Goal: Task Accomplishment & Management: Manage account settings

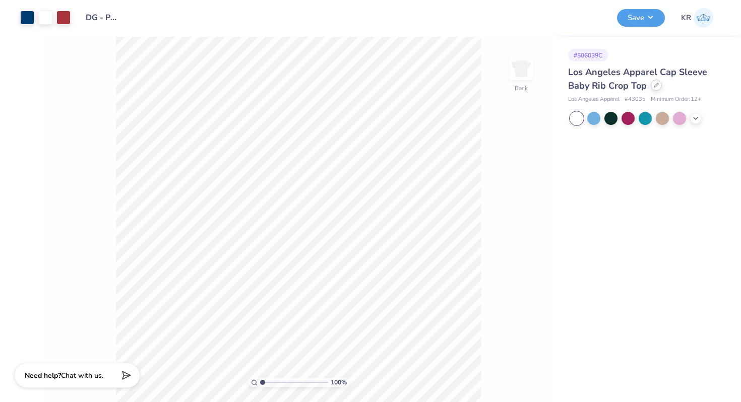
click at [658, 85] on icon at bounding box center [655, 85] width 5 height 5
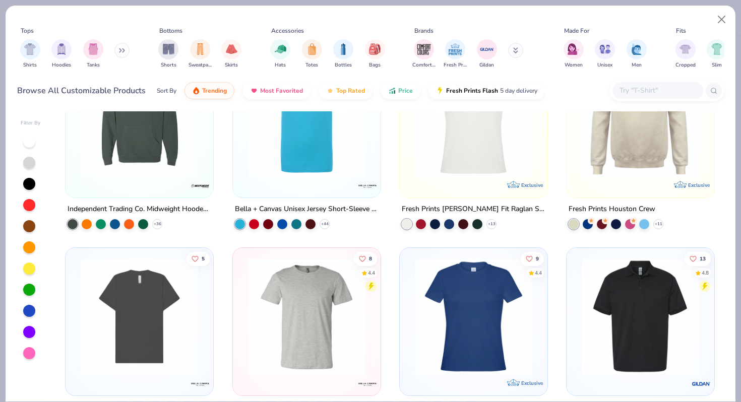
scroll to position [267, 0]
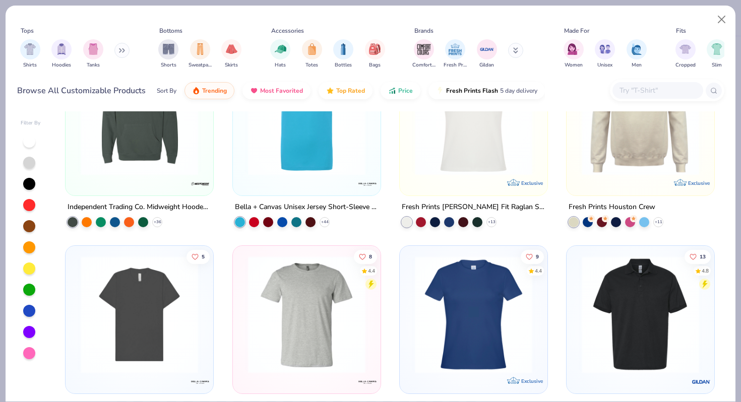
click at [651, 89] on input "text" at bounding box center [657, 91] width 78 height 12
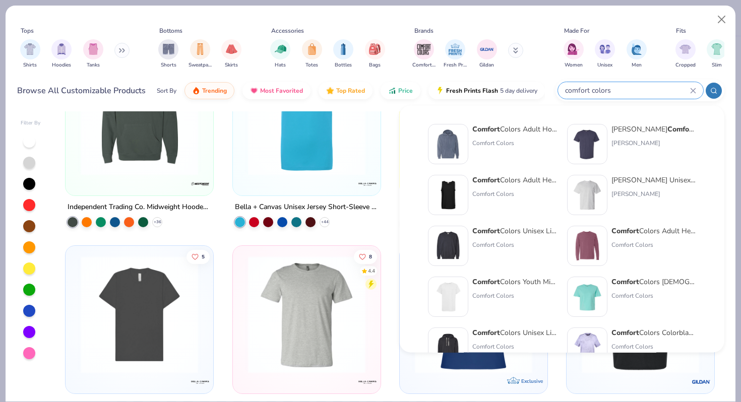
type input "comfort colors"
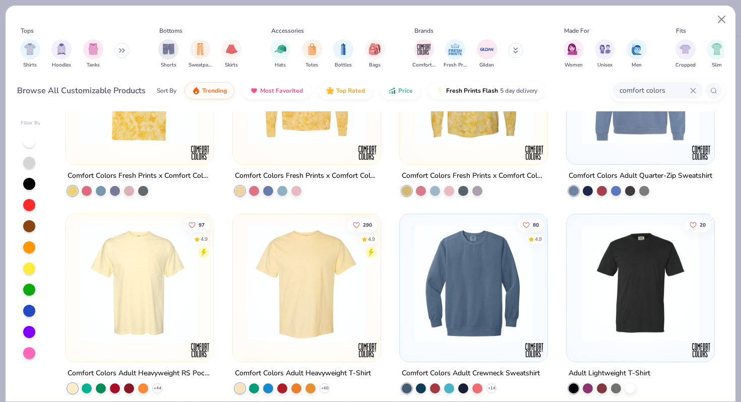
scroll to position [702, 0]
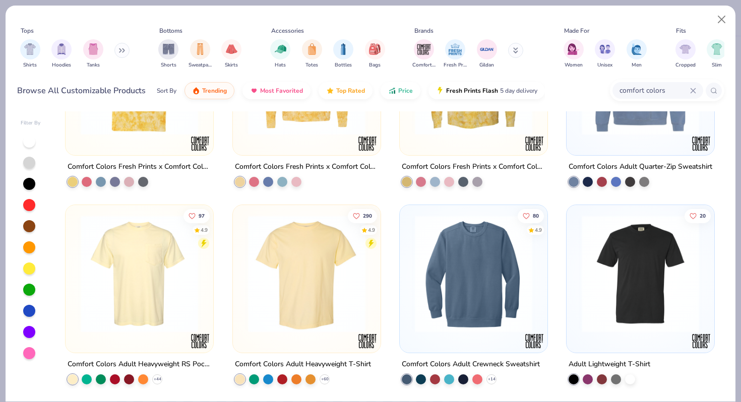
click at [287, 317] on img at bounding box center [306, 273] width 127 height 117
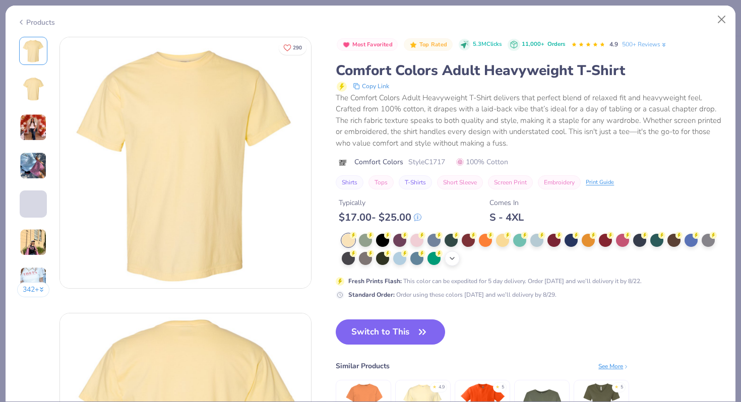
click at [452, 260] on icon at bounding box center [452, 258] width 8 height 8
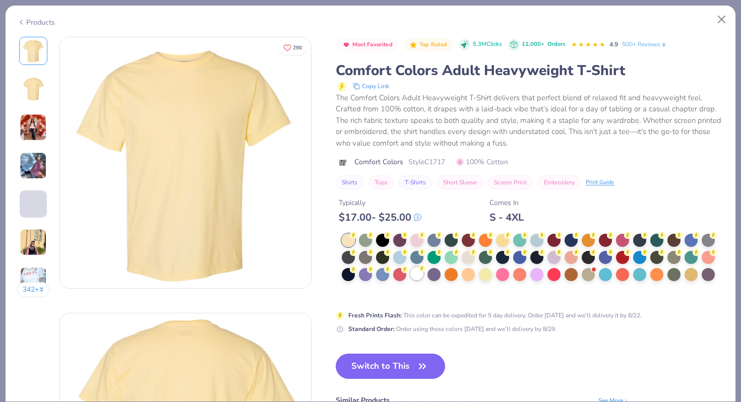
click at [420, 273] on div at bounding box center [416, 273] width 13 height 13
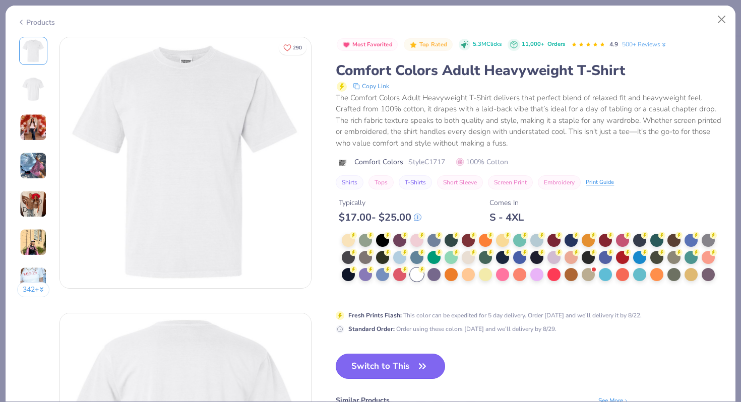
click at [406, 367] on button "Switch to This" at bounding box center [390, 366] width 109 height 25
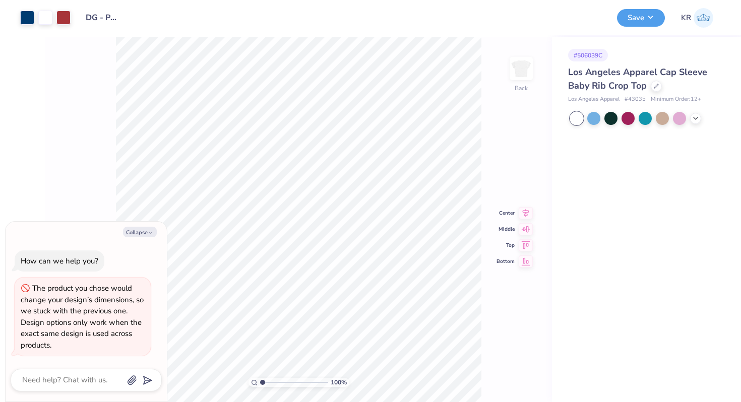
type textarea "x"
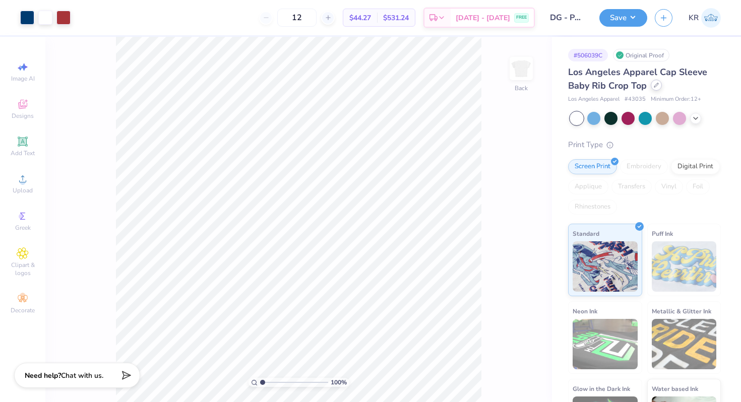
click at [655, 83] on icon at bounding box center [655, 85] width 5 height 5
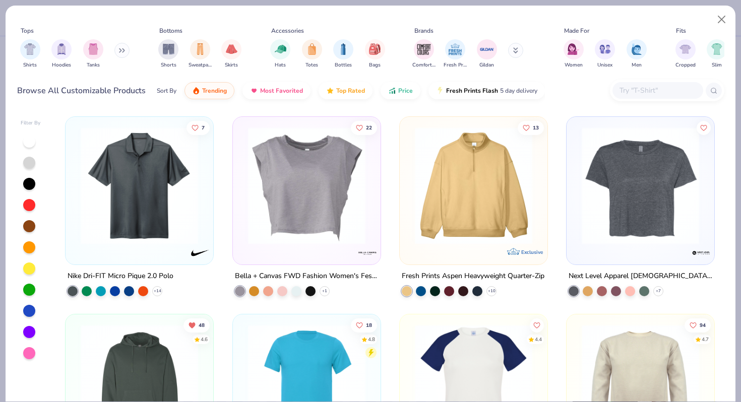
click at [649, 87] on input "text" at bounding box center [657, 91] width 78 height 12
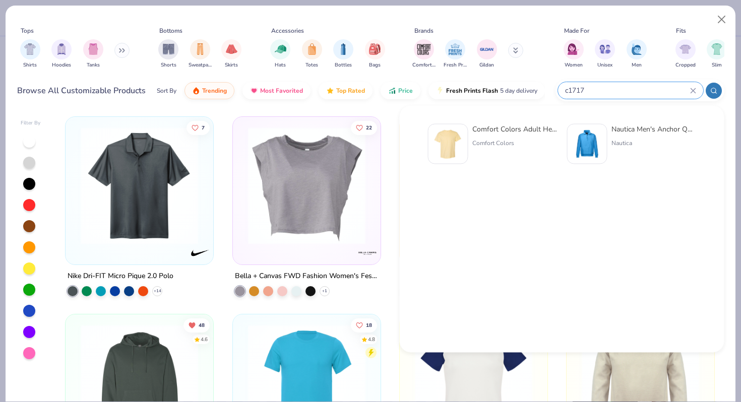
type input "c1717"
click at [453, 142] on img at bounding box center [447, 143] width 31 height 31
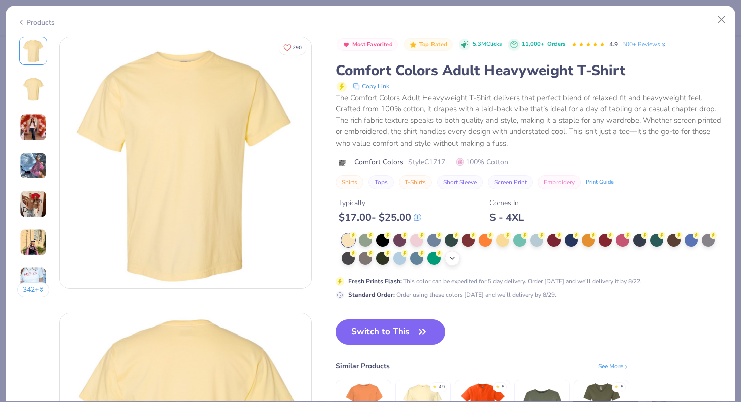
click at [451, 263] on div "+ 38" at bounding box center [451, 258] width 15 height 15
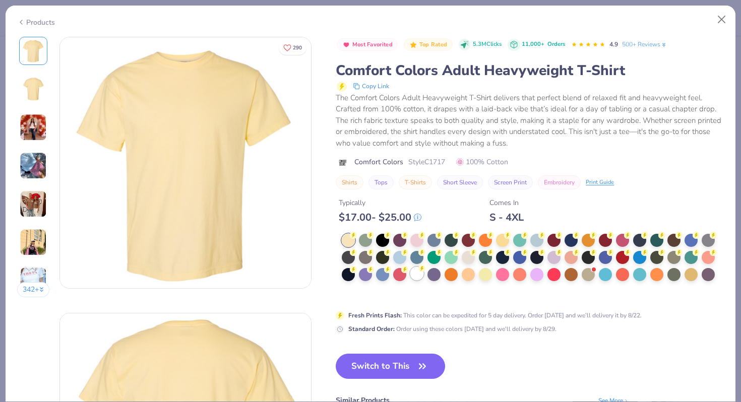
click at [420, 273] on div at bounding box center [416, 273] width 13 height 13
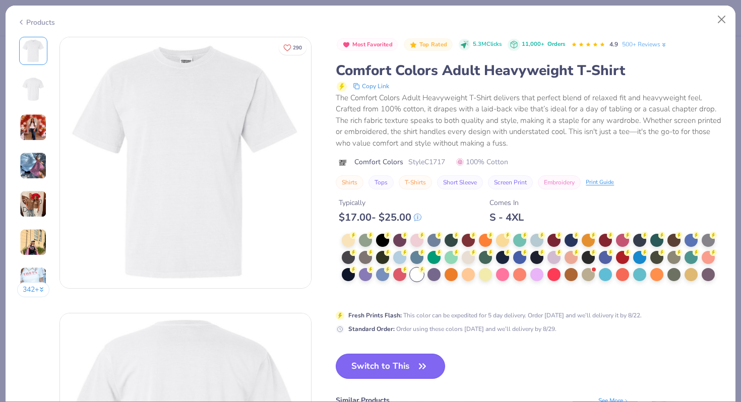
click at [410, 366] on button "Switch to This" at bounding box center [390, 366] width 109 height 25
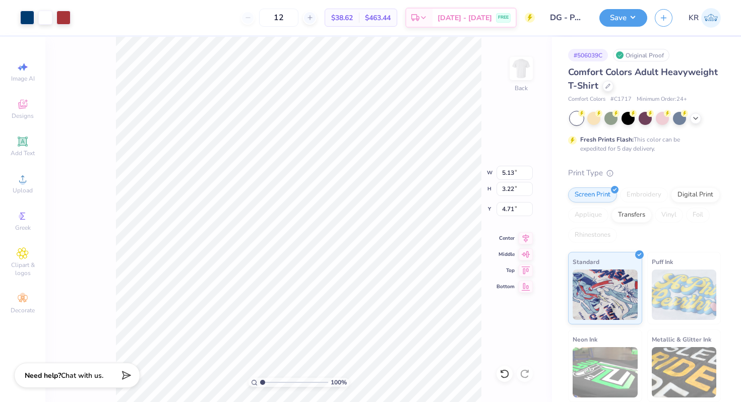
type input "4.85"
type input "3.00"
type input "6.51"
type input "4.09"
click at [296, 18] on input "12" at bounding box center [278, 18] width 39 height 18
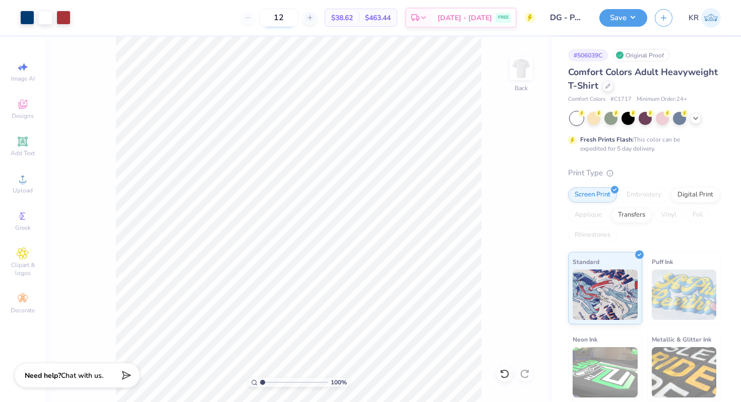
type input "1"
type input "2"
click at [43, 19] on div at bounding box center [45, 17] width 14 height 14
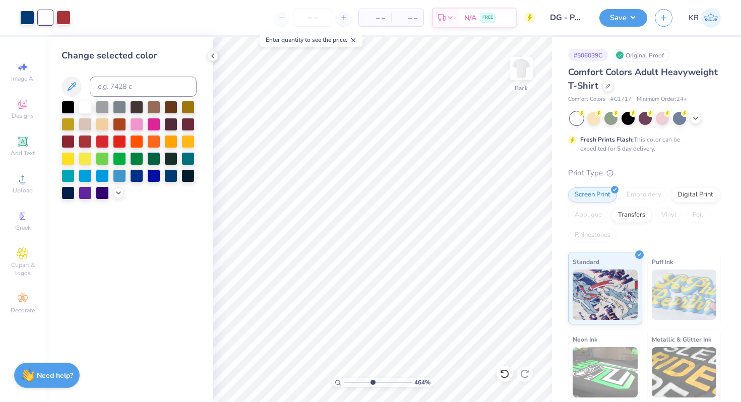
drag, startPoint x: 346, startPoint y: 381, endPoint x: 371, endPoint y: 382, distance: 25.2
type input "4.83"
click at [371, 382] on input "range" at bounding box center [378, 382] width 68 height 9
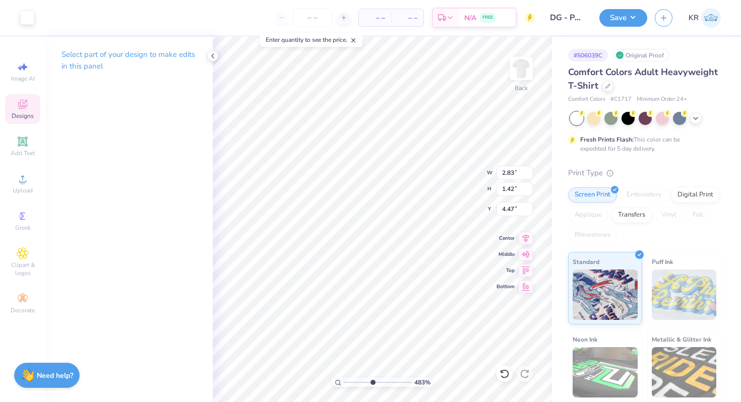
type input "5.65"
type input "1.05"
type input "0.82"
type input "5.16"
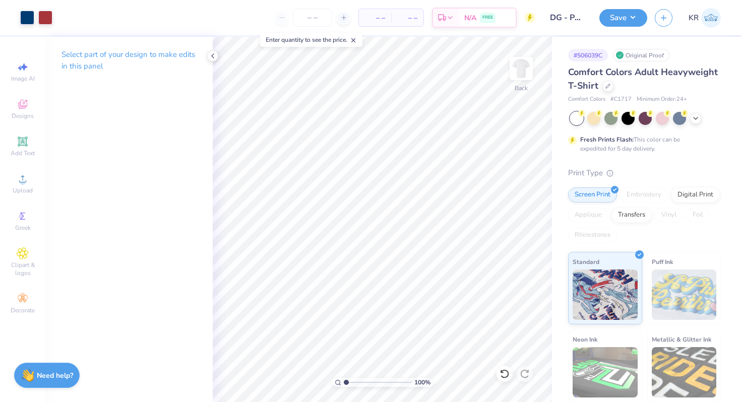
drag, startPoint x: 370, startPoint y: 382, endPoint x: 323, endPoint y: 383, distance: 46.9
click at [344, 383] on input "range" at bounding box center [378, 382] width 68 height 9
drag, startPoint x: 346, startPoint y: 383, endPoint x: 364, endPoint y: 384, distance: 18.7
click at [364, 384] on input "range" at bounding box center [378, 382] width 68 height 9
drag, startPoint x: 363, startPoint y: 384, endPoint x: 340, endPoint y: 378, distance: 24.0
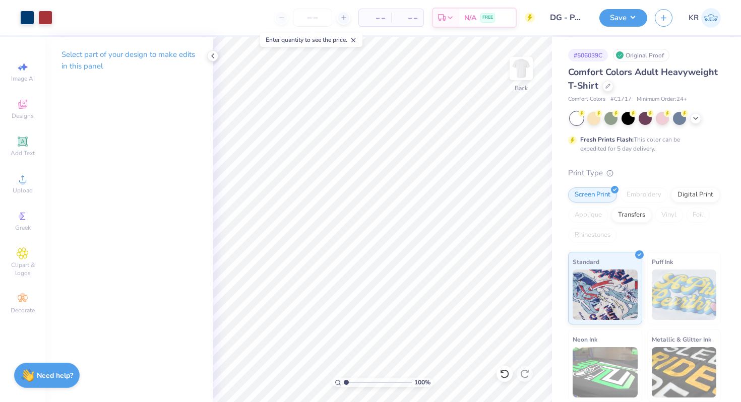
type input "1"
click at [344, 378] on input "range" at bounding box center [378, 382] width 68 height 9
click at [310, 18] on input "number" at bounding box center [312, 18] width 39 height 18
type input "1"
type input "24"
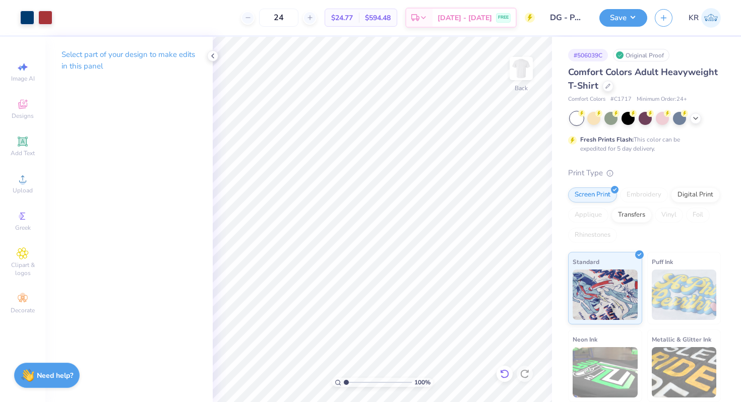
click at [504, 375] on icon at bounding box center [504, 374] width 10 height 10
click at [509, 374] on icon at bounding box center [504, 374] width 10 height 10
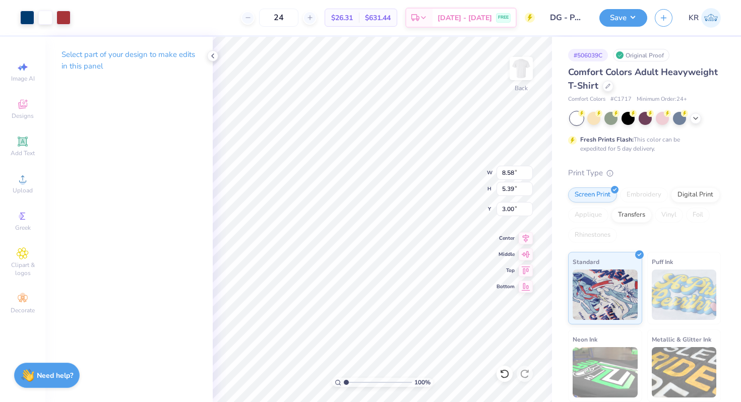
type input "8.58"
type input "5.39"
drag, startPoint x: 347, startPoint y: 382, endPoint x: 337, endPoint y: 381, distance: 10.1
click at [344, 382] on input "range" at bounding box center [378, 382] width 68 height 9
type input "7.52"
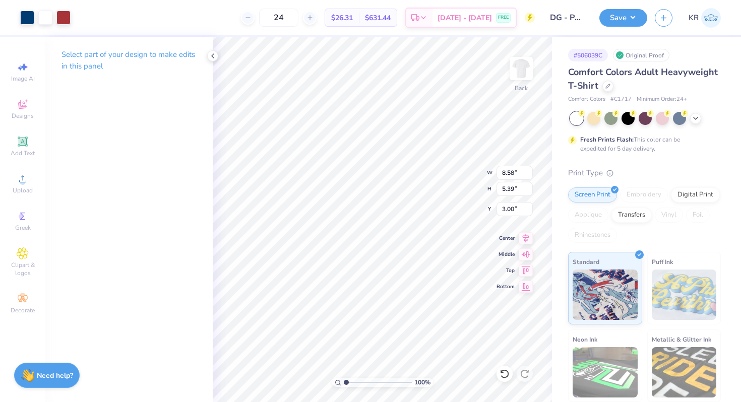
type input "4.73"
click at [623, 19] on button "Save" at bounding box center [623, 17] width 48 height 18
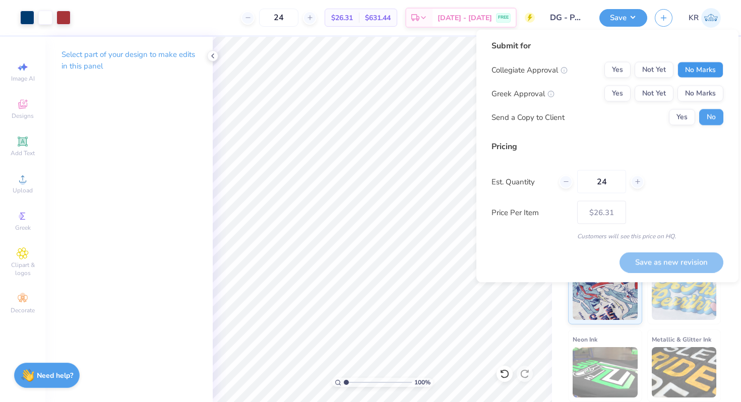
click at [688, 76] on button "No Marks" at bounding box center [700, 70] width 46 height 16
click at [614, 93] on button "Yes" at bounding box center [617, 94] width 26 height 16
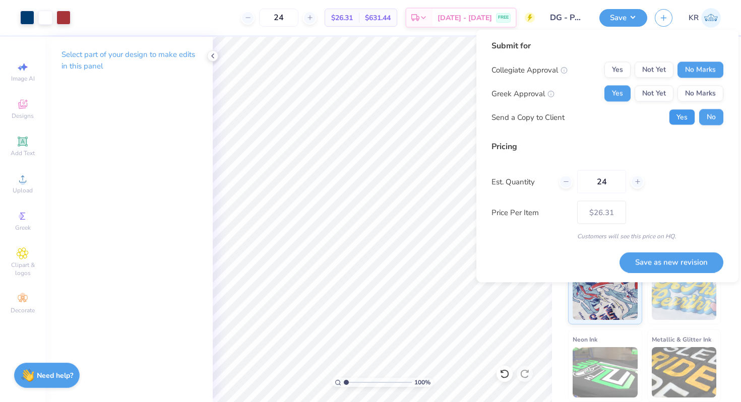
click at [684, 121] on button "Yes" at bounding box center [682, 117] width 26 height 16
click at [654, 265] on button "Save as new revision" at bounding box center [671, 262] width 104 height 21
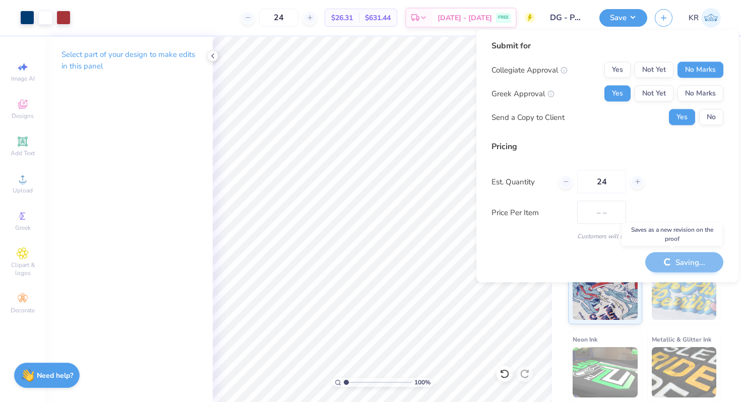
type input "$26.31"
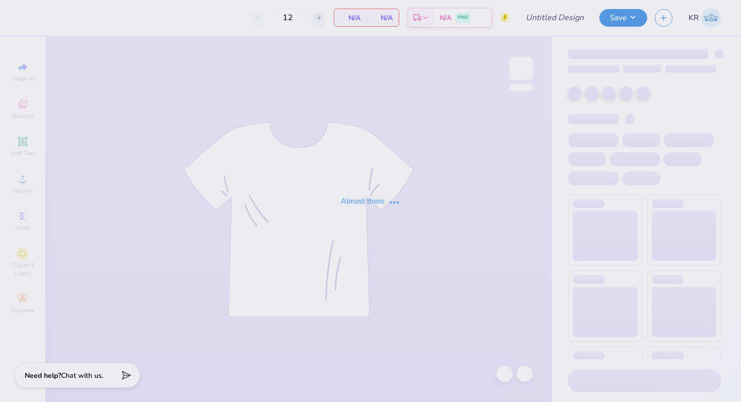
type input "Casachella Shirts 2025"
type input "60"
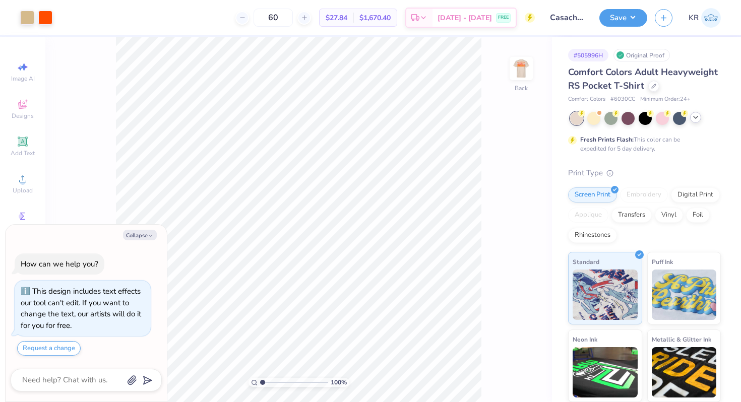
click at [693, 120] on icon at bounding box center [695, 117] width 8 height 8
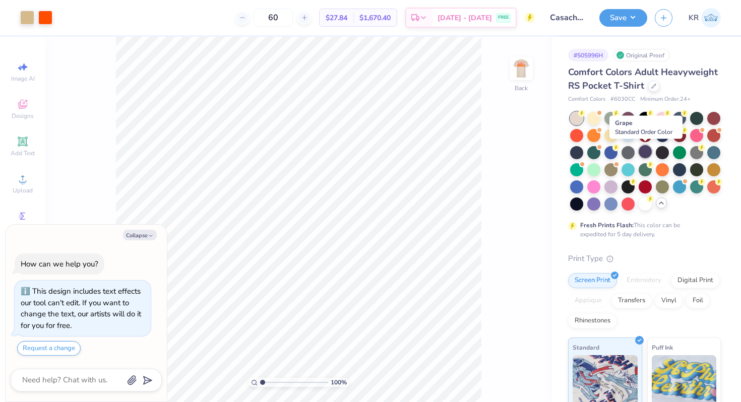
click at [644, 156] on div at bounding box center [644, 151] width 13 height 13
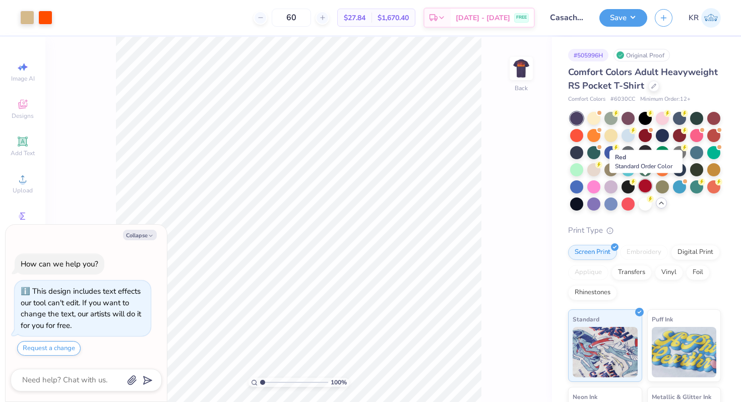
click at [645, 189] on div at bounding box center [644, 185] width 13 height 13
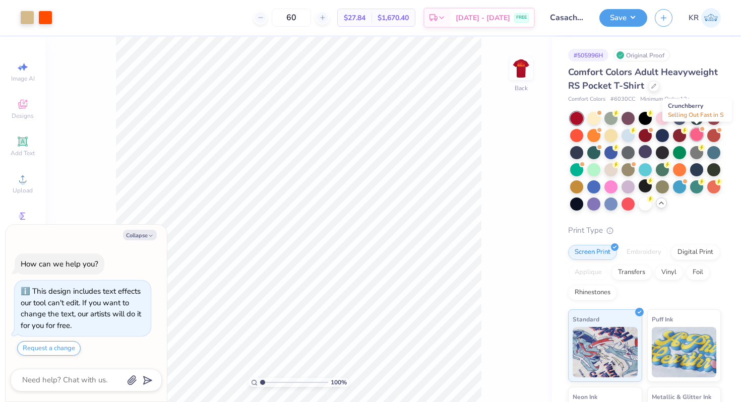
click at [696, 139] on div at bounding box center [696, 134] width 13 height 13
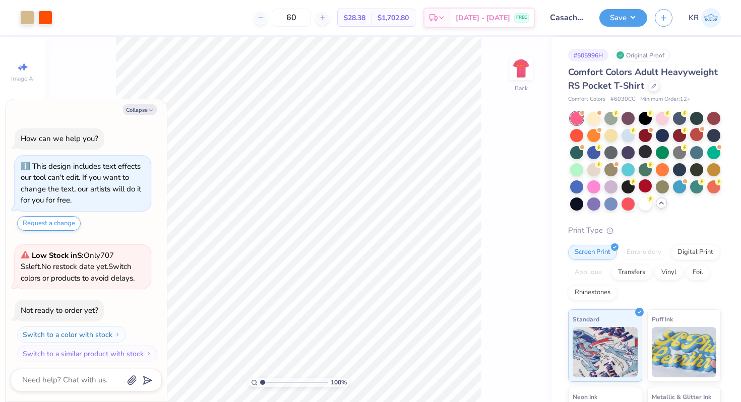
scroll to position [137, 0]
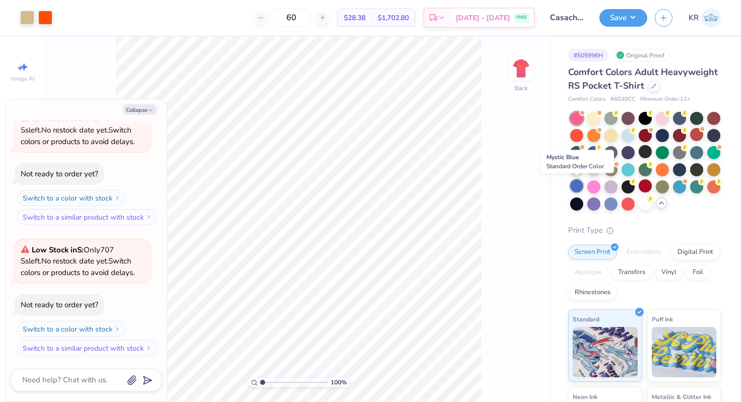
click at [580, 190] on div at bounding box center [576, 185] width 13 height 13
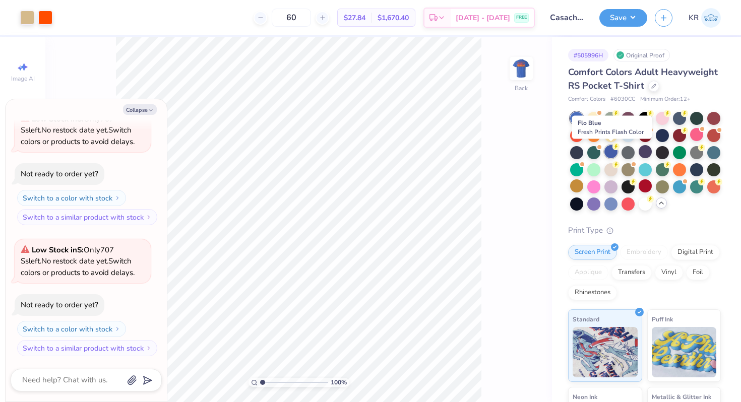
click at [614, 152] on div at bounding box center [610, 151] width 13 height 13
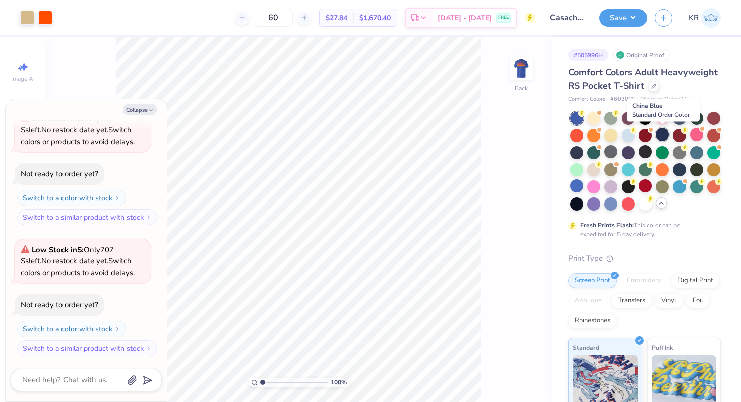
click at [658, 136] on div at bounding box center [661, 134] width 13 height 13
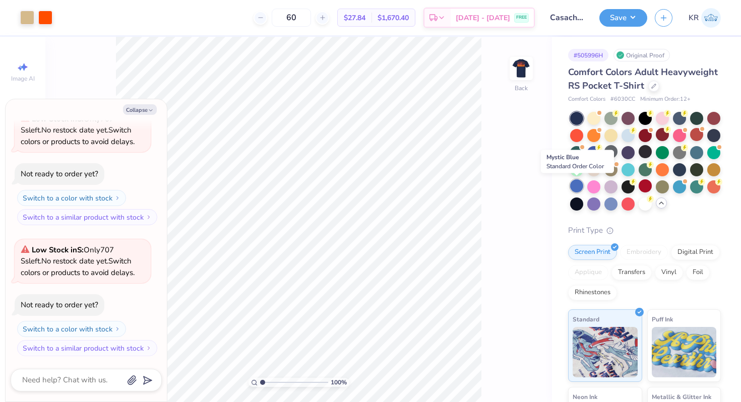
click at [572, 183] on div at bounding box center [576, 185] width 13 height 13
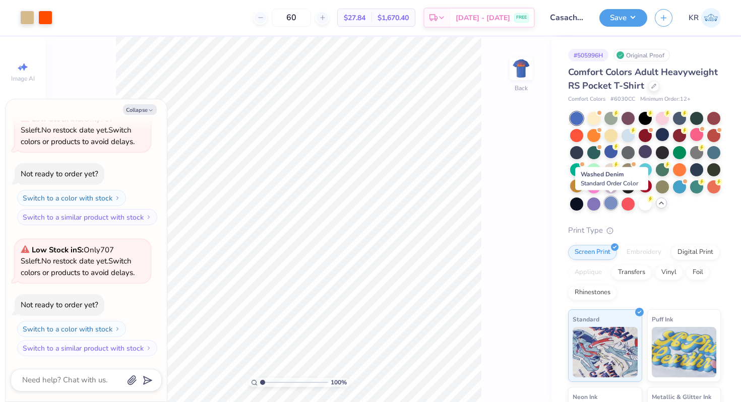
click at [610, 206] on div at bounding box center [610, 202] width 13 height 13
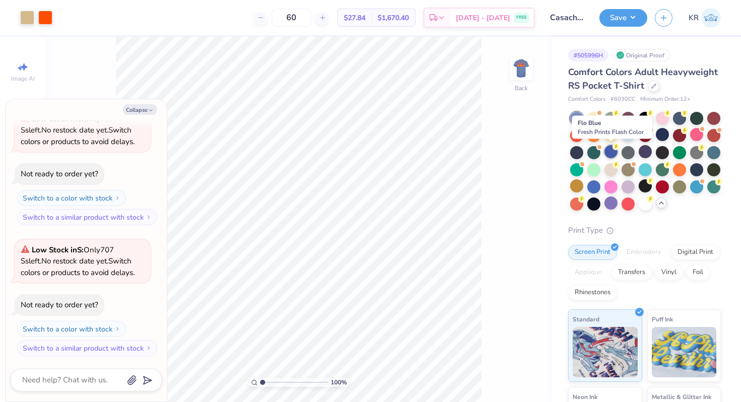
click at [610, 154] on div at bounding box center [610, 151] width 13 height 13
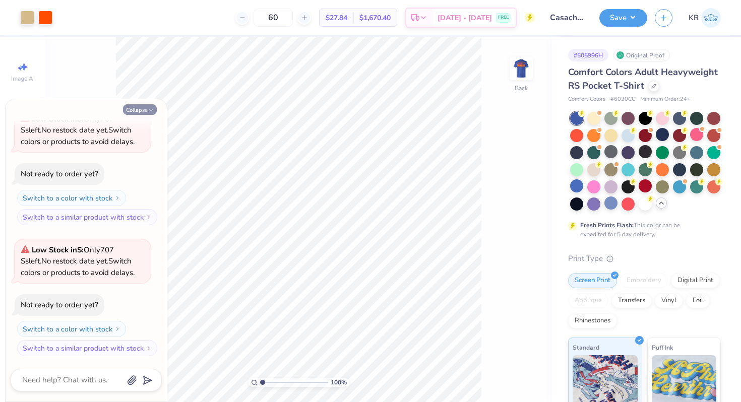
click at [143, 111] on button "Collapse" at bounding box center [140, 109] width 34 height 11
type textarea "x"
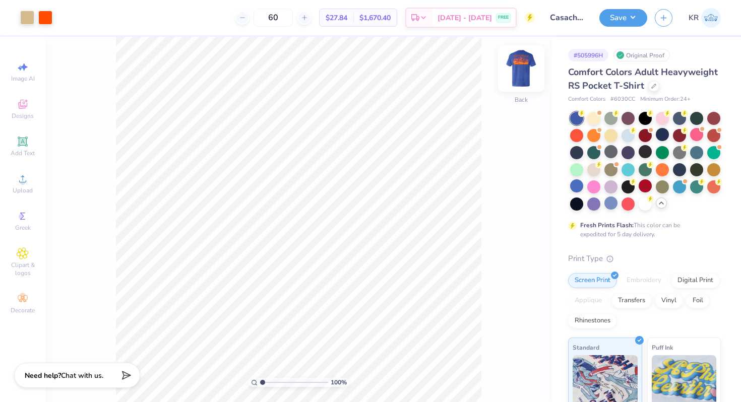
click at [526, 74] on img at bounding box center [521, 68] width 40 height 40
drag, startPoint x: 262, startPoint y: 381, endPoint x: 277, endPoint y: 381, distance: 14.6
click at [277, 381] on input "range" at bounding box center [294, 382] width 68 height 9
drag, startPoint x: 276, startPoint y: 382, endPoint x: 268, endPoint y: 381, distance: 7.6
click at [268, 381] on input "range" at bounding box center [294, 382] width 68 height 9
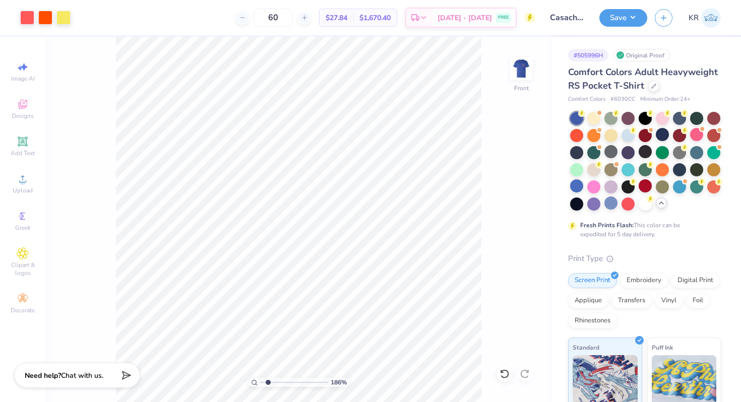
click at [250, 377] on div "186 %" at bounding box center [298, 219] width 365 height 365
drag, startPoint x: 269, startPoint y: 383, endPoint x: 253, endPoint y: 380, distance: 15.4
type input "1"
click at [260, 380] on input "range" at bounding box center [294, 382] width 68 height 9
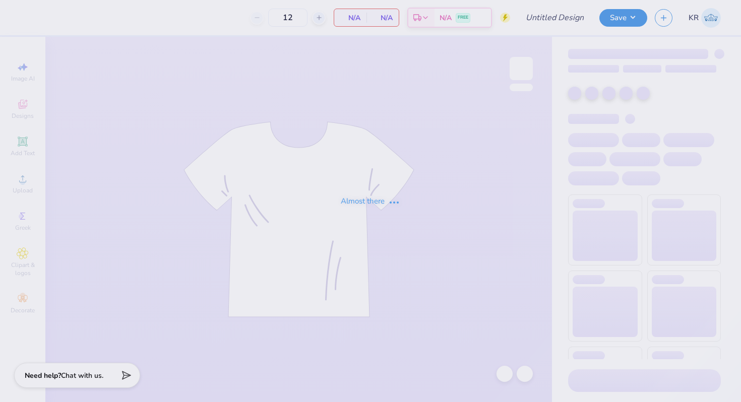
type input "Casachella Shirts 2025"
type input "60"
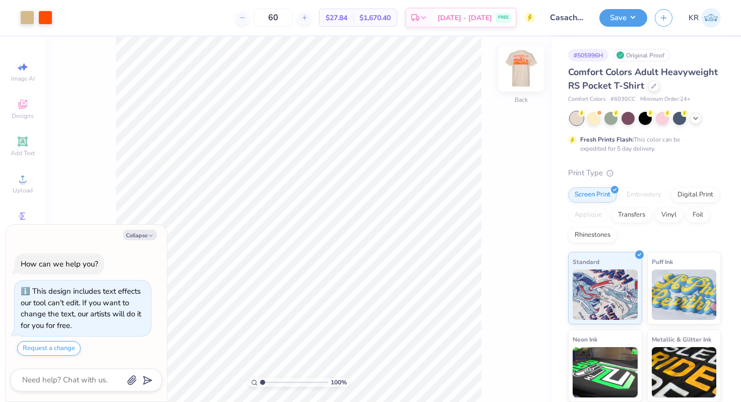
click at [522, 89] on div "Back" at bounding box center [520, 75] width 23 height 36
click at [160, 295] on body "Art colors 60 $27.84 Per Item $1,670.40 Total Est. Delivery Aug 27 - 30 FREE De…" at bounding box center [370, 201] width 741 height 402
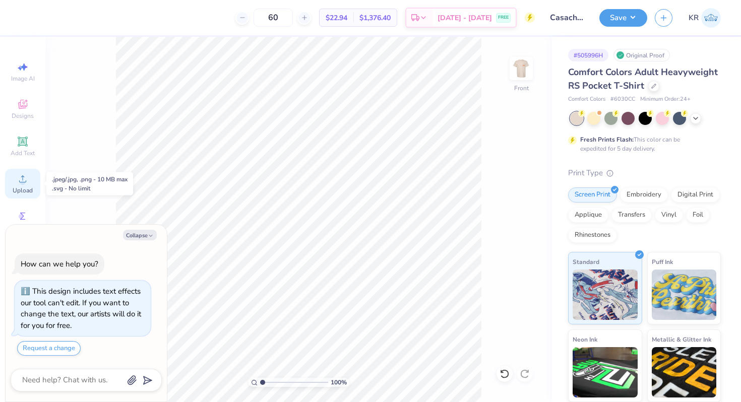
click at [25, 187] on span "Upload" at bounding box center [23, 190] width 20 height 8
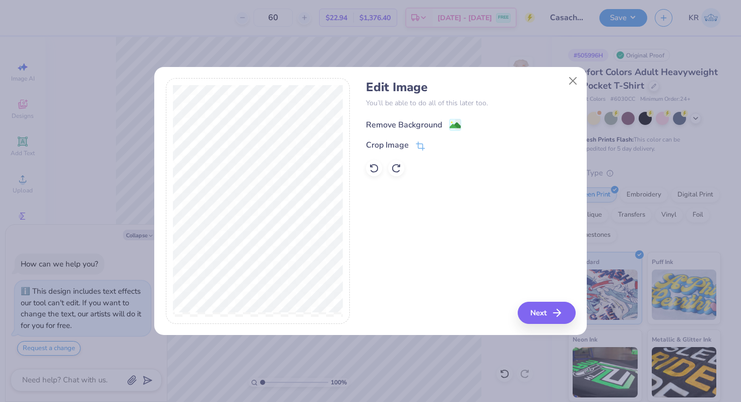
click at [450, 128] on image at bounding box center [454, 125] width 11 height 11
click at [571, 86] on button "Close" at bounding box center [572, 80] width 19 height 19
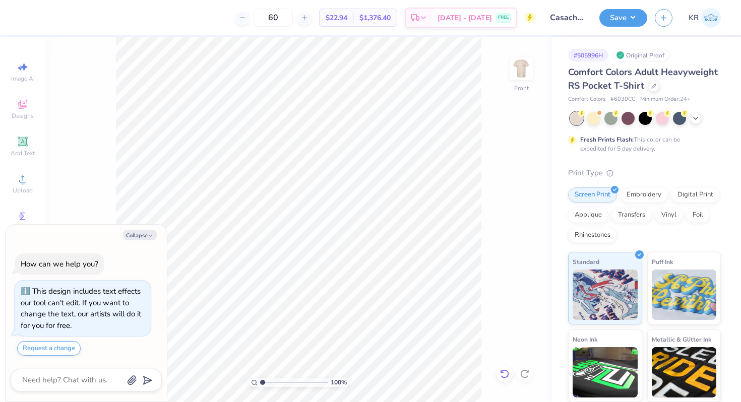
click at [503, 378] on icon at bounding box center [504, 374] width 10 height 10
click at [22, 169] on div "Upload" at bounding box center [22, 184] width 35 height 30
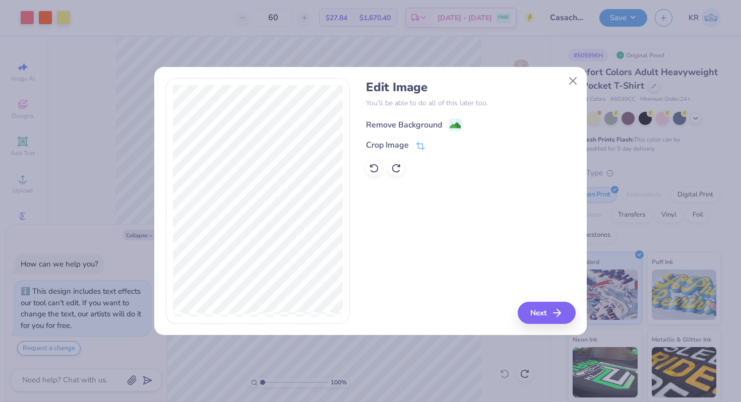
click at [457, 122] on image at bounding box center [454, 125] width 11 height 11
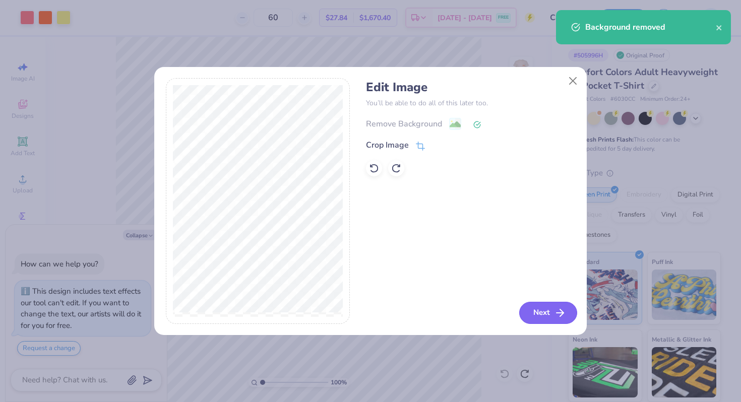
click at [541, 310] on button "Next" at bounding box center [548, 313] width 58 height 22
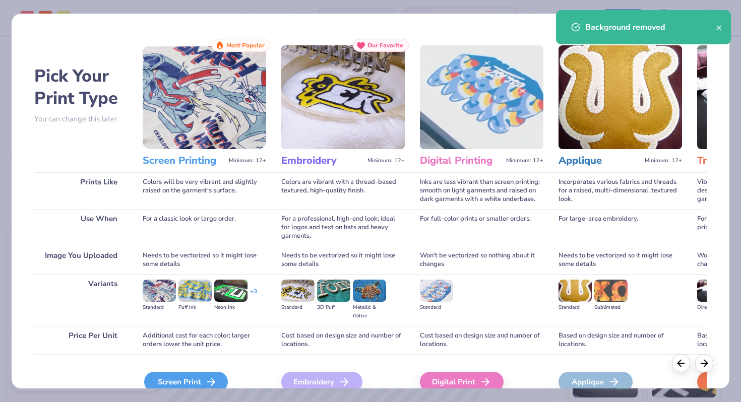
click at [182, 386] on div "Screen Print" at bounding box center [186, 382] width 84 height 20
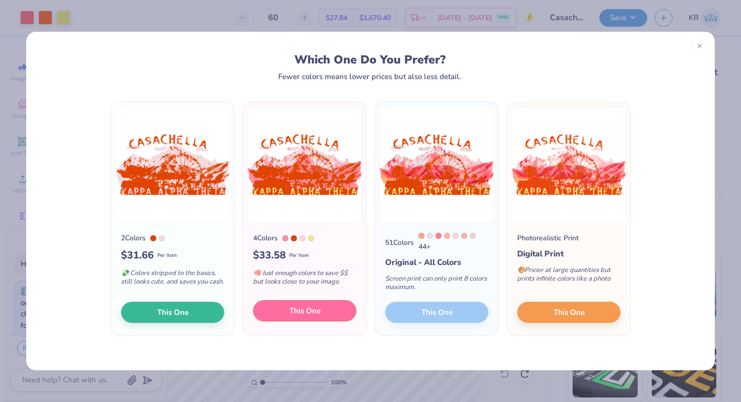
click at [335, 308] on button "This One" at bounding box center [304, 310] width 103 height 21
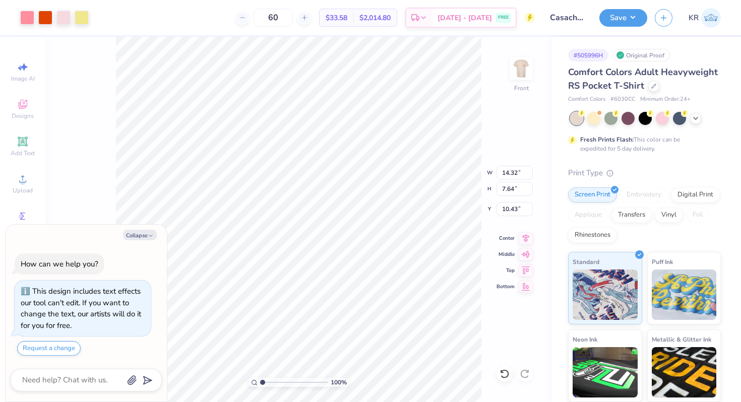
type textarea "x"
type input "10.06"
type input "5.36"
type input "12.70"
type textarea "x"
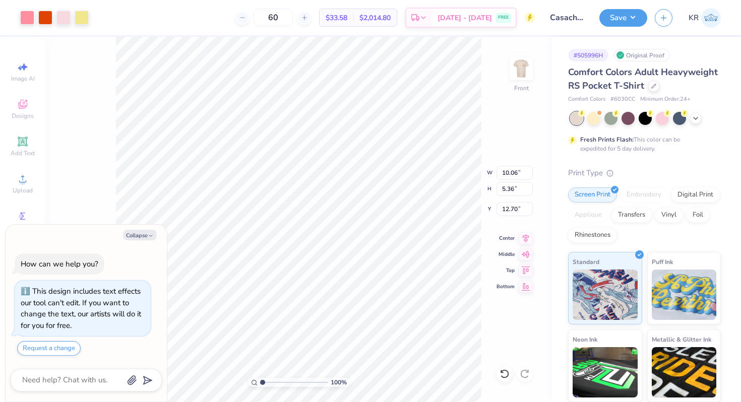
type input "12.95"
type textarea "x"
type input "13.11"
type textarea "x"
type input "13.33"
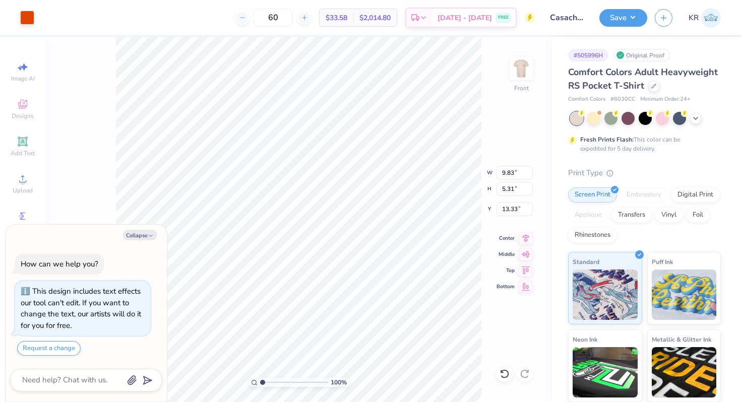
type textarea "x"
type input "18.49"
type textarea "x"
type input "13.33"
type textarea "x"
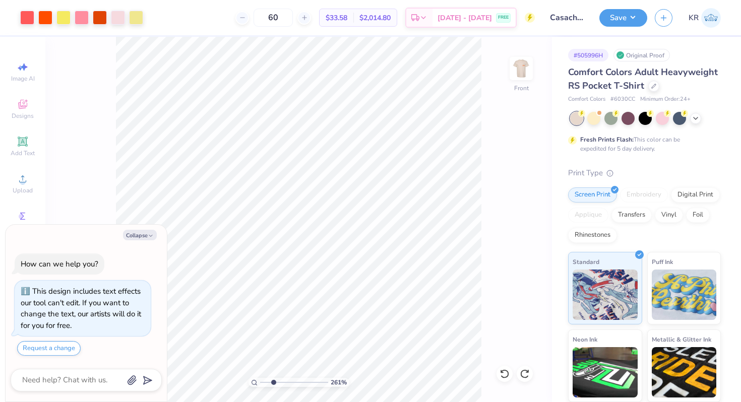
drag, startPoint x: 264, startPoint y: 382, endPoint x: 273, endPoint y: 382, distance: 9.1
type input "2.61"
click at [273, 382] on input "range" at bounding box center [294, 382] width 68 height 9
click at [508, 372] on icon at bounding box center [504, 373] width 9 height 9
type textarea "x"
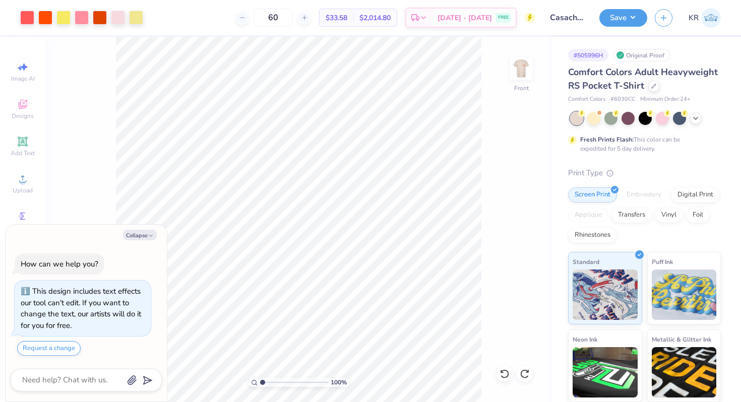
drag, startPoint x: 272, startPoint y: 382, endPoint x: 251, endPoint y: 382, distance: 21.2
type input "1"
click at [260, 382] on input "range" at bounding box center [294, 382] width 68 height 9
click at [254, 186] on div "100 % Front" at bounding box center [298, 219] width 506 height 365
click at [44, 20] on div at bounding box center [45, 17] width 14 height 14
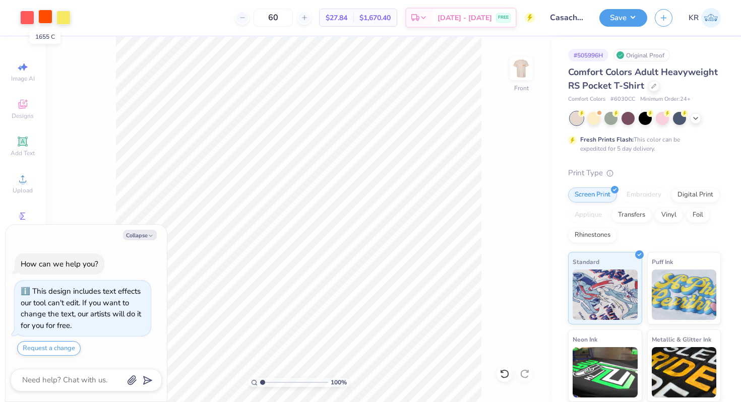
type textarea "x"
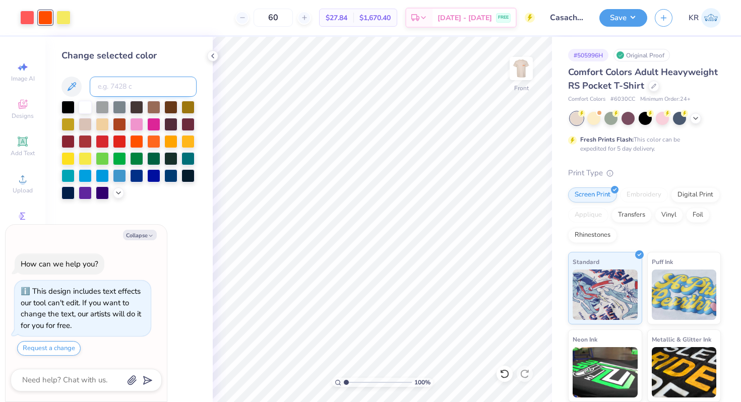
click at [160, 85] on input at bounding box center [143, 87] width 107 height 20
type input "675"
type textarea "x"
click at [135, 83] on input at bounding box center [143, 87] width 107 height 20
type input "233"
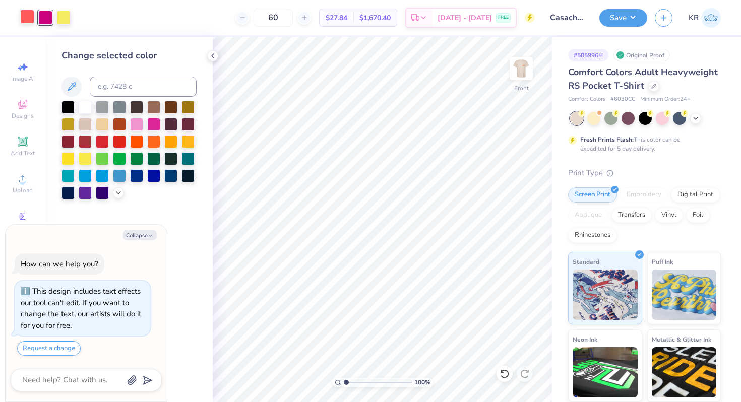
click at [30, 15] on div at bounding box center [27, 17] width 14 height 14
type textarea "x"
click at [119, 83] on input at bounding box center [143, 87] width 107 height 20
type input "710"
type textarea "x"
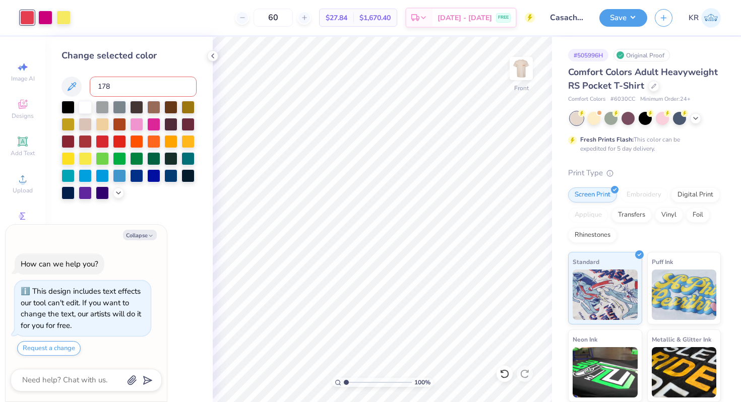
type input "1785"
type textarea "x"
type input "1795"
type textarea "x"
type input "1785"
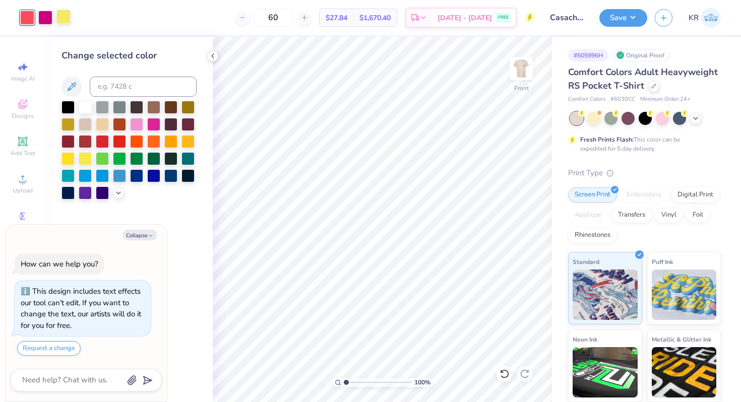
click at [61, 22] on div at bounding box center [63, 17] width 14 height 14
type textarea "x"
click at [135, 88] on input at bounding box center [143, 87] width 107 height 20
type input "171"
type textarea "x"
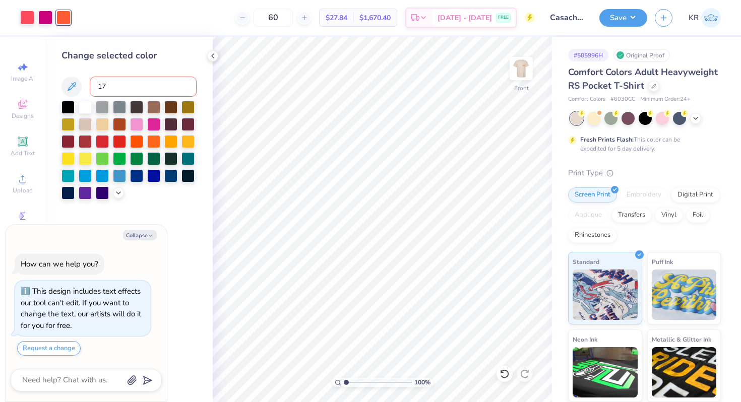
type input "177"
type textarea "x"
drag, startPoint x: 346, startPoint y: 381, endPoint x: 355, endPoint y: 381, distance: 8.6
type input "2.36"
click at [355, 381] on input "range" at bounding box center [378, 382] width 68 height 9
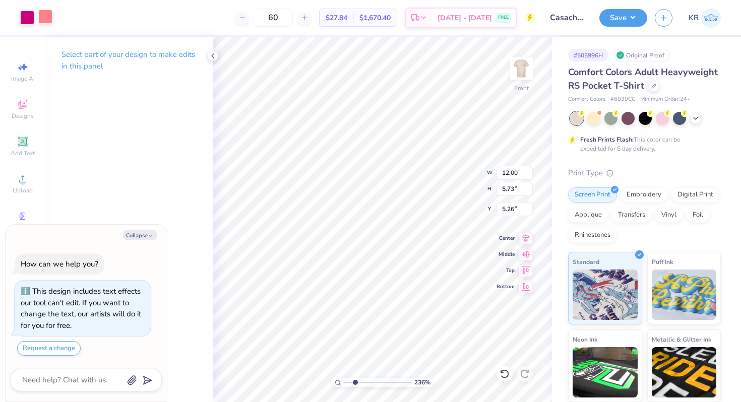
click at [45, 17] on div at bounding box center [45, 17] width 14 height 14
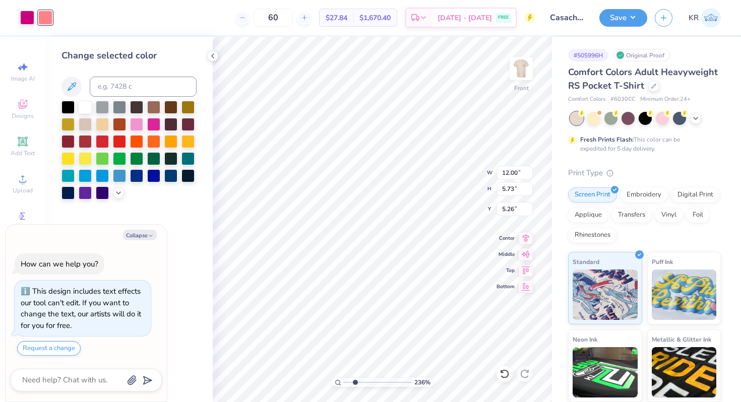
type textarea "x"
click at [149, 88] on input at bounding box center [143, 87] width 107 height 20
type input "1225"
type textarea "x"
drag, startPoint x: 355, startPoint y: 381, endPoint x: 349, endPoint y: 383, distance: 5.9
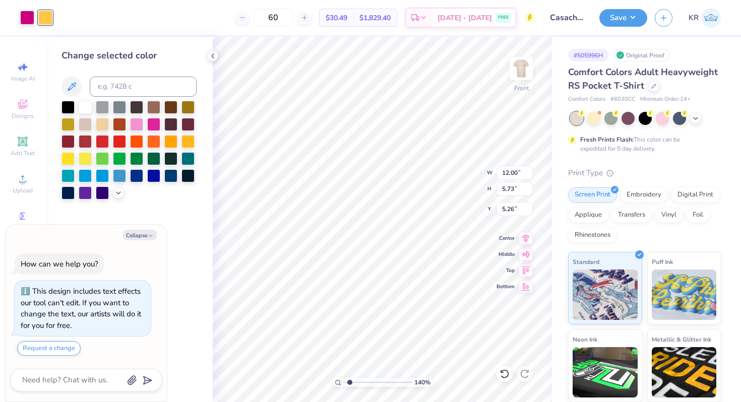
type input "1.52"
click at [349, 383] on input "range" at bounding box center [378, 382] width 68 height 9
click at [504, 373] on icon at bounding box center [504, 374] width 10 height 10
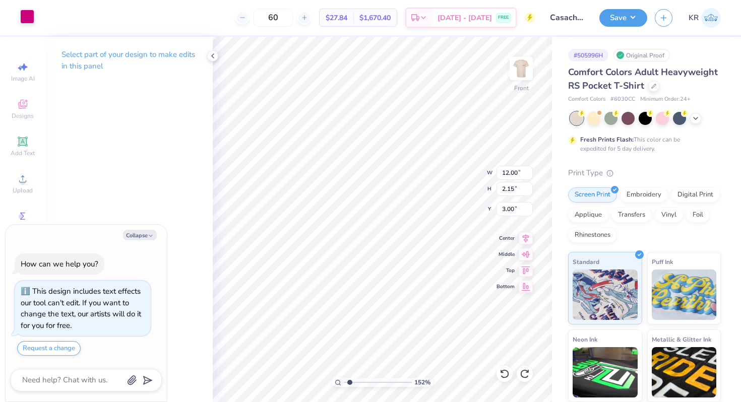
click at [31, 20] on div at bounding box center [27, 17] width 14 height 14
type textarea "x"
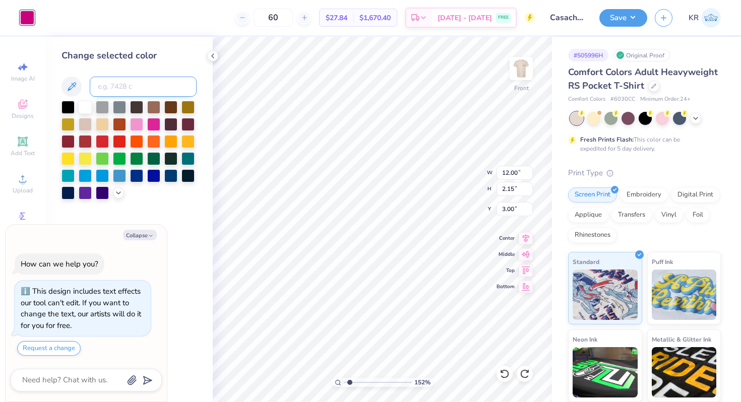
click at [118, 85] on input at bounding box center [143, 87] width 107 height 20
type input "127"
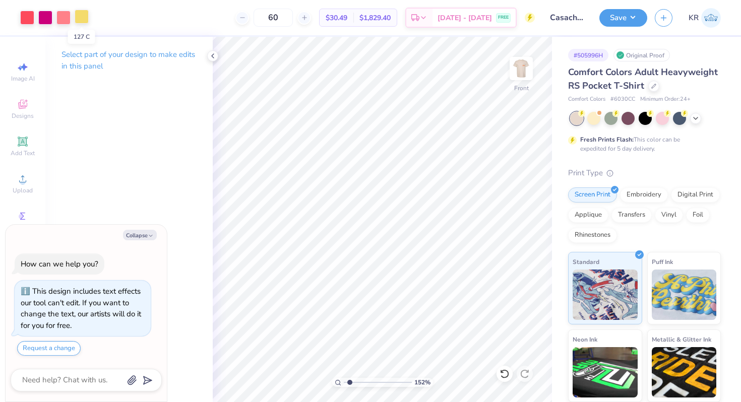
click at [81, 18] on div at bounding box center [82, 17] width 14 height 14
type textarea "x"
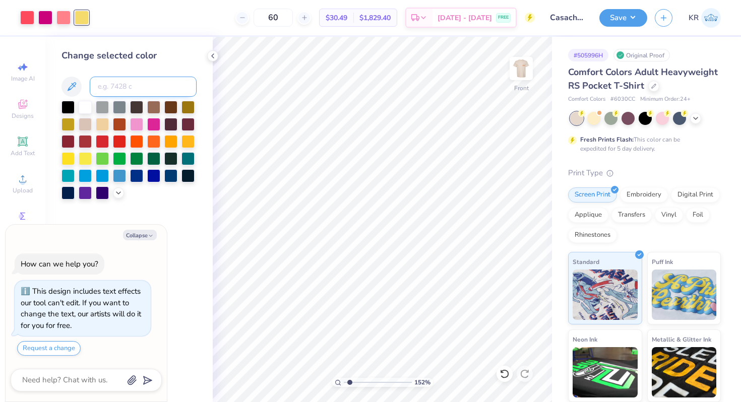
click at [129, 93] on input at bounding box center [143, 87] width 107 height 20
type input "128"
click at [695, 117] on icon at bounding box center [695, 117] width 8 height 8
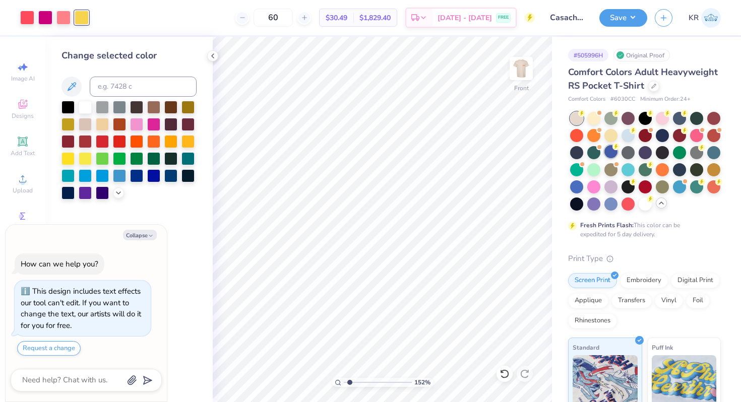
click at [607, 155] on div at bounding box center [610, 151] width 13 height 13
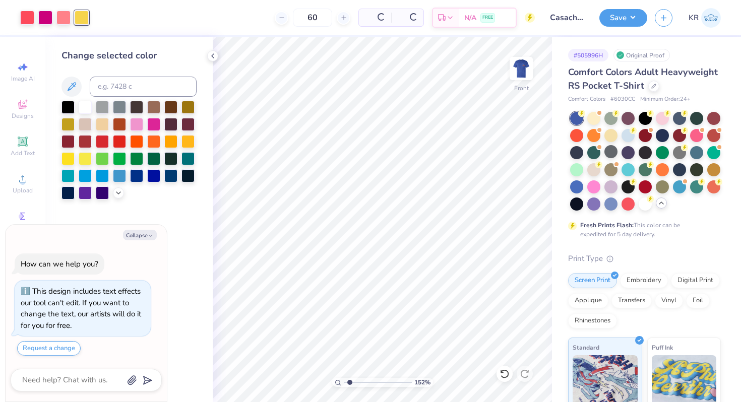
type textarea "x"
drag, startPoint x: 347, startPoint y: 382, endPoint x: 330, endPoint y: 381, distance: 16.6
type input "1"
click at [344, 381] on input "range" at bounding box center [378, 382] width 68 height 9
click at [89, 159] on div at bounding box center [85, 157] width 13 height 13
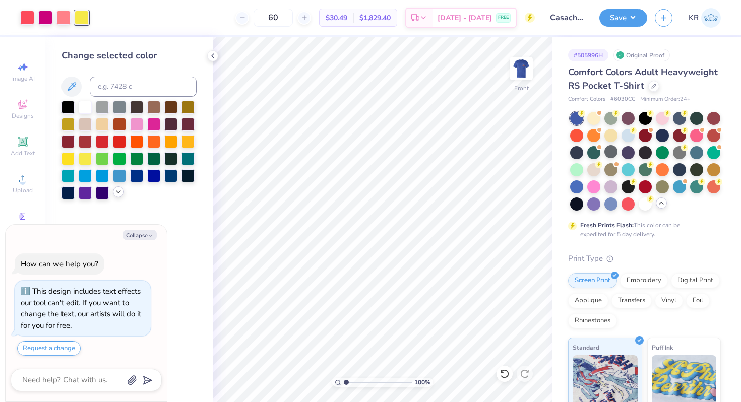
click at [115, 192] on icon at bounding box center [118, 192] width 8 height 8
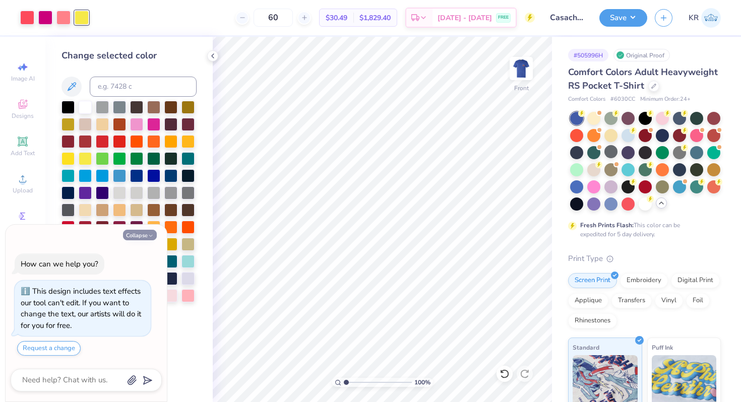
click at [147, 232] on button "Collapse" at bounding box center [140, 235] width 34 height 11
type textarea "x"
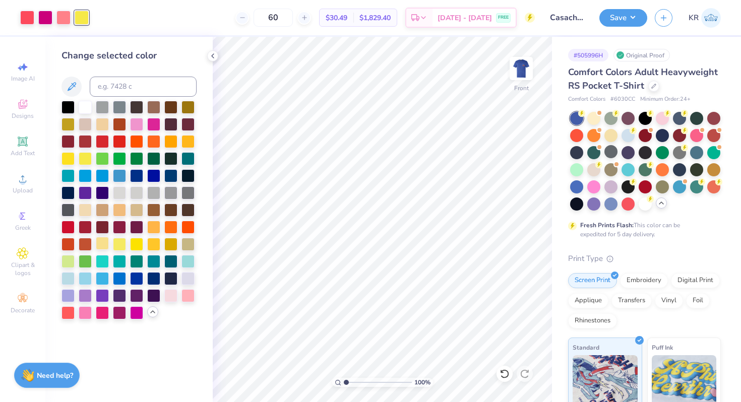
click at [104, 245] on div at bounding box center [102, 243] width 13 height 13
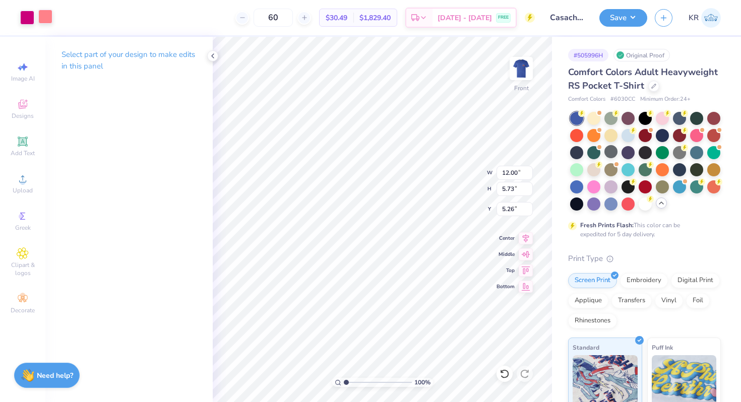
click at [46, 20] on div at bounding box center [45, 17] width 14 height 14
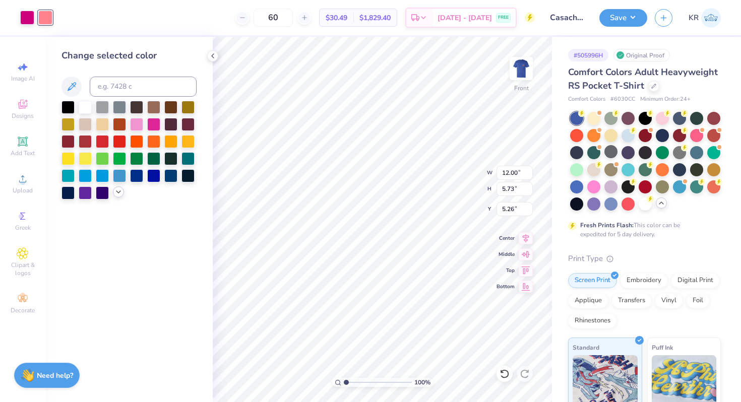
click at [117, 193] on icon at bounding box center [118, 192] width 8 height 8
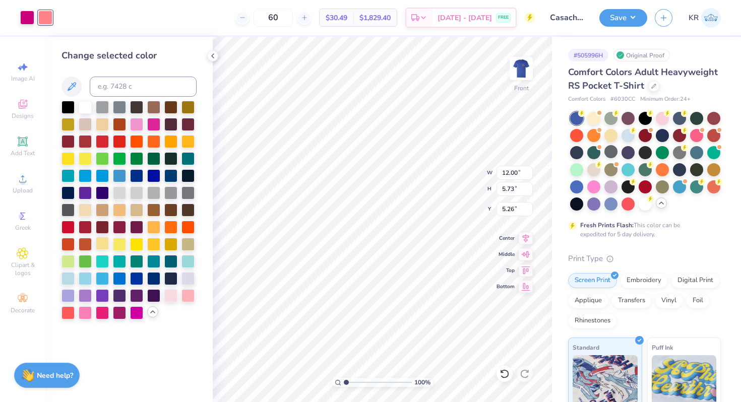
click at [106, 244] on div at bounding box center [102, 243] width 13 height 13
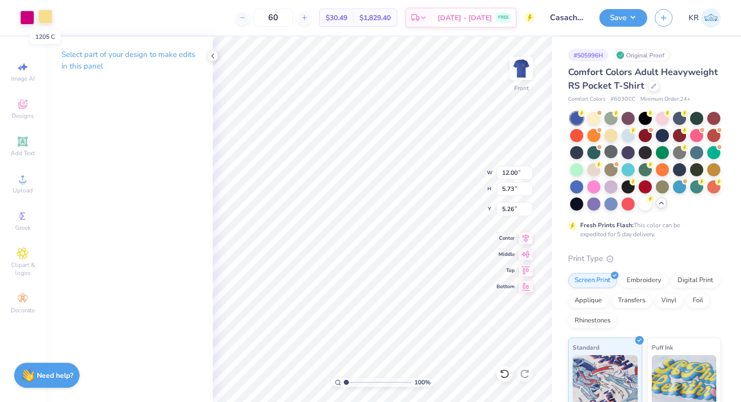
click at [49, 17] on div at bounding box center [45, 17] width 14 height 14
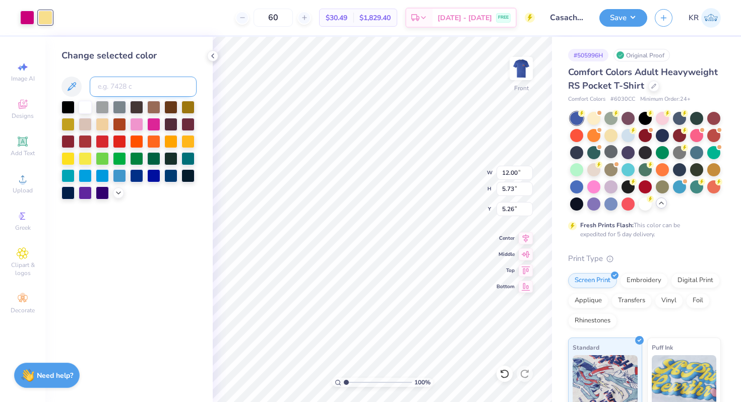
click at [116, 84] on input at bounding box center [143, 87] width 107 height 20
type input "1785"
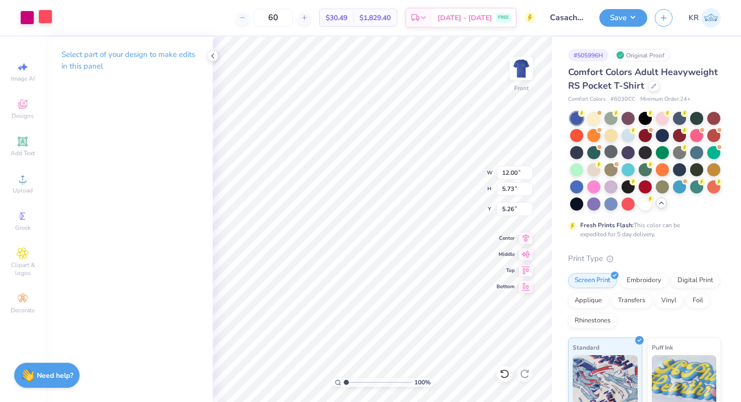
click at [43, 20] on div at bounding box center [45, 17] width 14 height 14
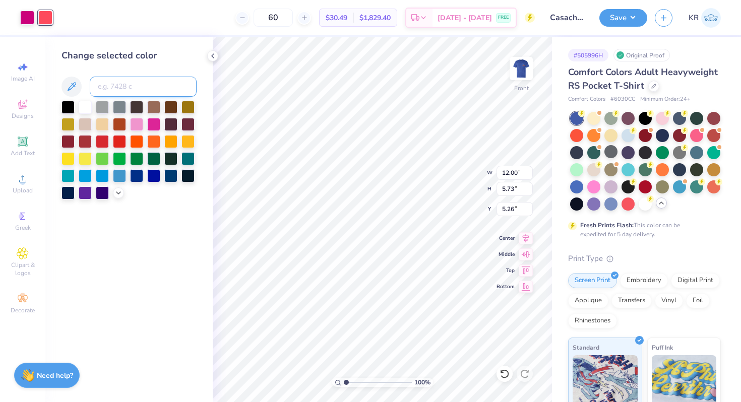
click at [117, 91] on input at bounding box center [143, 87] width 107 height 20
type input "177"
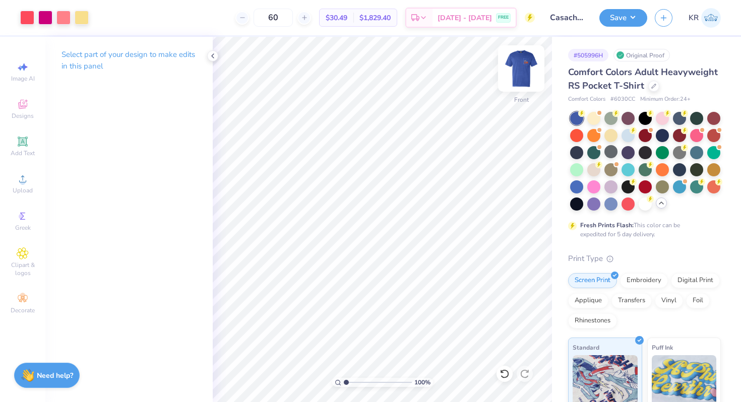
click at [519, 77] on img at bounding box center [521, 68] width 40 height 40
click at [519, 78] on img at bounding box center [521, 68] width 40 height 40
click at [525, 80] on img at bounding box center [521, 68] width 40 height 40
click at [25, 22] on div at bounding box center [27, 17] width 14 height 14
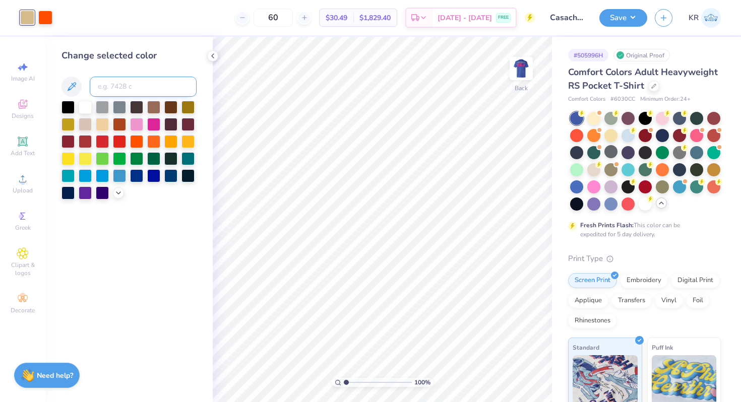
click at [117, 84] on input at bounding box center [143, 87] width 107 height 20
type input "1205"
click at [524, 79] on img at bounding box center [521, 68] width 40 height 40
click at [527, 83] on img at bounding box center [521, 68] width 40 height 40
click at [45, 21] on div at bounding box center [45, 17] width 14 height 14
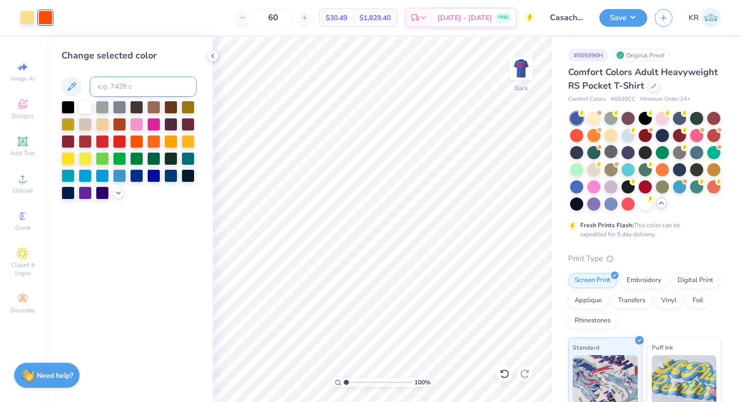
click at [123, 81] on input at bounding box center [143, 87] width 107 height 20
type input "233"
click at [533, 80] on img at bounding box center [521, 68] width 40 height 40
click at [518, 80] on img at bounding box center [521, 68] width 40 height 40
click at [123, 87] on input at bounding box center [143, 87] width 107 height 20
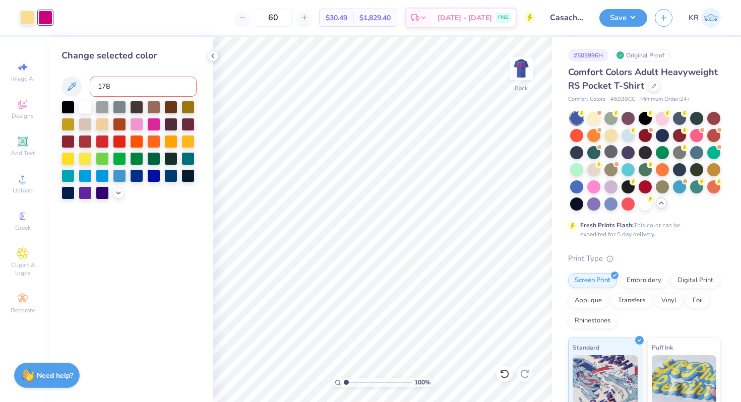
type input "1785"
click at [520, 81] on img at bounding box center [521, 68] width 40 height 40
click at [45, 16] on div at bounding box center [45, 17] width 14 height 14
click at [129, 86] on input at bounding box center [143, 87] width 107 height 20
type input "robine red c 2"
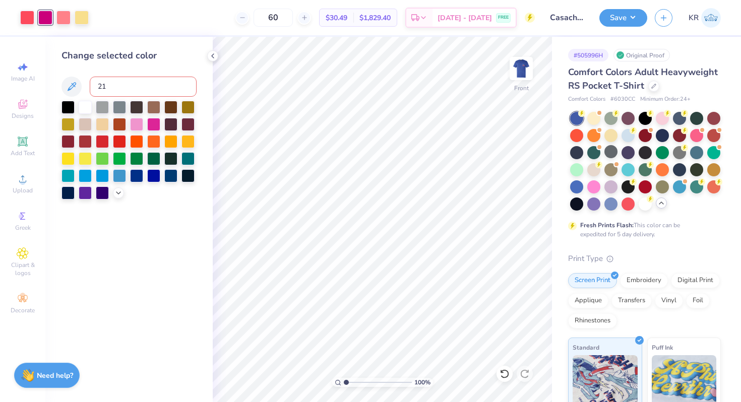
type input "219"
type input "226"
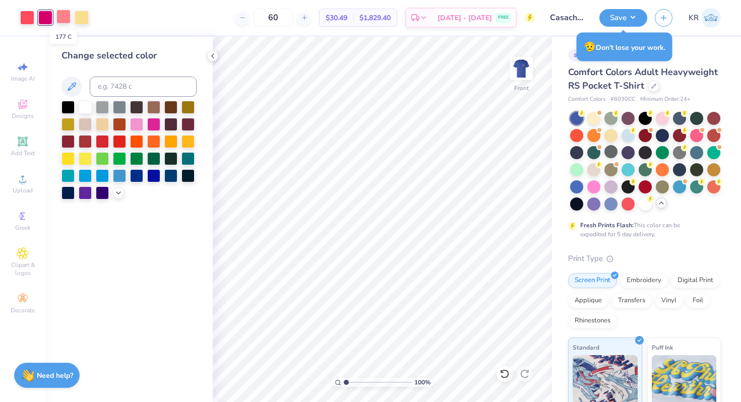
click at [62, 18] on div at bounding box center [63, 17] width 14 height 14
click at [130, 94] on input at bounding box center [143, 87] width 107 height 20
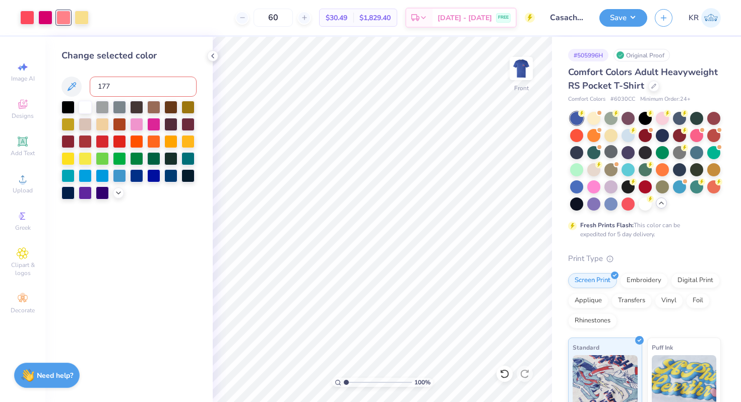
type input "1777"
click at [154, 87] on input at bounding box center [143, 87] width 107 height 20
type input "1787"
type input "233"
type input "177"
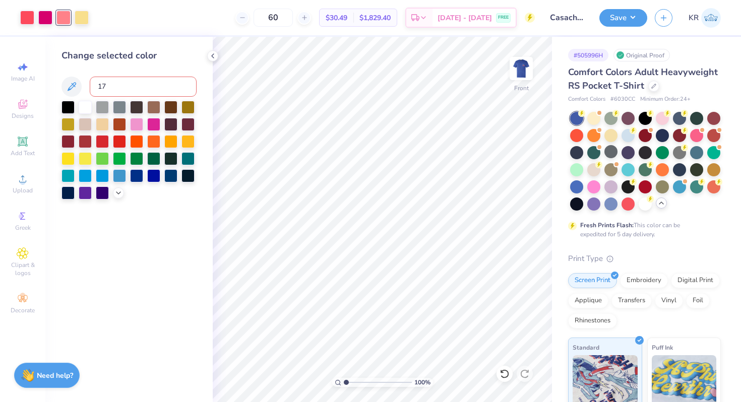
type input "178"
type input "176"
type input "170"
type input "190"
click at [178, 91] on input at bounding box center [143, 87] width 107 height 20
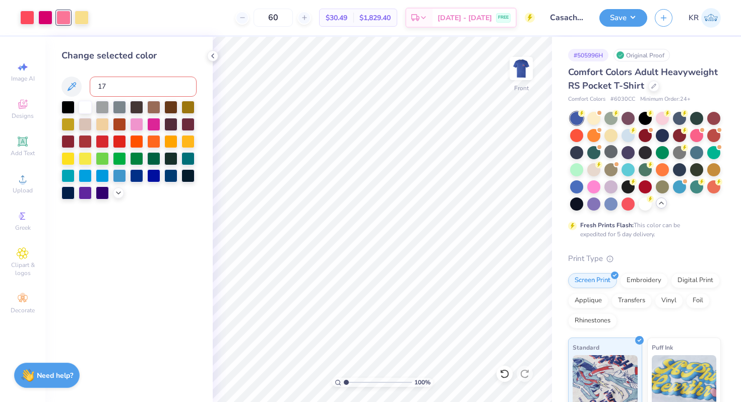
type input "177"
click at [116, 90] on input at bounding box center [143, 87] width 107 height 20
click at [122, 125] on div at bounding box center [119, 123] width 13 height 13
click at [27, 19] on div at bounding box center [27, 17] width 14 height 14
click at [120, 83] on input at bounding box center [143, 87] width 107 height 20
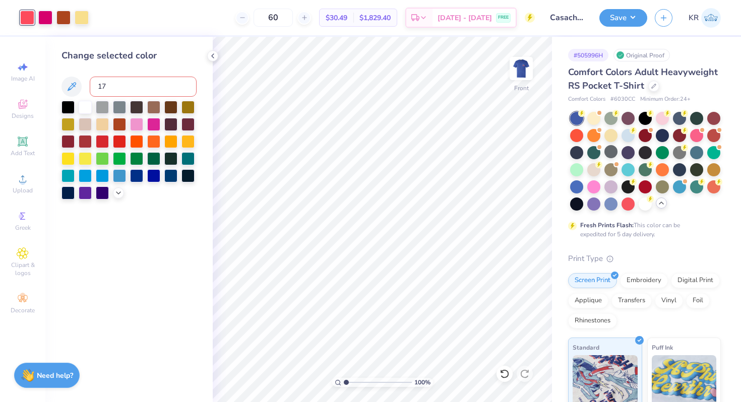
type input "177"
click at [62, 16] on div at bounding box center [63, 17] width 14 height 14
click at [120, 94] on input at bounding box center [143, 87] width 107 height 20
type input "1785"
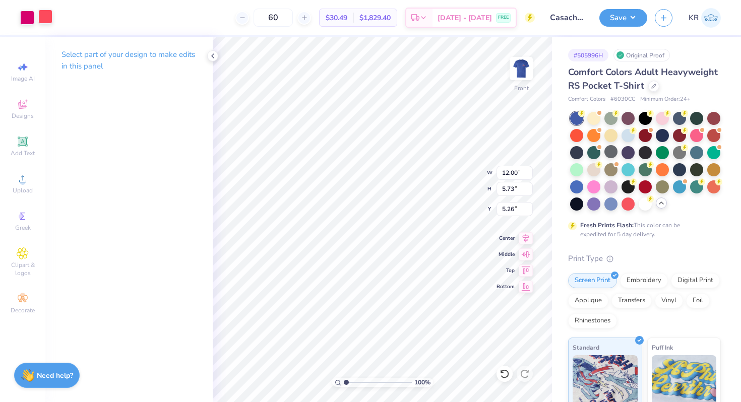
click at [46, 19] on div at bounding box center [45, 17] width 14 height 14
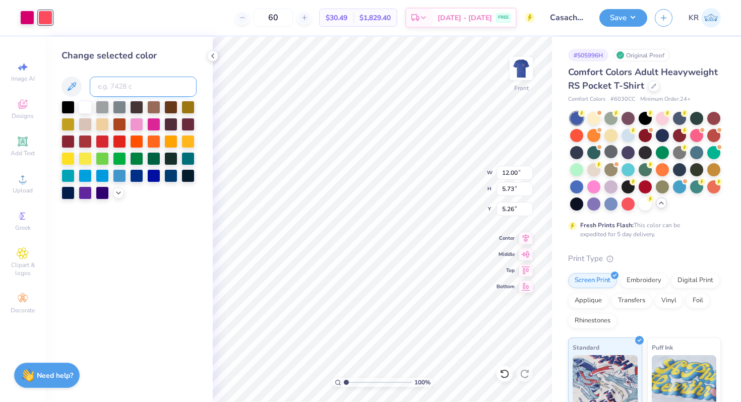
click at [116, 84] on input at bounding box center [143, 87] width 107 height 20
type input "1785"
click at [143, 86] on input at bounding box center [143, 87] width 107 height 20
type input "177"
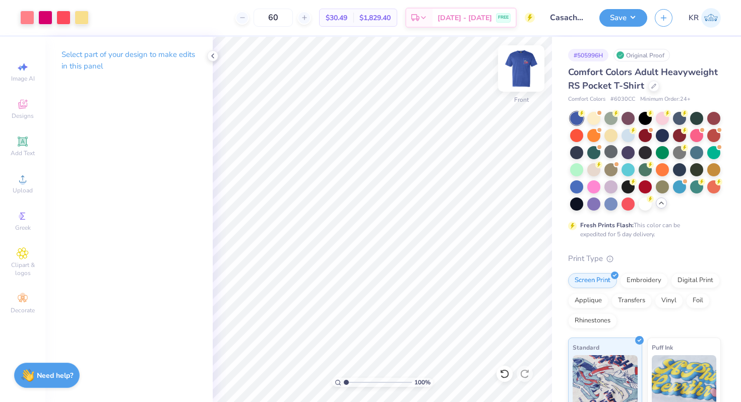
click at [517, 90] on div at bounding box center [521, 68] width 46 height 46
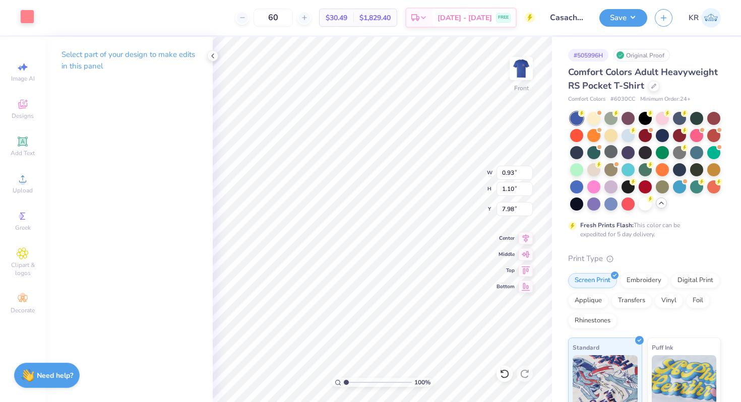
click at [21, 14] on div at bounding box center [27, 17] width 14 height 14
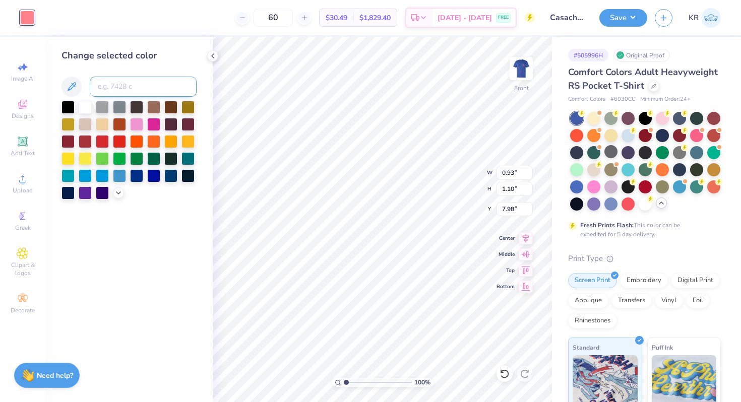
click at [112, 93] on input at bounding box center [143, 87] width 107 height 20
type input "1785"
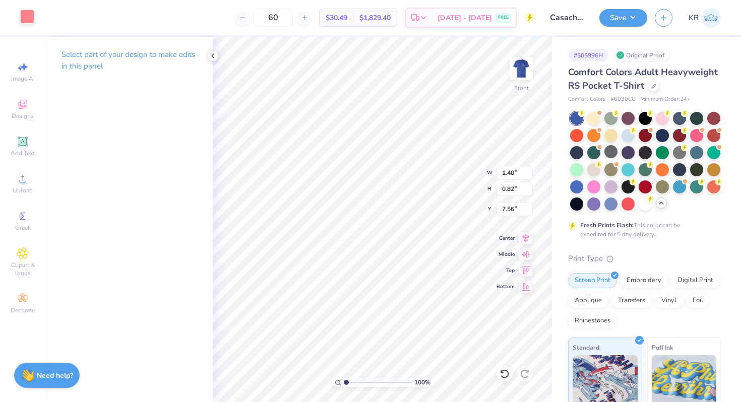
click at [31, 17] on div at bounding box center [27, 17] width 14 height 14
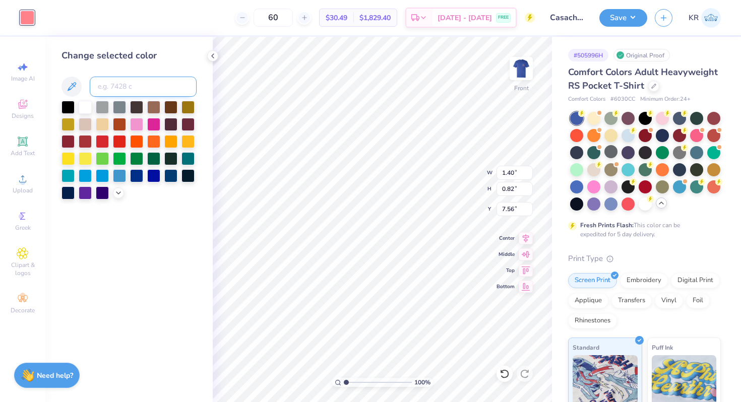
click at [121, 91] on input at bounding box center [143, 87] width 107 height 20
type input "1785"
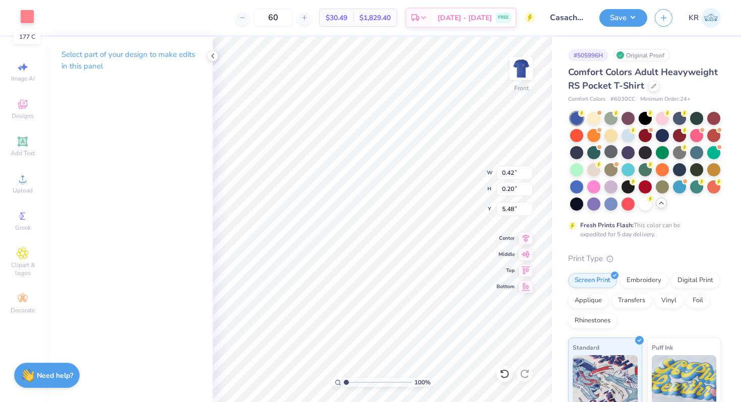
click at [26, 16] on div at bounding box center [27, 17] width 14 height 14
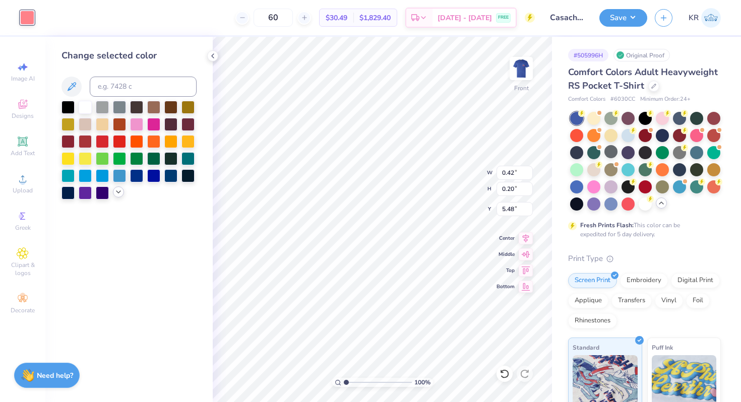
click at [120, 190] on icon at bounding box center [118, 192] width 8 height 8
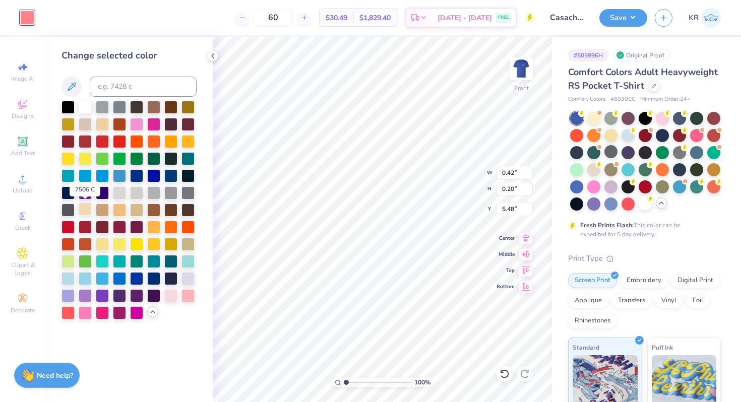
click at [86, 212] on div at bounding box center [85, 209] width 13 height 13
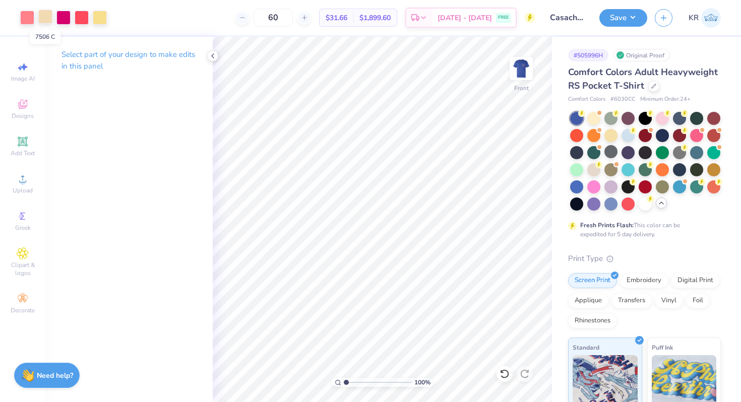
click at [41, 19] on div at bounding box center [45, 17] width 14 height 14
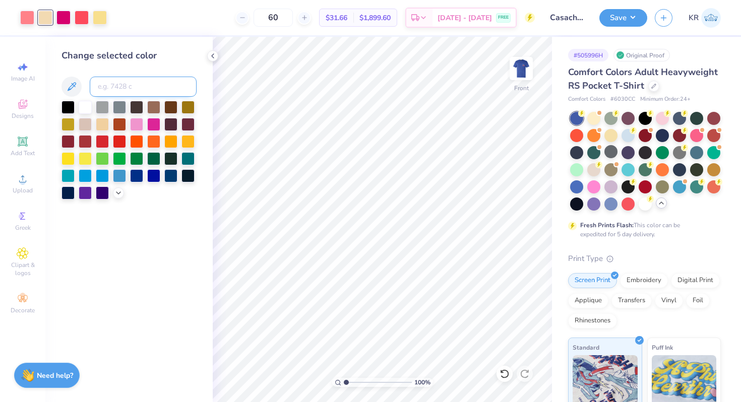
click at [109, 87] on input at bounding box center [143, 87] width 107 height 20
type input "1205"
drag, startPoint x: 346, startPoint y: 382, endPoint x: 356, endPoint y: 382, distance: 10.1
type input "2.5"
click at [356, 382] on input "range" at bounding box center [378, 382] width 68 height 9
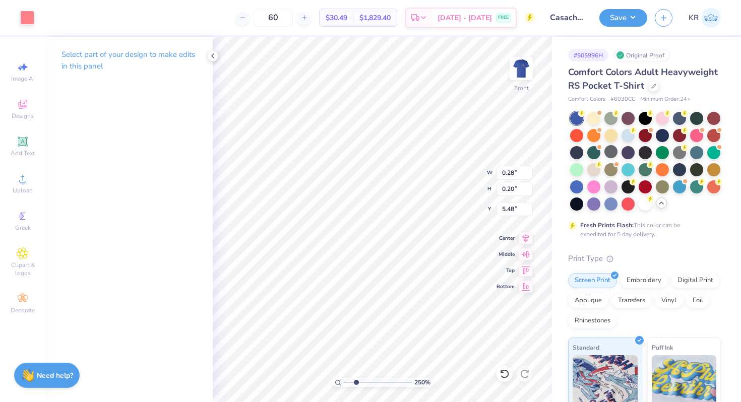
type input "3.68"
type input "0.52"
type input "5.16"
click at [33, 20] on div at bounding box center [27, 17] width 14 height 14
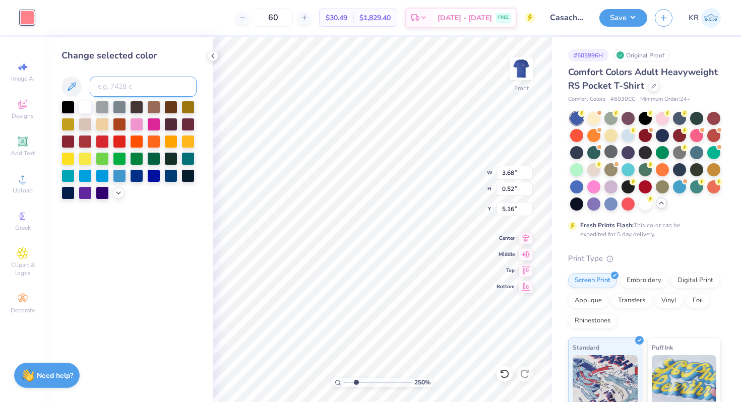
click at [107, 81] on input at bounding box center [143, 87] width 107 height 20
type input "1205"
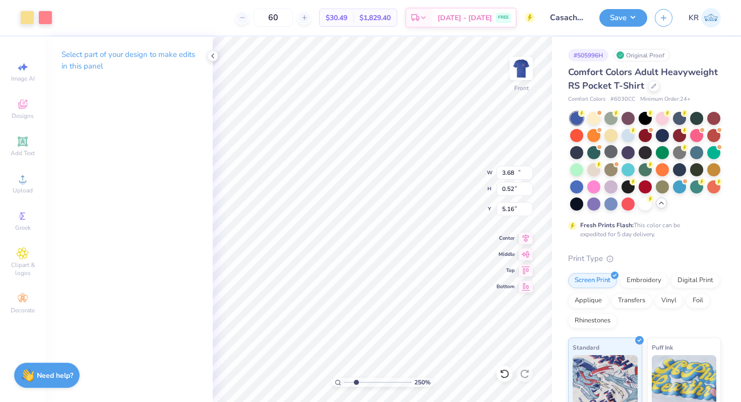
type input "10.93"
type input "0.66"
click at [44, 18] on div at bounding box center [45, 17] width 14 height 14
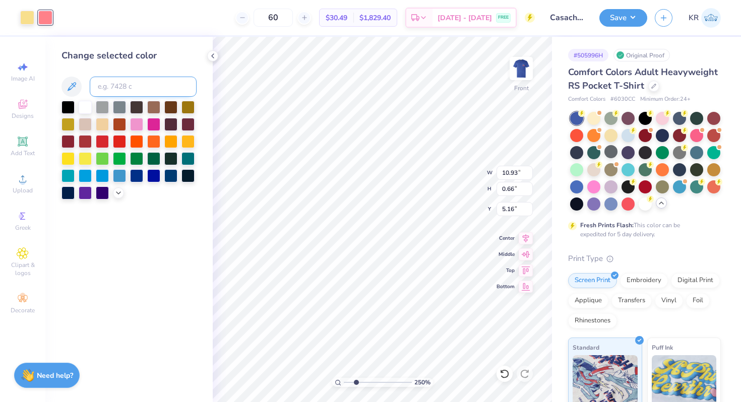
click at [110, 88] on input at bounding box center [143, 87] width 107 height 20
type input "1205"
drag, startPoint x: 355, startPoint y: 382, endPoint x: 334, endPoint y: 382, distance: 21.7
click at [344, 382] on input "range" at bounding box center [378, 382] width 68 height 9
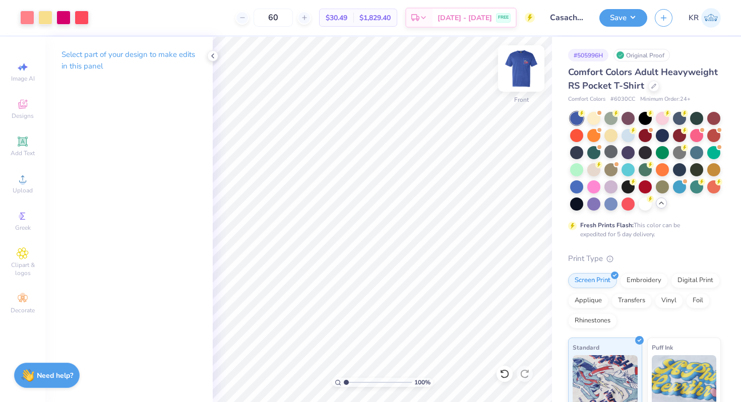
click at [522, 77] on img at bounding box center [521, 68] width 40 height 40
click at [522, 78] on img at bounding box center [521, 68] width 40 height 40
click at [522, 78] on img at bounding box center [521, 68] width 20 height 20
drag, startPoint x: 346, startPoint y: 382, endPoint x: 353, endPoint y: 382, distance: 6.5
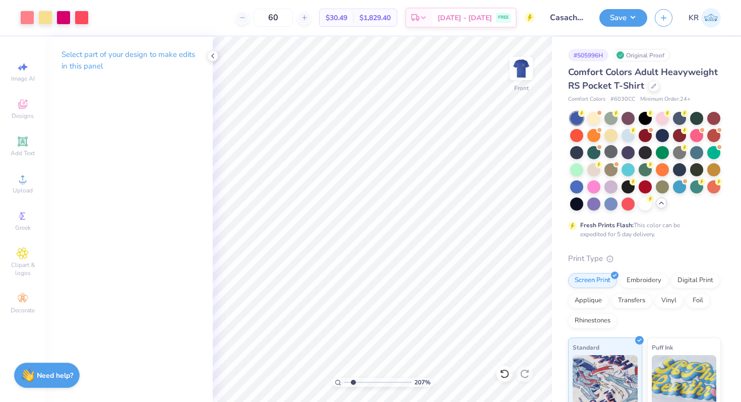
type input "2.07"
click at [353, 382] on input "range" at bounding box center [378, 382] width 68 height 9
type input "5.27"
drag, startPoint x: 353, startPoint y: 380, endPoint x: 346, endPoint y: 380, distance: 6.5
click at [346, 380] on input "range" at bounding box center [378, 382] width 68 height 9
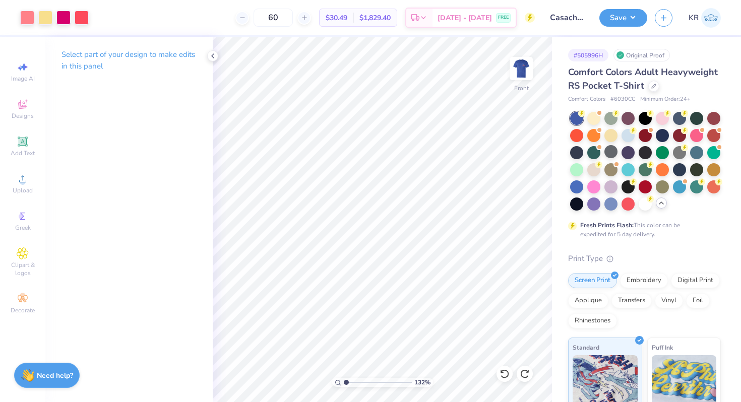
type input "1.05"
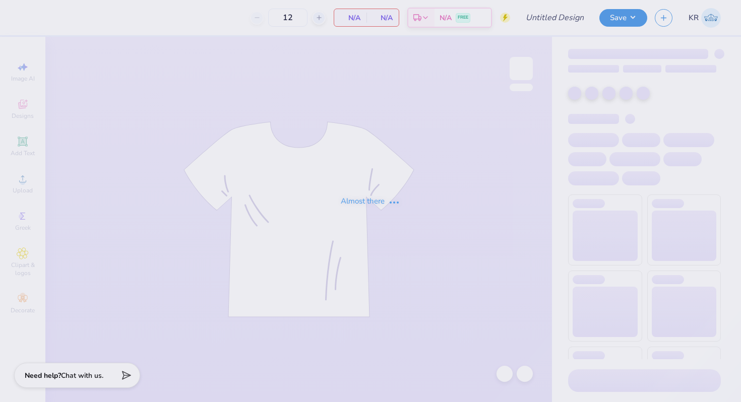
type input "Pike F25 Rush 2"
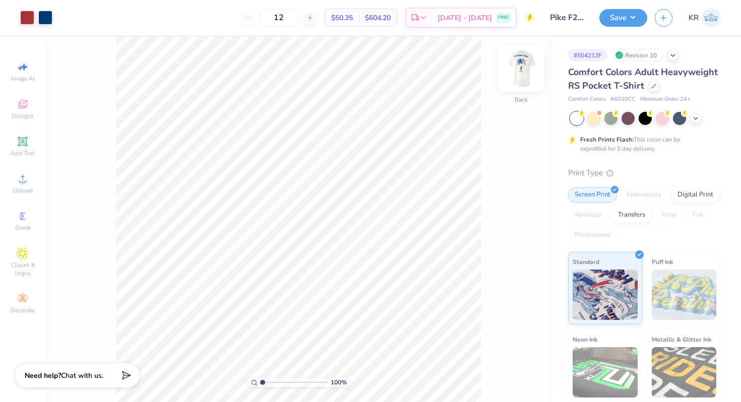
click at [520, 89] on div at bounding box center [521, 68] width 46 height 46
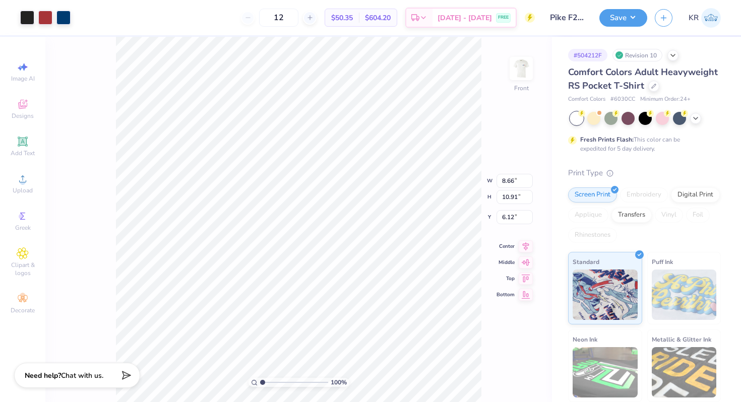
type input "5.17"
click at [24, 21] on div at bounding box center [27, 17] width 14 height 14
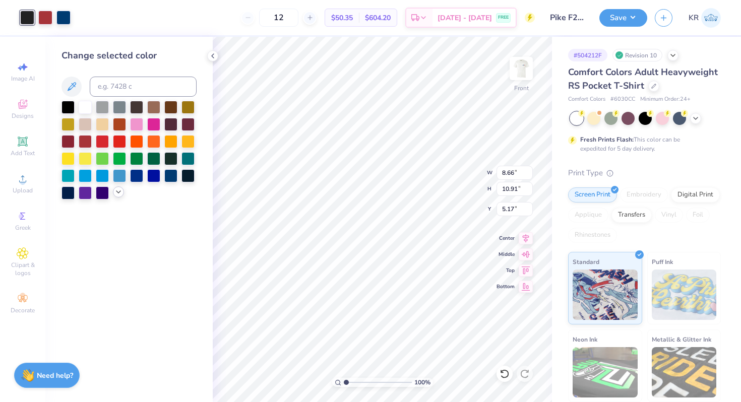
click at [119, 192] on icon at bounding box center [118, 192] width 8 height 8
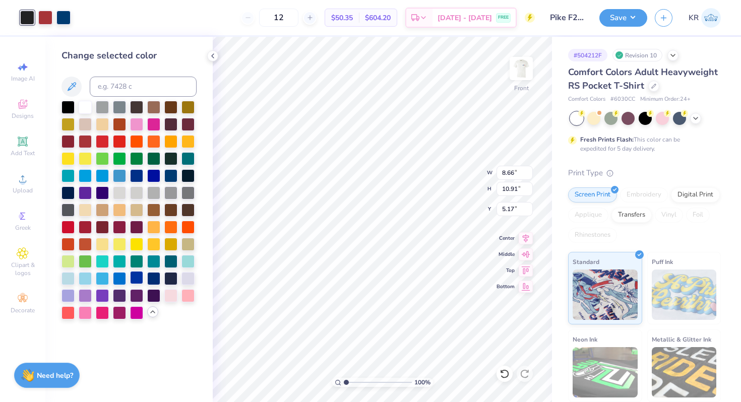
click at [138, 276] on div at bounding box center [136, 277] width 13 height 13
click at [153, 279] on div at bounding box center [153, 277] width 13 height 13
click at [136, 279] on div at bounding box center [136, 277] width 13 height 13
click at [149, 280] on div at bounding box center [153, 277] width 13 height 13
click at [65, 16] on div at bounding box center [63, 17] width 14 height 14
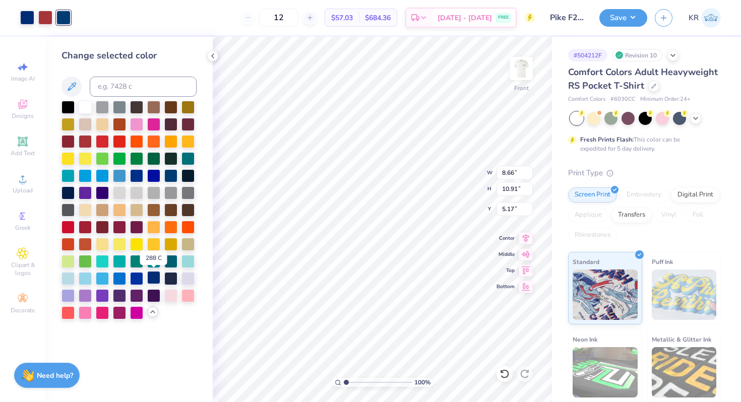
click at [155, 282] on div at bounding box center [153, 277] width 13 height 13
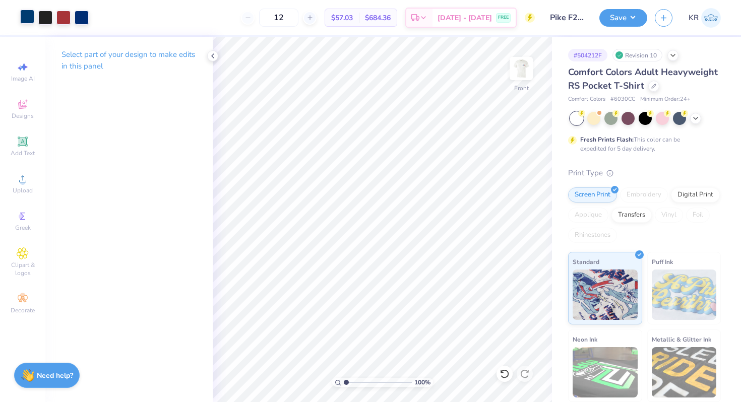
click at [25, 18] on div at bounding box center [27, 17] width 14 height 14
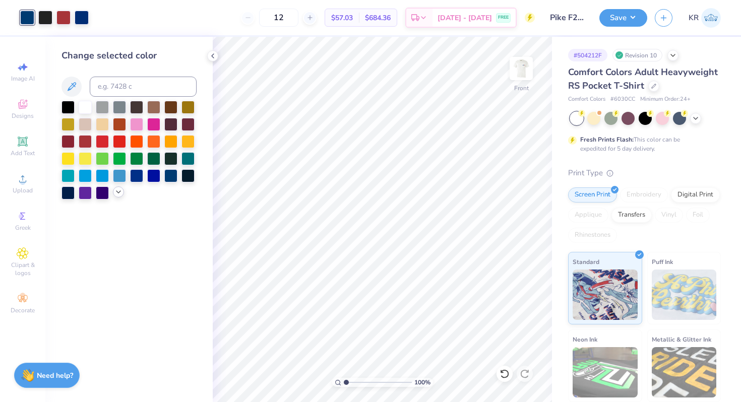
click at [120, 190] on icon at bounding box center [118, 192] width 8 height 8
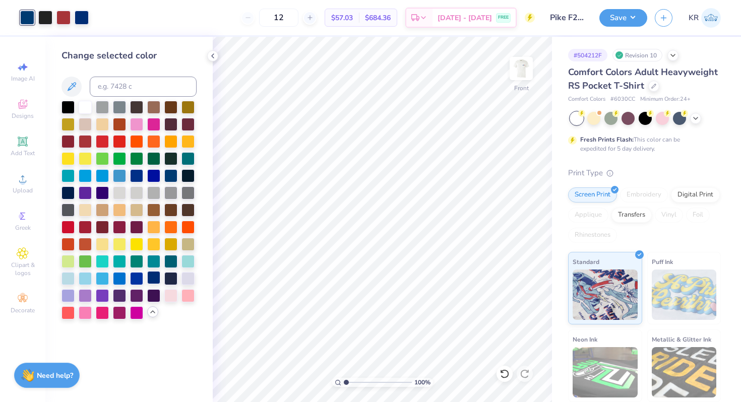
click at [154, 277] on div at bounding box center [153, 277] width 13 height 13
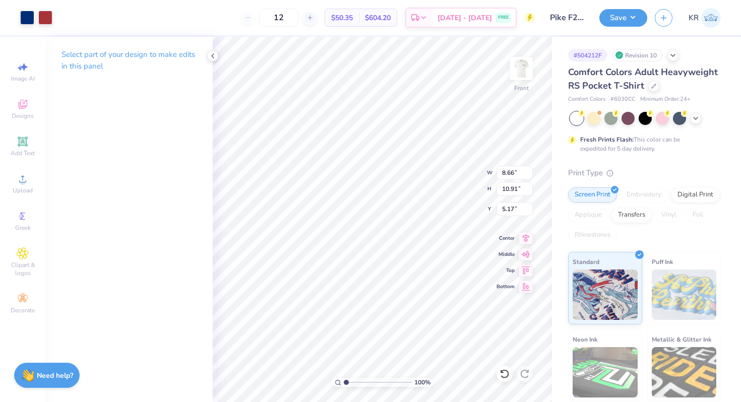
type input "5.78"
type input "5.17"
click at [29, 24] on div at bounding box center [27, 17] width 14 height 14
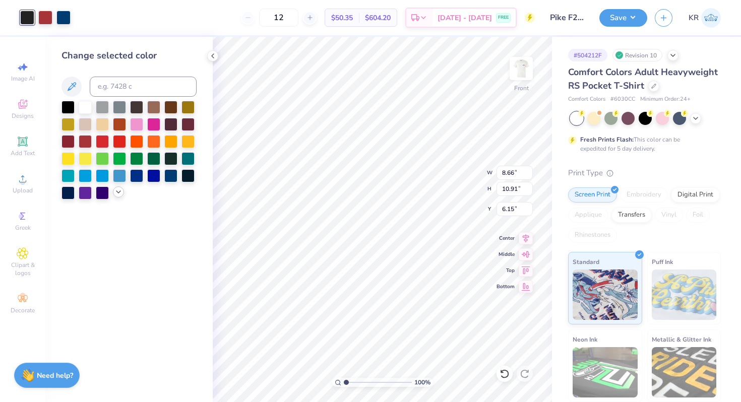
click at [118, 193] on icon at bounding box center [118, 192] width 8 height 8
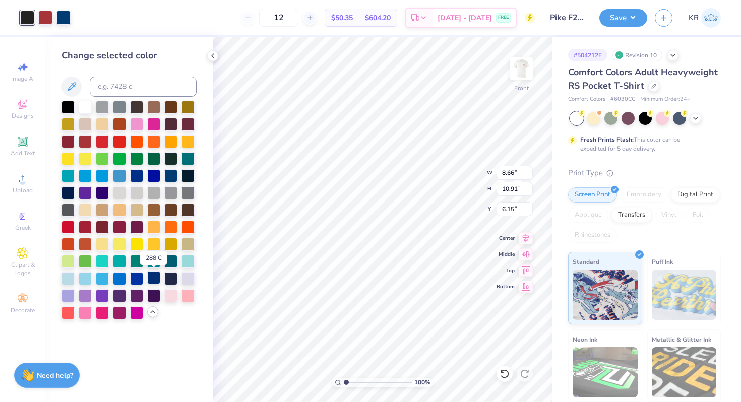
click at [151, 283] on div at bounding box center [153, 277] width 13 height 13
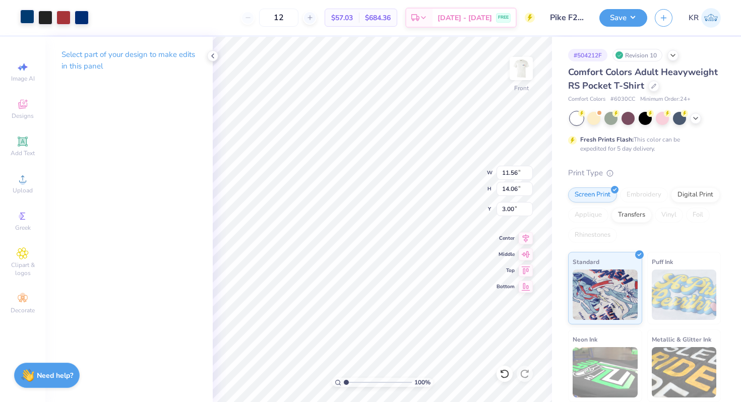
click at [26, 20] on div at bounding box center [27, 17] width 14 height 14
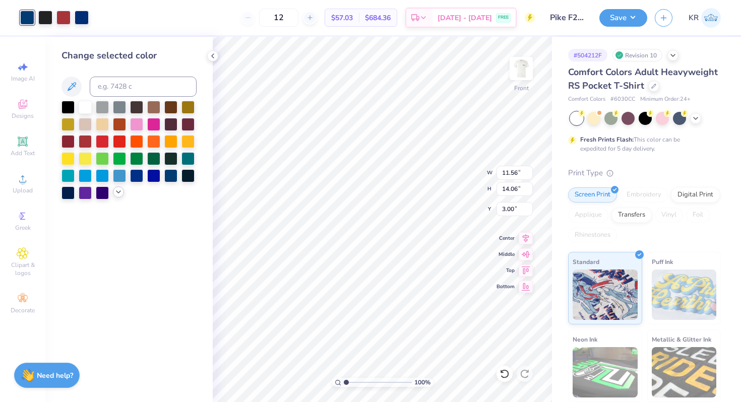
click at [118, 193] on polyline at bounding box center [118, 192] width 4 height 2
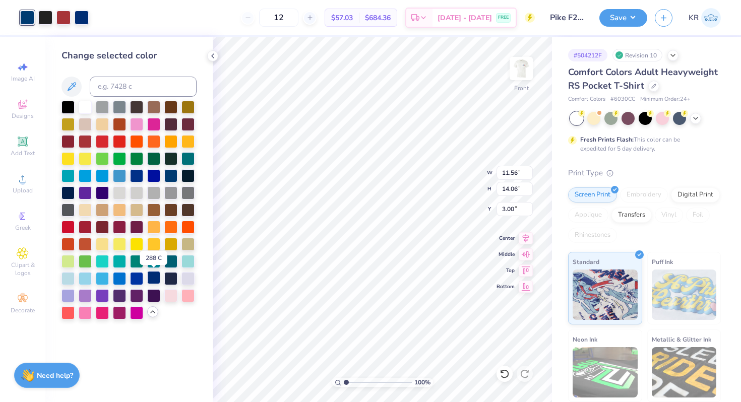
click at [155, 282] on div at bounding box center [153, 277] width 13 height 13
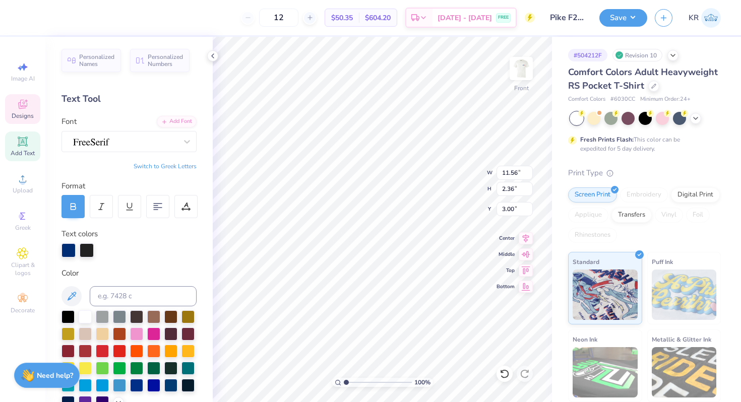
scroll to position [223, 0]
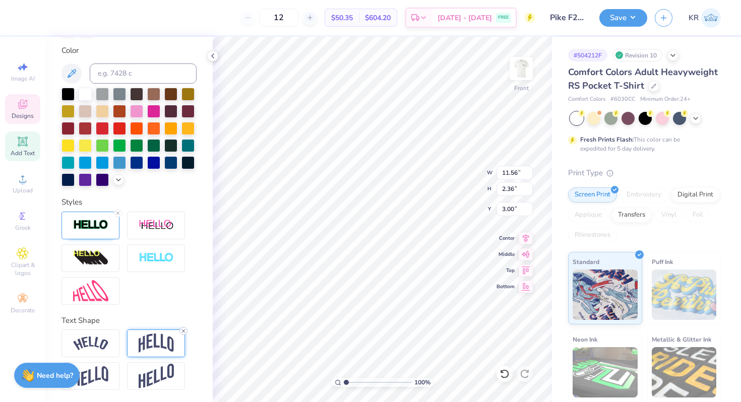
click at [184, 332] on line at bounding box center [183, 331] width 3 height 3
type input "1.48"
type input "3.44"
type input "3.00"
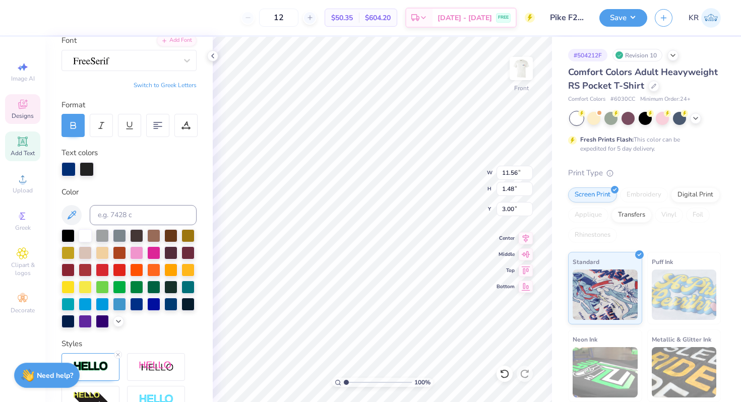
scroll to position [70, 0]
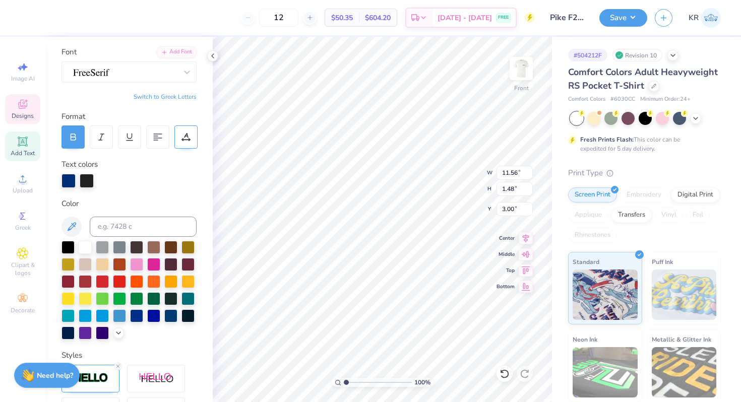
click at [189, 133] on icon at bounding box center [185, 137] width 9 height 9
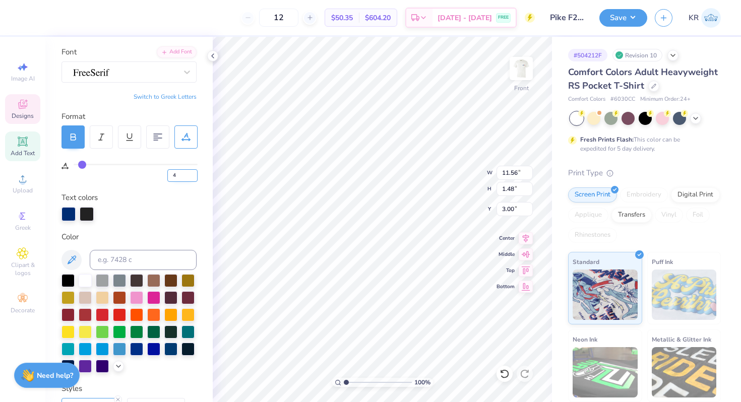
click at [181, 173] on input "4" at bounding box center [182, 175] width 30 height 13
type input "0"
click at [182, 178] on input "0" at bounding box center [182, 175] width 30 height 13
type input "3"
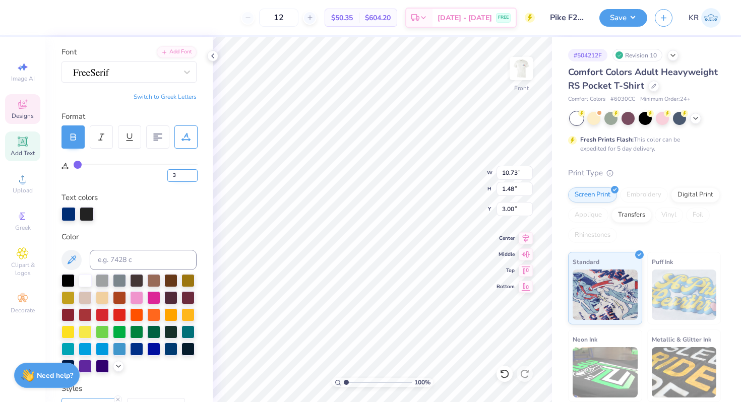
type input "3"
type input "11.35"
type input "5"
type input "11.76"
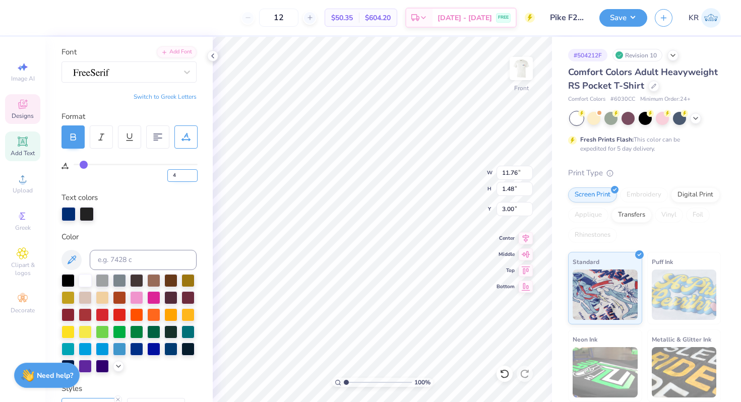
type input "4"
type input "11.56"
type textarea "Pi Kappa"
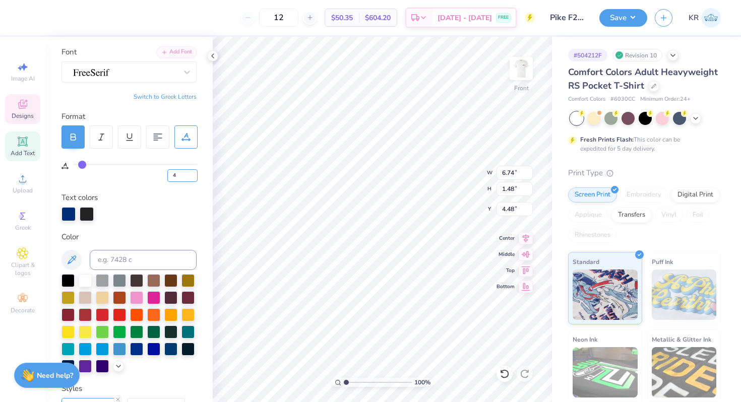
type input "4.48"
type textarea "P"
type textarea "Alpha"
type input "4.30"
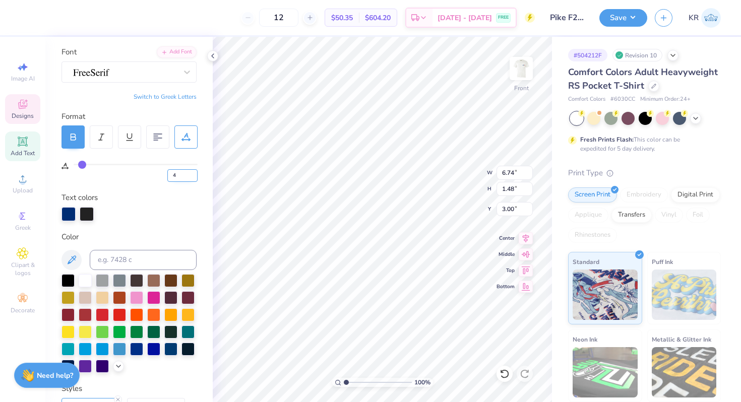
type input "1.47"
type input "3.00"
type textarea "Pi Kappa Alpha"
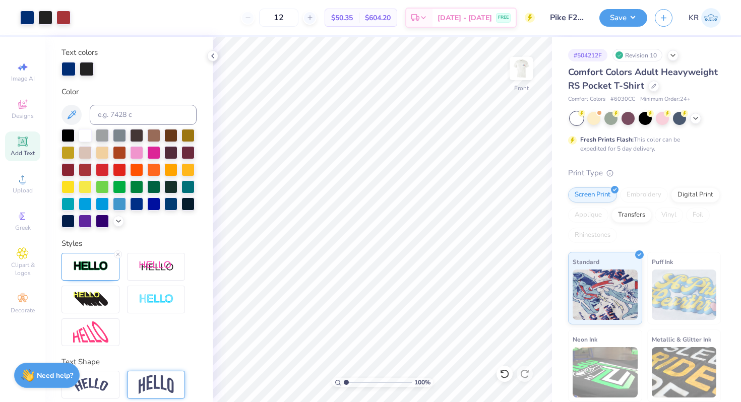
scroll to position [256, 0]
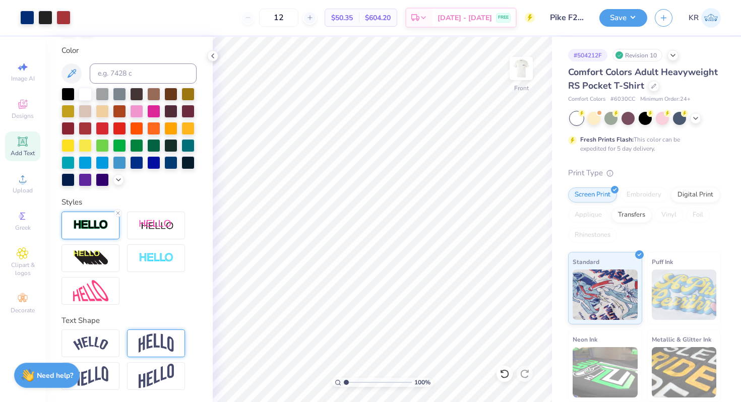
click at [99, 234] on div at bounding box center [90, 226] width 58 height 28
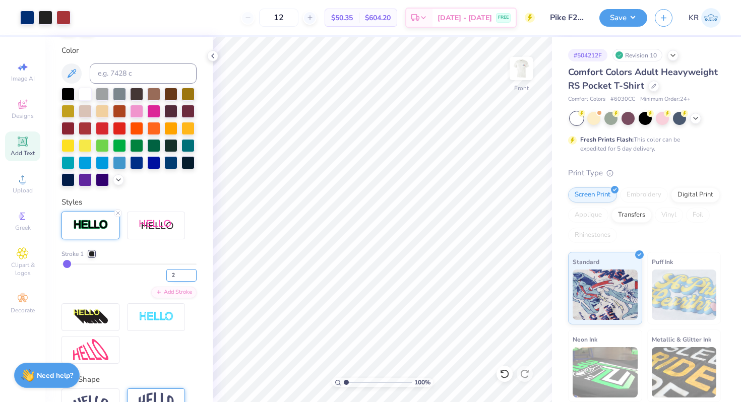
click at [179, 275] on input "2" at bounding box center [181, 275] width 30 height 13
type input "3"
click at [192, 274] on input "3" at bounding box center [181, 275] width 30 height 13
type input "3"
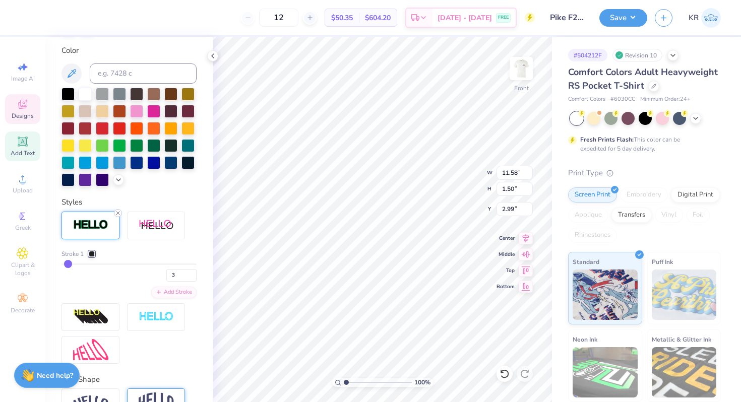
click at [118, 213] on icon at bounding box center [118, 213] width 6 height 6
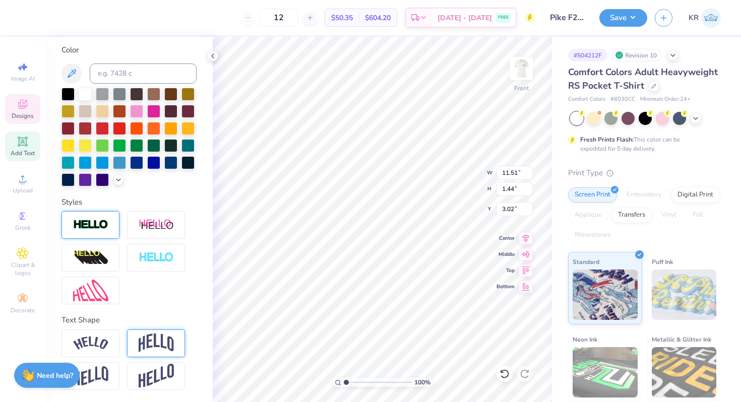
type input "11.51"
type input "1.44"
type input "3.02"
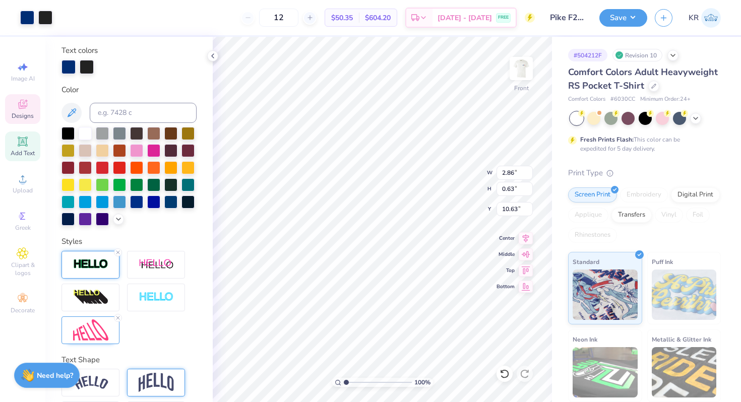
scroll to position [223, 0]
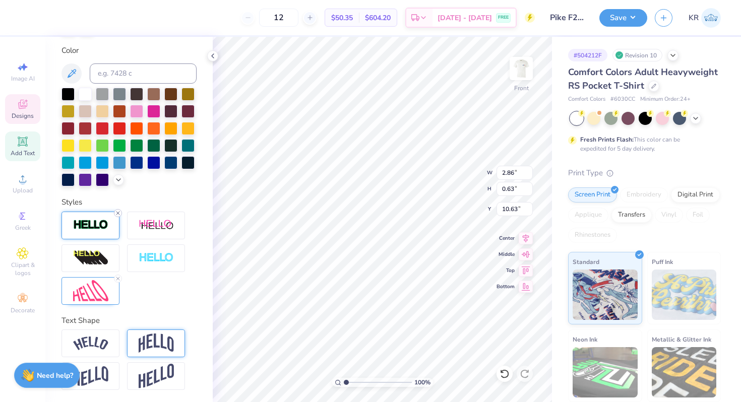
click at [117, 213] on icon at bounding box center [118, 213] width 6 height 6
type input "2.85"
type input "0.62"
click at [118, 213] on line at bounding box center [117, 213] width 3 height 3
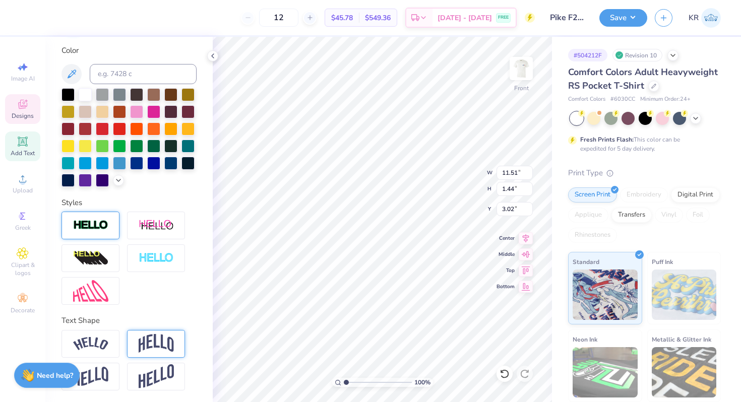
type input "3.00"
click at [101, 222] on img at bounding box center [90, 226] width 35 height 12
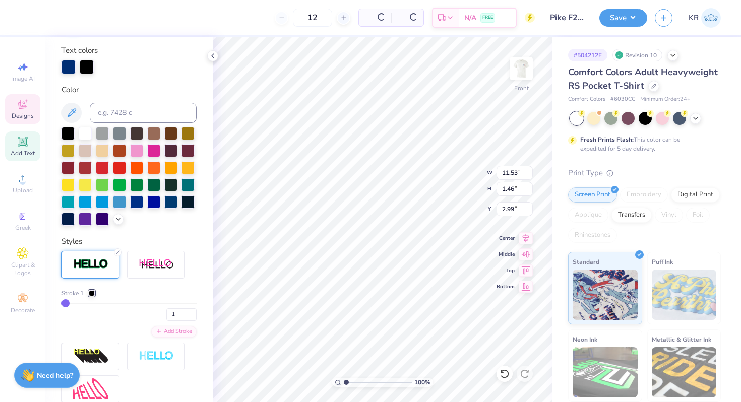
type input "11.53"
type input "1.46"
type input "2.99"
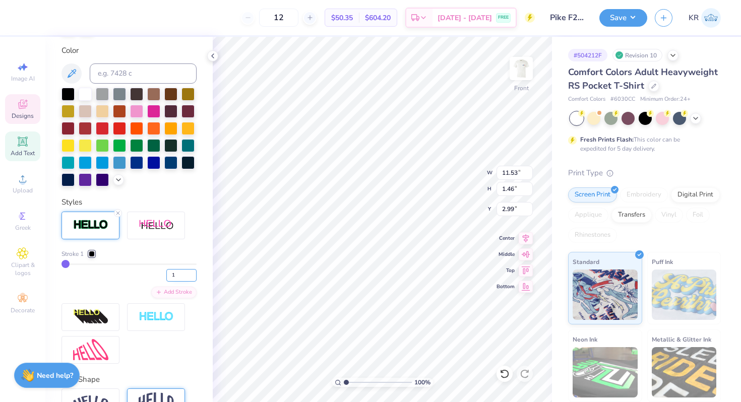
click at [180, 273] on input "1" at bounding box center [181, 275] width 30 height 13
type input "2"
type input "11.56"
type input "1.48"
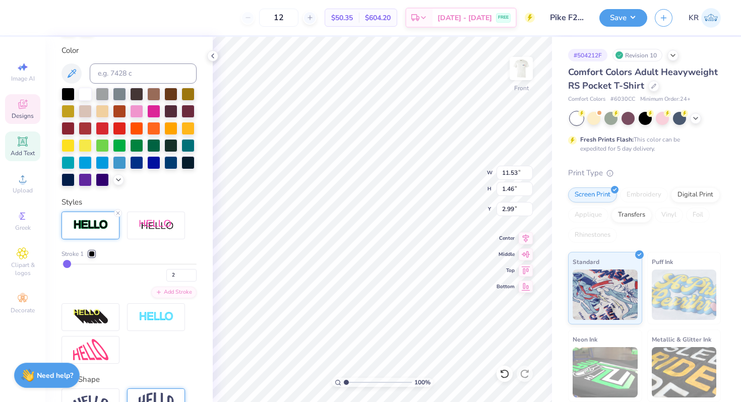
type input "2.98"
click at [92, 255] on div at bounding box center [92, 254] width 6 height 6
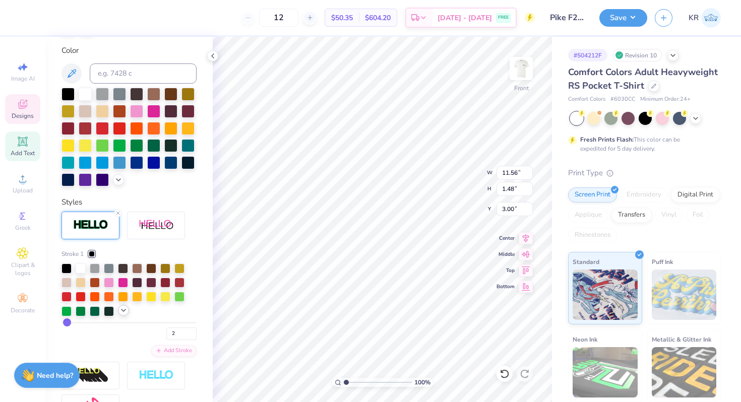
click at [125, 312] on icon at bounding box center [123, 310] width 8 height 8
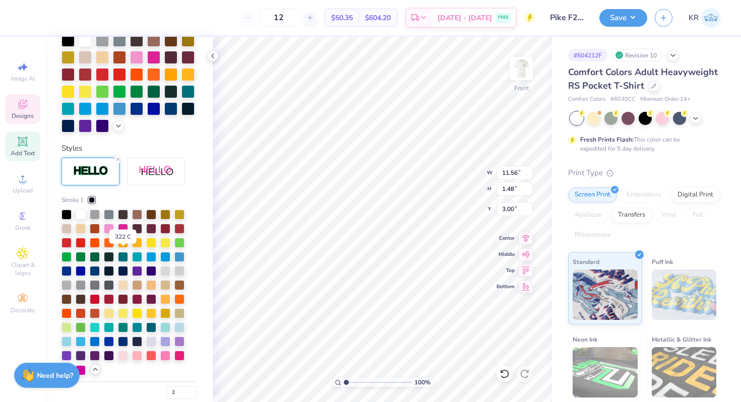
scroll to position [278, 0]
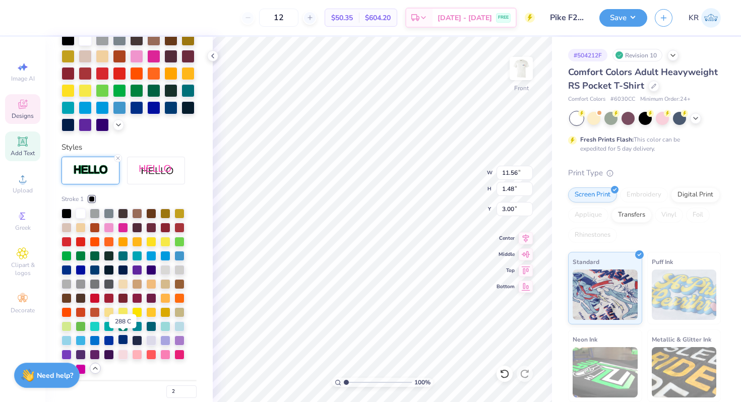
click at [124, 340] on div at bounding box center [123, 340] width 10 height 10
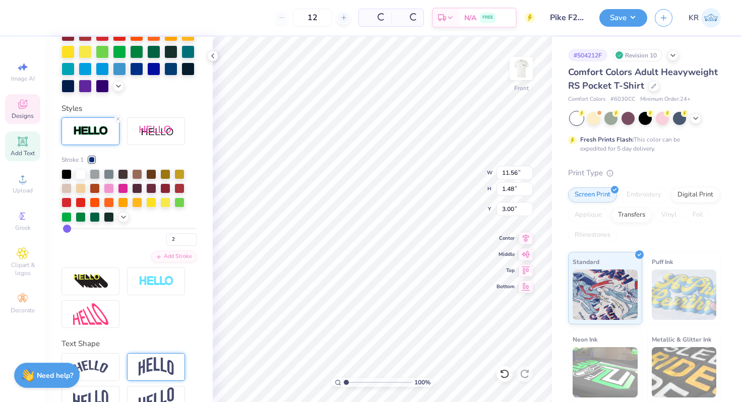
scroll to position [238, 0]
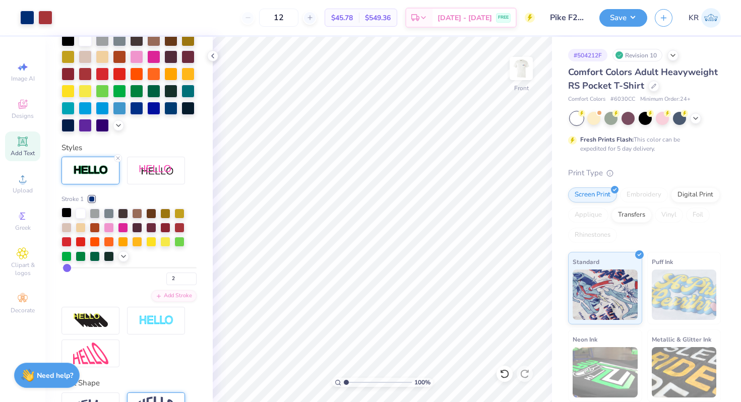
click at [67, 214] on div at bounding box center [66, 213] width 10 height 10
drag, startPoint x: 346, startPoint y: 381, endPoint x: 355, endPoint y: 383, distance: 8.7
type input "2.36"
click at [355, 383] on input "range" at bounding box center [378, 382] width 68 height 9
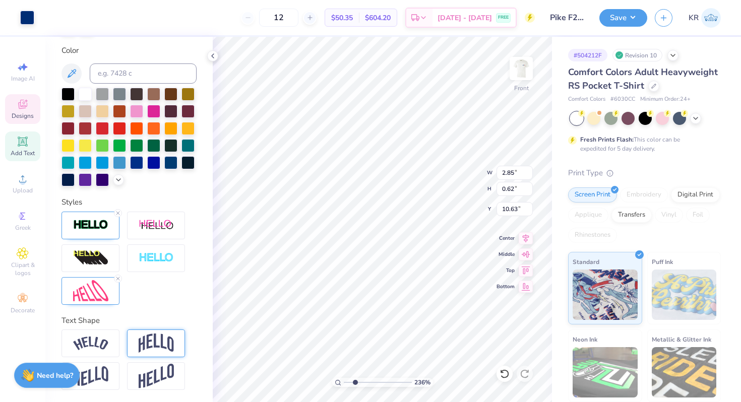
type input "2.86"
type input "0.63"
click at [111, 228] on div at bounding box center [90, 226] width 58 height 28
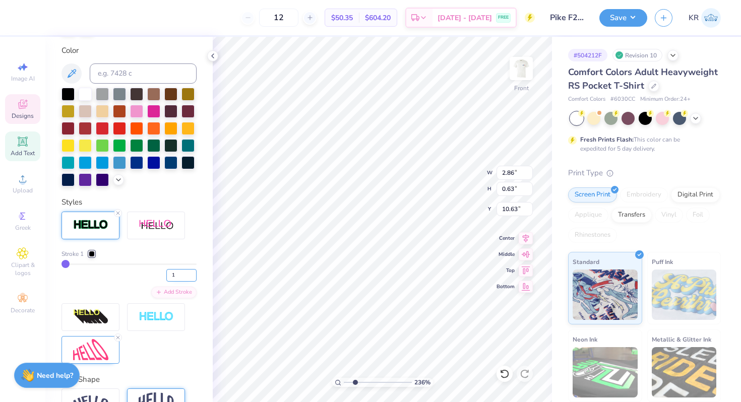
click at [183, 275] on input "1" at bounding box center [181, 275] width 30 height 13
type input "2"
type input "2.87"
type input "10.62"
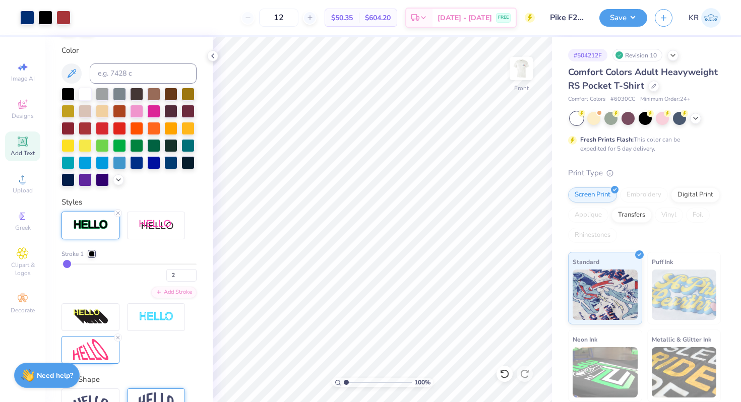
type input "1"
click at [344, 383] on input "range" at bounding box center [378, 382] width 68 height 9
click at [179, 276] on input "2" at bounding box center [181, 275] width 30 height 13
type input "1"
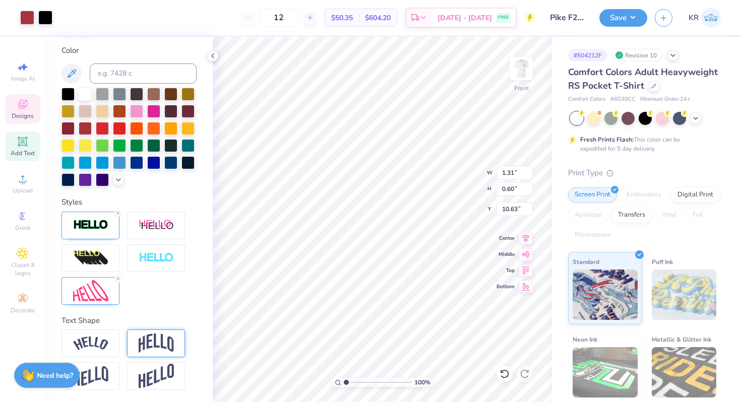
type input "1.32"
type input "0.61"
click at [110, 234] on div at bounding box center [90, 226] width 58 height 28
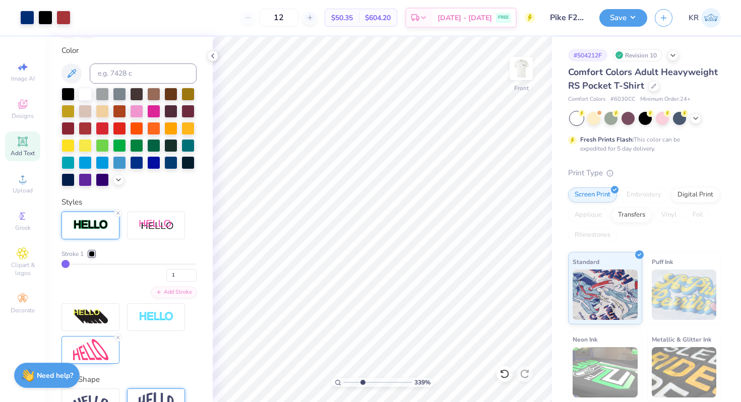
drag, startPoint x: 348, startPoint y: 382, endPoint x: 362, endPoint y: 383, distance: 14.2
click at [362, 383] on input "range" at bounding box center [378, 382] width 68 height 9
drag, startPoint x: 362, startPoint y: 380, endPoint x: 339, endPoint y: 376, distance: 23.5
type input "1"
click at [344, 378] on input "range" at bounding box center [378, 382] width 68 height 9
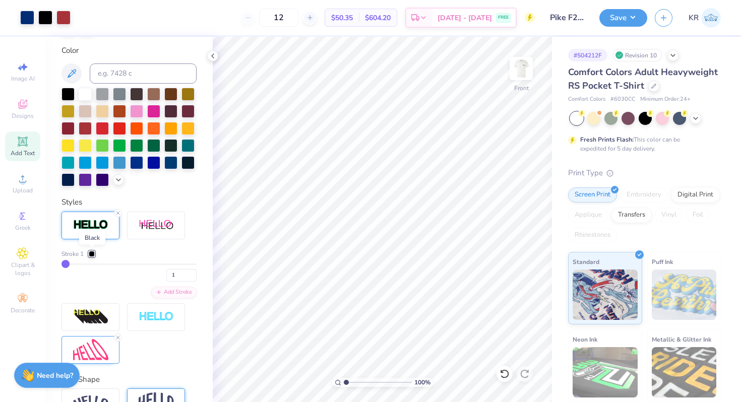
click at [93, 254] on div at bounding box center [92, 254] width 6 height 6
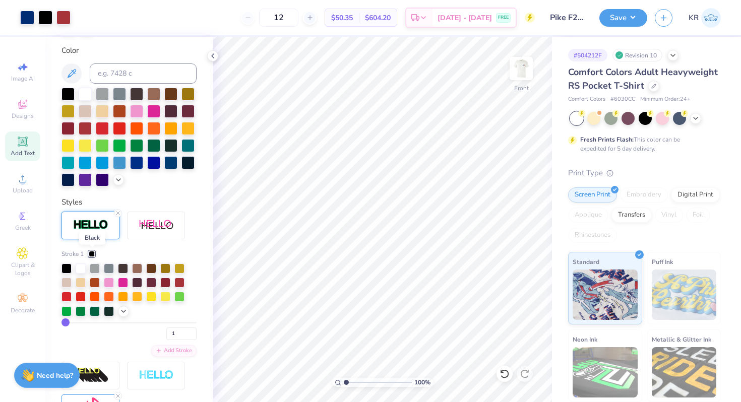
click at [93, 254] on div at bounding box center [92, 254] width 6 height 6
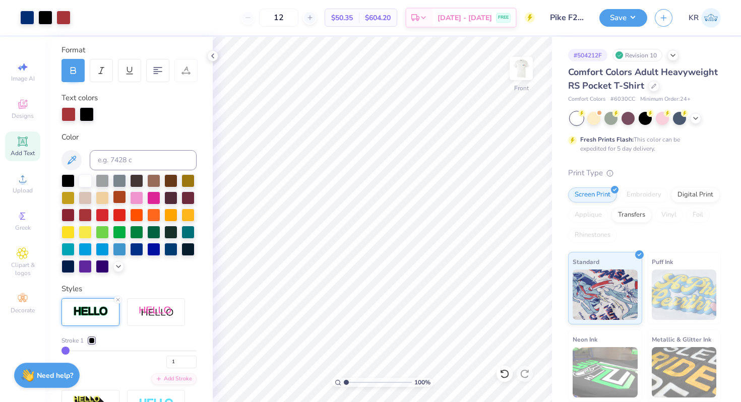
scroll to position [127, 0]
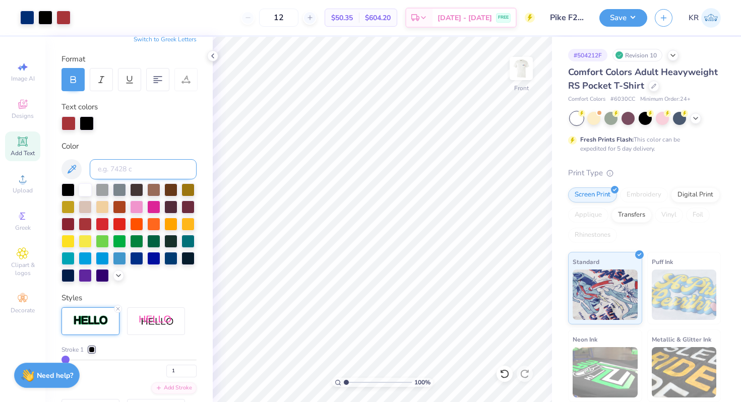
click at [127, 164] on input at bounding box center [143, 169] width 107 height 20
type input "neutral black"
click at [48, 21] on div at bounding box center [45, 17] width 14 height 14
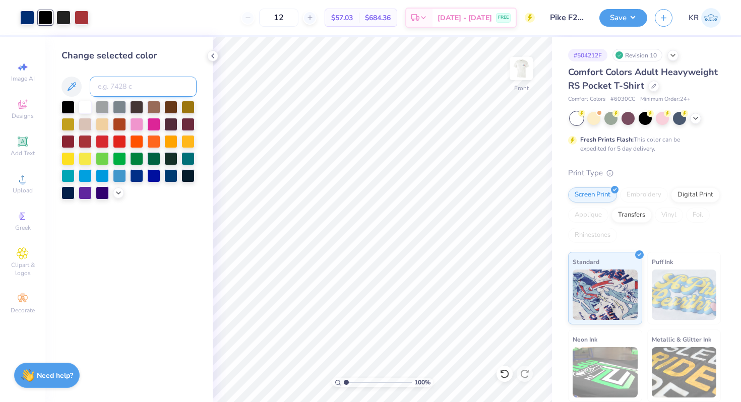
click at [112, 89] on input at bounding box center [143, 87] width 107 height 20
type input "neutral black"
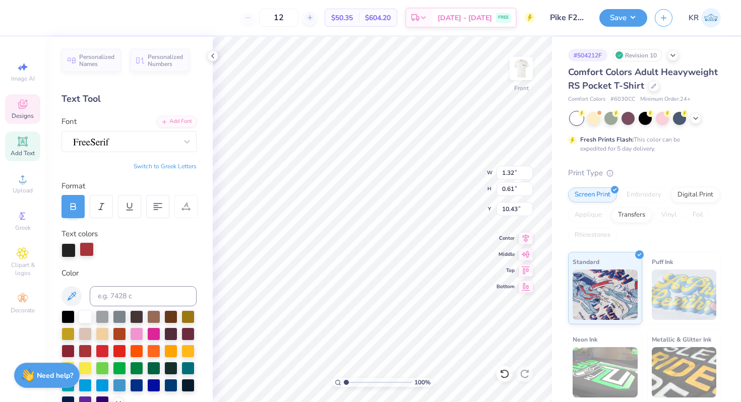
click at [87, 256] on div at bounding box center [87, 249] width 14 height 14
click at [86, 251] on div at bounding box center [87, 250] width 14 height 14
click at [82, 350] on div at bounding box center [85, 350] width 13 height 13
click at [122, 274] on div "Color" at bounding box center [128, 274] width 135 height 12
type input "10.65"
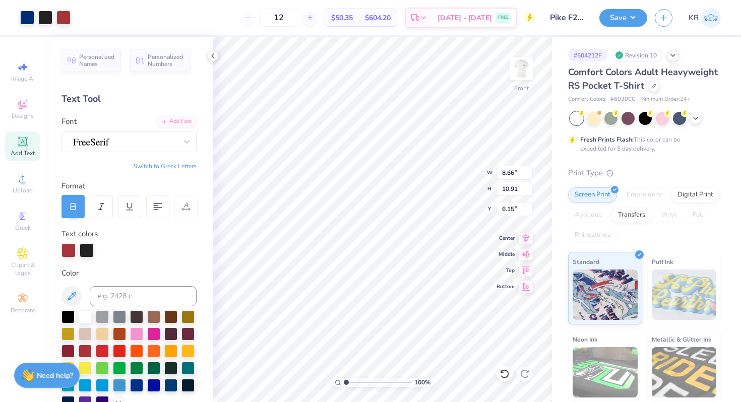
type input "5.08"
type input "5.36"
drag, startPoint x: 345, startPoint y: 381, endPoint x: 338, endPoint y: 380, distance: 7.1
click at [344, 380] on input "range" at bounding box center [378, 382] width 68 height 9
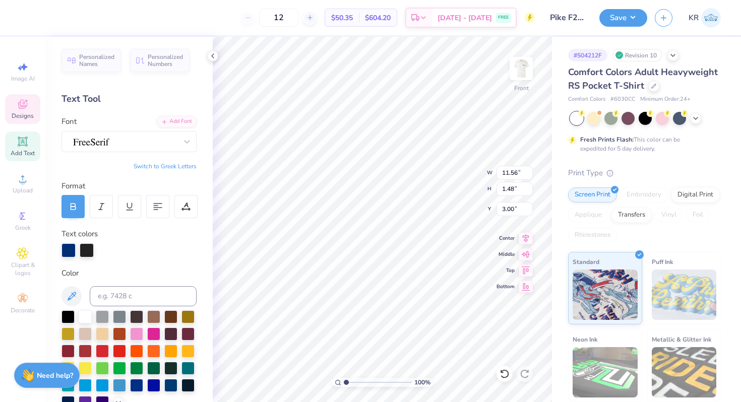
type textarea "PI KAPPA ALPHA"
type textarea "Pi Kappa Alpha"
type input "3.00"
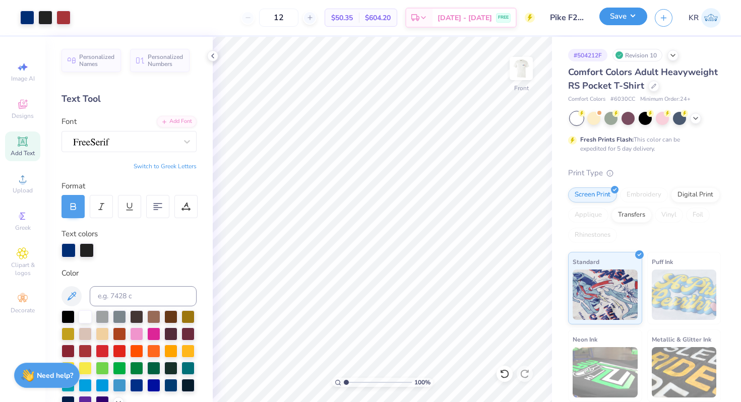
click at [611, 20] on button "Save" at bounding box center [623, 17] width 48 height 18
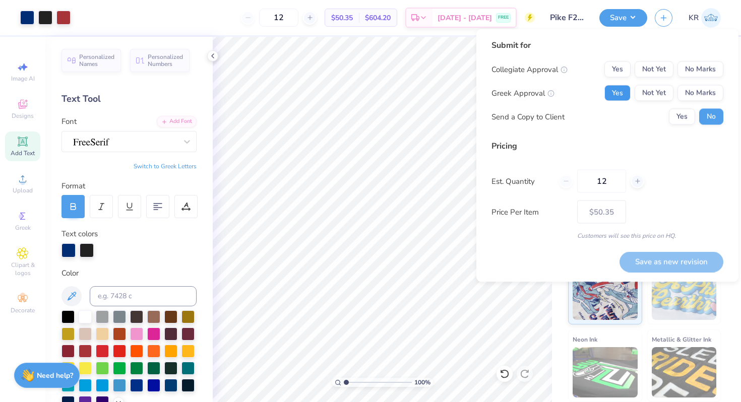
click at [618, 98] on button "Yes" at bounding box center [617, 93] width 26 height 16
click at [703, 75] on button "No Marks" at bounding box center [700, 69] width 46 height 16
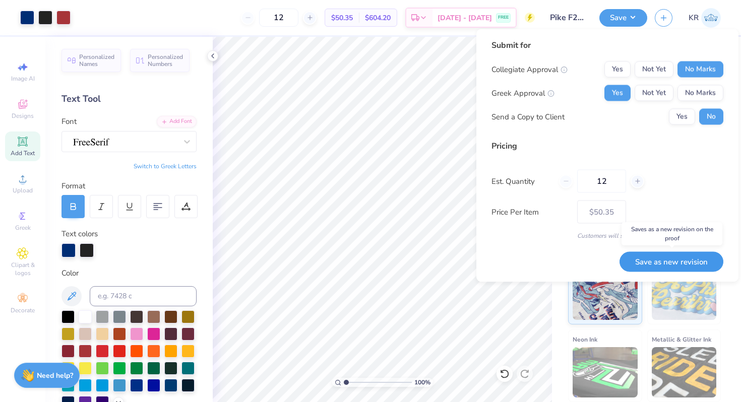
click at [652, 265] on button "Save as new revision" at bounding box center [671, 261] width 104 height 21
type input "$50.35"
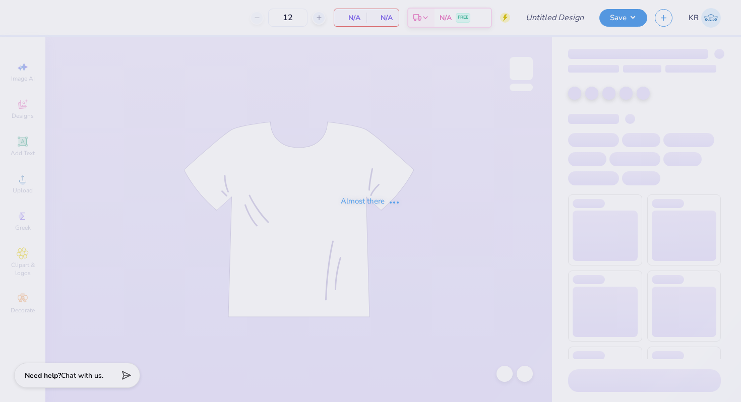
type input "DG - Parents Weekend"
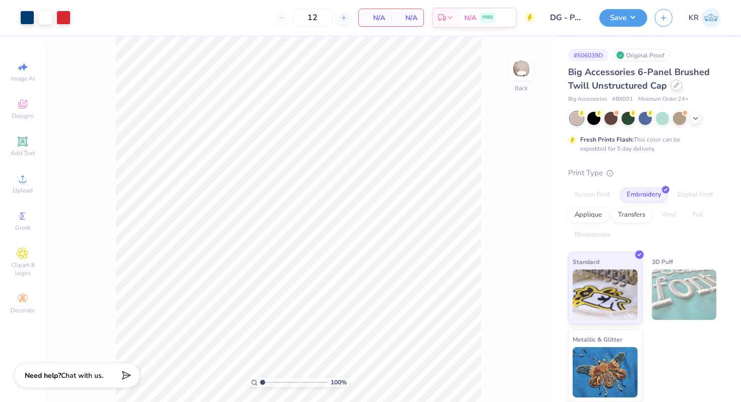
click at [675, 84] on icon at bounding box center [676, 85] width 5 height 5
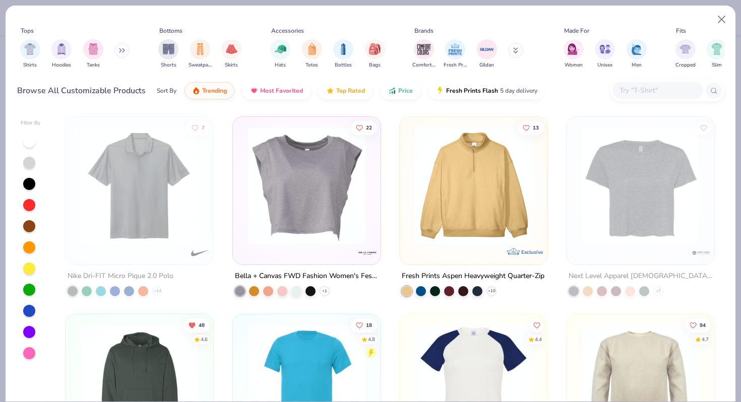
click at [654, 90] on input "text" at bounding box center [657, 91] width 78 height 12
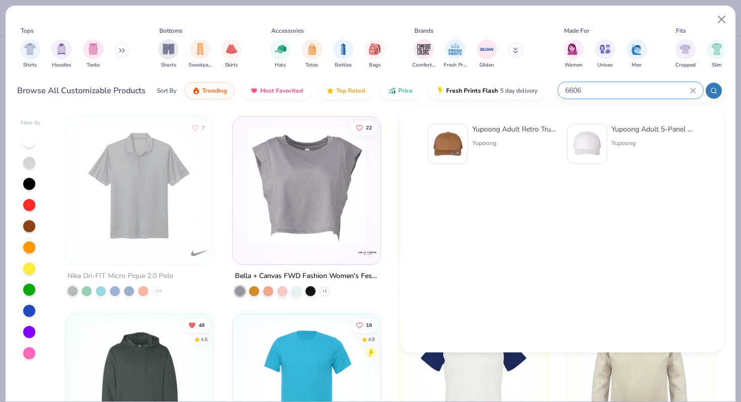
type input "6606"
click at [496, 133] on div "Yupoong Adult Retro Trucker Cap" at bounding box center [514, 129] width 85 height 11
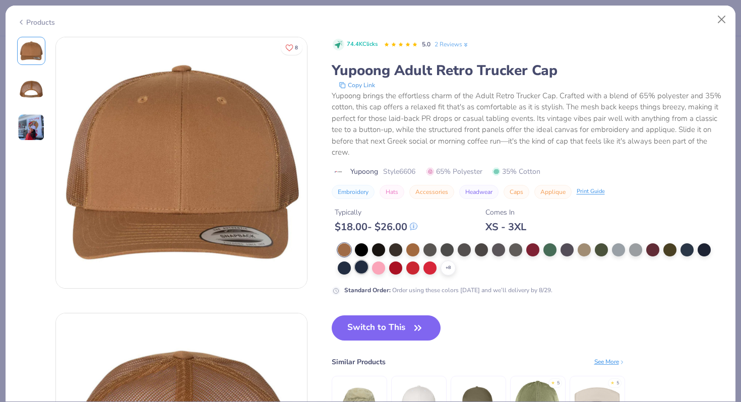
click at [360, 264] on div at bounding box center [361, 266] width 13 height 13
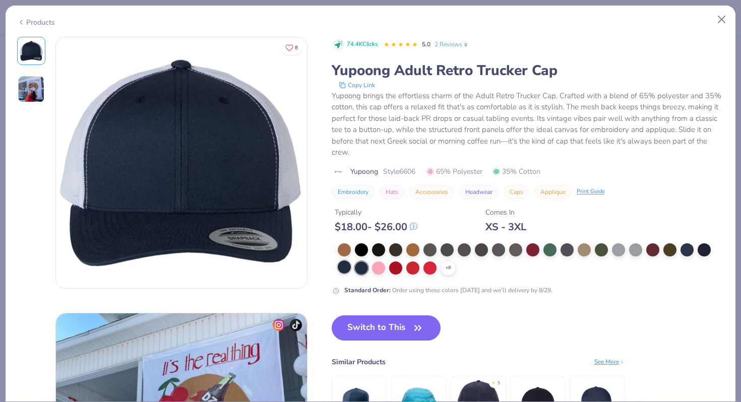
click at [341, 268] on div at bounding box center [344, 266] width 13 height 13
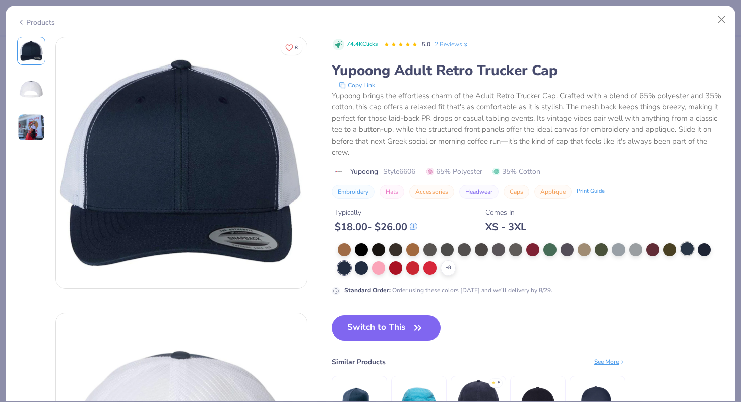
click at [689, 249] on div at bounding box center [686, 248] width 13 height 13
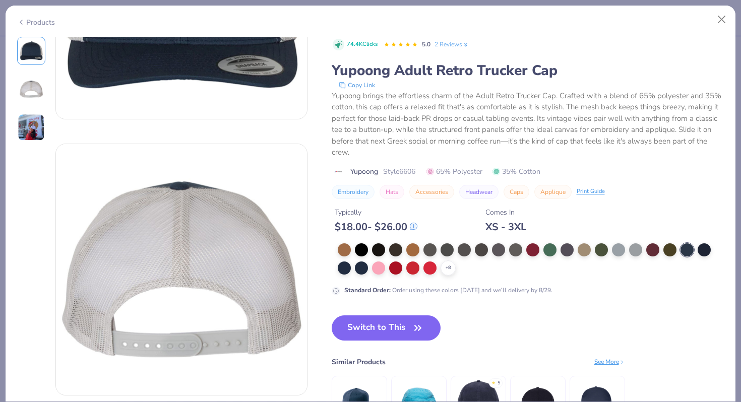
scroll to position [166, 0]
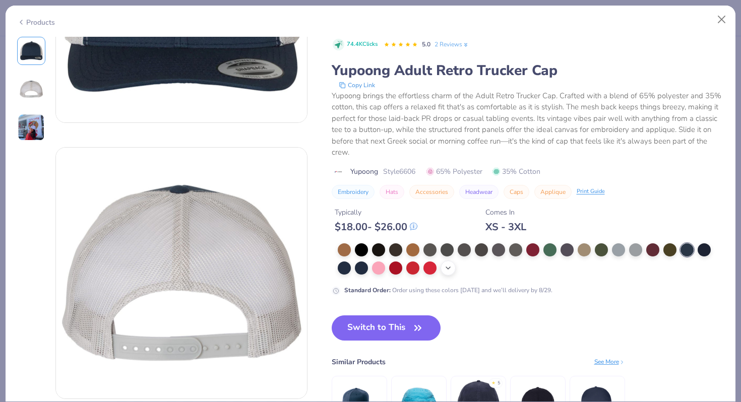
click at [452, 270] on div "+ 8" at bounding box center [447, 267] width 15 height 15
click at [698, 250] on div at bounding box center [703, 248] width 13 height 13
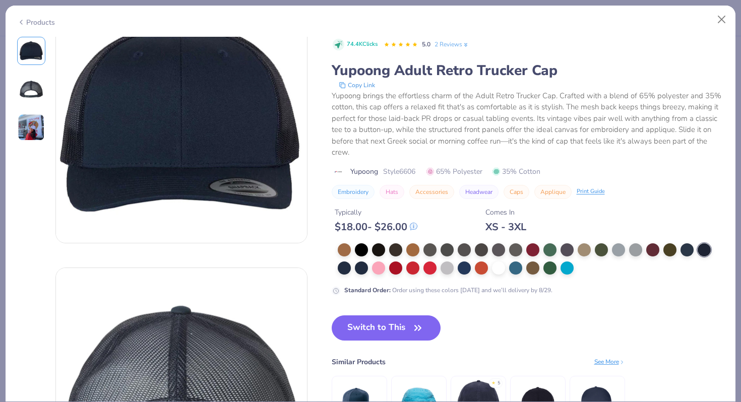
scroll to position [39, 0]
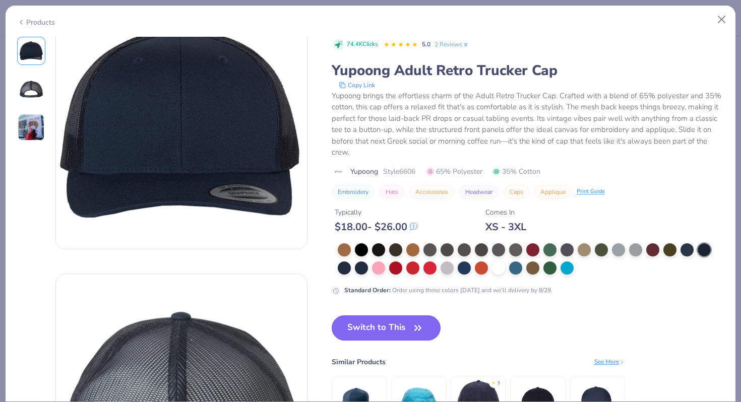
click at [406, 333] on button "Switch to This" at bounding box center [386, 327] width 109 height 25
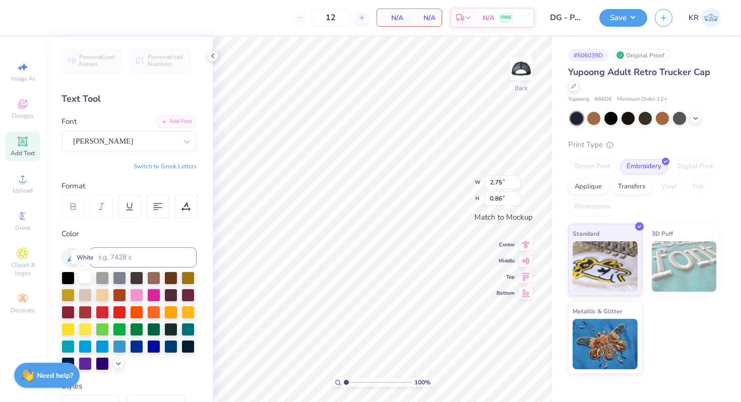
click at [87, 279] on div at bounding box center [85, 277] width 13 height 13
type input "2.37"
type input "0.63"
click at [88, 279] on div at bounding box center [85, 277] width 13 height 13
type input "2.75"
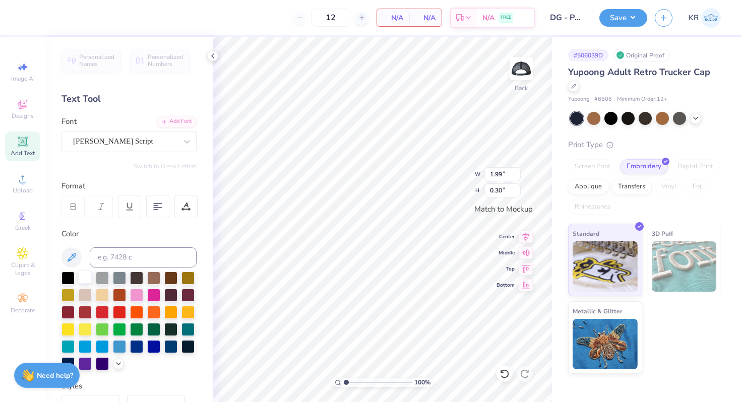
click at [87, 275] on div at bounding box center [85, 277] width 13 height 13
click at [84, 277] on div at bounding box center [85, 277] width 13 height 13
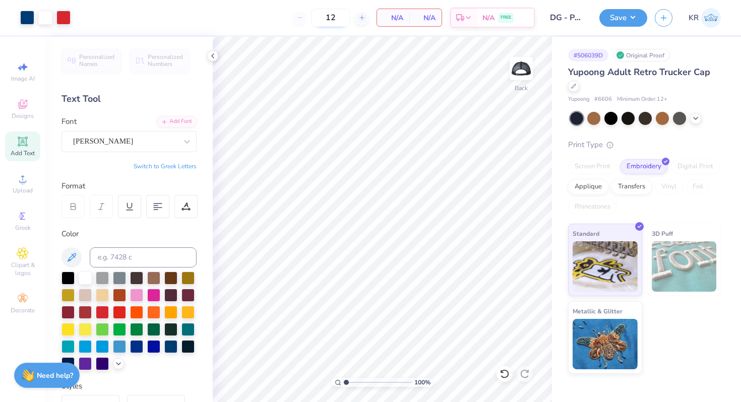
click at [336, 19] on input "12" at bounding box center [330, 18] width 39 height 18
type input "1"
type input "2"
click at [619, 25] on button "Save" at bounding box center [623, 18] width 48 height 18
type input "0"
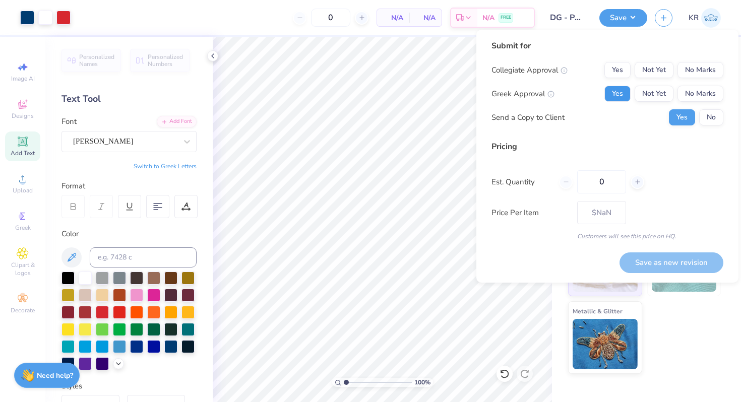
click at [620, 96] on button "Yes" at bounding box center [617, 94] width 26 height 16
click at [690, 75] on button "No Marks" at bounding box center [700, 70] width 46 height 16
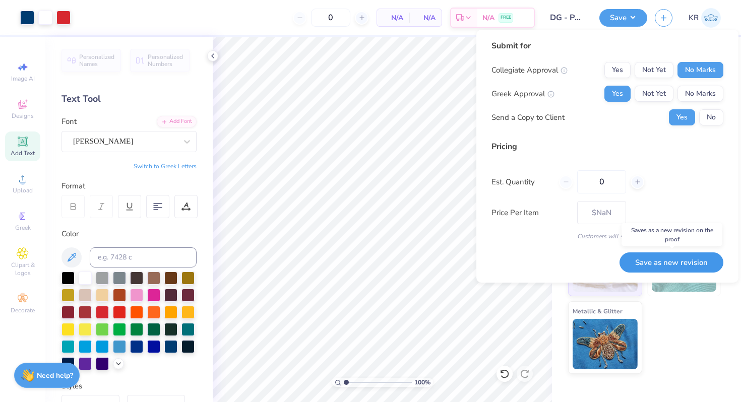
click at [648, 265] on button "Save as new revision" at bounding box center [671, 262] width 104 height 21
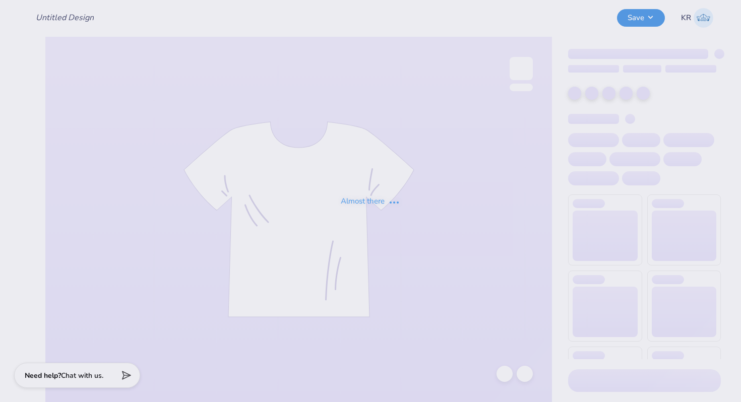
type input "DG - Parents Weekend"
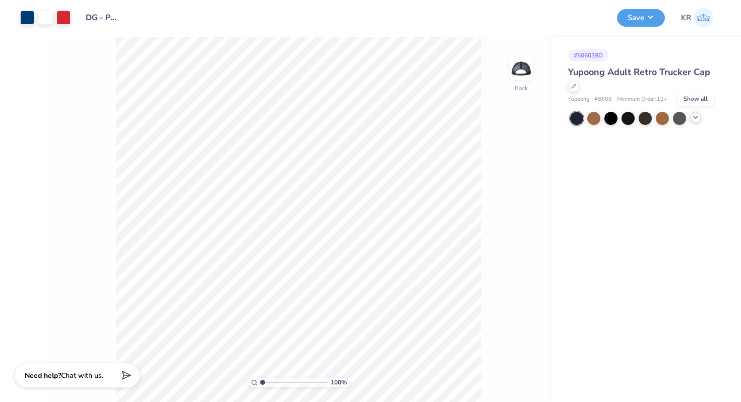
click at [695, 119] on icon at bounding box center [695, 117] width 8 height 8
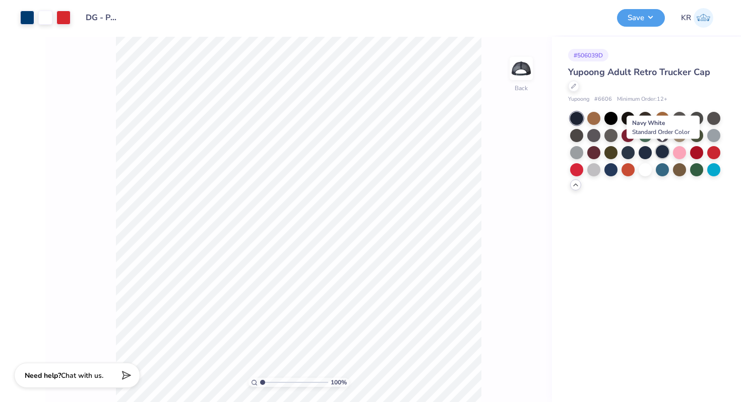
click at [665, 155] on div at bounding box center [661, 151] width 13 height 13
click at [626, 154] on div at bounding box center [627, 151] width 13 height 13
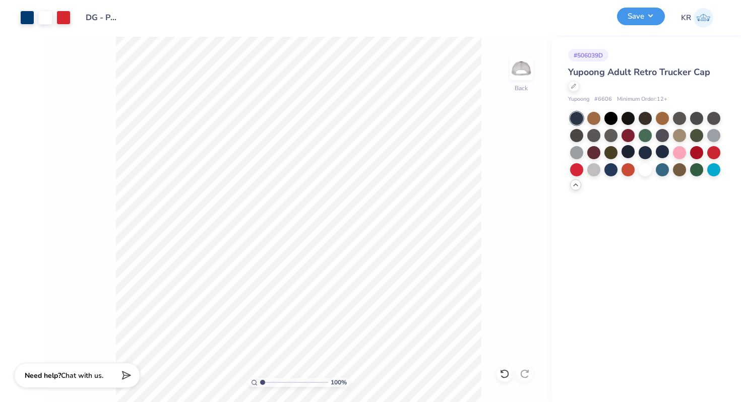
click at [643, 18] on button "Save" at bounding box center [641, 17] width 48 height 18
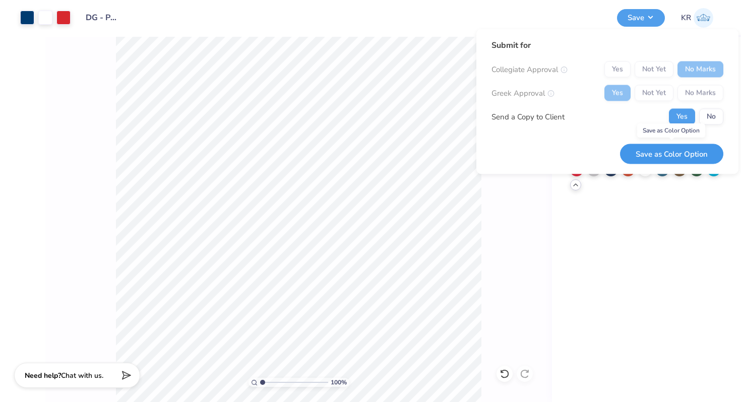
click at [669, 151] on button "Save as Color Option" at bounding box center [671, 154] width 103 height 21
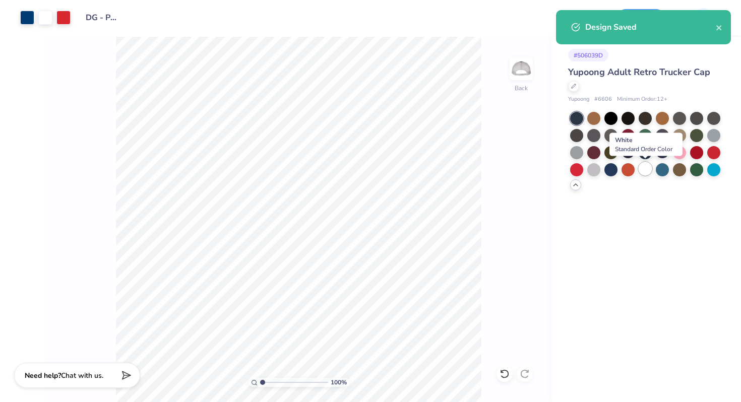
click at [643, 168] on div at bounding box center [644, 168] width 13 height 13
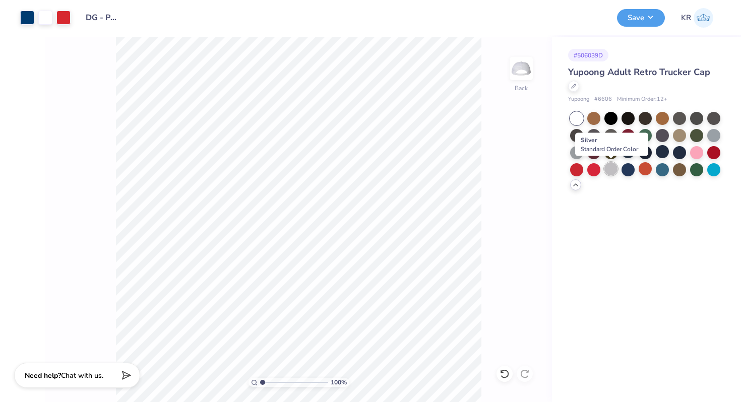
click at [606, 172] on div at bounding box center [610, 168] width 13 height 13
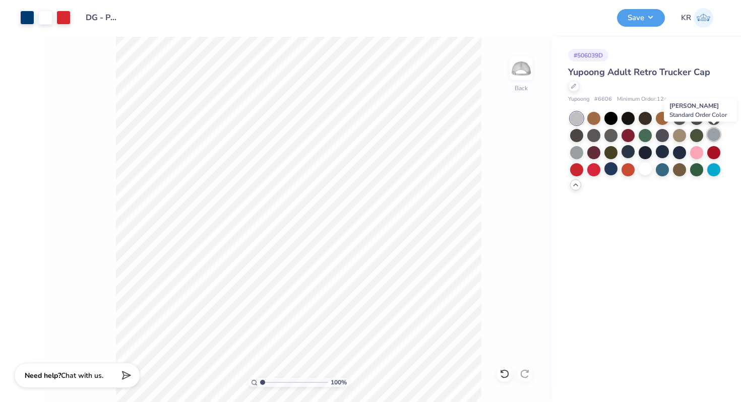
click at [710, 139] on div at bounding box center [713, 134] width 13 height 13
click at [645, 170] on div at bounding box center [644, 168] width 13 height 13
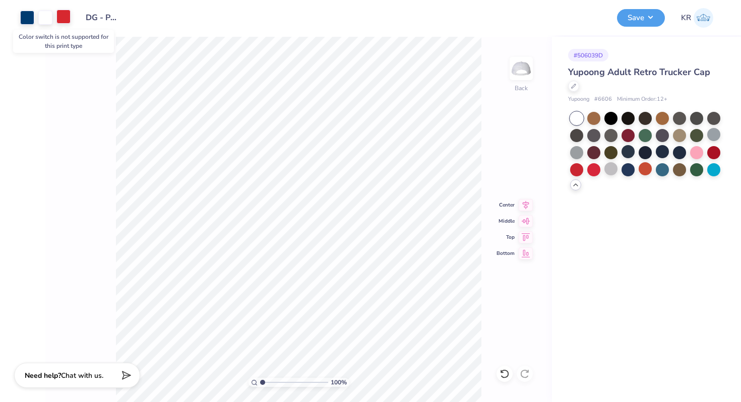
click at [65, 20] on div at bounding box center [63, 17] width 14 height 14
click at [65, 20] on div at bounding box center [63, 18] width 14 height 14
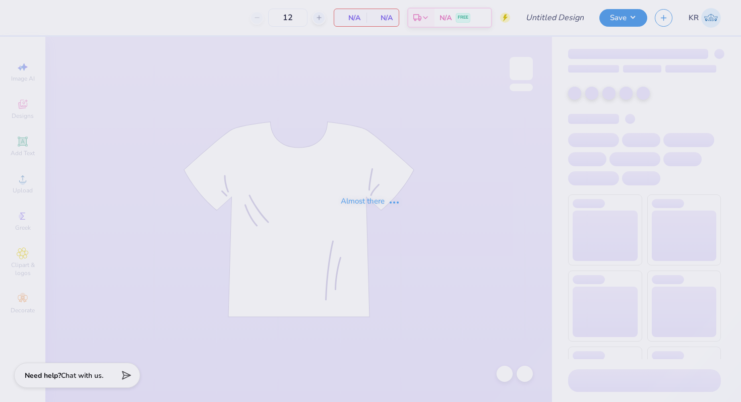
type input "Pike F25 Rush 2"
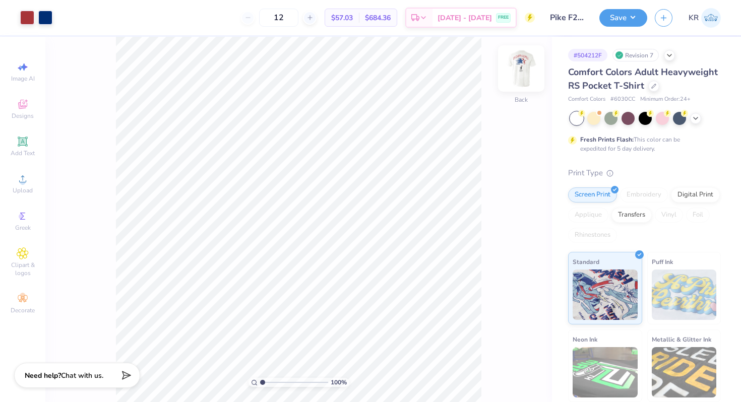
click at [520, 89] on div at bounding box center [521, 68] width 46 height 46
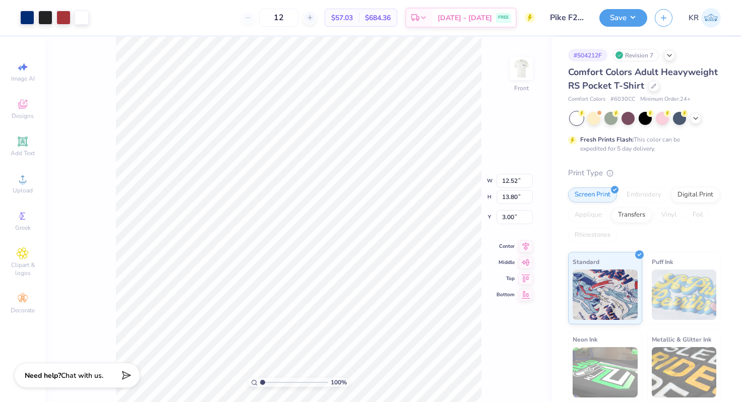
click at [95, 85] on div "100 % Front W 12.52 12.52 " H 13.80 13.80 " Y 3.00 3.00 " Center Middle Top Bot…" at bounding box center [298, 219] width 506 height 365
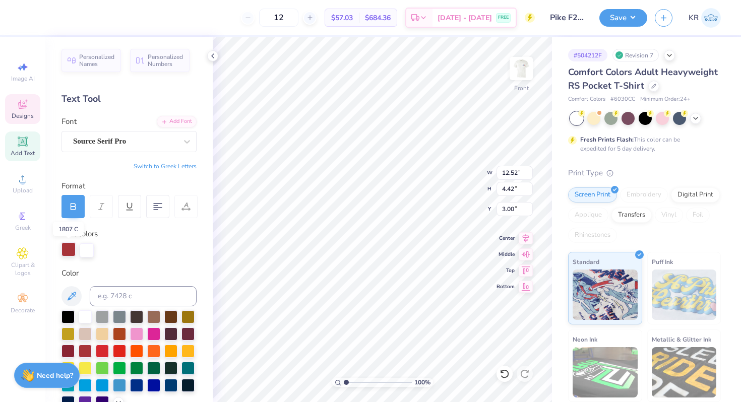
click at [68, 256] on div at bounding box center [68, 249] width 14 height 14
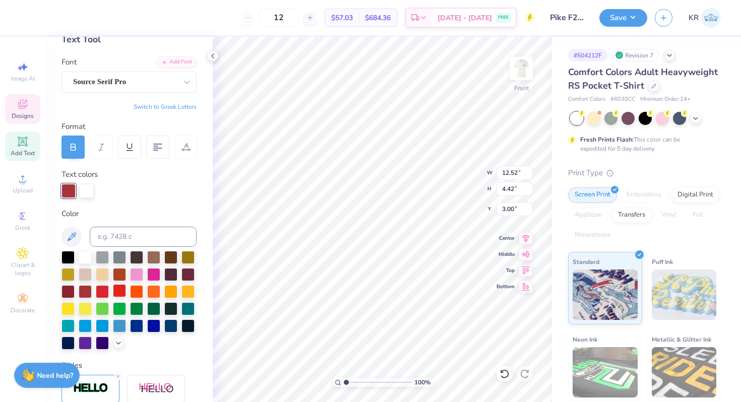
scroll to position [65, 0]
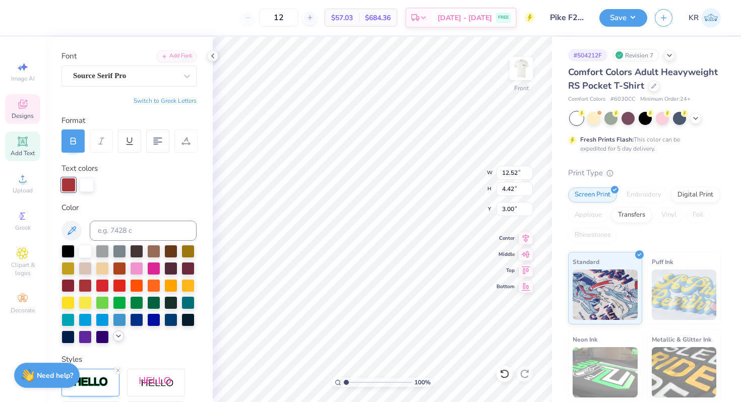
click at [115, 333] on icon at bounding box center [118, 336] width 8 height 8
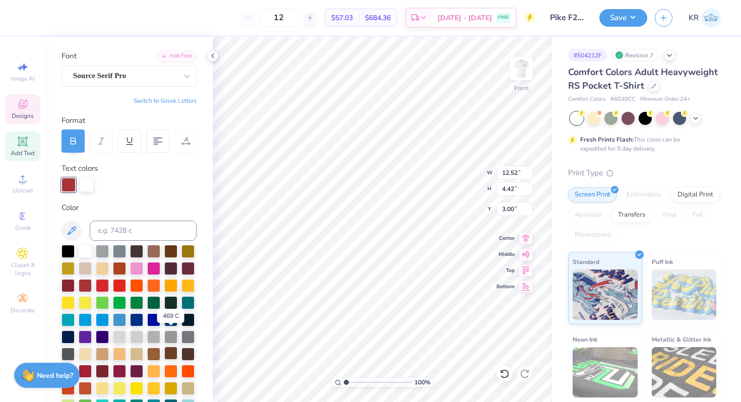
scroll to position [102, 0]
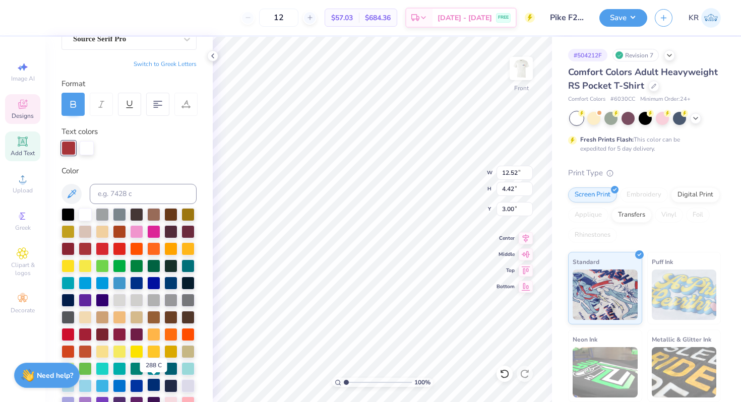
click at [152, 383] on div at bounding box center [153, 384] width 13 height 13
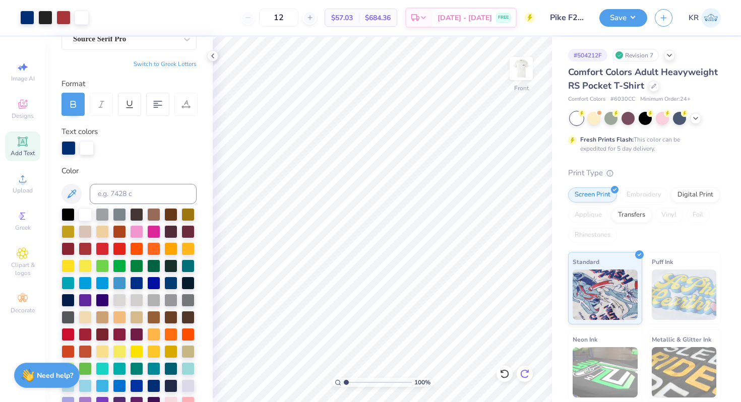
click at [526, 375] on icon at bounding box center [524, 374] width 10 height 10
click at [27, 17] on div at bounding box center [27, 17] width 14 height 14
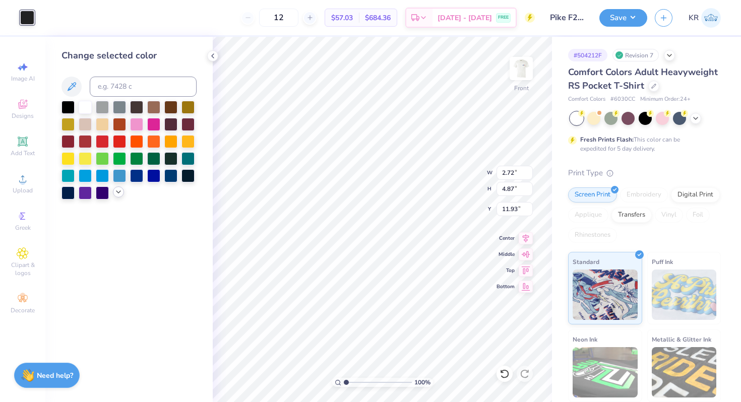
click at [119, 192] on icon at bounding box center [118, 192] width 8 height 8
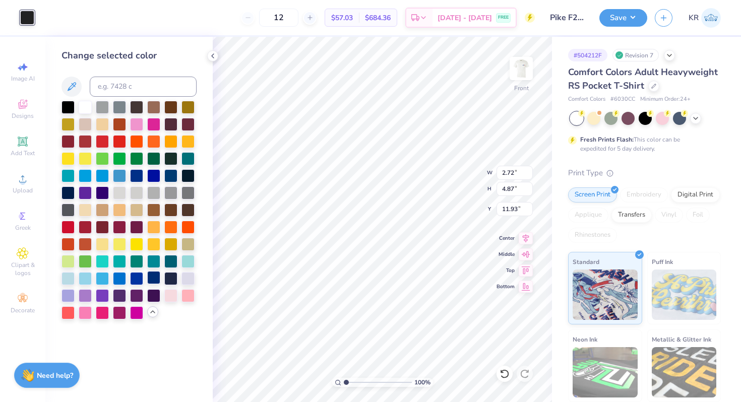
click at [152, 280] on div at bounding box center [153, 277] width 13 height 13
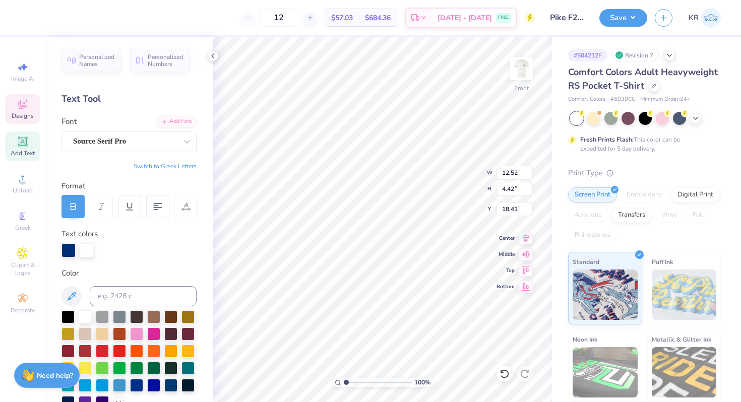
type input "18.41"
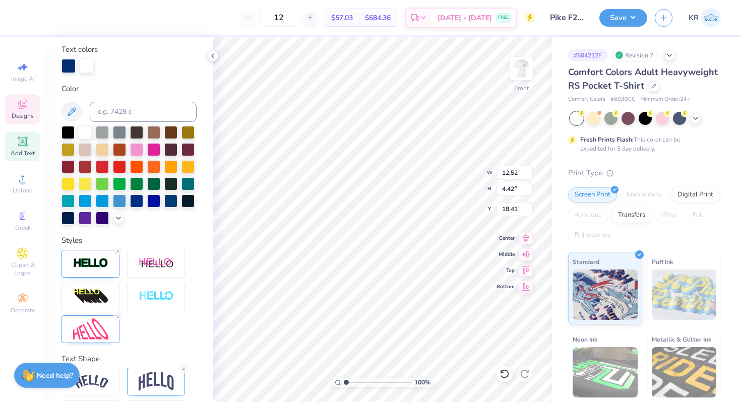
scroll to position [196, 0]
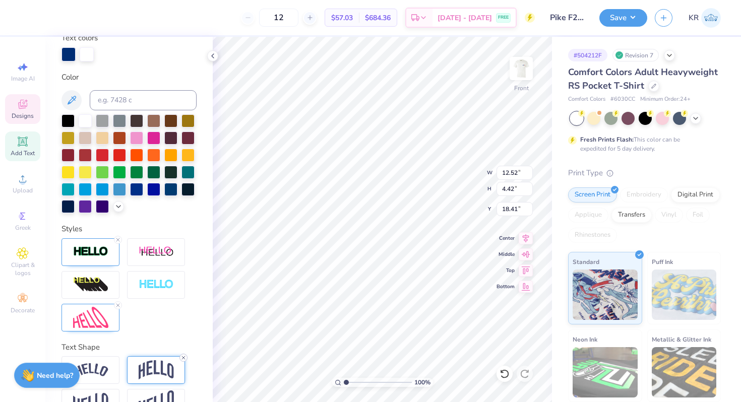
type textarea "FALL RUSH"
click at [183, 358] on line at bounding box center [183, 357] width 3 height 3
type input "4.23"
type input "1.03"
type input "19.56"
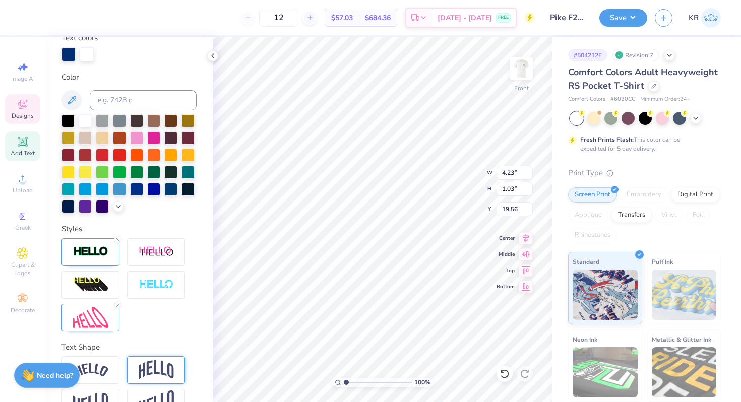
type textarea "2025"
click at [68, 56] on div at bounding box center [68, 53] width 14 height 14
click at [86, 157] on div at bounding box center [85, 154] width 13 height 13
click at [118, 241] on icon at bounding box center [118, 240] width 6 height 6
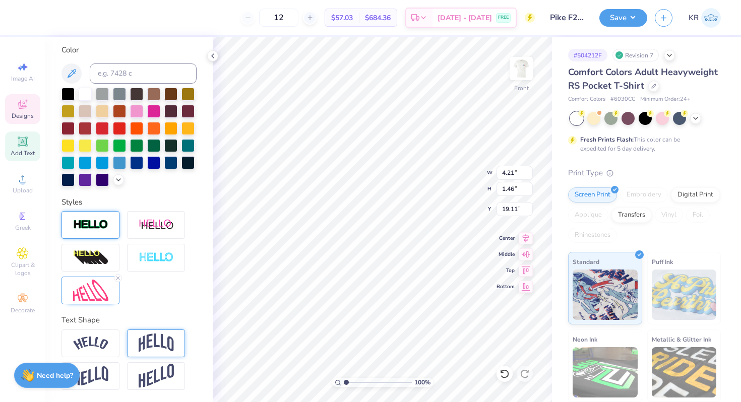
type input "4.21"
type input "1.46"
type input "19.11"
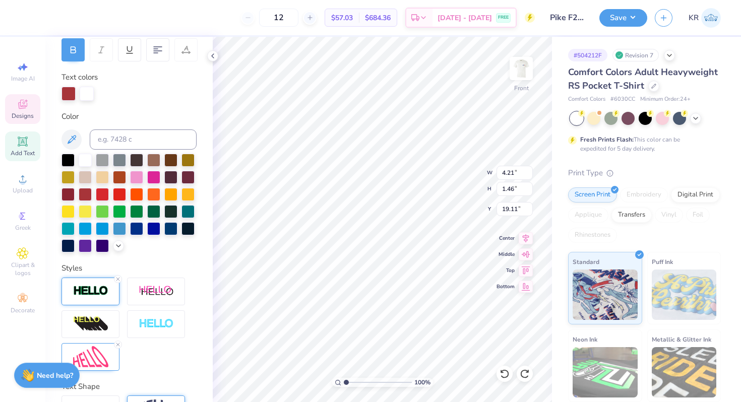
type input "4.24"
type input "1.49"
type input "19.09"
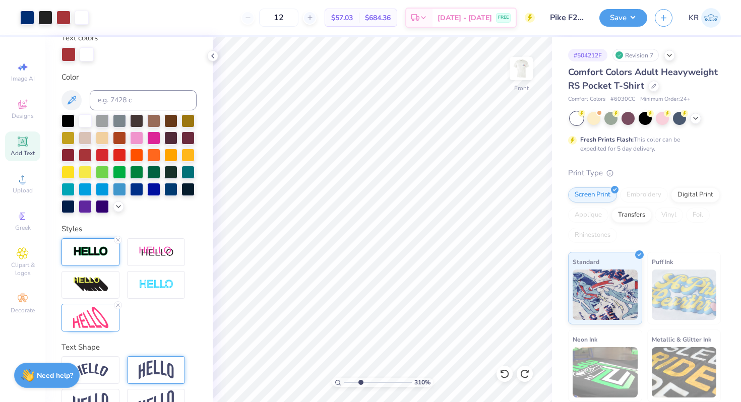
drag, startPoint x: 346, startPoint y: 382, endPoint x: 360, endPoint y: 383, distance: 14.6
click at [360, 383] on input "range" at bounding box center [378, 382] width 68 height 9
drag, startPoint x: 362, startPoint y: 382, endPoint x: 339, endPoint y: 381, distance: 23.2
type input "1"
click at [344, 381] on input "range" at bounding box center [378, 382] width 68 height 9
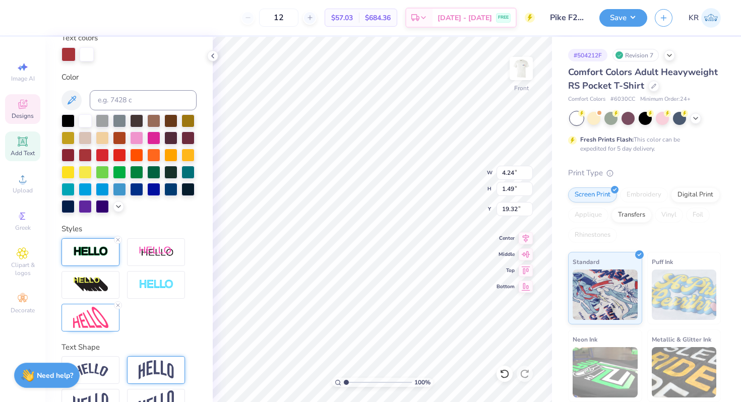
type input "19.32"
type textarea "2025"
type input "2.60"
type input "0.92"
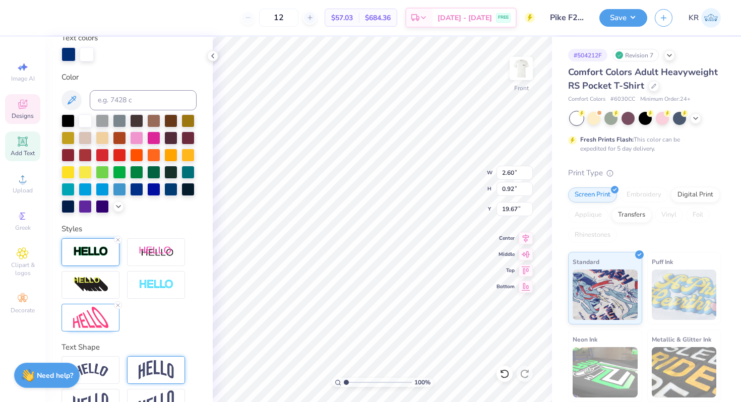
type input "19.56"
type input "3.21"
type input "1.13"
click at [97, 311] on img at bounding box center [90, 318] width 35 height 22
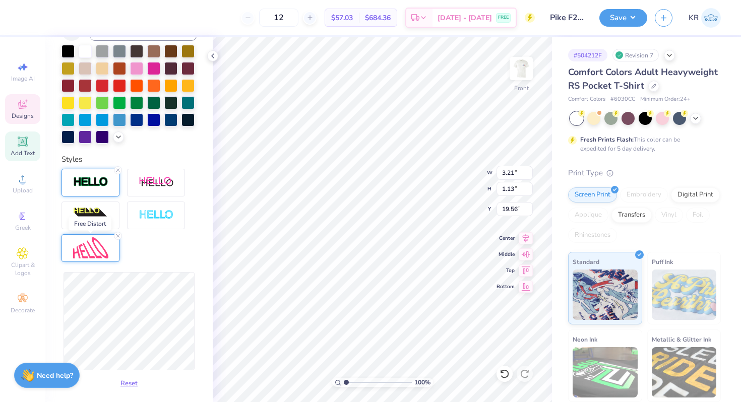
scroll to position [268, 0]
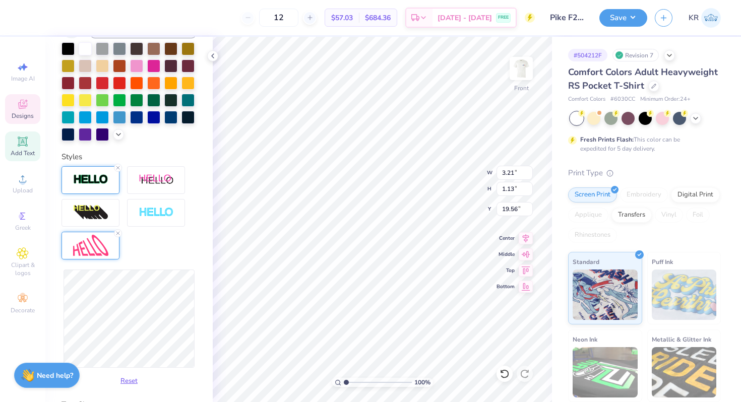
type input "3.07"
type input "19.55"
type input "2.63"
type input "1.12"
type input "19.56"
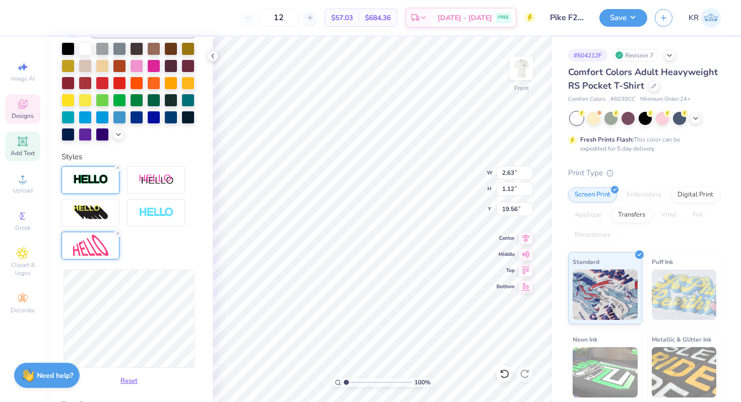
type input "2.55"
type input "1.11"
type input "19.57"
type input "2.21"
type input "0.92"
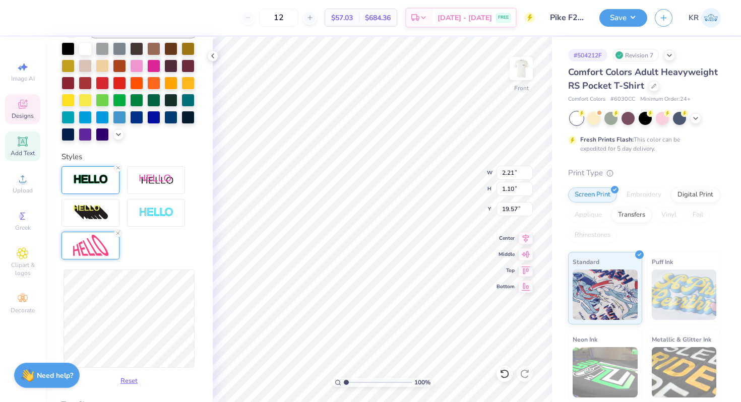
type input "19.66"
type input "1.76"
type input "0.89"
type input "19.67"
type input "1.71"
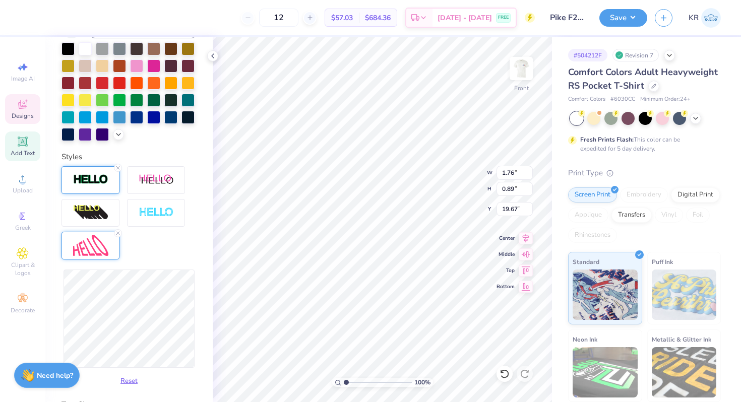
type input "0.88"
type input "19.68"
type input "1.70"
type input "0.81"
type input "19.72"
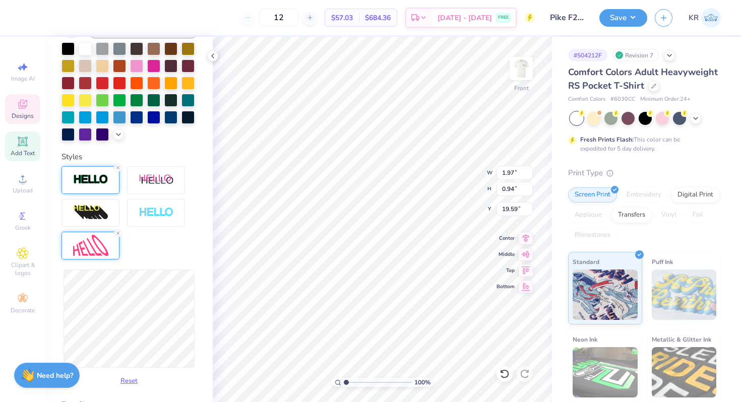
type input "1.97"
type input "0.94"
type input "19.59"
type input "19.60"
type input "1.94"
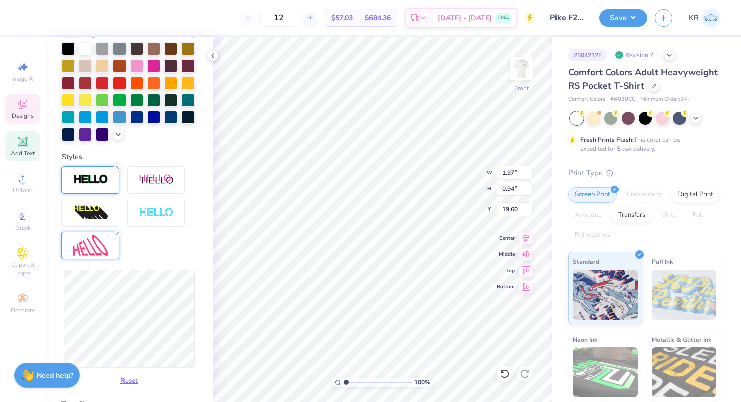
type input "0.92"
type input "19.62"
type input "1.93"
type input "0.93"
type input "19.61"
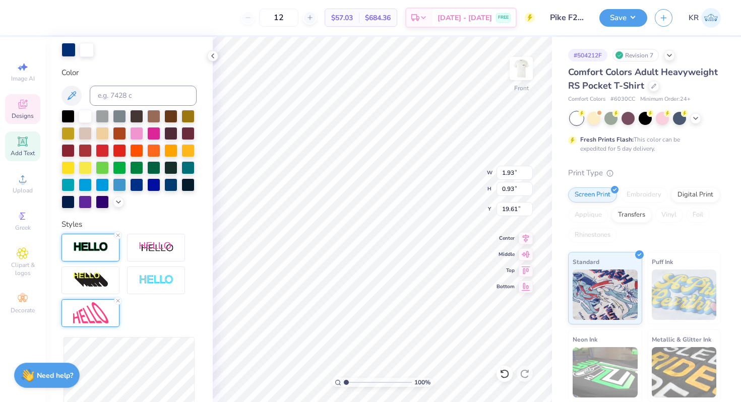
scroll to position [187, 0]
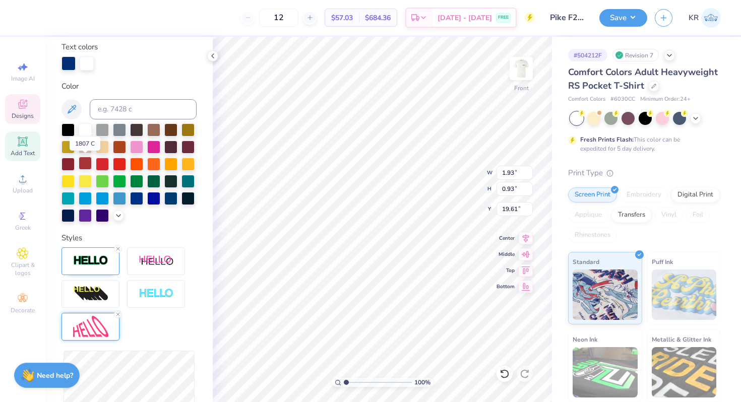
click at [86, 167] on div at bounding box center [85, 163] width 13 height 13
type input "3.79"
type input "0.60"
type input "19.36"
type input "4.12"
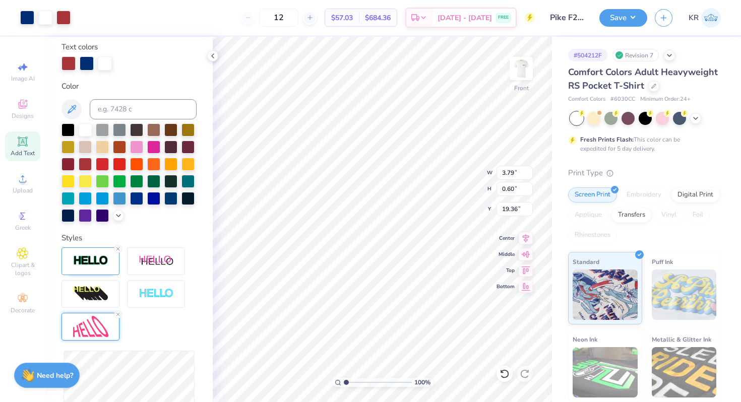
type input "0.65"
type input "19.36"
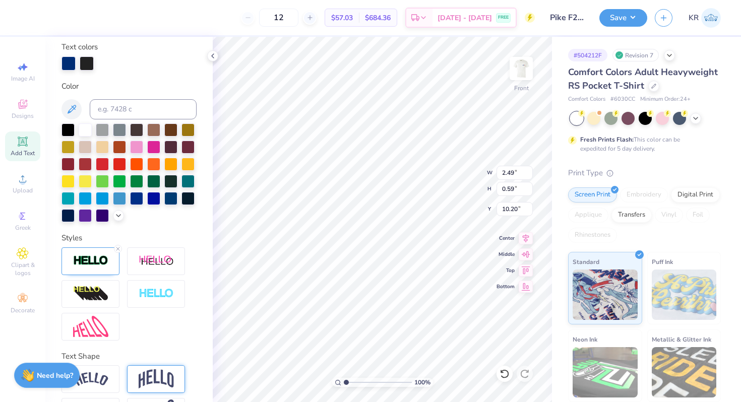
type input "2.66"
type input "0.65"
type input "11.05"
type input "10.42"
type input "1.22"
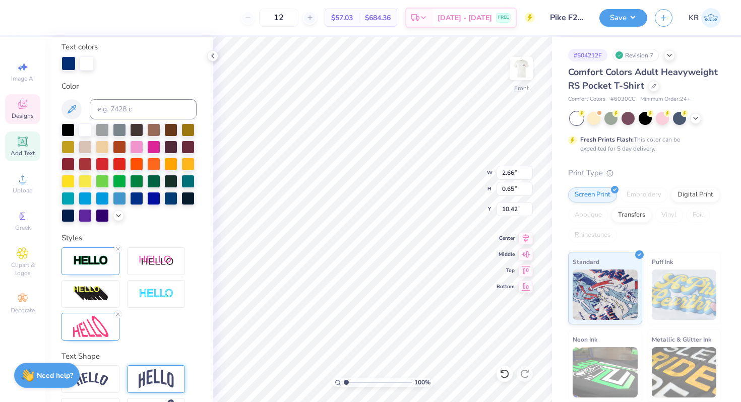
type input "0.58"
type input "11.98"
type input "1.20"
type input "10.42"
type input "10.75"
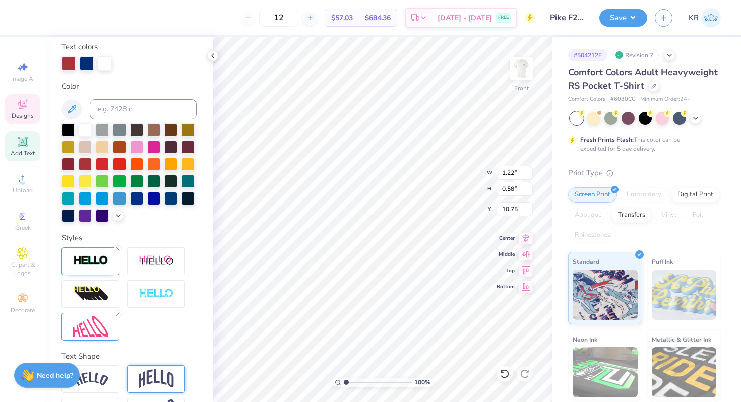
type input "10.49"
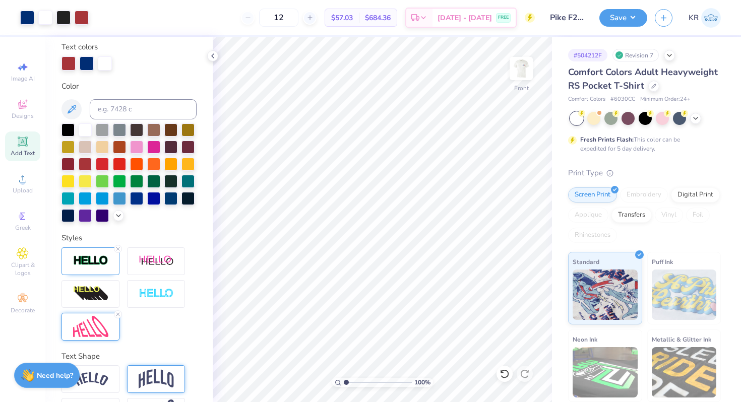
click at [108, 326] on div at bounding box center [90, 327] width 58 height 28
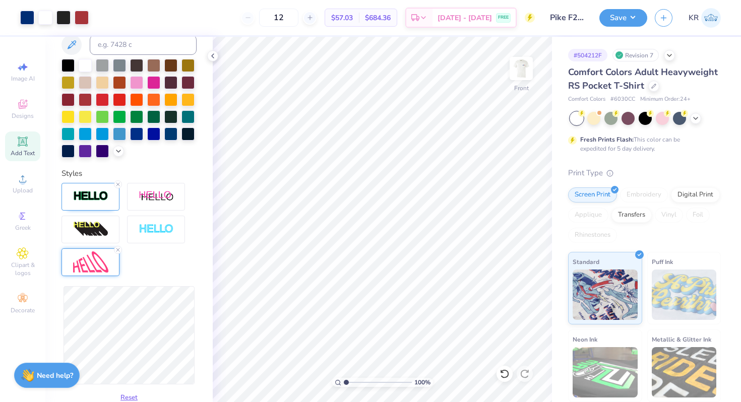
scroll to position [252, 0]
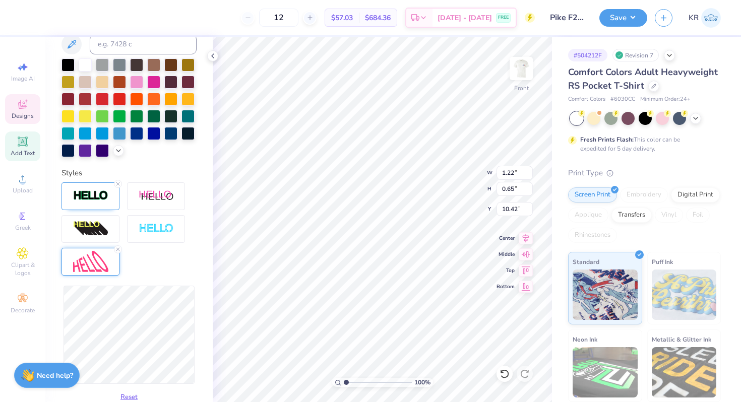
type input "10.42"
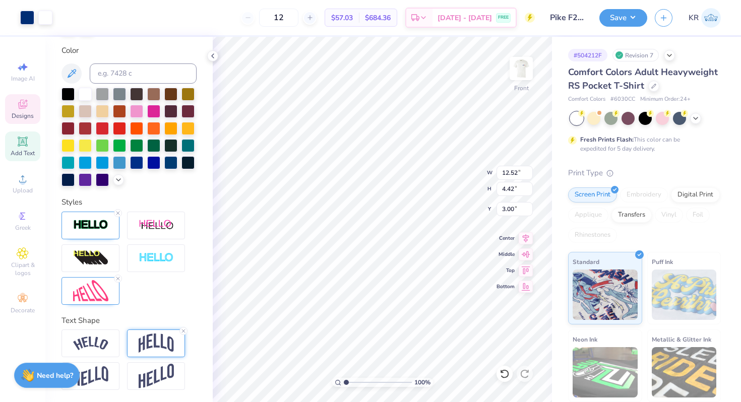
scroll to position [223, 0]
click at [184, 329] on icon at bounding box center [183, 331] width 6 height 6
type input "2.94"
type input "4.48"
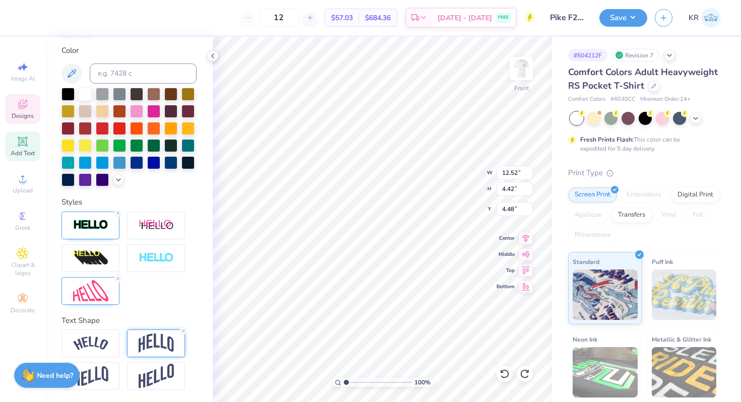
type input "4.42"
type input "3.00"
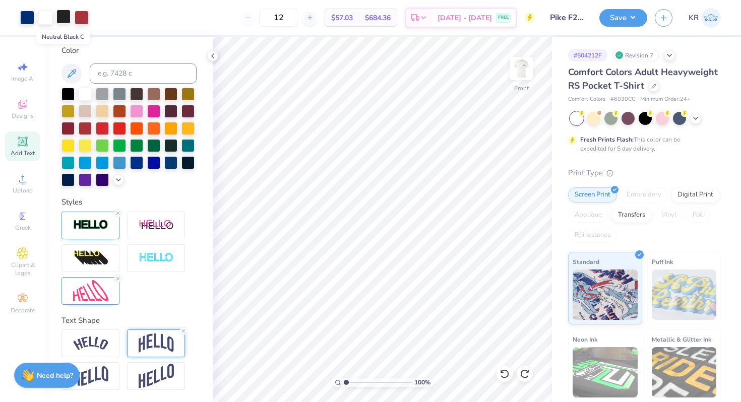
click at [62, 22] on div at bounding box center [63, 17] width 14 height 14
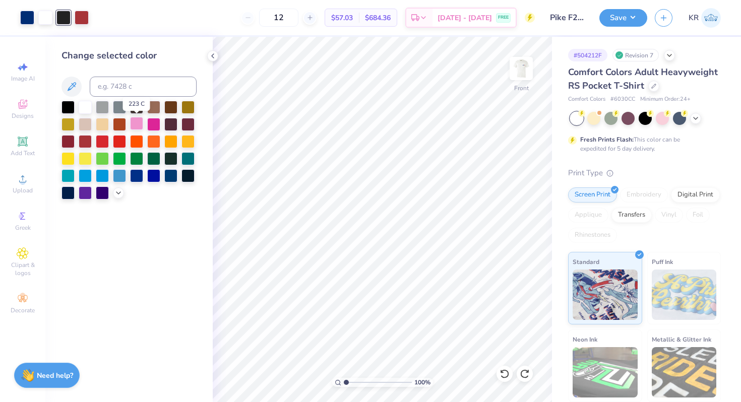
click at [134, 125] on div at bounding box center [136, 123] width 13 height 13
click at [117, 193] on icon at bounding box center [118, 192] width 8 height 8
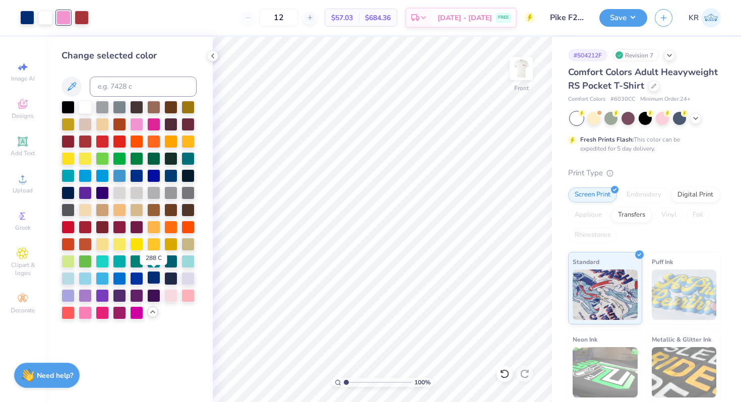
click at [150, 280] on div at bounding box center [153, 277] width 13 height 13
click at [156, 282] on div at bounding box center [153, 277] width 13 height 13
click at [171, 282] on div at bounding box center [170, 277] width 13 height 13
click at [154, 280] on div at bounding box center [153, 277] width 13 height 13
click at [132, 86] on input at bounding box center [143, 87] width 107 height 20
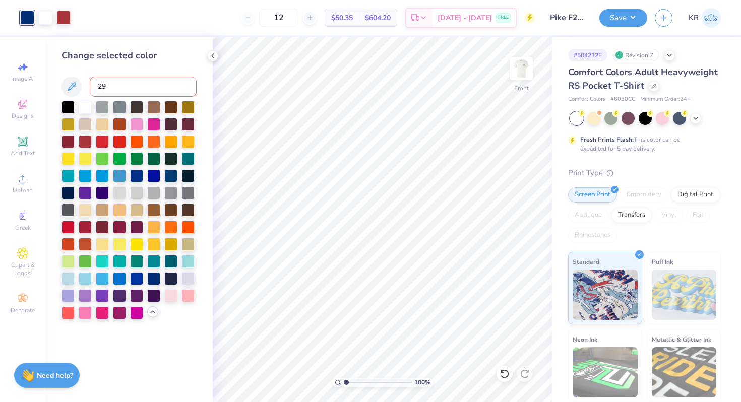
type input "296"
type input "303"
type input "302"
click at [156, 279] on div at bounding box center [153, 277] width 13 height 13
click at [140, 86] on input at bounding box center [143, 87] width 107 height 20
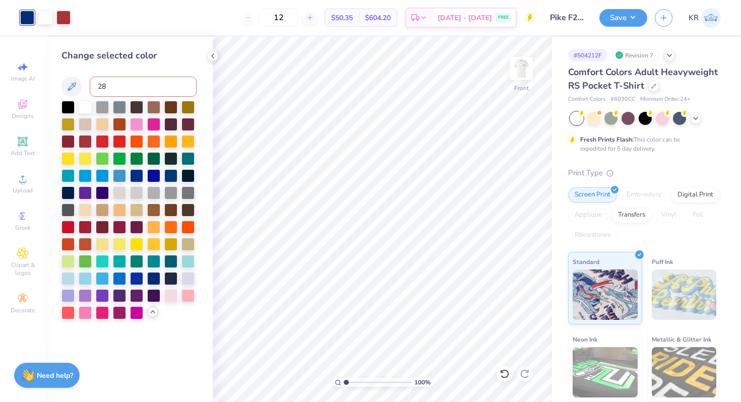
type input "289"
type input "282"
type input "281"
type input "280"
click at [151, 281] on div at bounding box center [153, 277] width 13 height 13
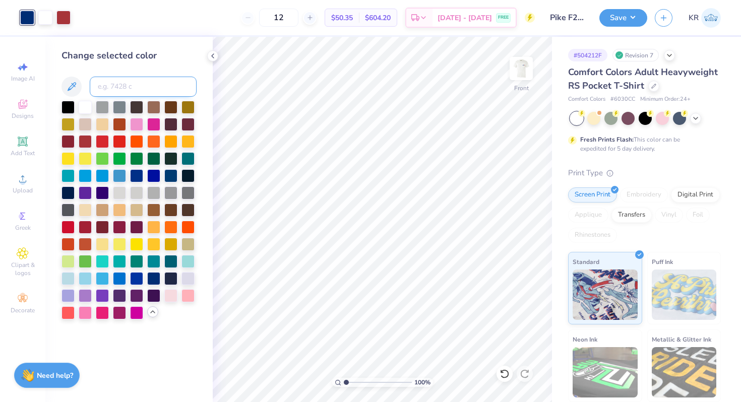
click at [118, 86] on input at bounding box center [143, 87] width 107 height 20
type input "280"
click at [153, 278] on div at bounding box center [153, 278] width 13 height 13
click at [115, 90] on input at bounding box center [143, 87] width 107 height 20
type input "281"
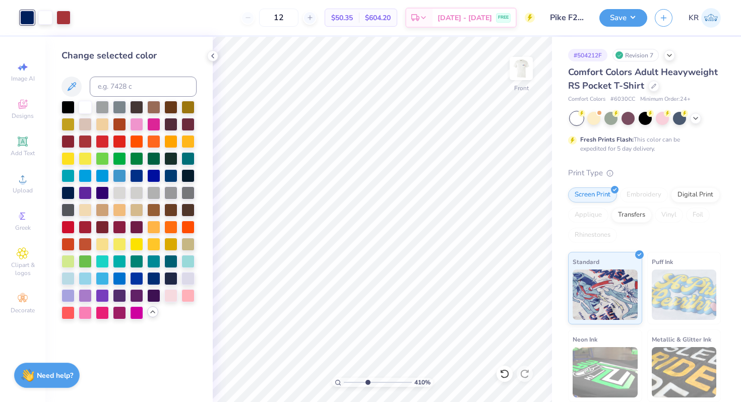
drag, startPoint x: 344, startPoint y: 384, endPoint x: 365, endPoint y: 383, distance: 21.2
click at [366, 384] on input "range" at bounding box center [378, 382] width 68 height 9
drag, startPoint x: 367, startPoint y: 383, endPoint x: 333, endPoint y: 381, distance: 33.8
type input "1"
click at [344, 381] on input "range" at bounding box center [378, 382] width 68 height 9
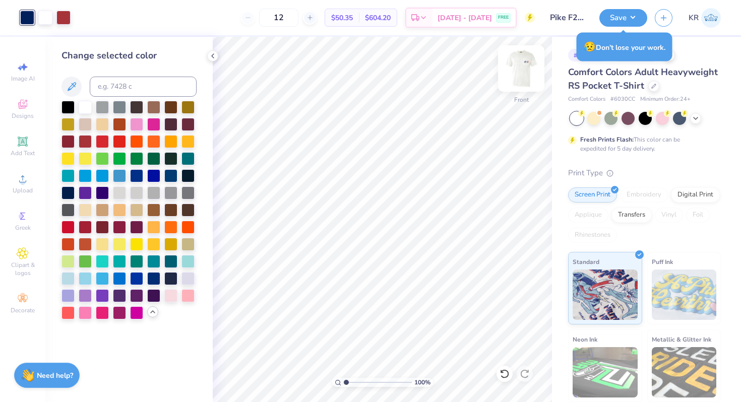
click at [525, 82] on img at bounding box center [521, 68] width 40 height 40
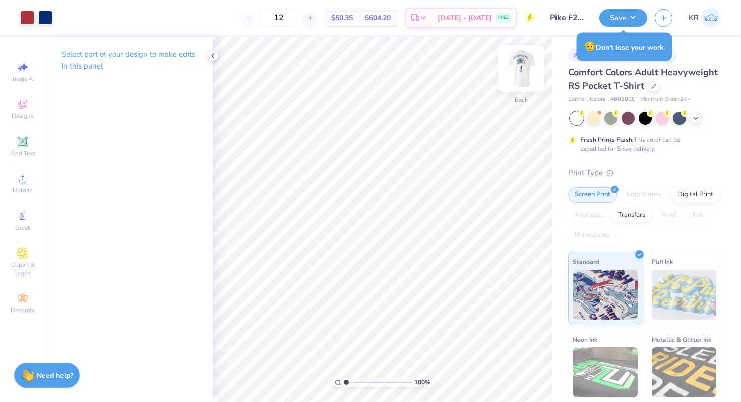
click at [521, 83] on img at bounding box center [521, 68] width 40 height 40
click at [517, 87] on img at bounding box center [521, 68] width 40 height 40
click at [45, 21] on div at bounding box center [45, 17] width 14 height 14
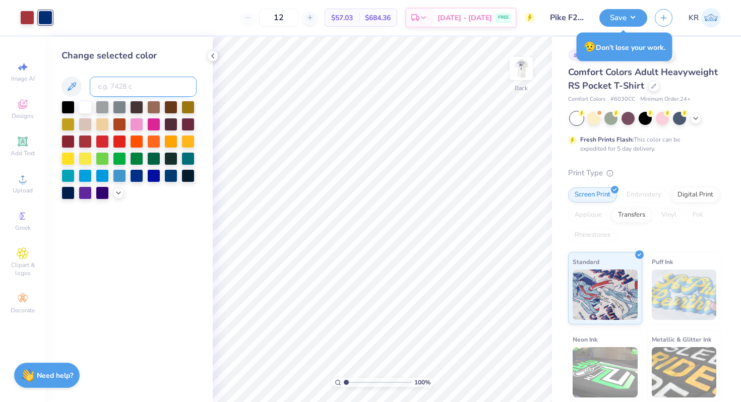
click at [127, 89] on input at bounding box center [143, 87] width 107 height 20
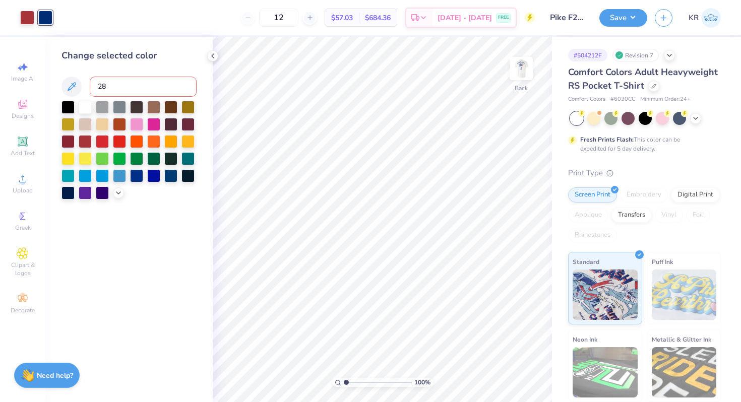
type input "281"
click at [515, 90] on div at bounding box center [521, 68] width 46 height 46
click at [618, 20] on button "Save" at bounding box center [623, 17] width 48 height 18
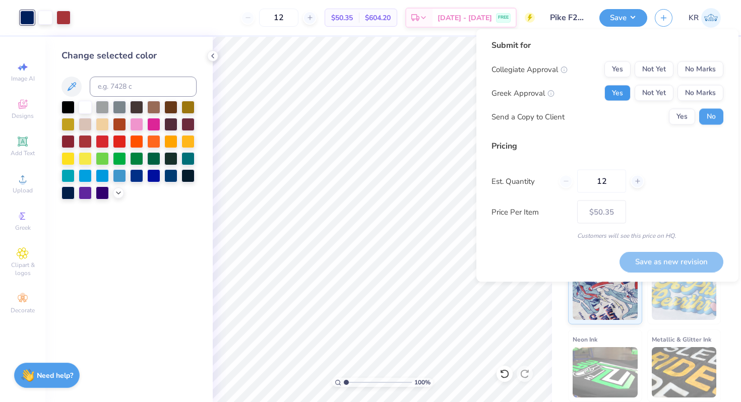
click at [623, 91] on button "Yes" at bounding box center [617, 93] width 26 height 16
click at [691, 67] on button "No Marks" at bounding box center [700, 69] width 46 height 16
click at [636, 257] on button "Save as new revision" at bounding box center [671, 261] width 104 height 21
type input "$50.35"
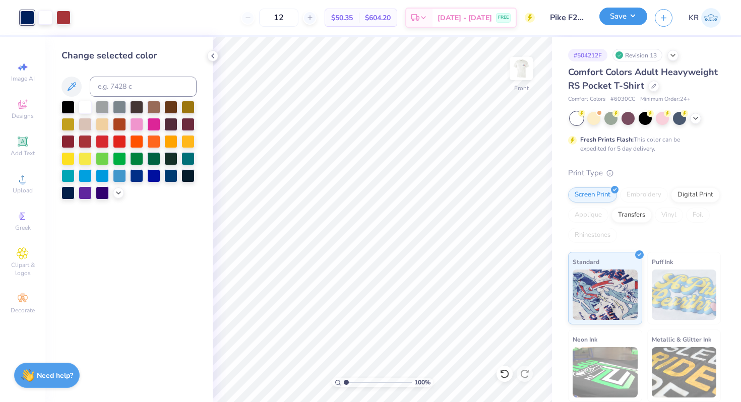
click at [636, 17] on button "Save" at bounding box center [623, 17] width 48 height 18
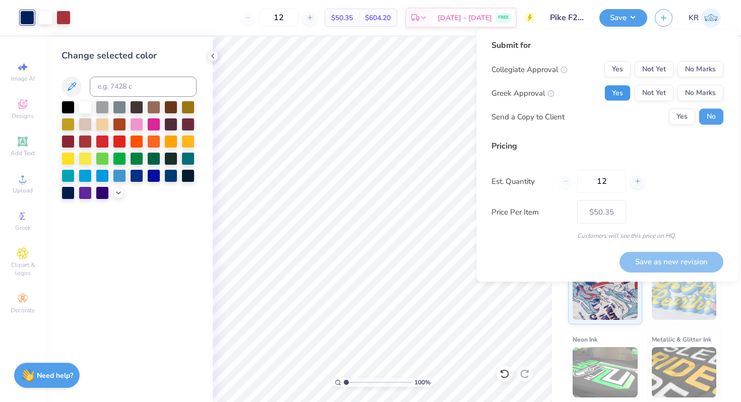
click at [612, 95] on button "Yes" at bounding box center [617, 93] width 26 height 16
click at [693, 73] on button "No Marks" at bounding box center [700, 69] width 46 height 16
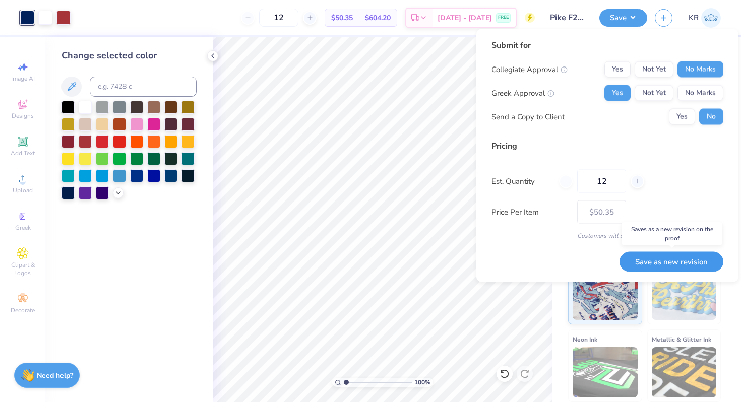
click at [661, 256] on button "Save as new revision" at bounding box center [671, 261] width 104 height 21
type input "$50.35"
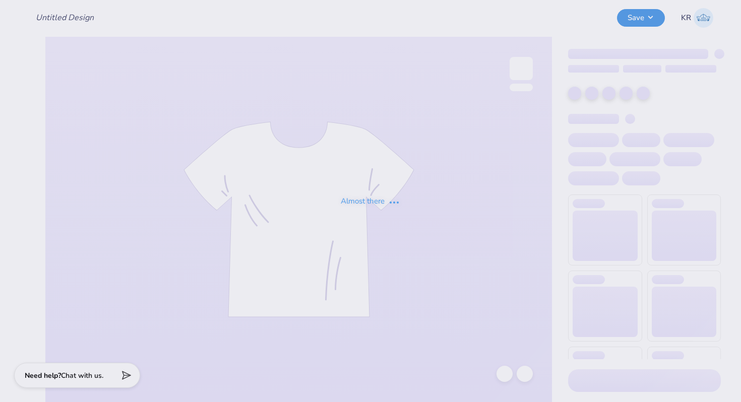
type input "DG - Parents Weekend"
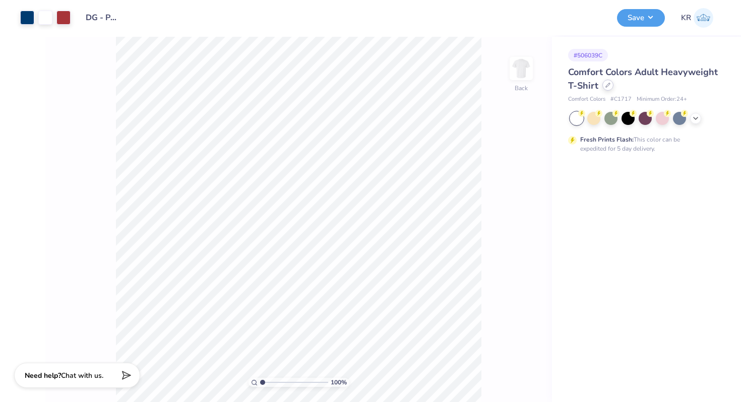
click at [607, 84] on icon at bounding box center [607, 85] width 5 height 5
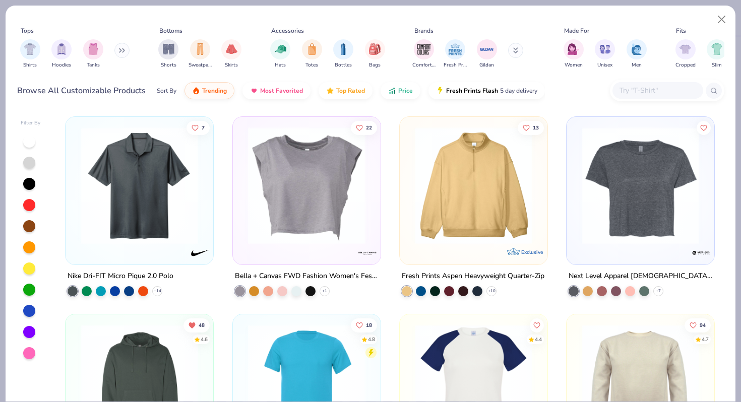
click at [628, 95] on input "text" at bounding box center [657, 91] width 78 height 12
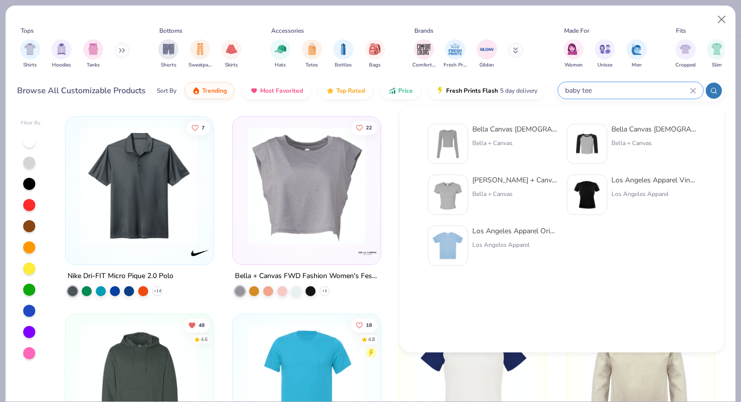
type input "baby tee"
click at [479, 184] on div "[PERSON_NAME] + Canvas [DEMOGRAPHIC_DATA]' Micro Ribbed Baby Tee" at bounding box center [514, 180] width 85 height 11
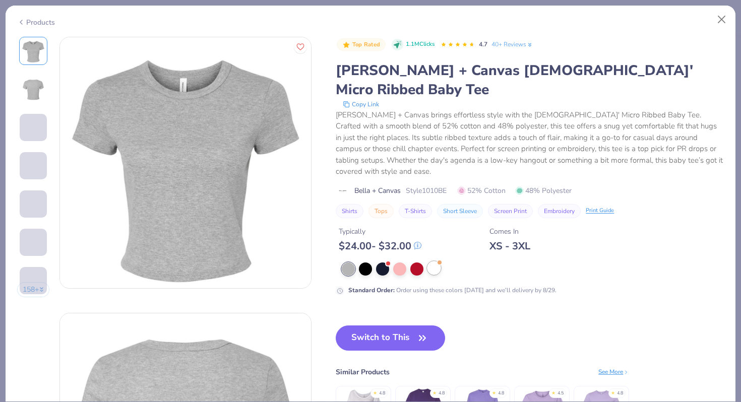
click at [437, 261] on div at bounding box center [433, 267] width 13 height 13
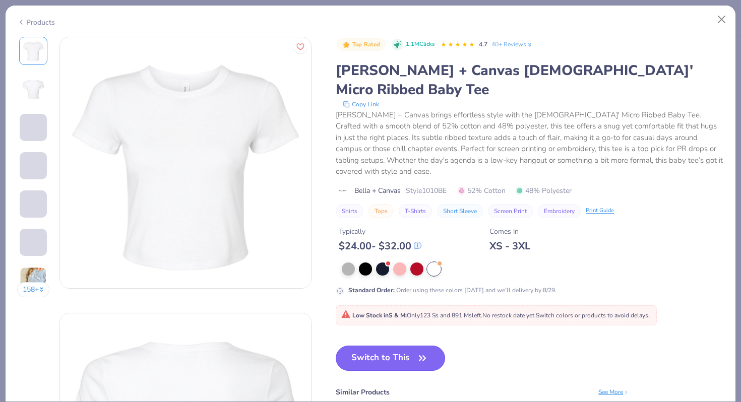
click at [398, 346] on button "Switch to This" at bounding box center [390, 358] width 109 height 25
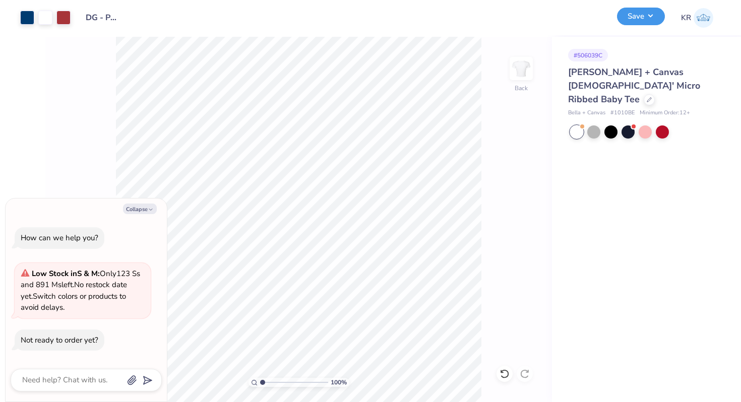
click at [638, 23] on button "Save" at bounding box center [641, 17] width 48 height 18
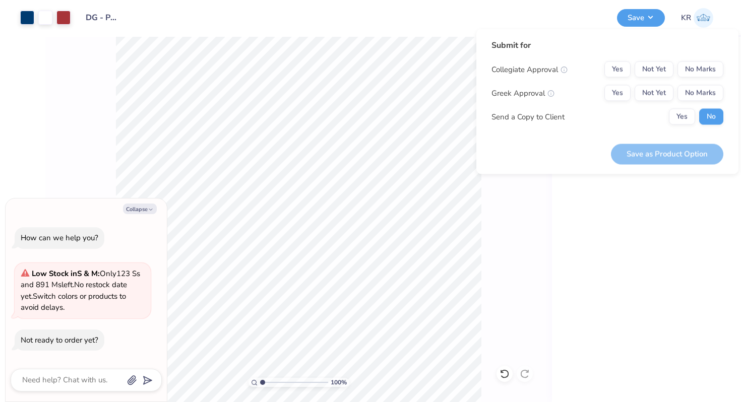
click at [573, 201] on div "# 506039C Bella + Canvas Ladies' Micro Ribbed Baby Tee Bella + Canvas # 1010BE …" at bounding box center [646, 219] width 189 height 365
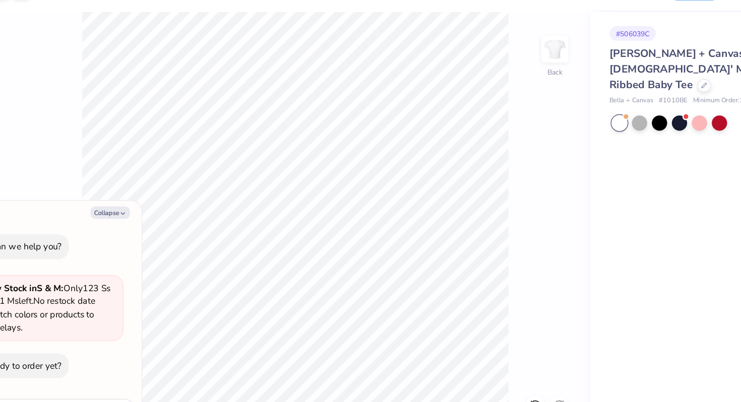
type textarea "x"
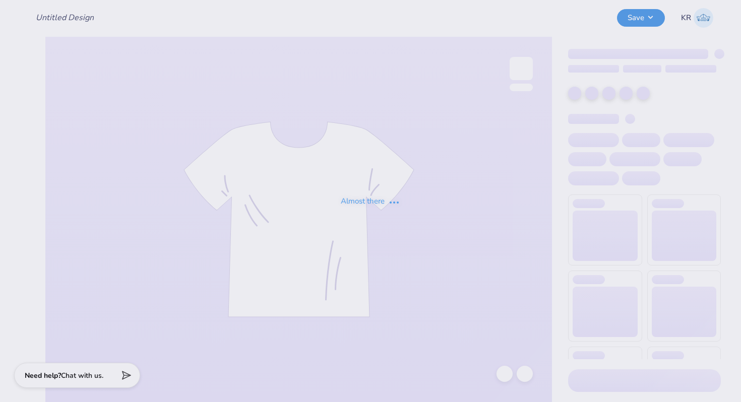
type input "DG - Parents Weekend"
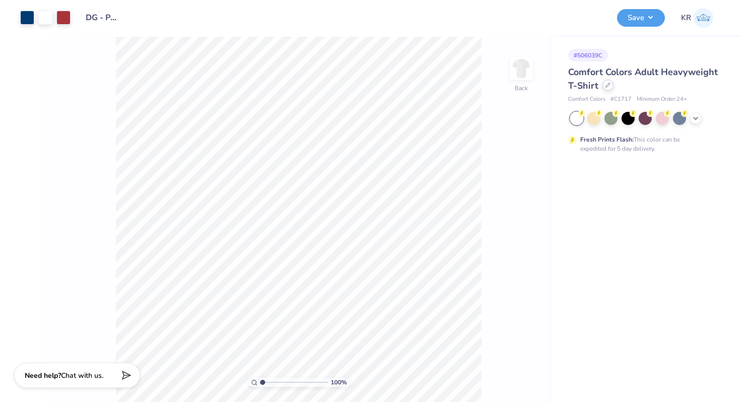
click at [607, 87] on icon at bounding box center [607, 85] width 5 height 5
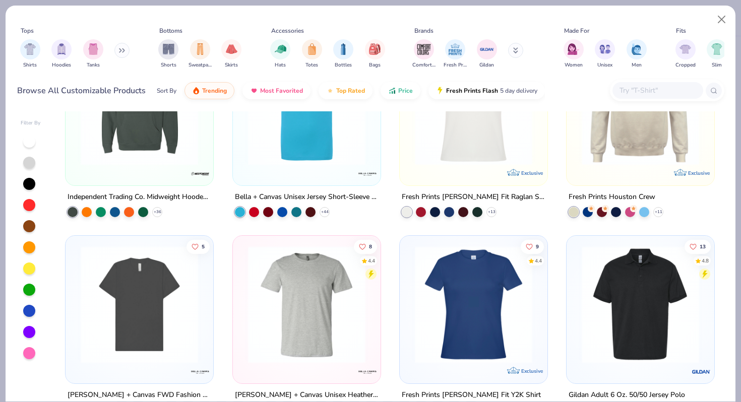
scroll to position [293, 0]
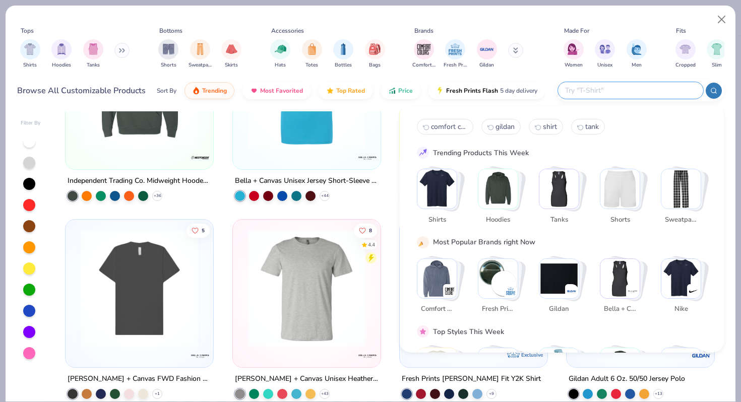
click at [639, 86] on input "text" at bounding box center [630, 91] width 132 height 12
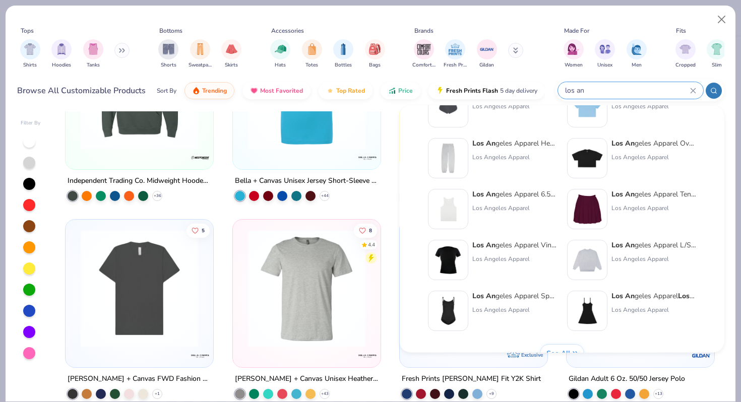
scroll to position [414, 0]
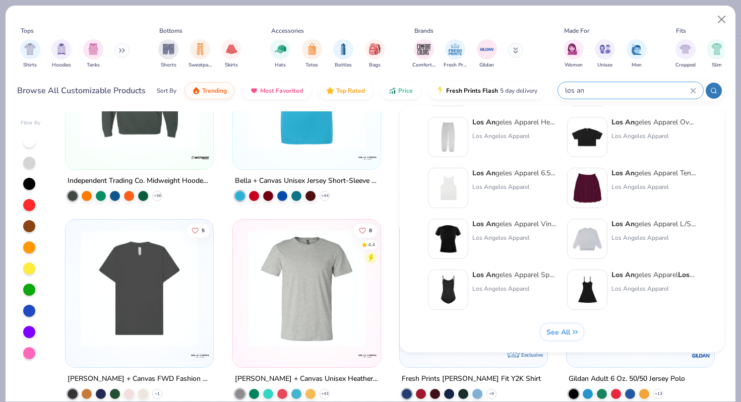
type input "los an"
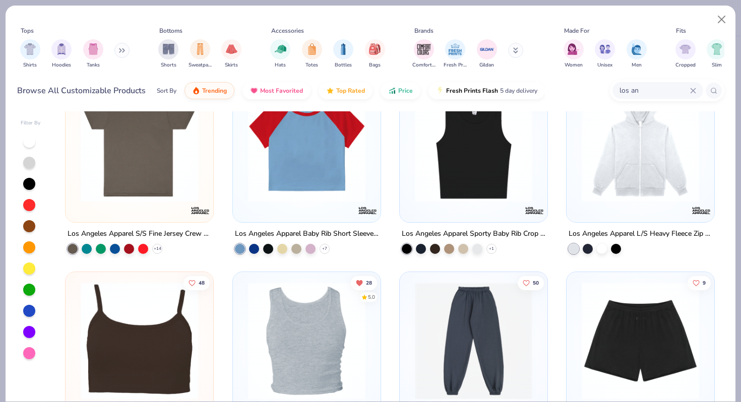
scroll to position [0, 0]
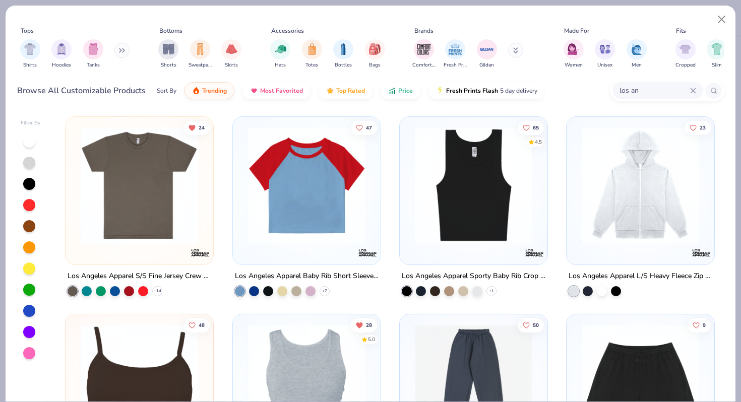
click at [346, 235] on img at bounding box center [306, 185] width 127 height 117
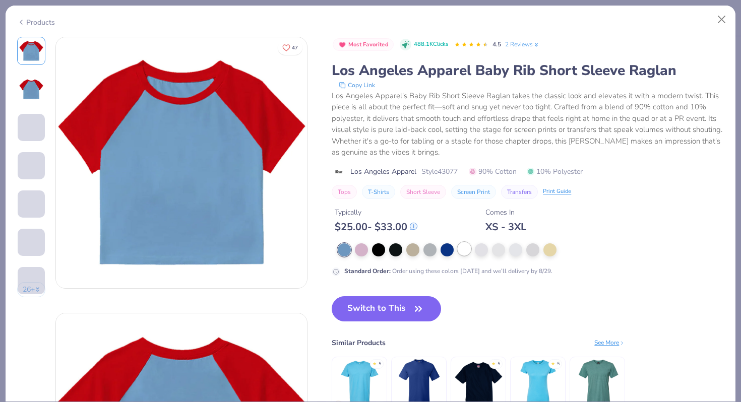
click at [465, 252] on div at bounding box center [463, 248] width 13 height 13
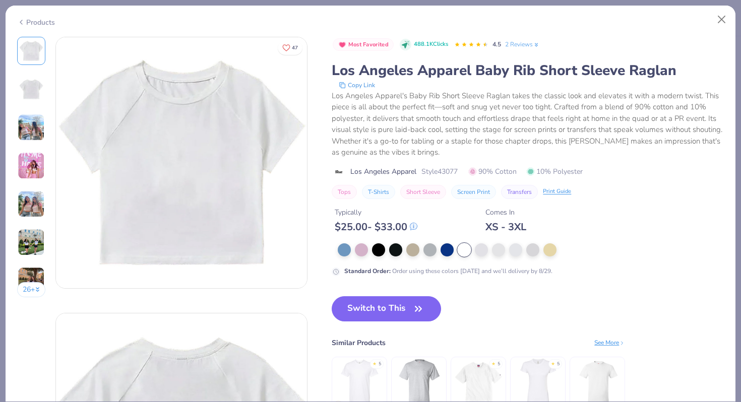
click at [39, 134] on img at bounding box center [31, 127] width 27 height 27
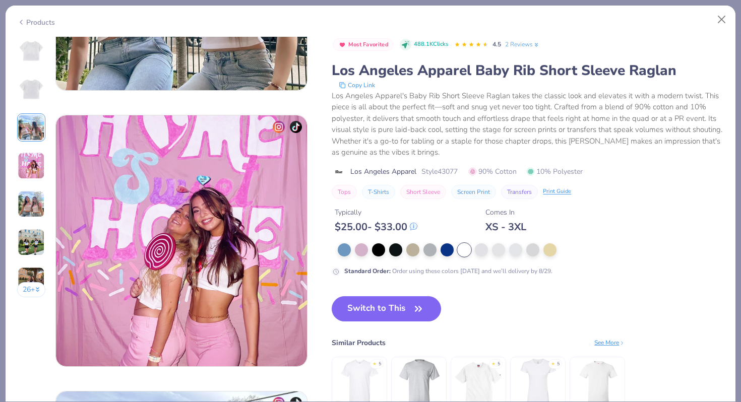
scroll to position [794, 0]
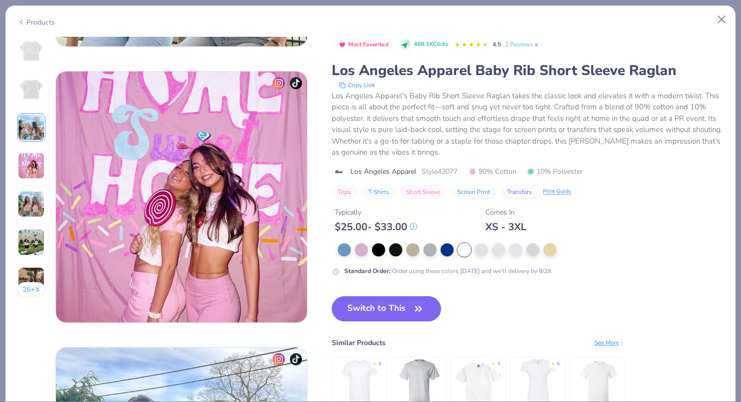
click at [36, 22] on div "Products" at bounding box center [36, 22] width 38 height 11
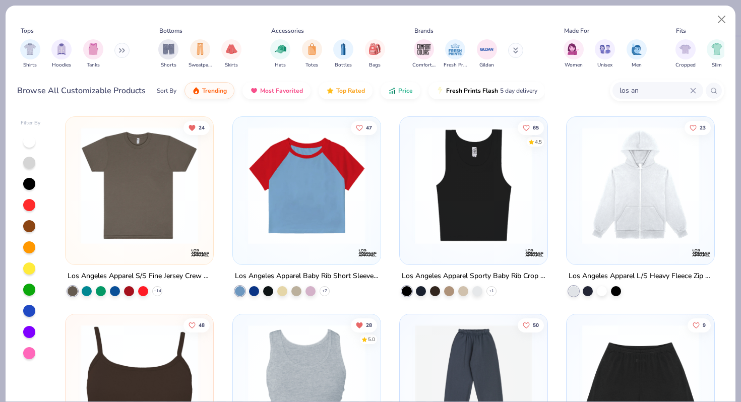
scroll to position [3, 0]
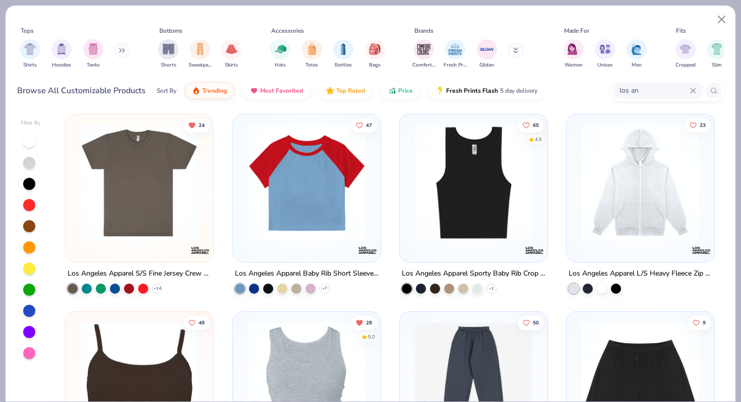
click at [183, 168] on img at bounding box center [139, 182] width 127 height 117
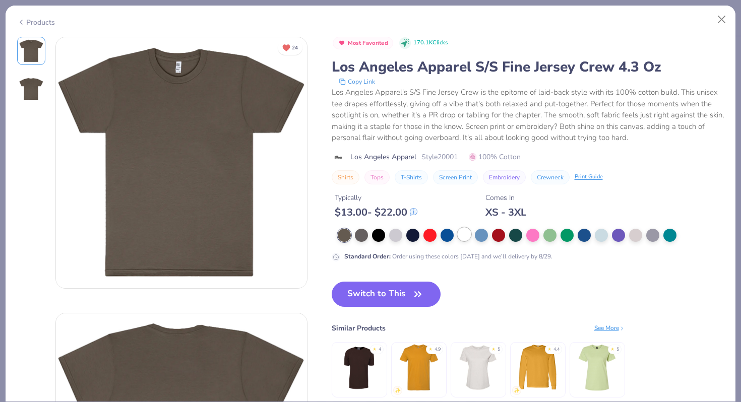
click at [466, 237] on div at bounding box center [463, 234] width 13 height 13
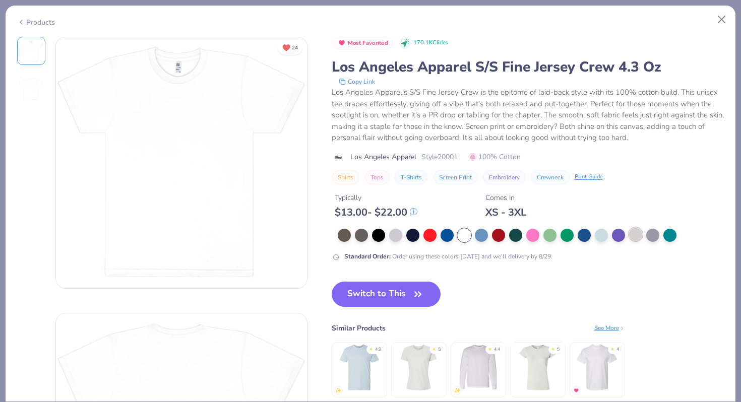
click at [635, 237] on div at bounding box center [635, 234] width 13 height 13
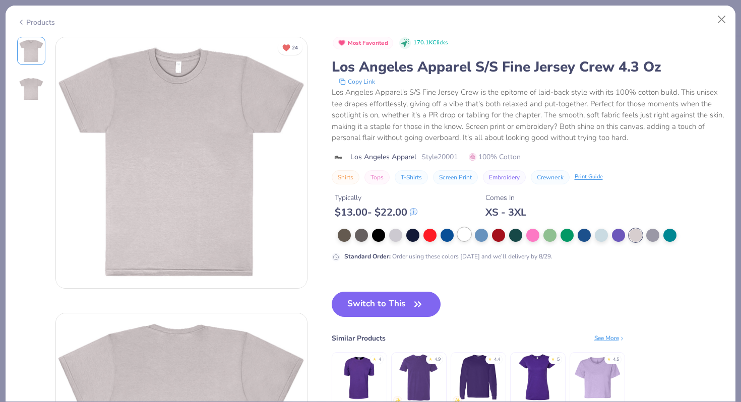
click at [460, 236] on div at bounding box center [463, 234] width 13 height 13
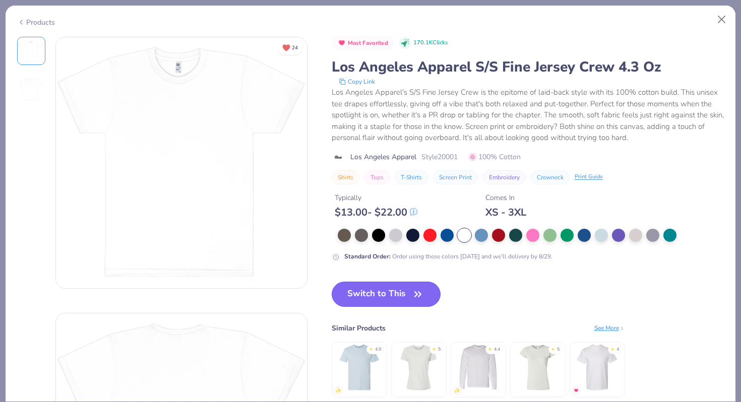
click at [369, 293] on button "Switch to This" at bounding box center [386, 294] width 109 height 25
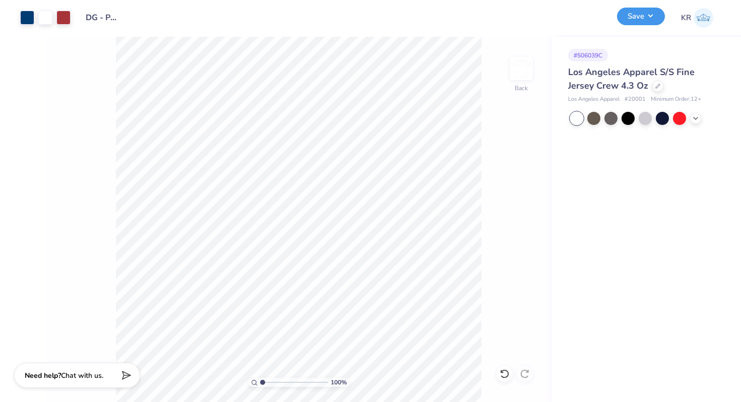
click at [636, 21] on button "Save" at bounding box center [641, 17] width 48 height 18
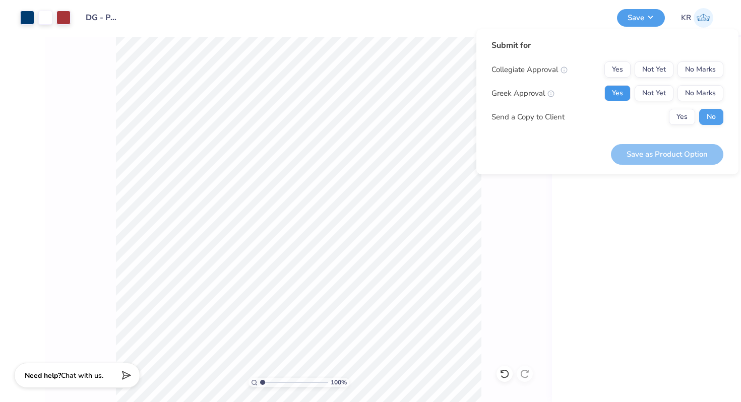
click at [618, 94] on button "Yes" at bounding box center [617, 93] width 26 height 16
click at [692, 70] on button "No Marks" at bounding box center [700, 69] width 46 height 16
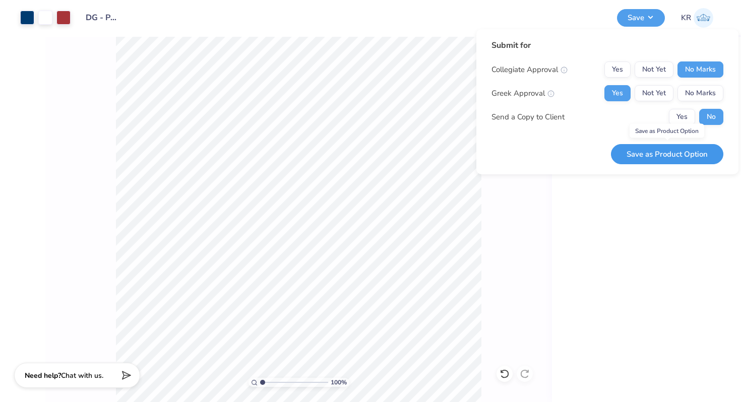
click at [663, 156] on button "Save as Product Option" at bounding box center [667, 154] width 112 height 21
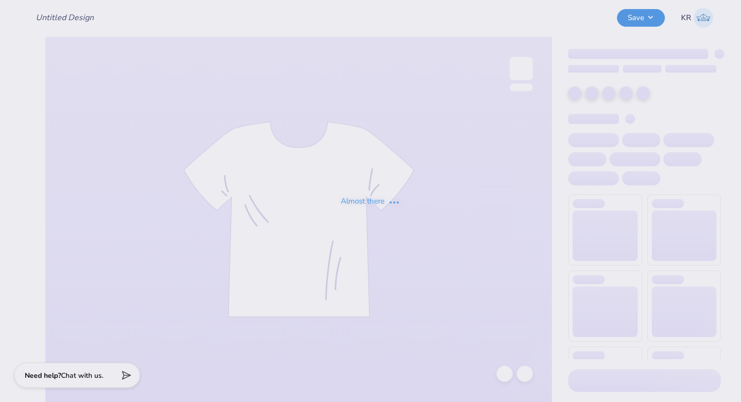
type input "DG - Parents Weekend"
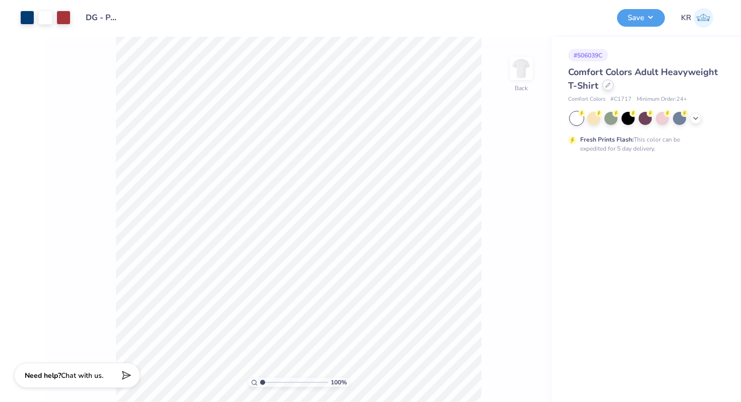
click at [609, 84] on div at bounding box center [607, 85] width 11 height 11
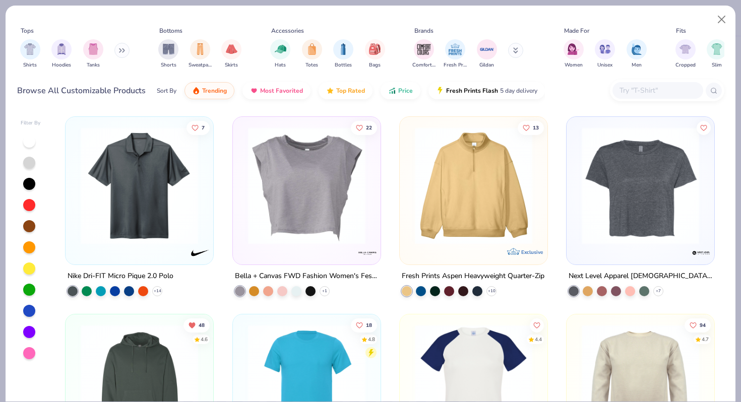
click at [633, 95] on input "text" at bounding box center [657, 91] width 78 height 12
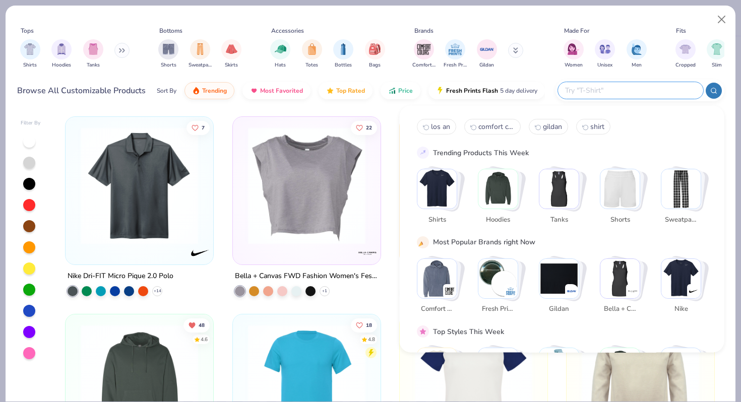
click at [512, 50] on button at bounding box center [515, 50] width 15 height 15
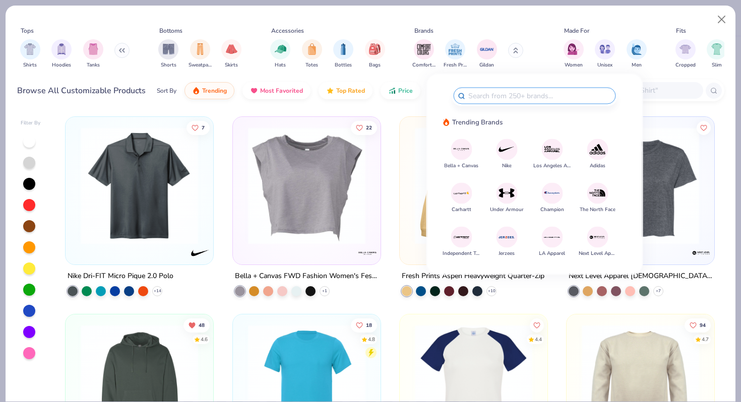
click at [550, 154] on img at bounding box center [552, 150] width 18 height 18
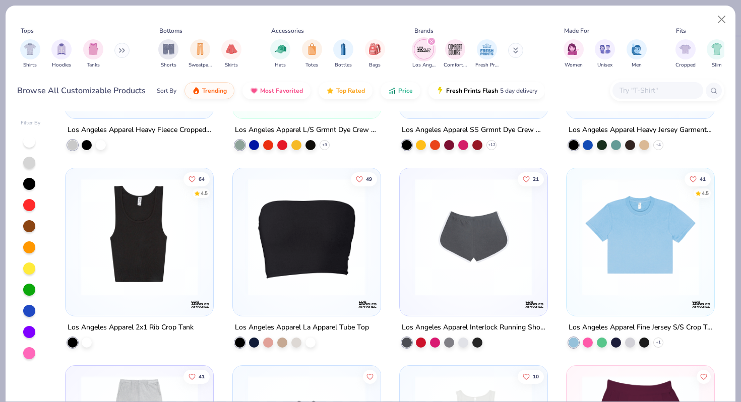
scroll to position [552, 0]
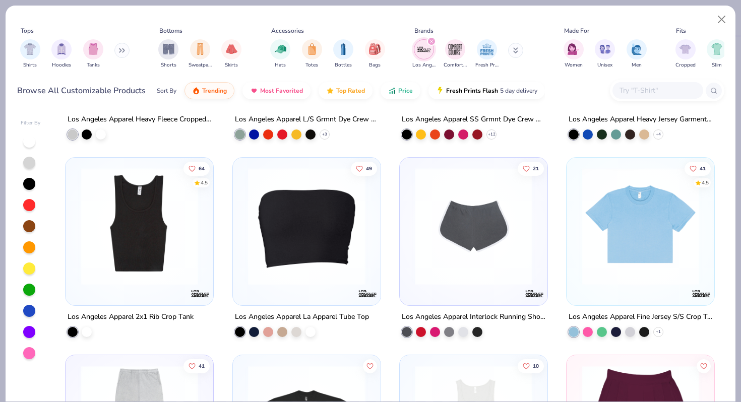
click at [602, 245] on img at bounding box center [639, 226] width 127 height 117
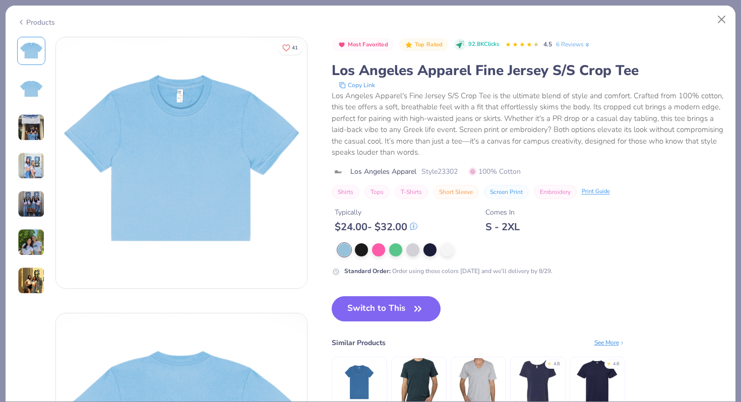
click at [36, 203] on img at bounding box center [31, 203] width 27 height 27
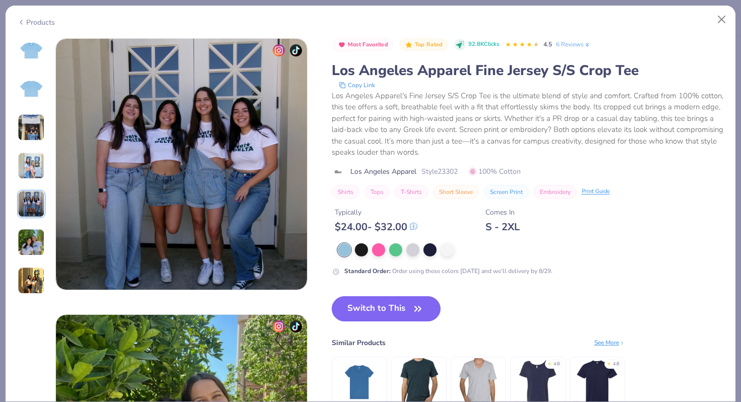
scroll to position [1104, 0]
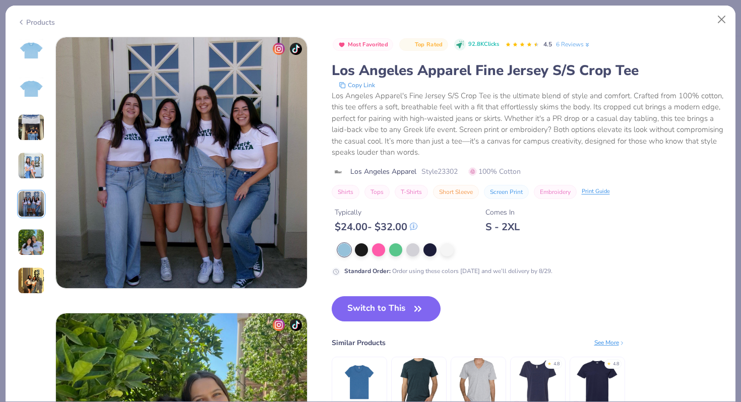
click at [26, 22] on div "Products" at bounding box center [36, 22] width 38 height 11
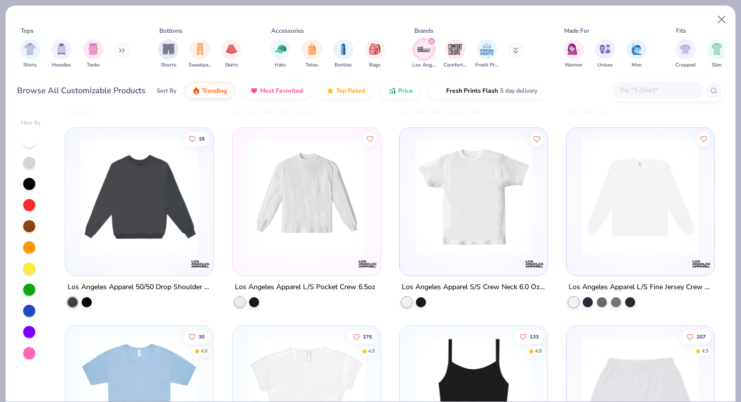
scroll to position [1768, 0]
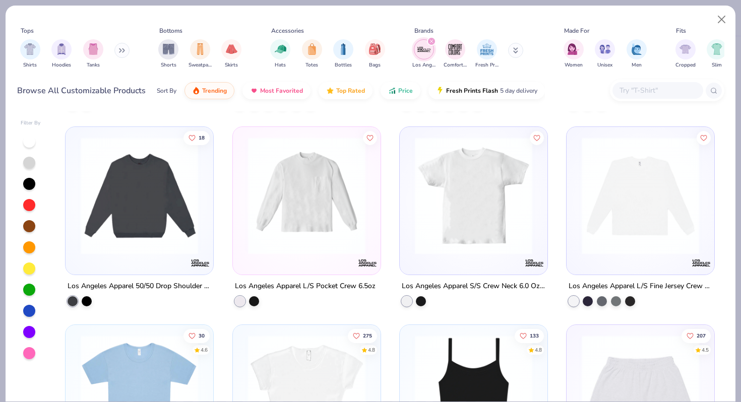
click at [443, 226] on img at bounding box center [473, 195] width 127 height 117
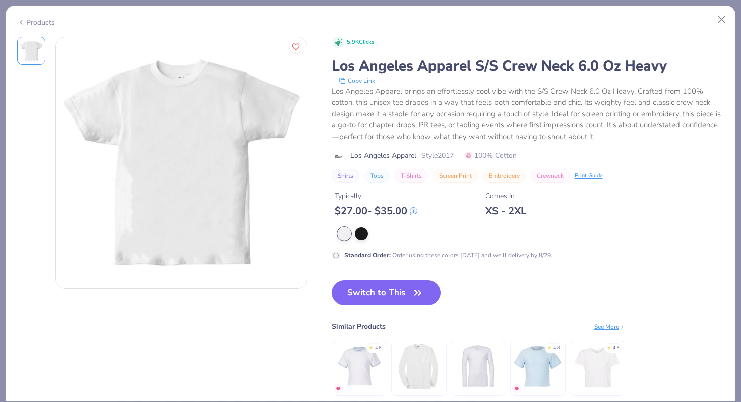
click at [34, 25] on div "Products" at bounding box center [36, 22] width 38 height 11
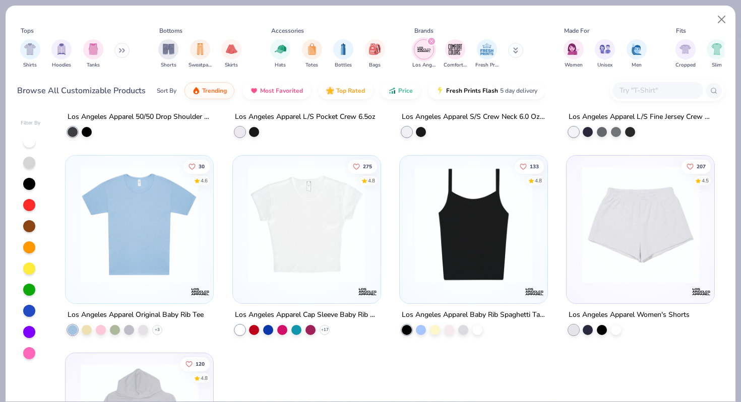
scroll to position [1958, 0]
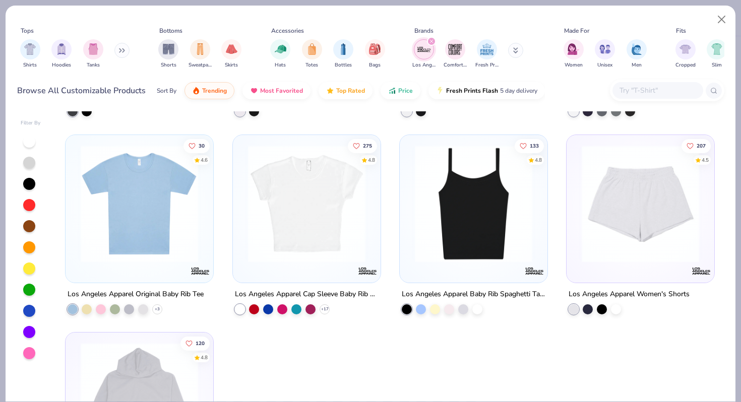
click at [289, 220] on img at bounding box center [306, 203] width 127 height 117
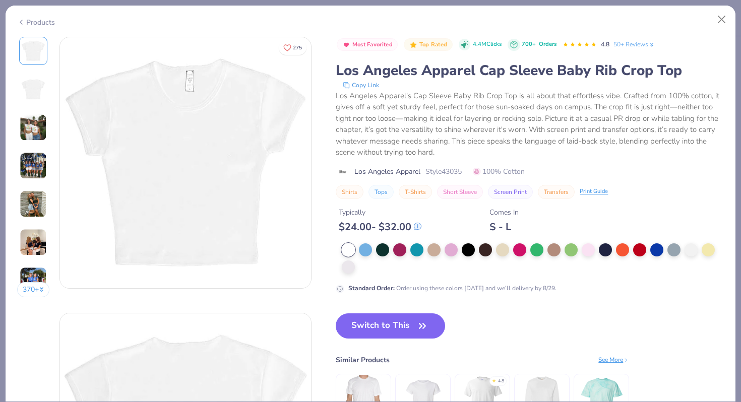
click at [31, 132] on img at bounding box center [33, 127] width 27 height 27
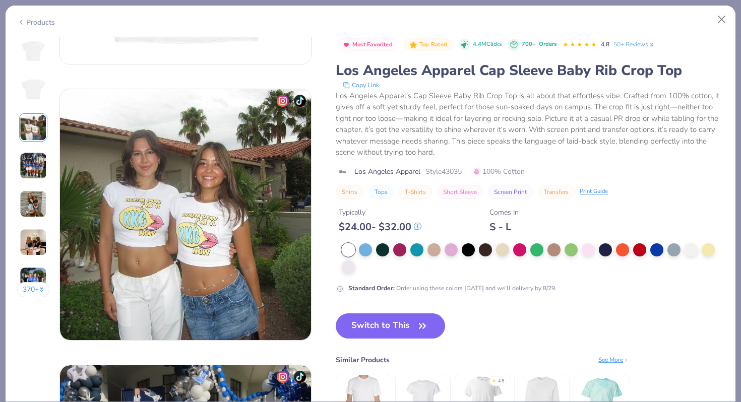
scroll to position [552, 0]
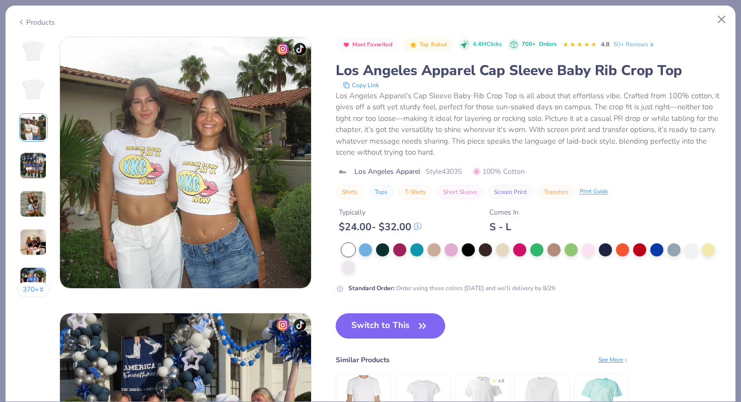
click at [366, 330] on button "Switch to This" at bounding box center [390, 325] width 109 height 25
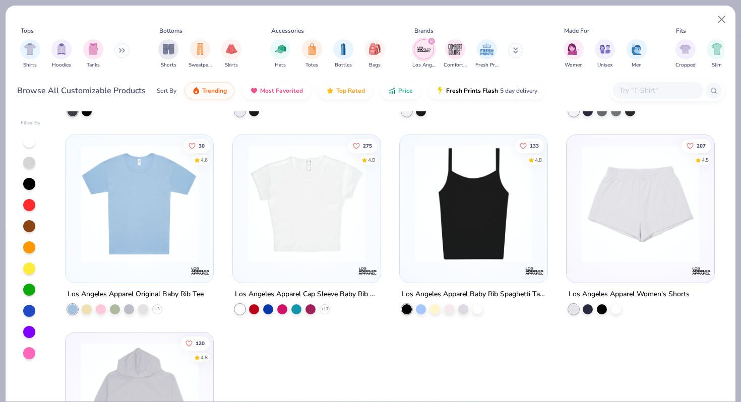
type textarea "x"
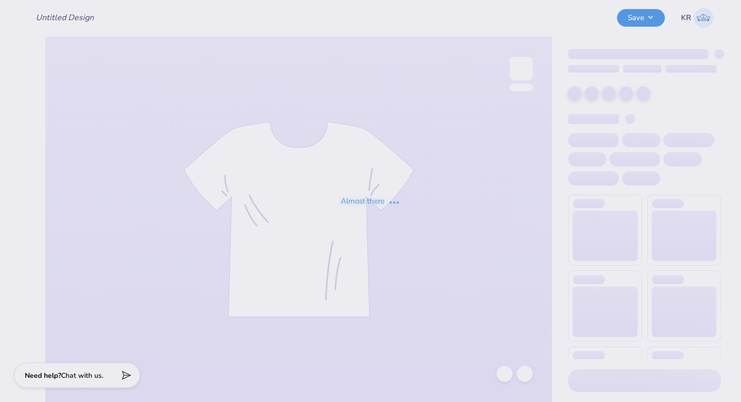
type input "DG - Parents Weekend"
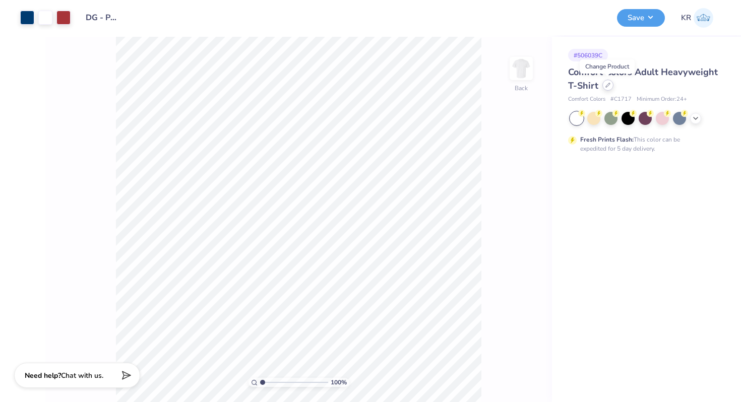
click at [608, 88] on div at bounding box center [607, 85] width 11 height 11
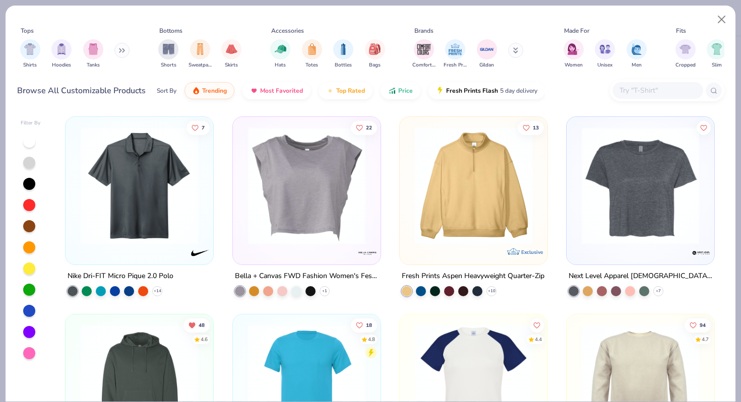
scroll to position [38, 0]
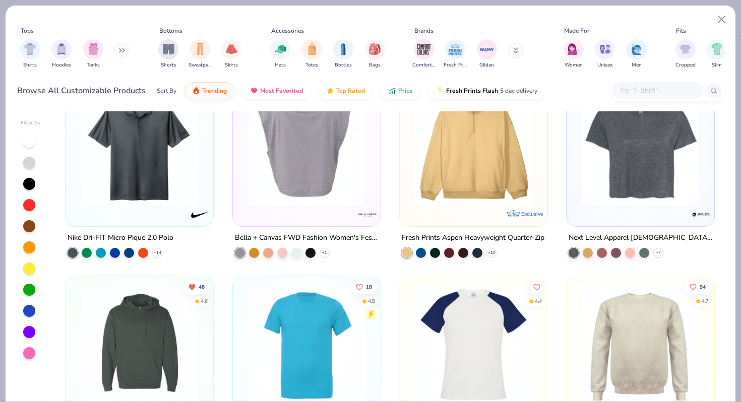
click at [356, 189] on img at bounding box center [305, 147] width 127 height 117
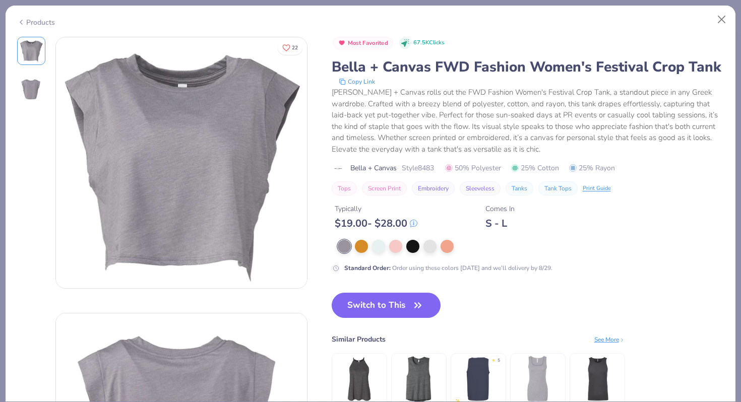
click at [31, 22] on div "Products" at bounding box center [36, 22] width 38 height 11
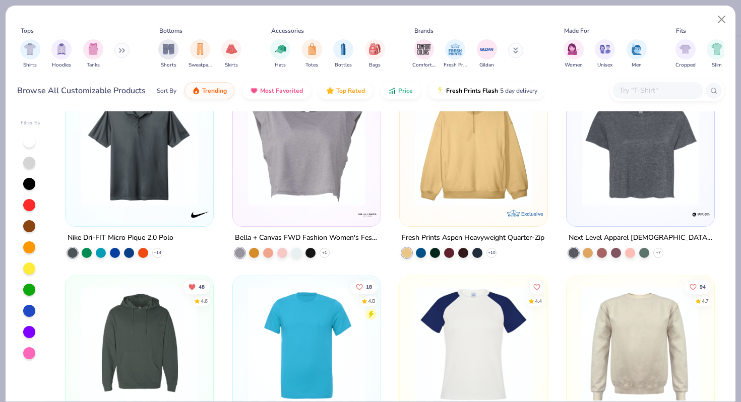
click at [623, 90] on input "text" at bounding box center [657, 91] width 78 height 12
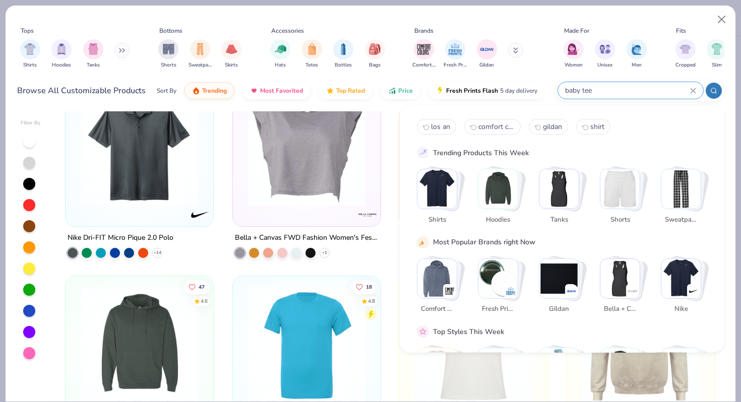
type input "baby tee"
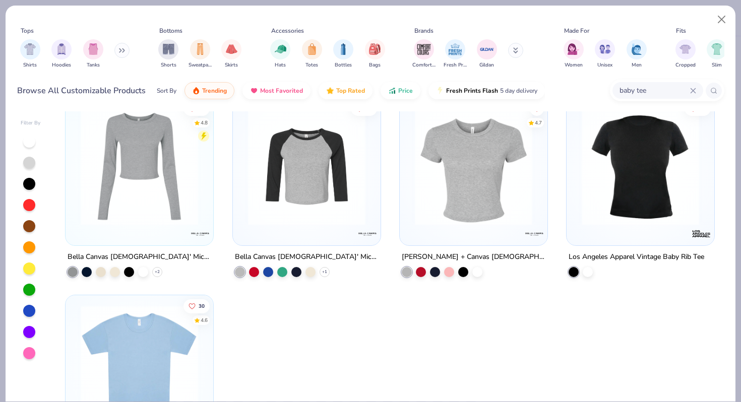
scroll to position [23, 0]
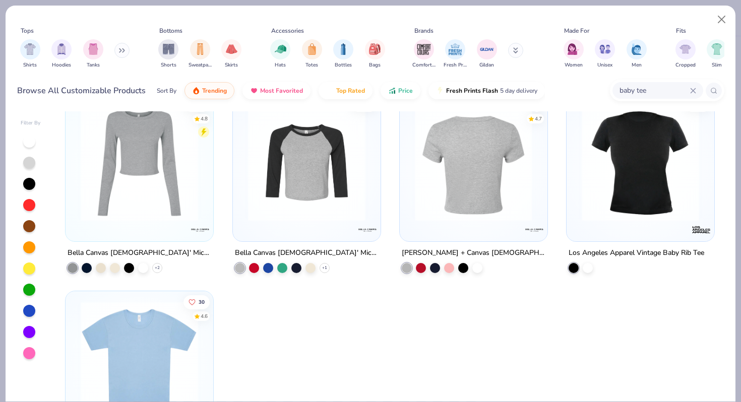
click at [491, 204] on img at bounding box center [473, 162] width 127 height 117
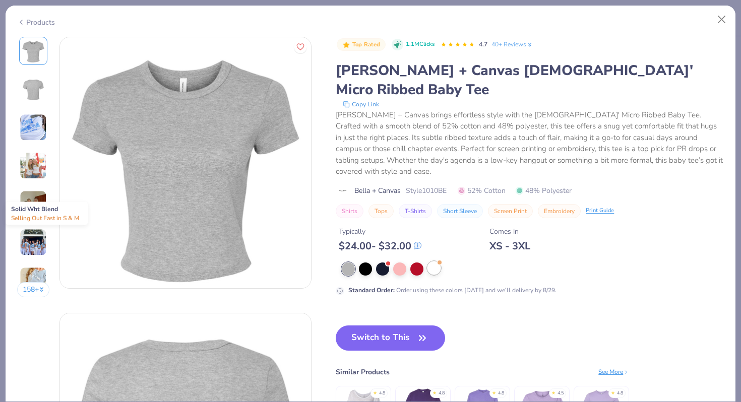
click at [432, 261] on div at bounding box center [433, 267] width 13 height 13
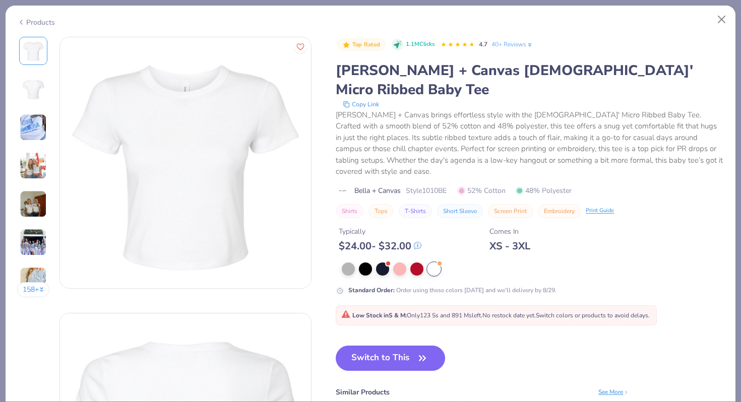
click at [37, 203] on img at bounding box center [33, 203] width 27 height 27
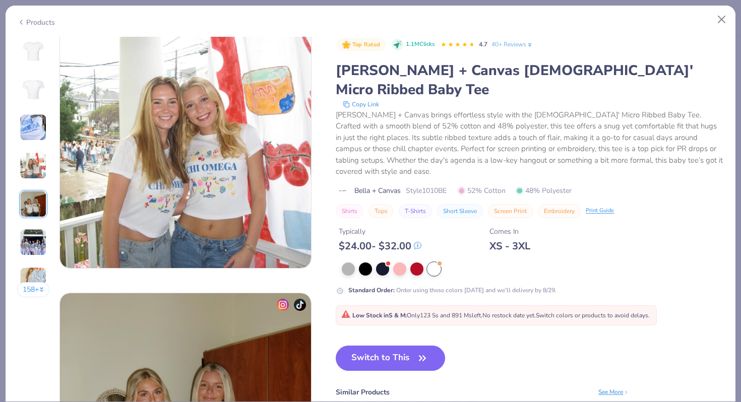
scroll to position [1104, 0]
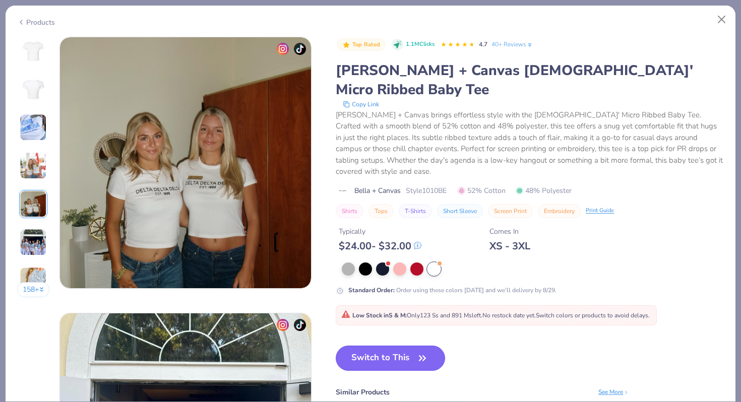
click at [394, 346] on button "Switch to This" at bounding box center [390, 358] width 109 height 25
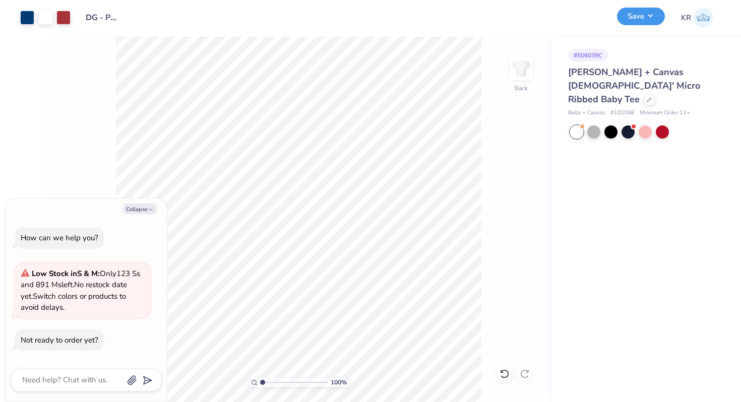
click at [646, 24] on button "Save" at bounding box center [641, 17] width 48 height 18
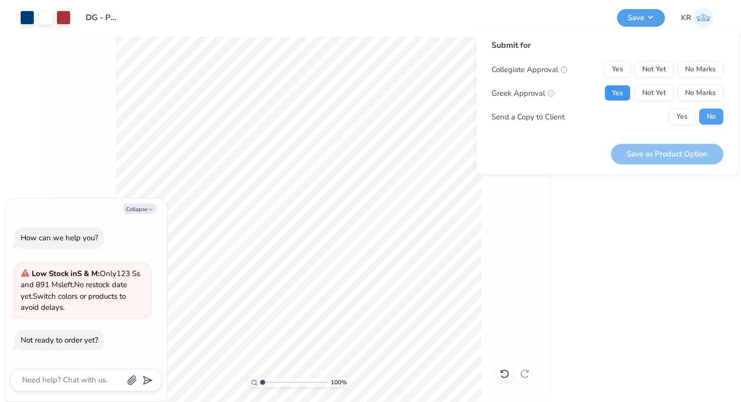
click at [616, 94] on button "Yes" at bounding box center [617, 93] width 26 height 16
click at [693, 77] on button "No Marks" at bounding box center [700, 69] width 46 height 16
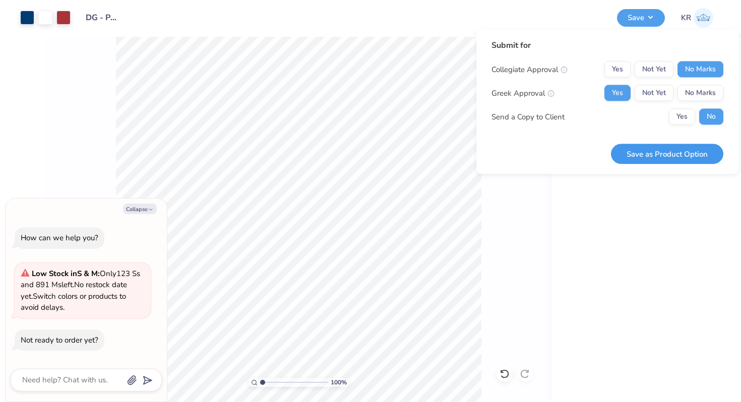
click at [650, 159] on button "Save as Product Option" at bounding box center [667, 154] width 112 height 21
type textarea "x"
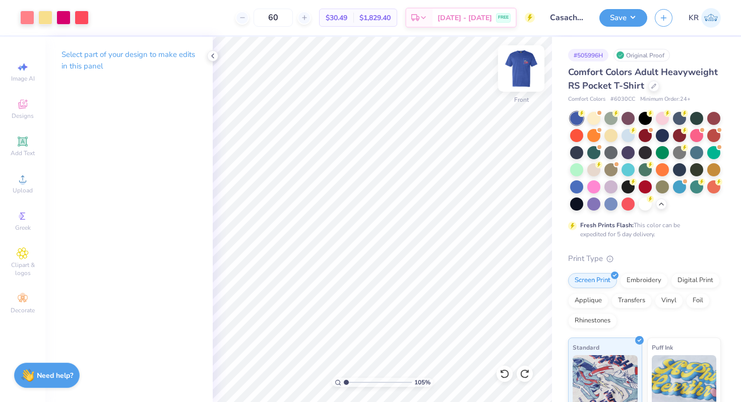
click at [518, 88] on img at bounding box center [521, 68] width 40 height 40
click at [521, 87] on img at bounding box center [521, 68] width 40 height 40
click at [589, 203] on div at bounding box center [593, 202] width 13 height 13
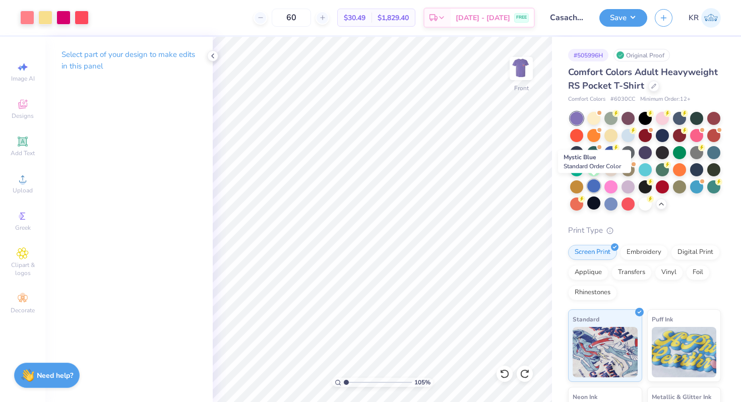
click at [597, 184] on div at bounding box center [593, 185] width 13 height 13
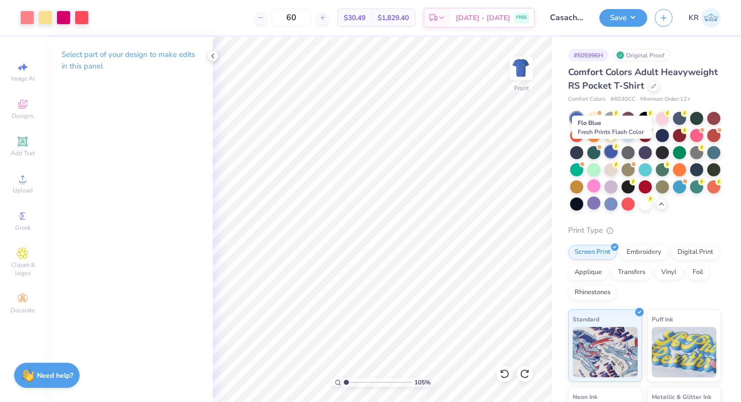
click at [610, 155] on div at bounding box center [610, 151] width 13 height 13
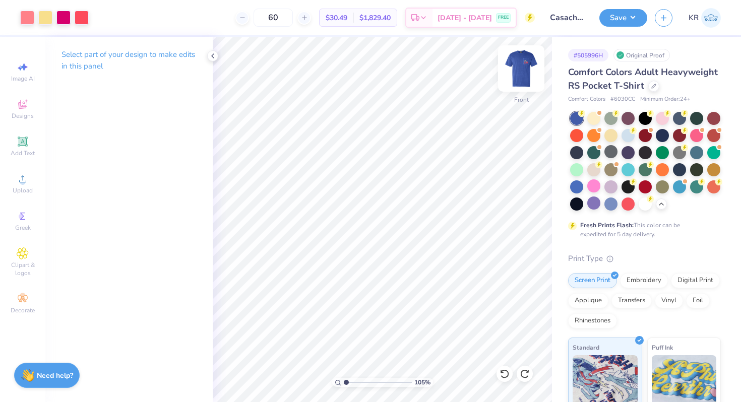
click at [514, 84] on img at bounding box center [521, 68] width 40 height 40
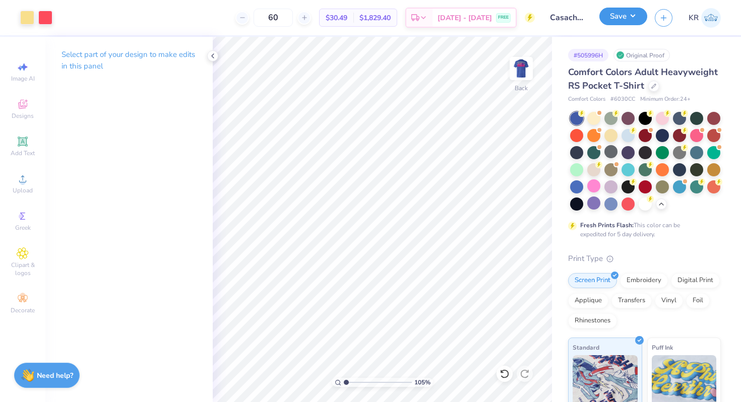
click at [617, 22] on button "Save" at bounding box center [623, 17] width 48 height 18
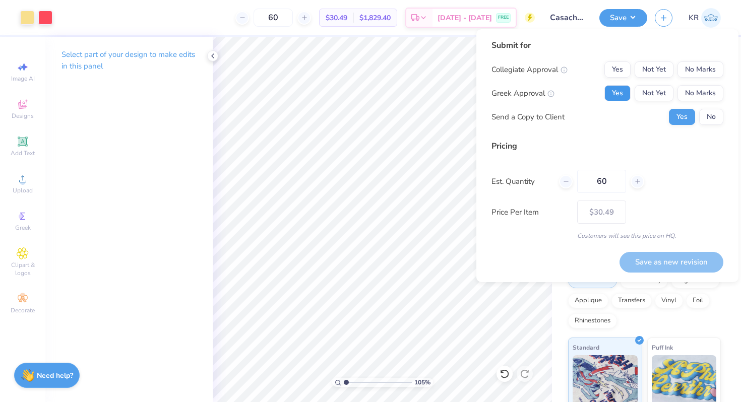
click at [617, 87] on button "Yes" at bounding box center [617, 93] width 26 height 16
click at [691, 72] on button "No Marks" at bounding box center [700, 69] width 46 height 16
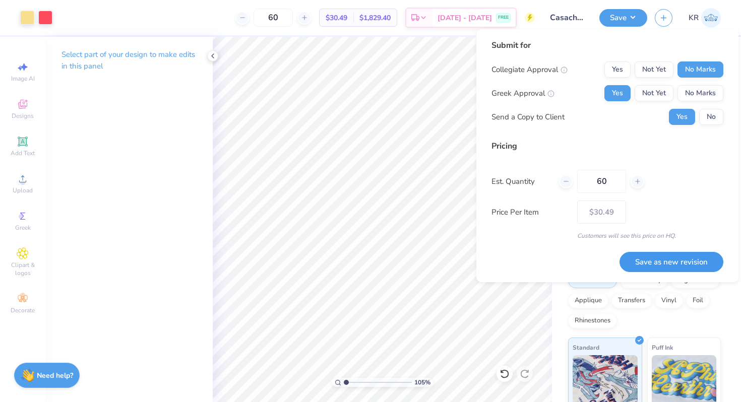
click at [648, 261] on button "Save as new revision" at bounding box center [671, 262] width 104 height 21
type input "$30.49"
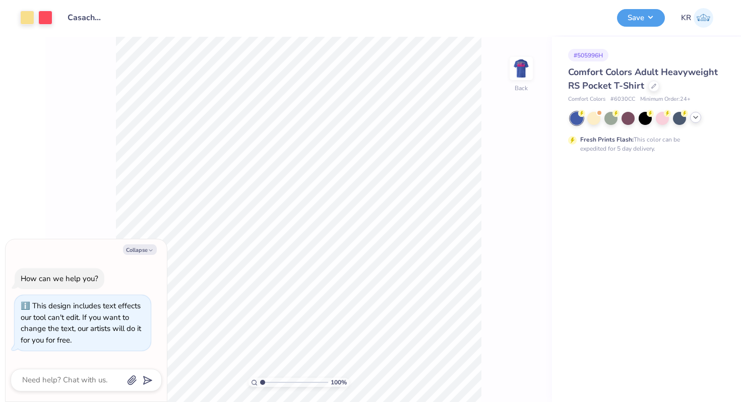
click at [698, 118] on icon at bounding box center [695, 117] width 8 height 8
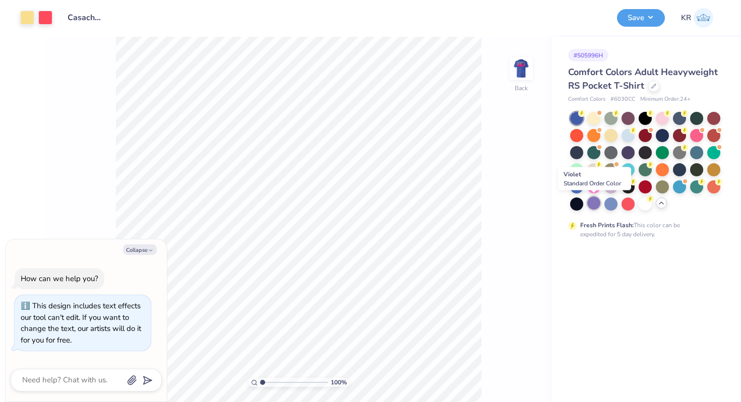
click at [595, 204] on div at bounding box center [593, 202] width 13 height 13
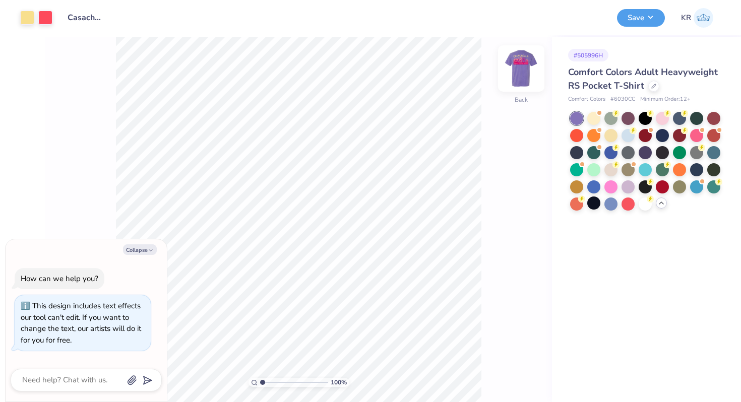
click at [525, 86] on img at bounding box center [521, 68] width 40 height 40
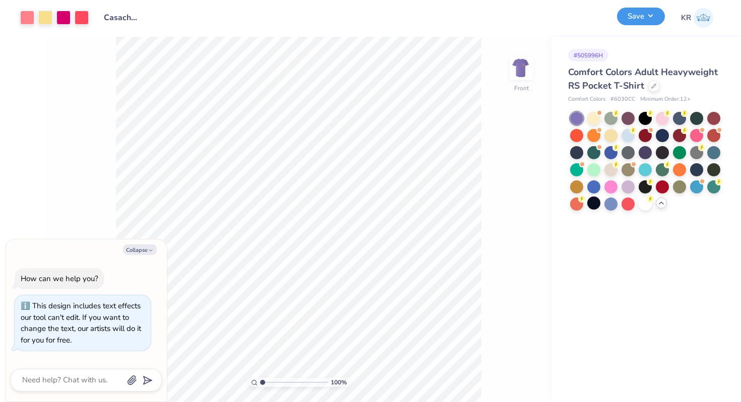
click at [645, 17] on button "Save" at bounding box center [641, 17] width 48 height 18
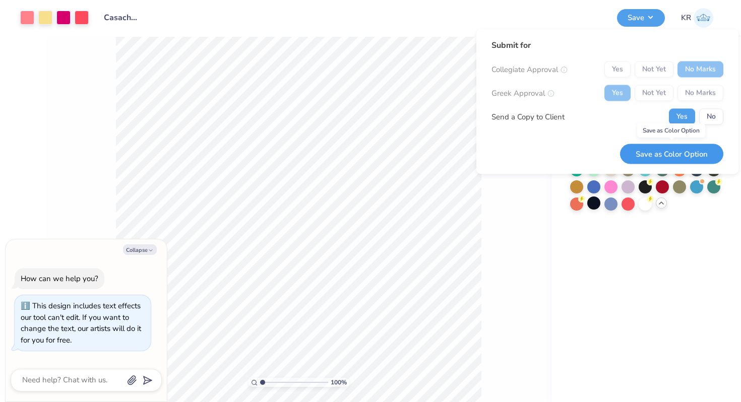
click at [649, 157] on button "Save as Color Option" at bounding box center [671, 154] width 103 height 21
type textarea "x"
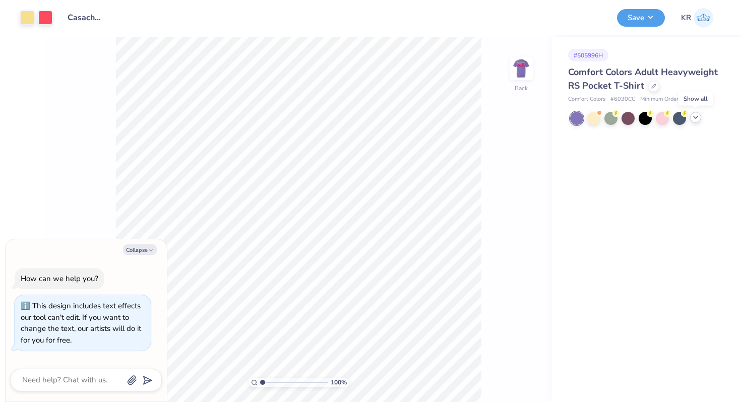
click at [696, 119] on icon at bounding box center [695, 117] width 8 height 8
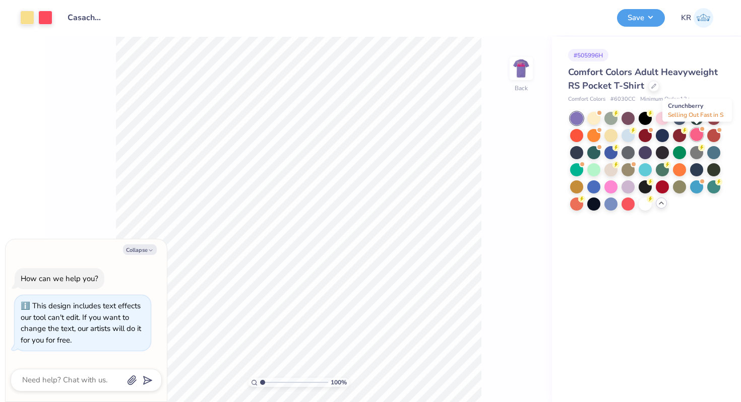
click at [695, 133] on div at bounding box center [696, 134] width 13 height 13
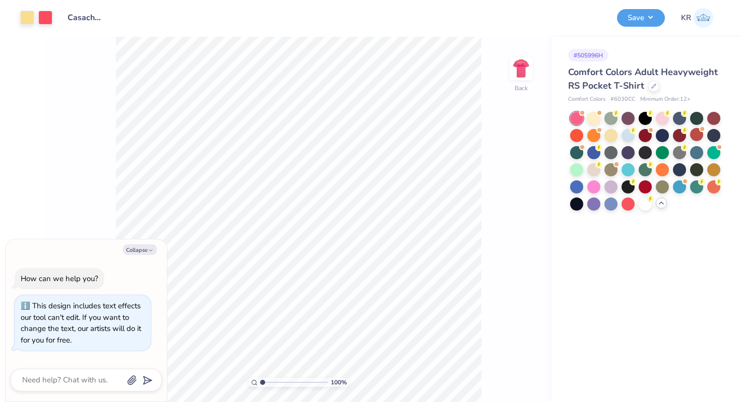
scroll to position [51, 0]
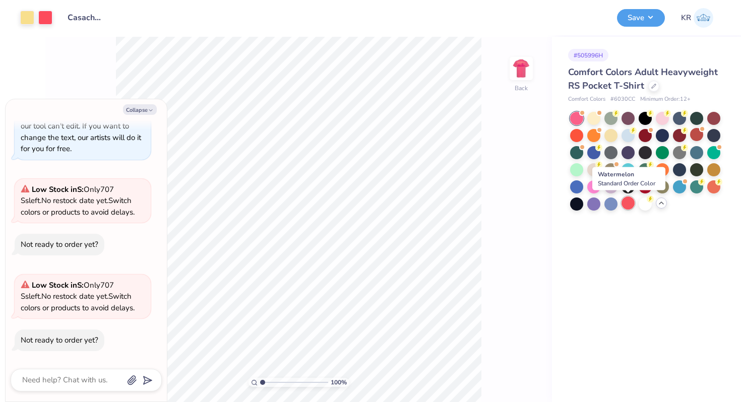
click at [627, 203] on div at bounding box center [627, 202] width 13 height 13
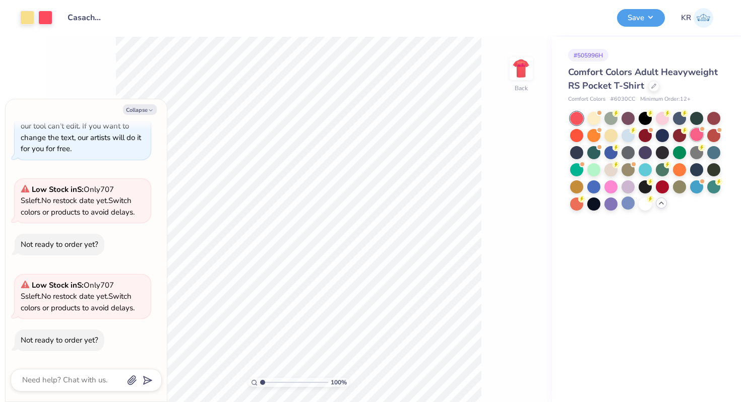
click at [694, 131] on div at bounding box center [696, 134] width 13 height 13
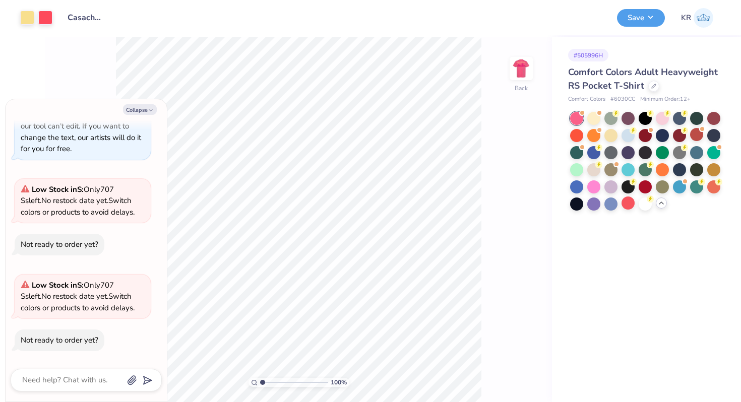
scroll to position [147, 0]
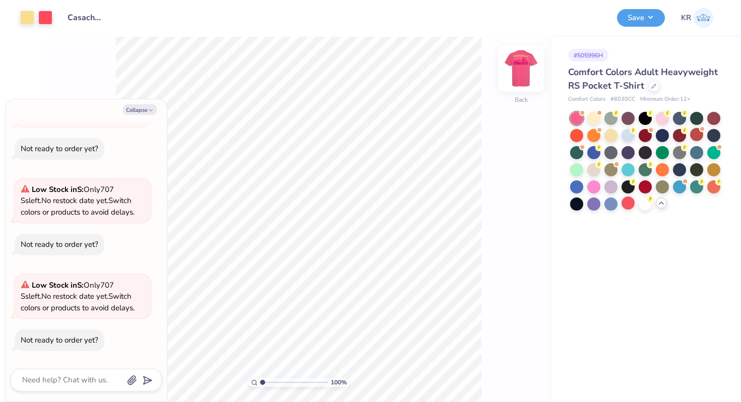
click at [518, 90] on div "Back" at bounding box center [520, 75] width 23 height 36
click at [518, 91] on div at bounding box center [521, 68] width 46 height 46
click at [148, 108] on icon "button" at bounding box center [151, 110] width 6 height 6
type textarea "x"
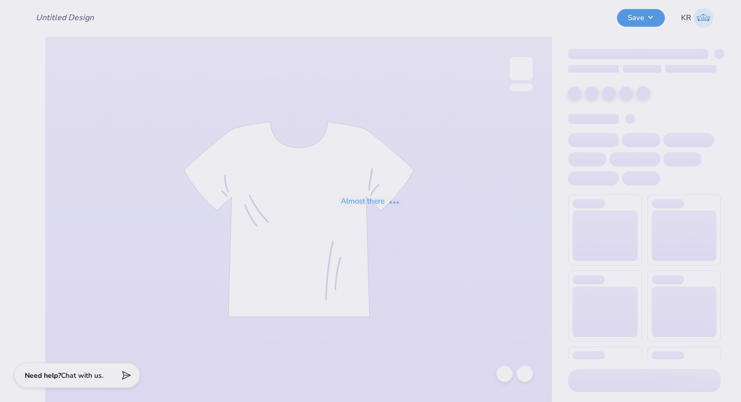
type input "Pike F25 Rush 2"
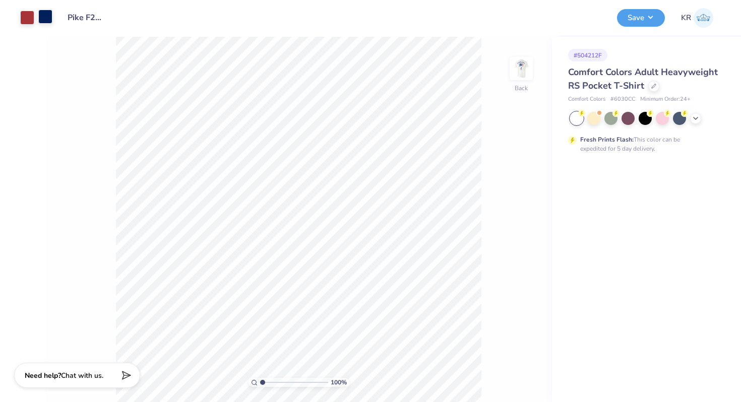
click at [42, 22] on div at bounding box center [45, 17] width 14 height 14
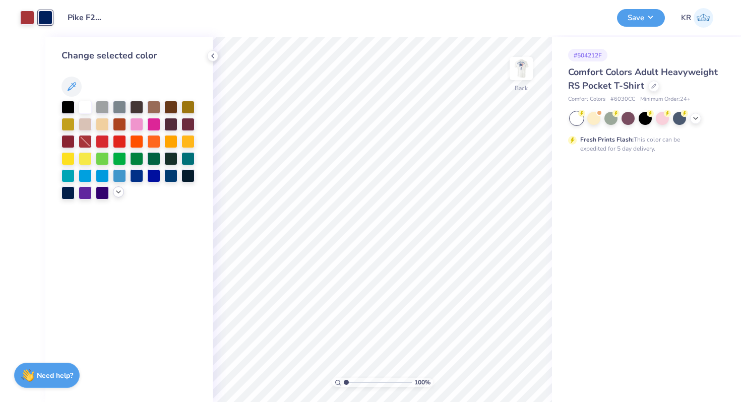
click at [117, 190] on icon at bounding box center [118, 192] width 8 height 8
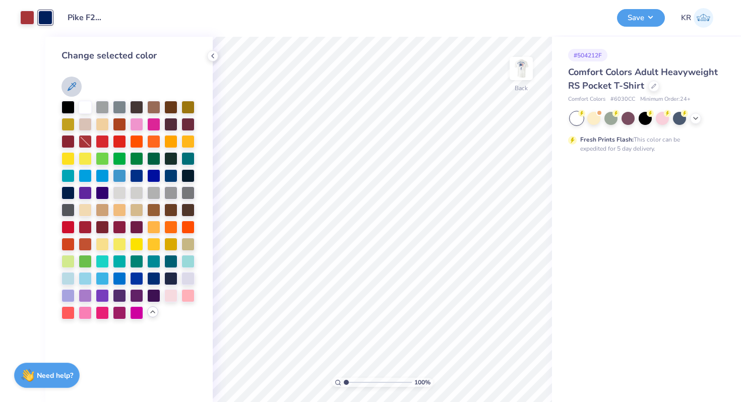
click at [67, 84] on icon at bounding box center [71, 87] width 12 height 12
click at [210, 58] on icon at bounding box center [213, 56] width 8 height 8
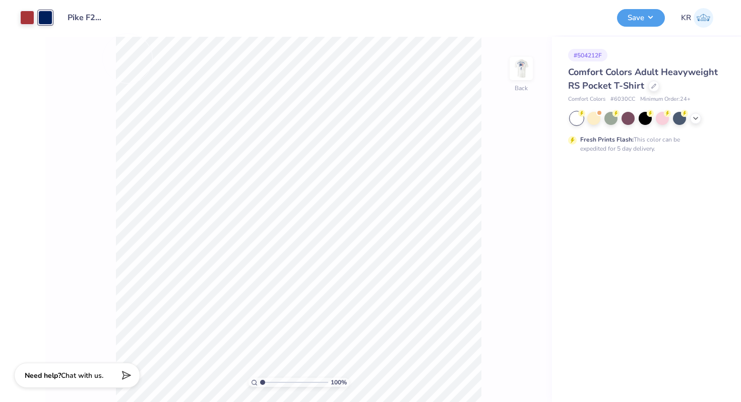
click at [49, 14] on div at bounding box center [45, 18] width 14 height 14
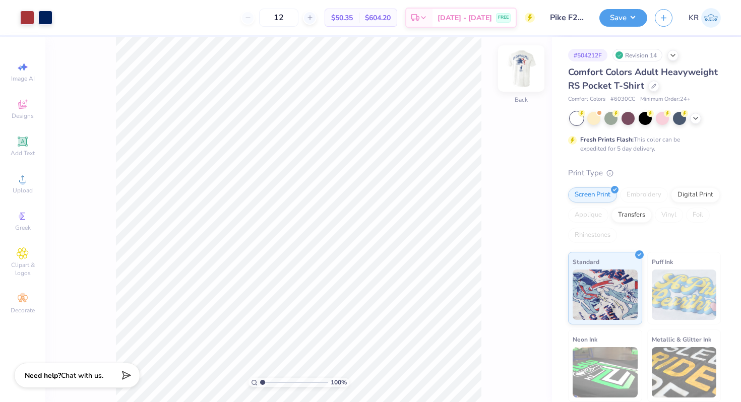
click at [530, 89] on div "Back" at bounding box center [520, 75] width 23 height 36
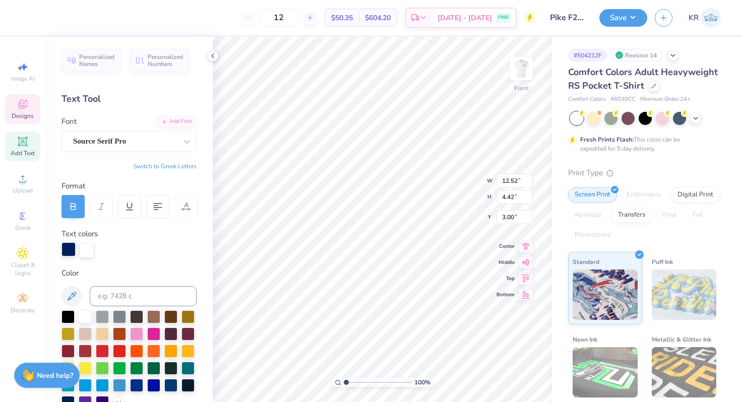
click at [68, 250] on div at bounding box center [68, 249] width 14 height 14
click at [111, 299] on input at bounding box center [143, 296] width 107 height 20
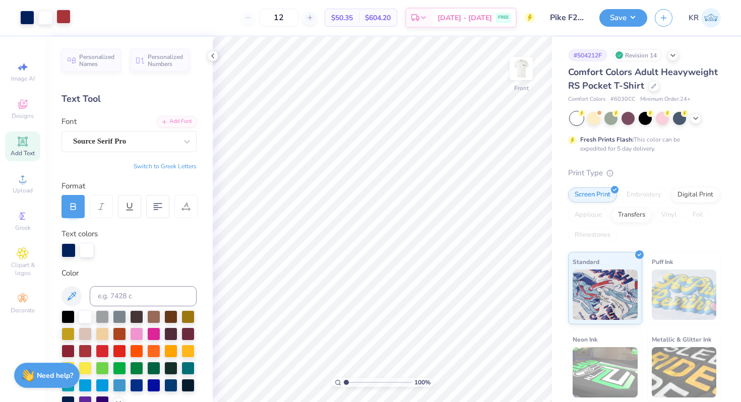
click at [65, 19] on div at bounding box center [63, 17] width 14 height 14
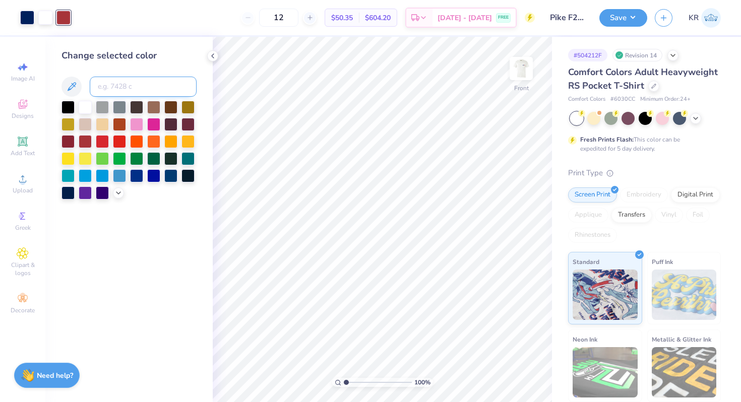
click at [121, 90] on input at bounding box center [143, 87] width 107 height 20
type input "188"
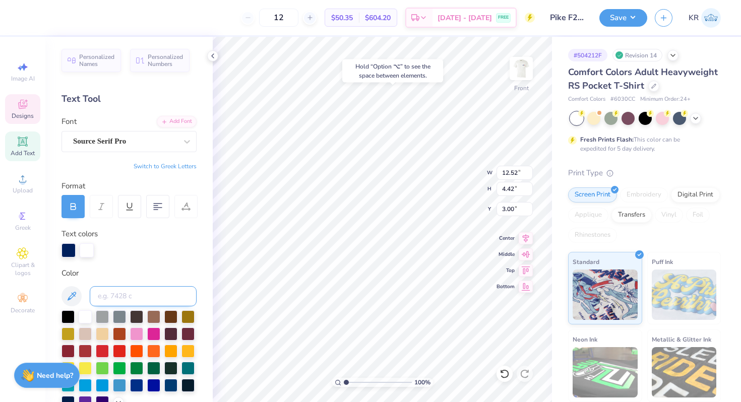
click at [137, 295] on input at bounding box center [143, 296] width 107 height 20
type input "8"
type input "7503"
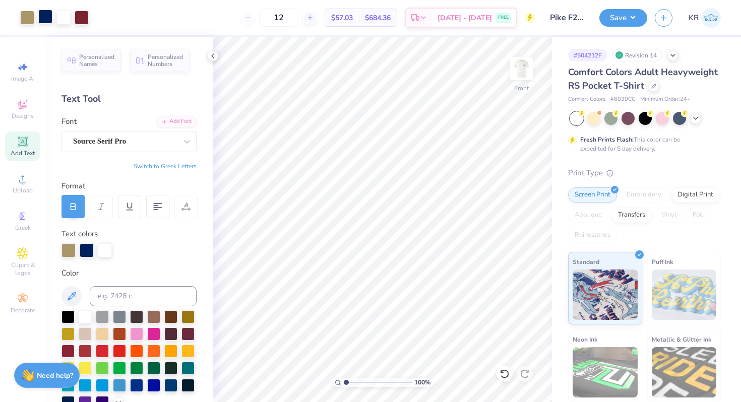
click at [42, 20] on div at bounding box center [45, 17] width 14 height 14
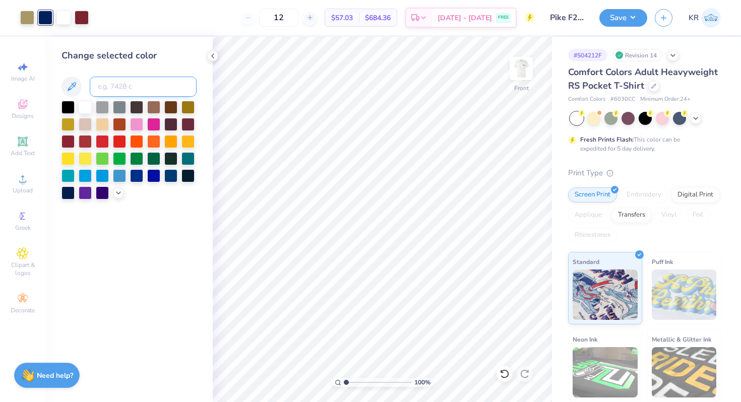
click at [119, 92] on input at bounding box center [143, 87] width 107 height 20
type input "432"
click at [501, 375] on icon at bounding box center [504, 374] width 10 height 10
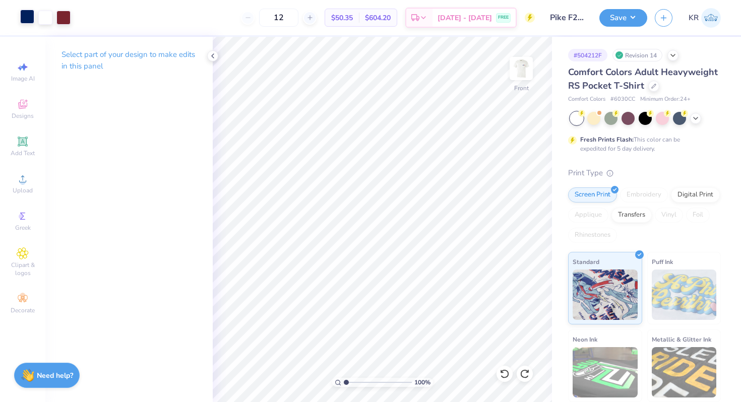
click at [26, 19] on div at bounding box center [27, 17] width 14 height 14
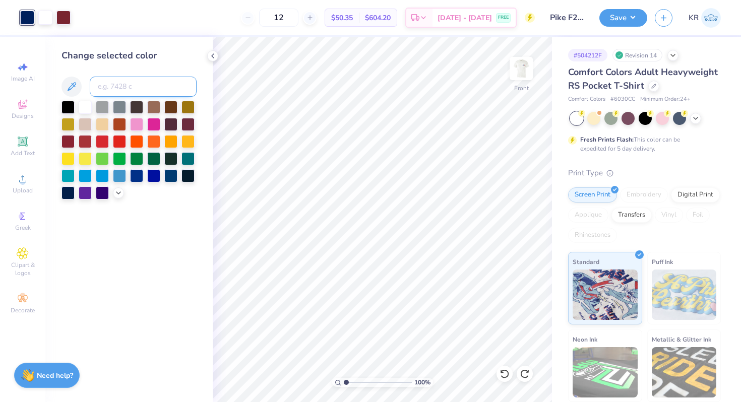
click at [111, 95] on input at bounding box center [143, 87] width 107 height 20
type input "7503"
click at [503, 372] on icon at bounding box center [504, 374] width 10 height 10
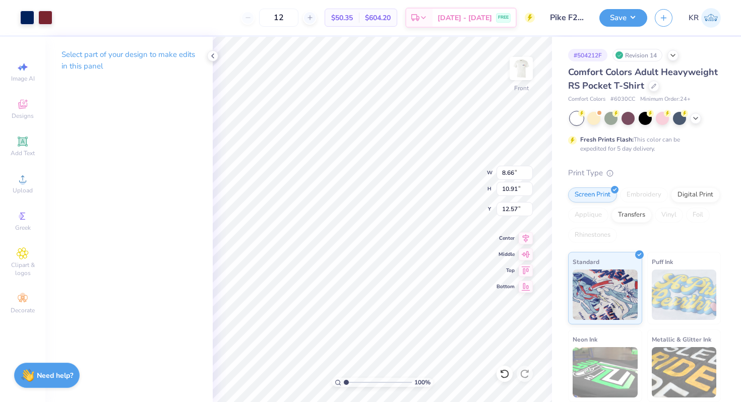
type input "5.89"
click at [28, 20] on div at bounding box center [27, 17] width 14 height 14
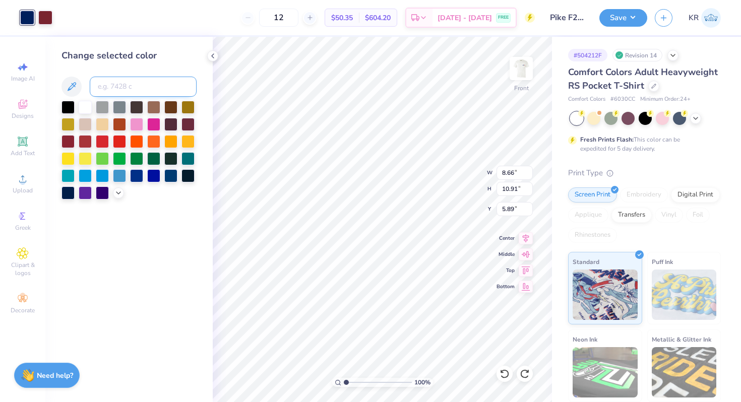
click at [108, 88] on input at bounding box center [143, 87] width 107 height 20
type input "7503"
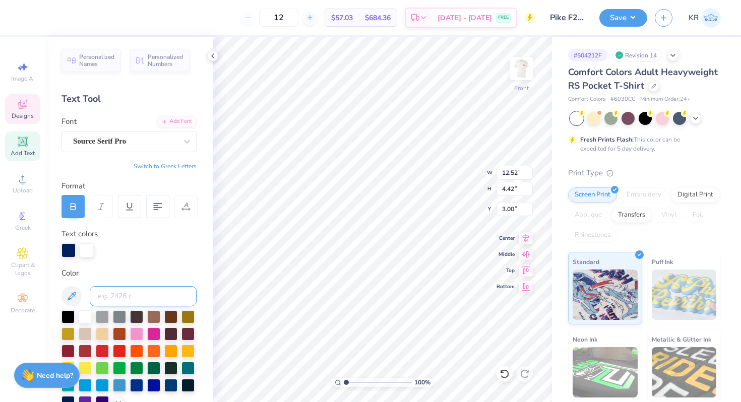
click at [125, 295] on input at bounding box center [143, 296] width 107 height 20
type input "432"
click at [131, 293] on input at bounding box center [143, 296] width 107 height 20
type input "432"
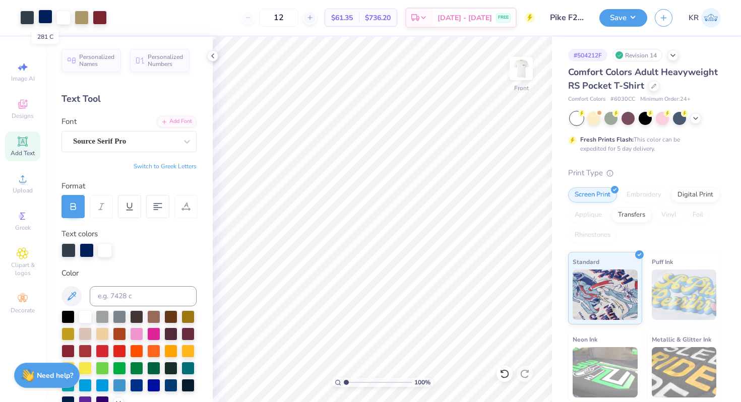
click at [49, 20] on div at bounding box center [45, 17] width 14 height 14
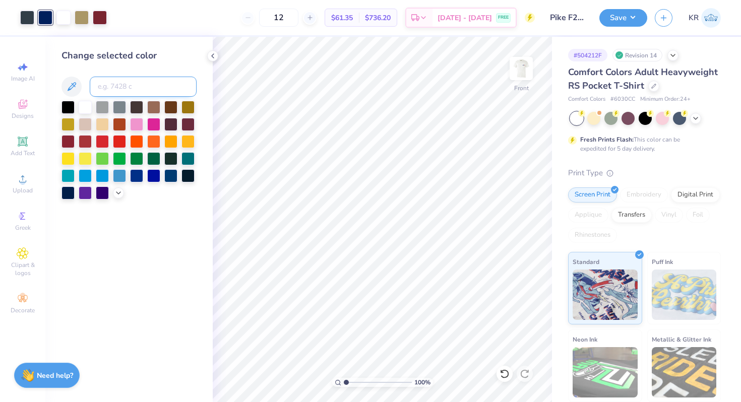
click at [117, 91] on input at bounding box center [143, 87] width 107 height 20
type input "432"
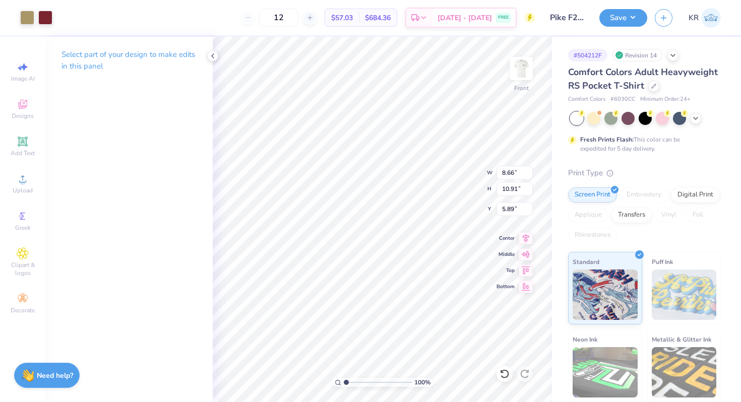
type input "5.90"
click at [31, 19] on div at bounding box center [27, 17] width 14 height 14
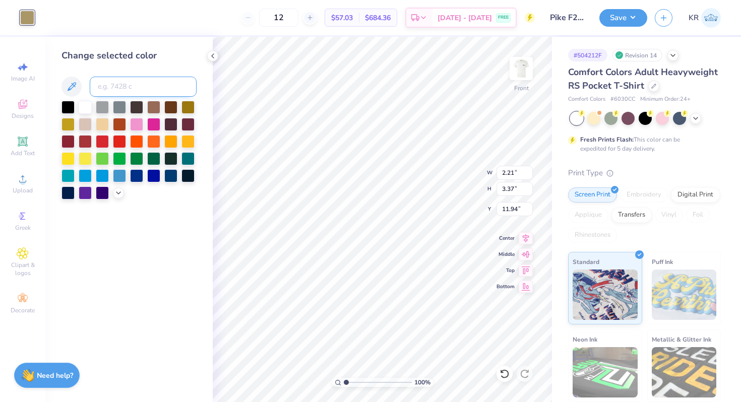
click at [109, 89] on input at bounding box center [143, 87] width 107 height 20
type input "432"
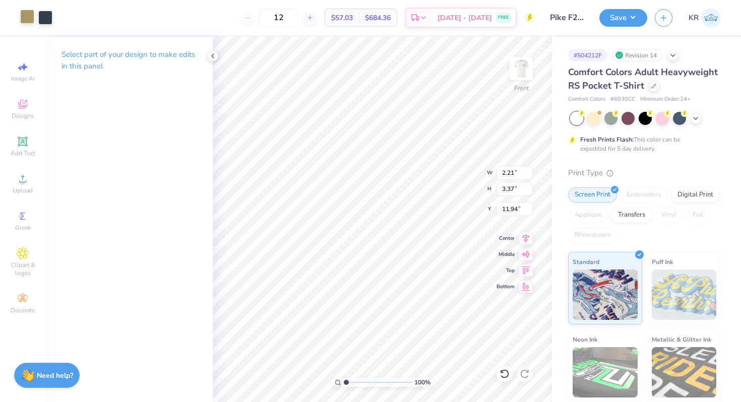
click at [24, 21] on div at bounding box center [27, 17] width 14 height 14
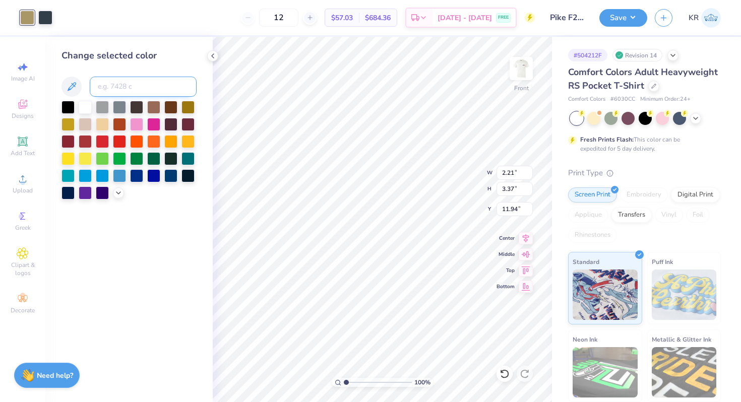
click at [126, 88] on input at bounding box center [143, 87] width 107 height 20
type input "432"
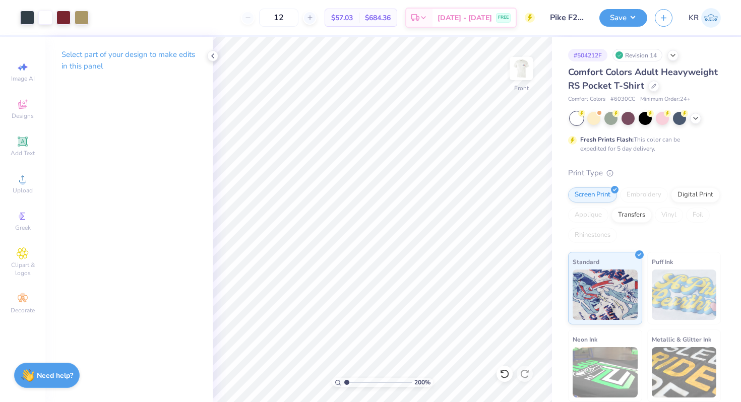
type input "1"
drag, startPoint x: 348, startPoint y: 381, endPoint x: 330, endPoint y: 382, distance: 18.2
click at [344, 382] on input "range" at bounding box center [378, 382] width 68 height 9
click at [25, 20] on div at bounding box center [27, 17] width 14 height 14
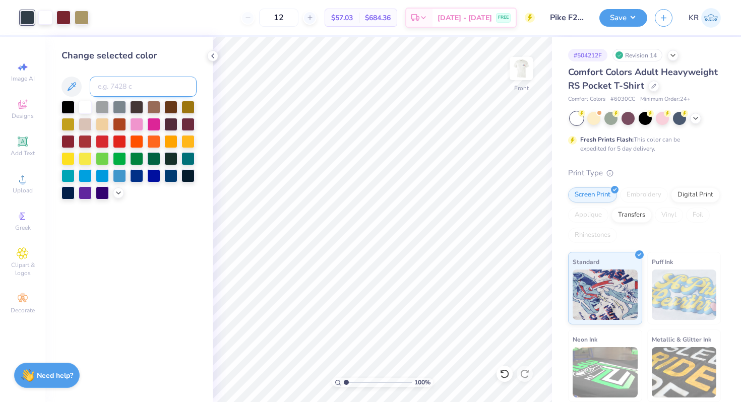
click at [131, 87] on input at bounding box center [143, 87] width 107 height 20
type input "7503"
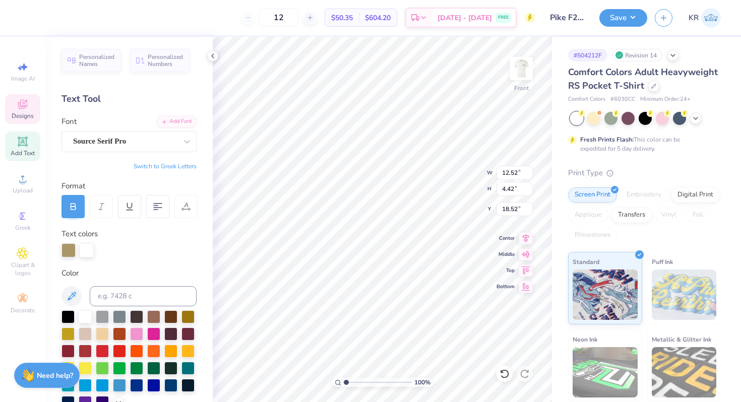
type input "18.52"
click at [31, 19] on div at bounding box center [27, 17] width 14 height 14
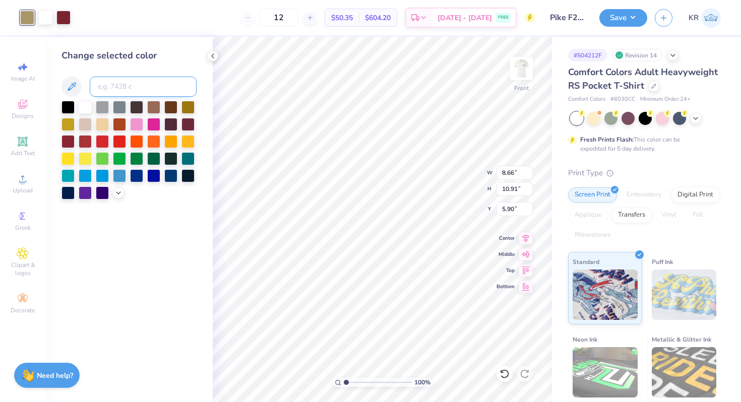
click at [122, 92] on input at bounding box center [143, 87] width 107 height 20
type input "432"
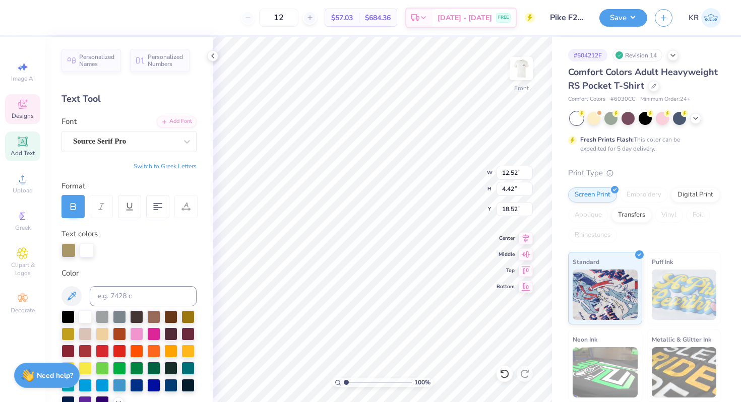
type input "3.00"
click at [25, 14] on div at bounding box center [27, 17] width 14 height 14
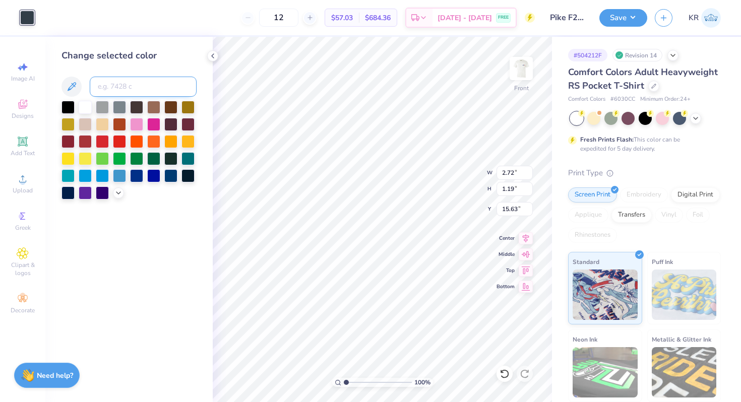
click at [105, 91] on input at bounding box center [143, 87] width 107 height 20
type input "7503"
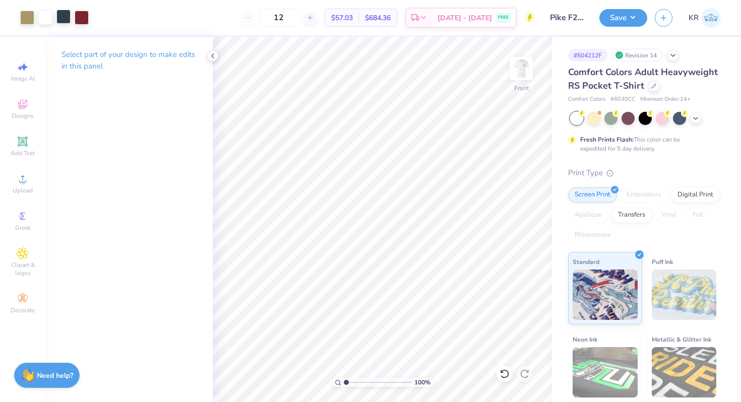
click at [63, 12] on div at bounding box center [63, 17] width 14 height 14
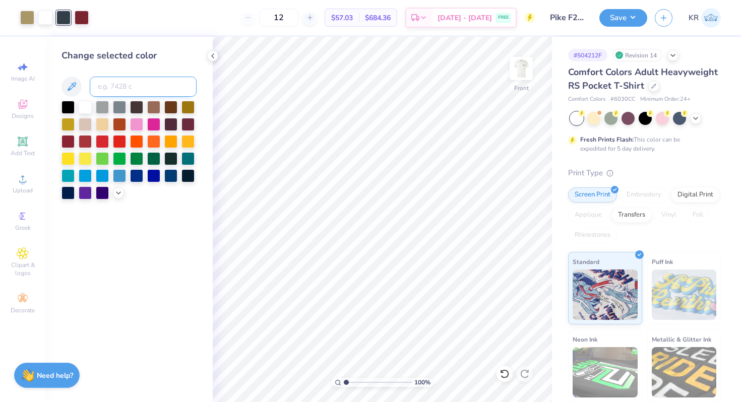
click at [104, 84] on input at bounding box center [143, 87] width 107 height 20
type input "281"
click at [26, 15] on div at bounding box center [27, 17] width 14 height 14
click at [141, 123] on div at bounding box center [136, 123] width 13 height 13
click at [65, 15] on div at bounding box center [63, 17] width 14 height 14
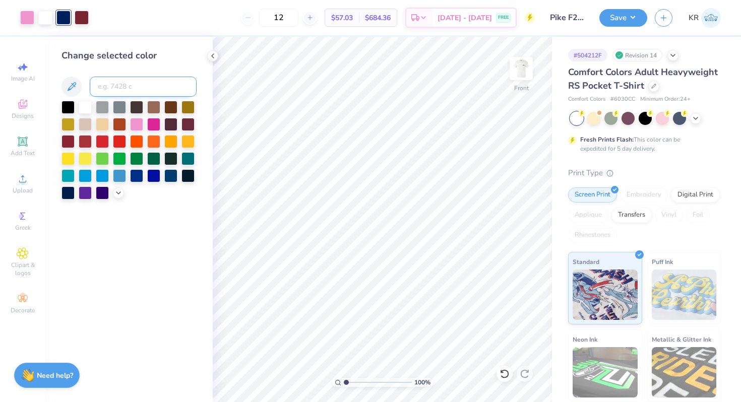
click at [114, 87] on input at bounding box center [143, 87] width 107 height 20
type input "7503"
click at [24, 19] on div at bounding box center [27, 17] width 14 height 14
click at [125, 88] on input at bounding box center [143, 87] width 107 height 20
type input "281"
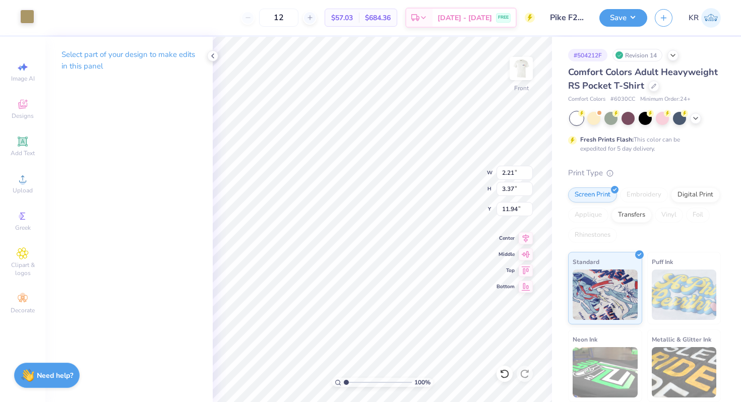
click at [27, 20] on div at bounding box center [27, 17] width 14 height 14
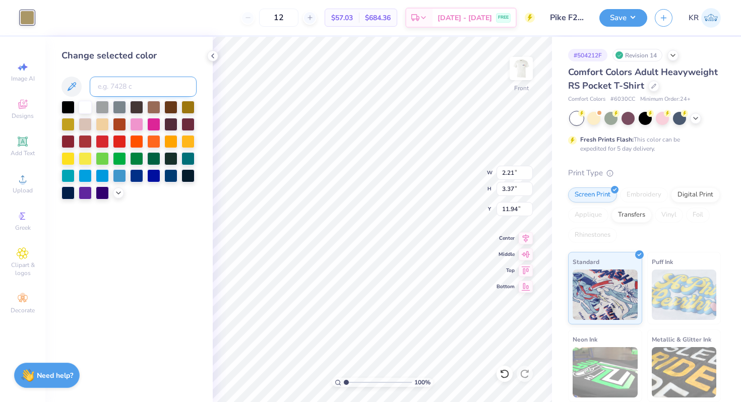
click at [118, 87] on input at bounding box center [143, 87] width 107 height 20
type input "281"
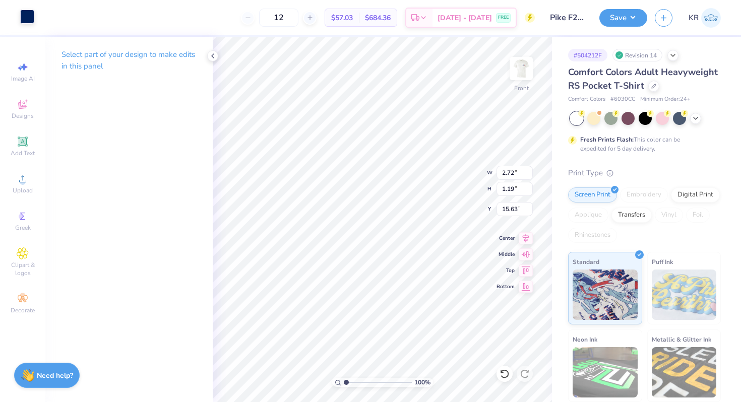
click at [29, 16] on div at bounding box center [27, 17] width 14 height 14
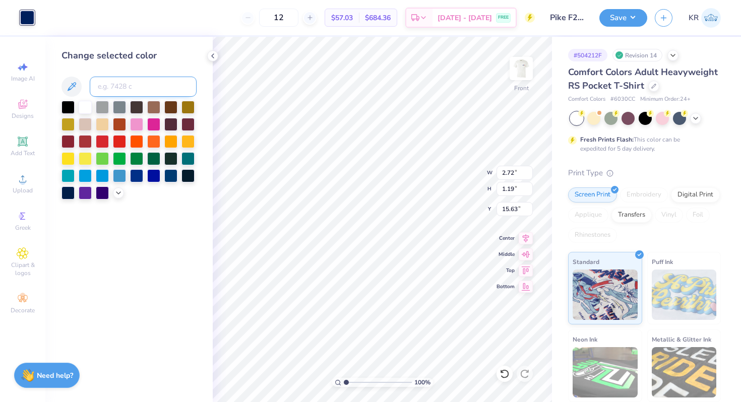
click at [118, 85] on input at bounding box center [143, 87] width 107 height 20
type input "7503"
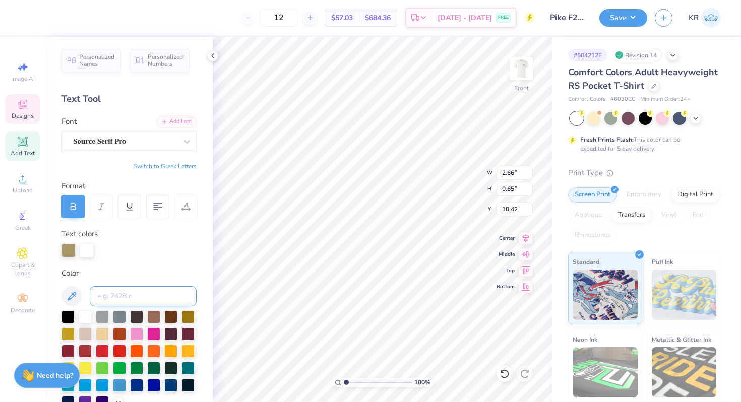
click at [131, 299] on input at bounding box center [143, 296] width 107 height 20
type input "188"
click at [84, 252] on div at bounding box center [87, 249] width 14 height 14
click at [23, 22] on div at bounding box center [27, 17] width 14 height 14
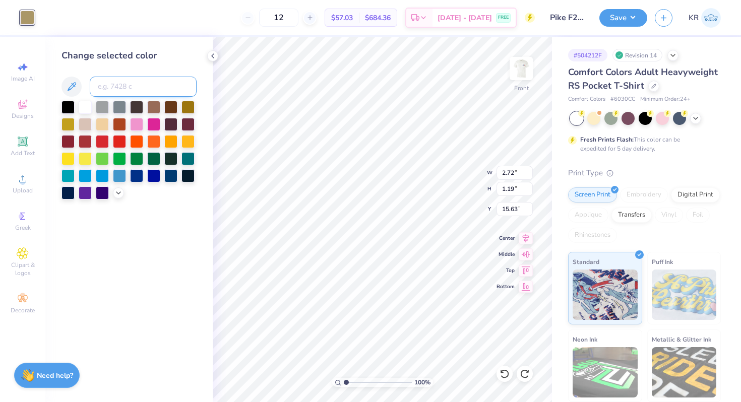
click at [112, 87] on input at bounding box center [143, 87] width 107 height 20
type input "281"
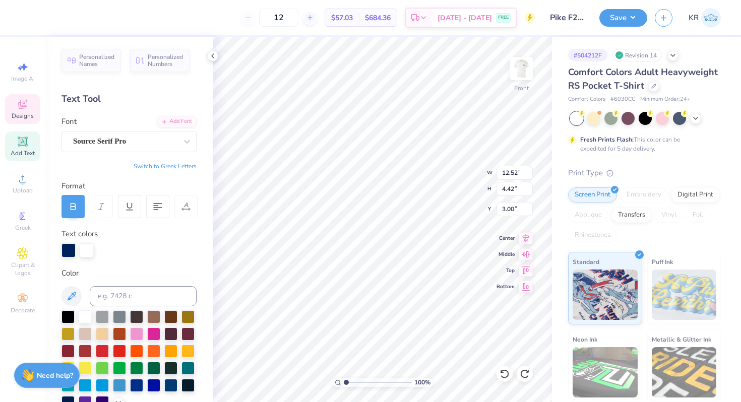
click at [4, 20] on div at bounding box center [10, 17] width 20 height 35
click at [179, 296] on input at bounding box center [143, 296] width 107 height 20
type input "7503"
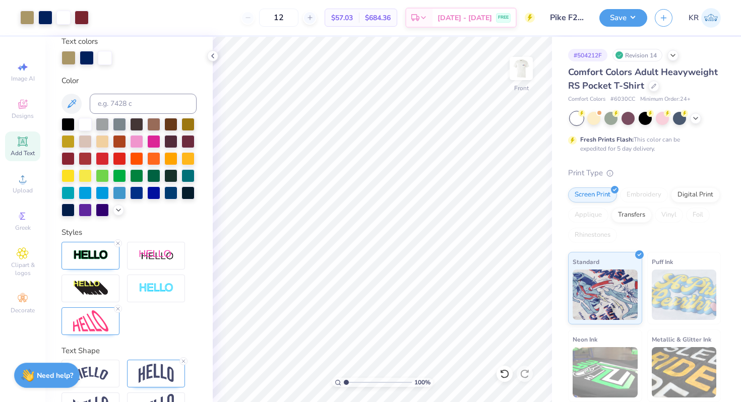
scroll to position [192, 0]
click at [87, 262] on div at bounding box center [90, 256] width 58 height 28
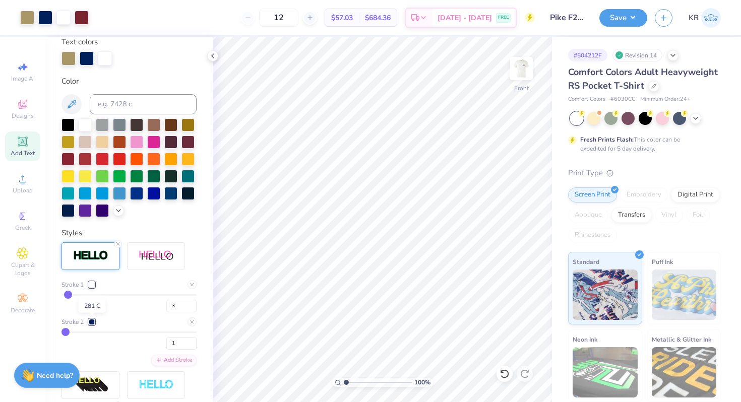
click at [92, 322] on div at bounding box center [92, 322] width 6 height 6
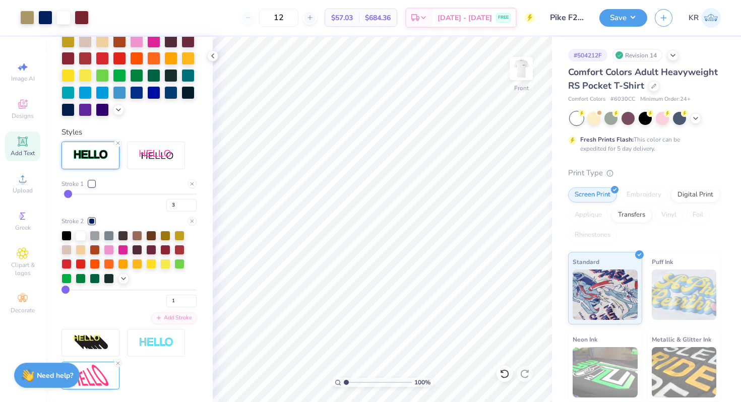
scroll to position [297, 0]
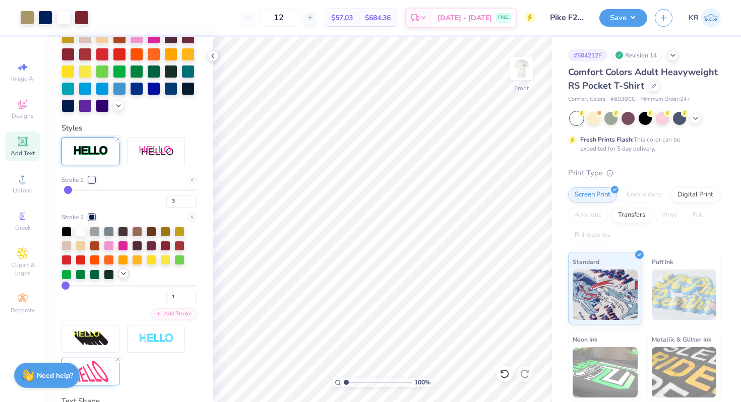
click at [124, 275] on icon at bounding box center [123, 274] width 8 height 8
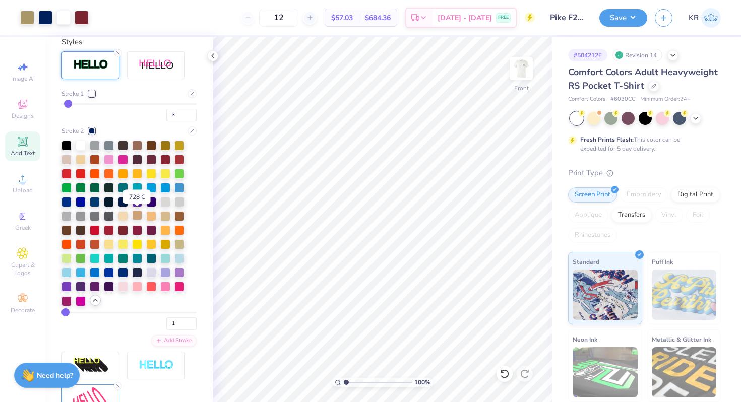
scroll to position [395, 0]
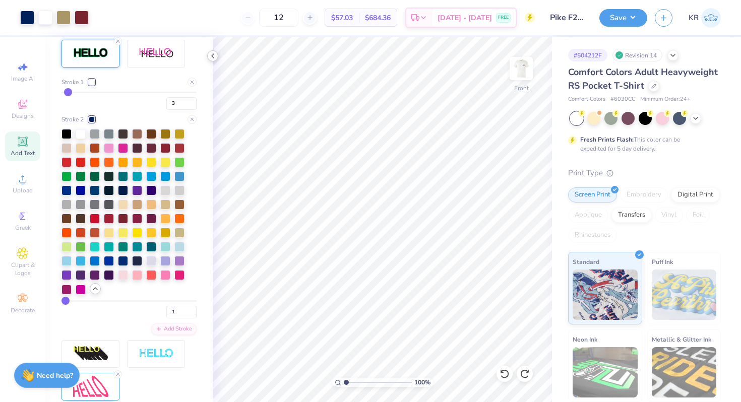
click at [215, 57] on icon at bounding box center [213, 56] width 8 height 8
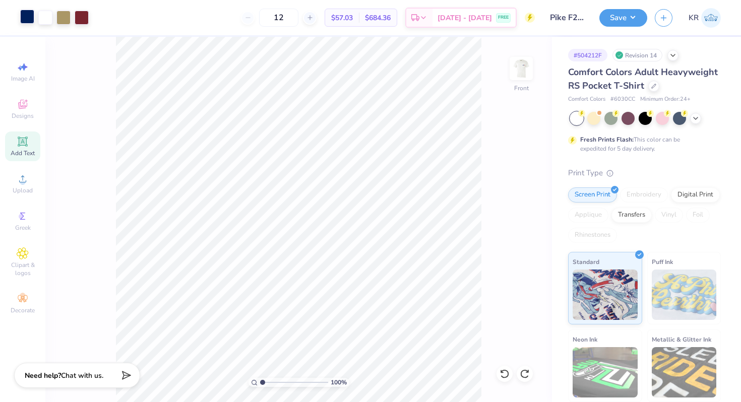
click at [28, 20] on div at bounding box center [27, 17] width 14 height 14
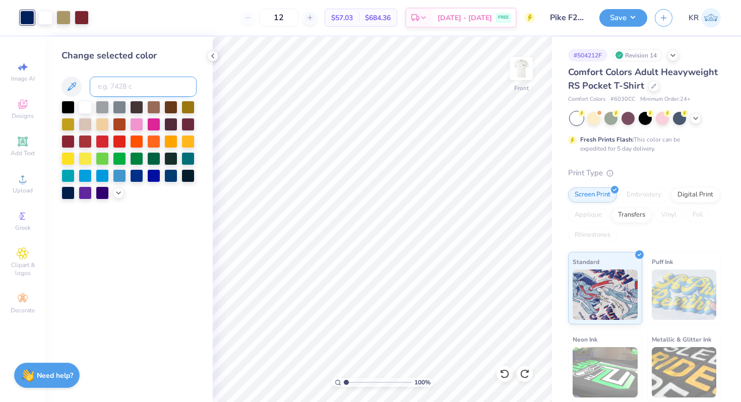
click at [127, 85] on input at bounding box center [143, 87] width 107 height 20
type input "432"
click at [214, 57] on polyline at bounding box center [213, 56] width 2 height 4
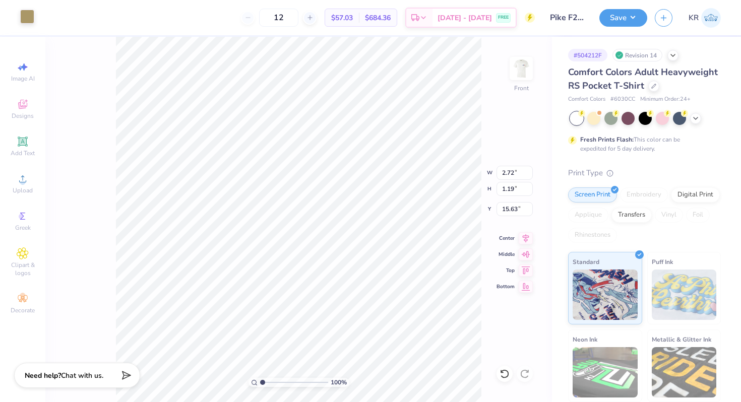
click at [28, 17] on div at bounding box center [27, 17] width 14 height 14
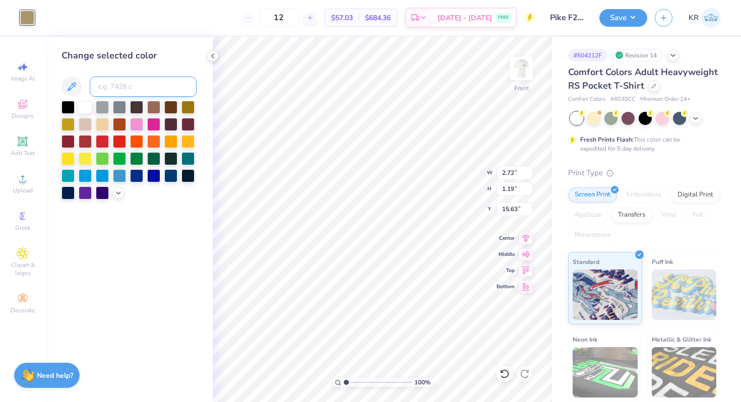
click at [108, 87] on input at bounding box center [143, 87] width 107 height 20
type input "432"
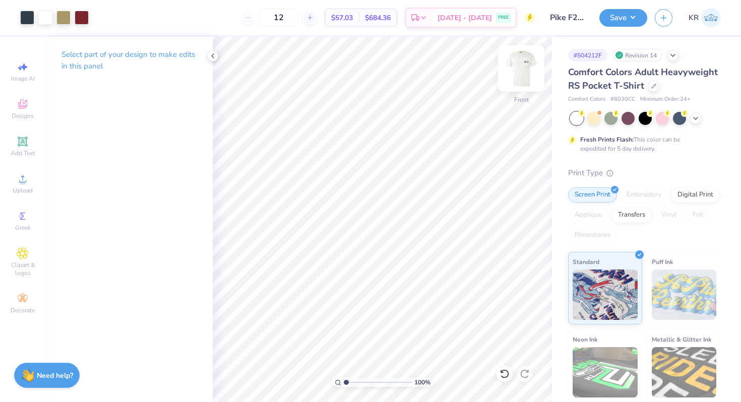
click at [529, 84] on img at bounding box center [521, 68] width 40 height 40
click at [43, 19] on div at bounding box center [45, 17] width 14 height 14
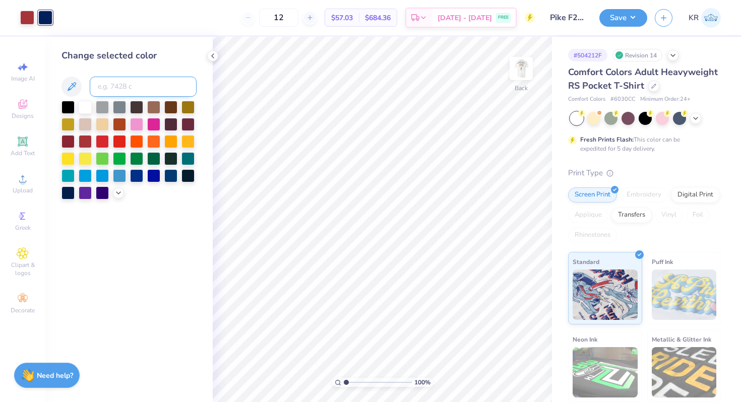
click at [112, 90] on input at bounding box center [143, 87] width 107 height 20
type input "432"
click at [216, 58] on icon at bounding box center [213, 56] width 8 height 8
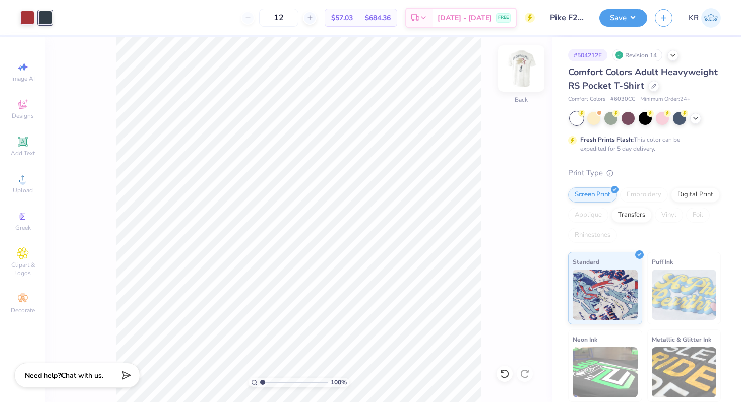
click at [526, 86] on div "Back" at bounding box center [520, 75] width 23 height 36
type input "1"
drag, startPoint x: 263, startPoint y: 382, endPoint x: 240, endPoint y: 378, distance: 23.5
click at [260, 378] on input "range" at bounding box center [294, 382] width 68 height 9
click at [519, 90] on div "Front" at bounding box center [520, 75] width 23 height 36
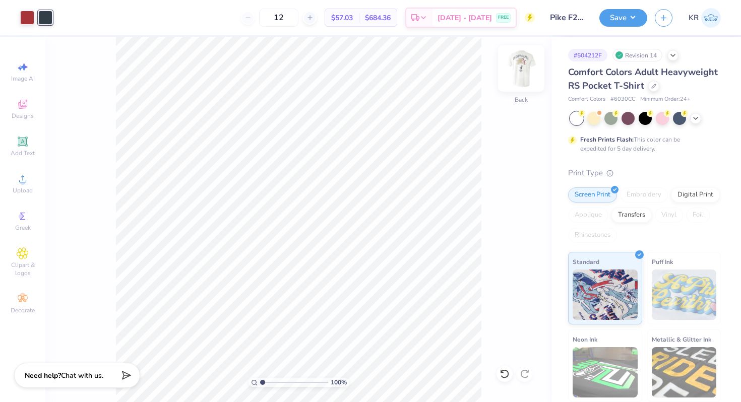
click at [527, 90] on div at bounding box center [521, 68] width 46 height 46
click at [29, 21] on div at bounding box center [27, 17] width 14 height 14
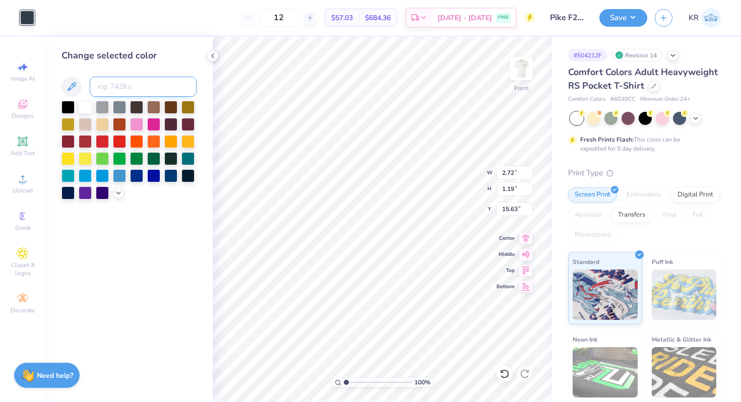
click at [118, 91] on input at bounding box center [143, 87] width 107 height 20
type input "7503"
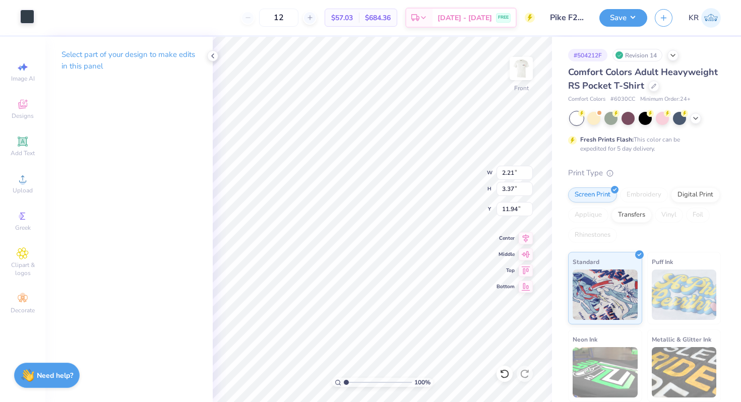
click at [28, 20] on div at bounding box center [27, 17] width 14 height 14
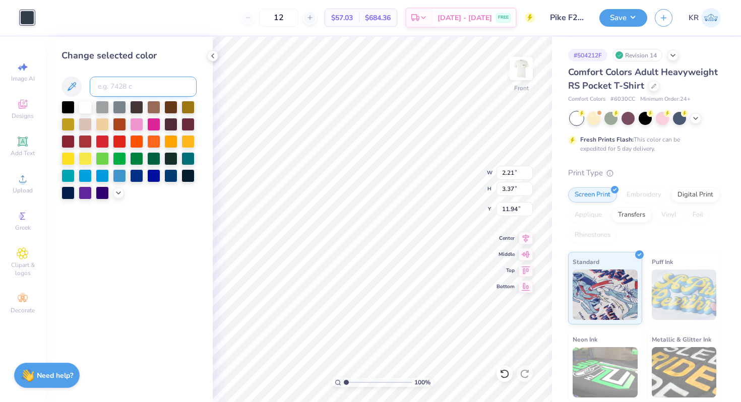
click at [97, 82] on input at bounding box center [143, 87] width 107 height 20
type input "7503"
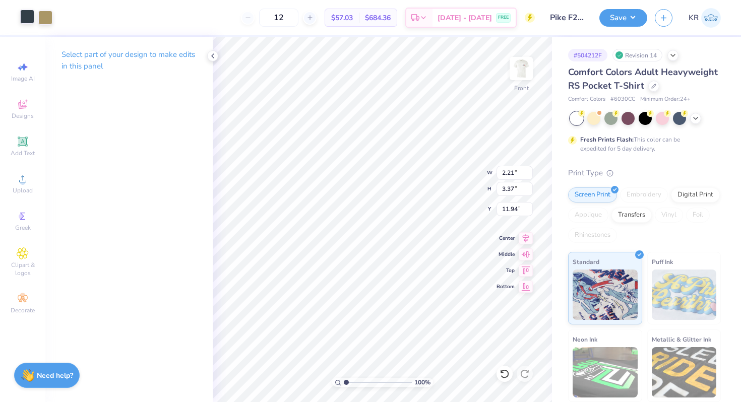
click at [24, 18] on div at bounding box center [27, 17] width 14 height 14
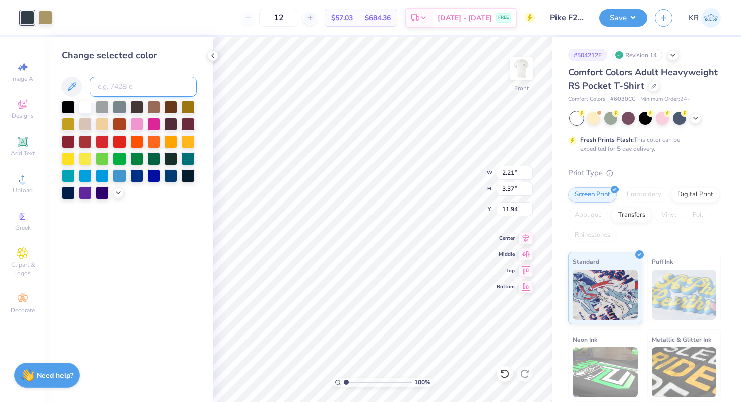
click at [125, 90] on input at bounding box center [143, 87] width 107 height 20
type input "7503"
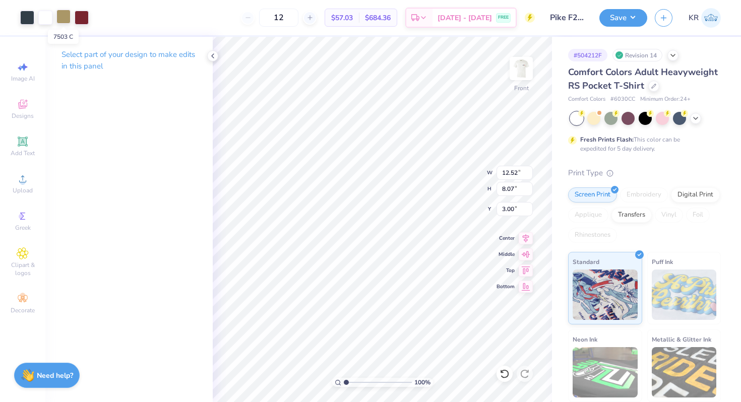
click at [62, 20] on div at bounding box center [63, 17] width 14 height 14
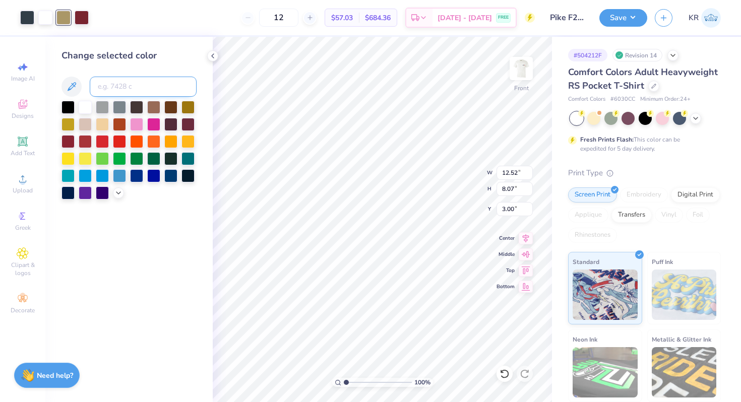
click at [121, 89] on input at bounding box center [143, 87] width 107 height 20
click at [118, 87] on input at bounding box center [143, 87] width 107 height 20
type input "188"
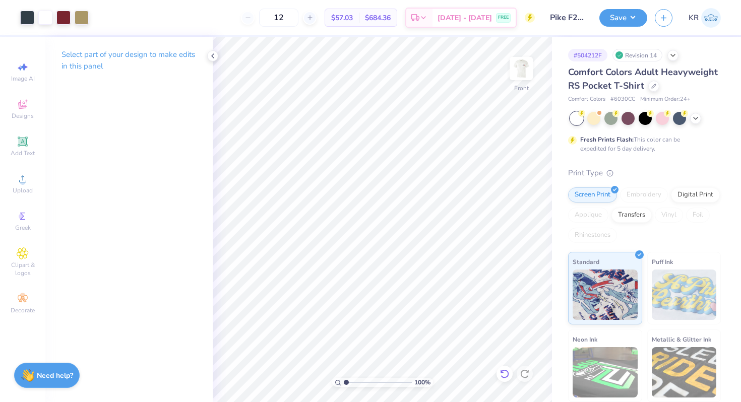
click at [508, 373] on icon at bounding box center [504, 373] width 9 height 9
click at [519, 373] on icon at bounding box center [524, 374] width 10 height 10
click at [68, 20] on div at bounding box center [63, 17] width 14 height 14
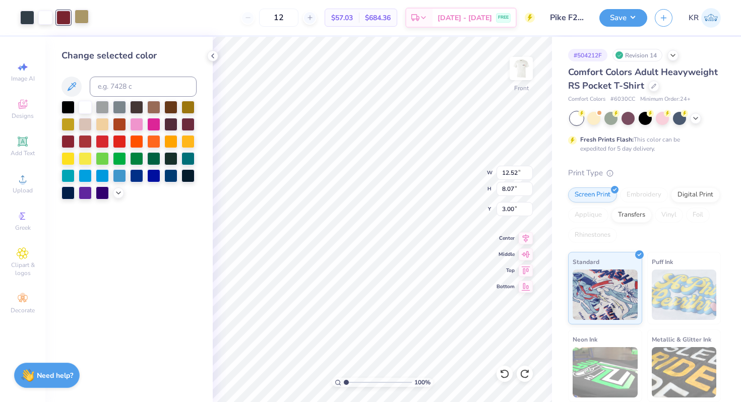
click at [86, 20] on div at bounding box center [82, 17] width 14 height 14
drag, startPoint x: 137, startPoint y: 142, endPoint x: 64, endPoint y: 15, distance: 145.8
click at [137, 142] on div at bounding box center [136, 141] width 13 height 13
click at [65, 18] on div at bounding box center [63, 17] width 14 height 14
click at [120, 87] on input at bounding box center [143, 87] width 107 height 20
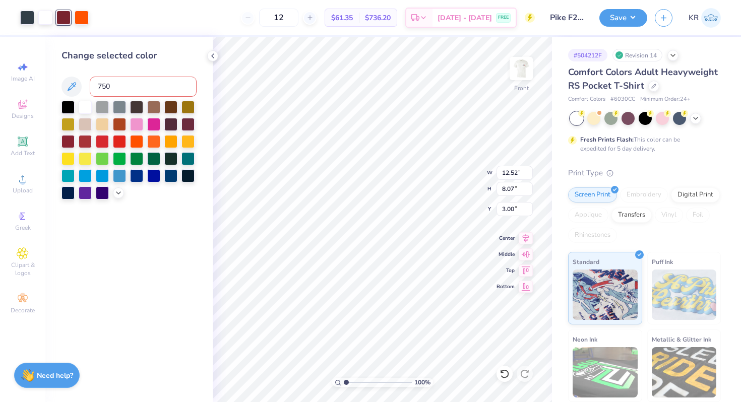
type input "7503"
click at [82, 21] on div at bounding box center [82, 17] width 14 height 14
click at [112, 80] on input at bounding box center [143, 87] width 107 height 20
type input "188"
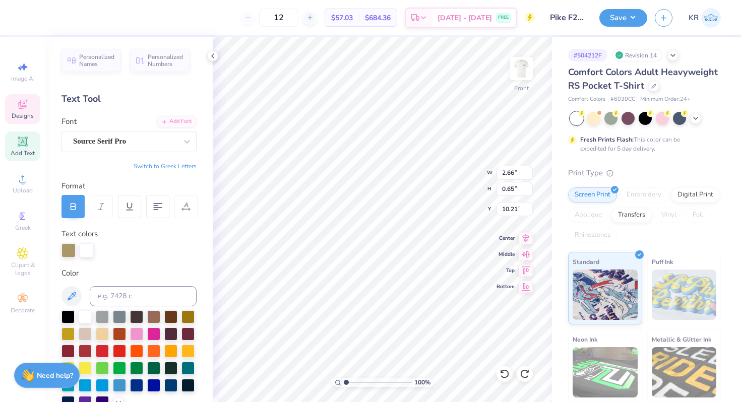
type input "10.42"
click at [34, 22] on div at bounding box center [27, 17] width 14 height 14
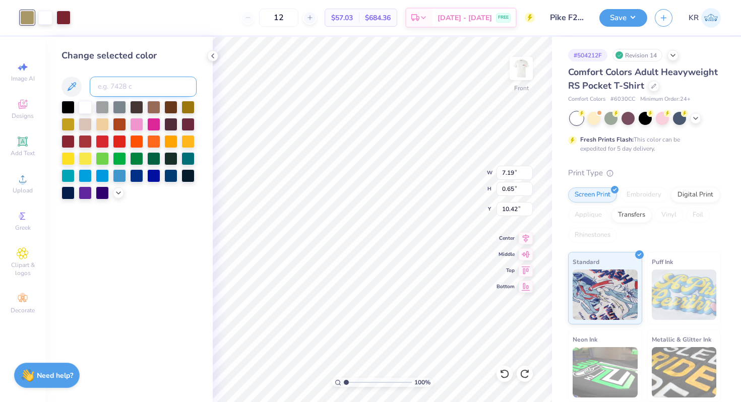
click at [121, 90] on input at bounding box center [143, 87] width 107 height 20
type input "188"
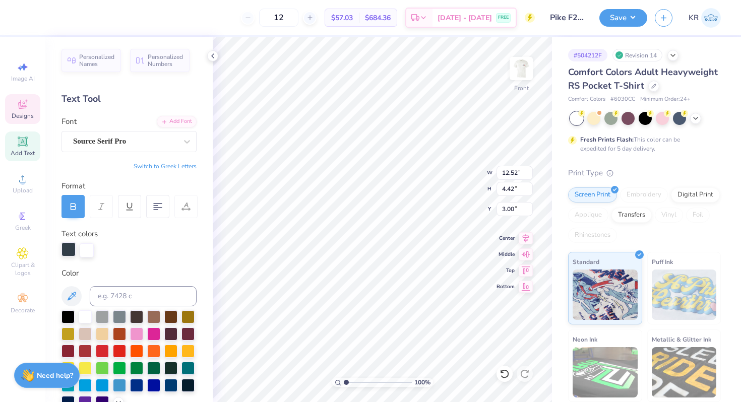
click at [64, 251] on div at bounding box center [68, 249] width 14 height 14
click at [111, 294] on input at bounding box center [143, 296] width 107 height 20
type input "1"
type input "7503"
type input "188"
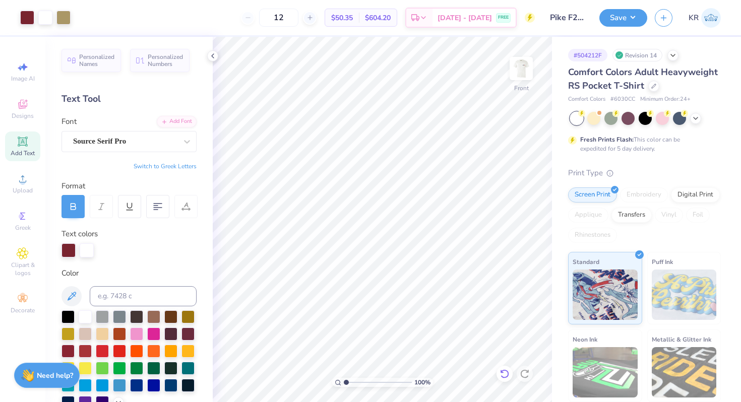
click at [501, 372] on icon at bounding box center [502, 371] width 2 height 2
click at [527, 378] on icon at bounding box center [524, 374] width 10 height 10
click at [518, 90] on div at bounding box center [521, 68] width 46 height 46
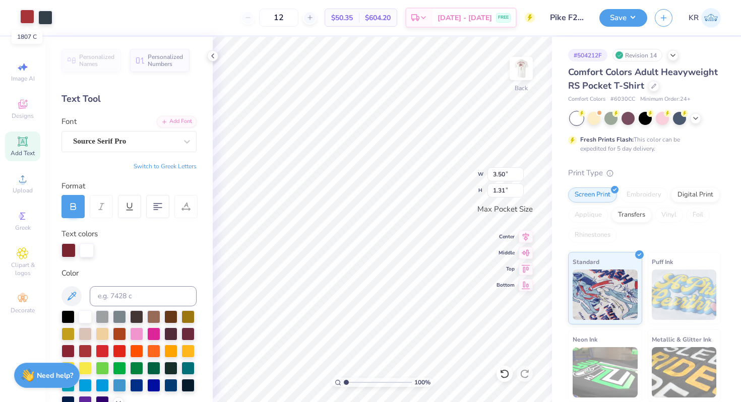
click at [25, 18] on div at bounding box center [27, 17] width 14 height 14
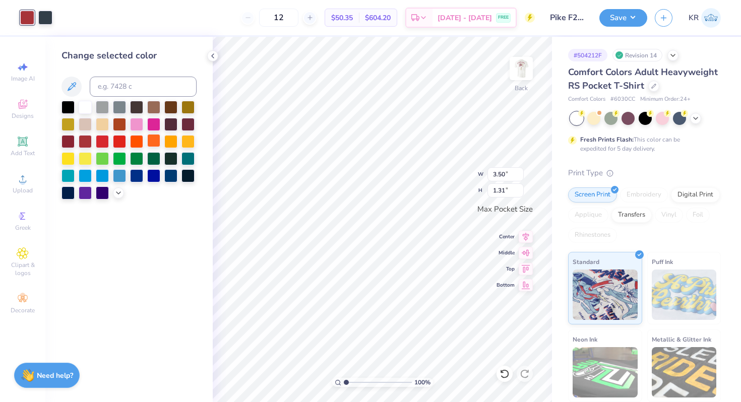
click at [153, 138] on div at bounding box center [153, 140] width 13 height 13
click at [111, 90] on input at bounding box center [143, 87] width 107 height 20
type input "7503"
click at [49, 18] on div at bounding box center [45, 17] width 14 height 14
click at [115, 85] on input at bounding box center [143, 87] width 107 height 20
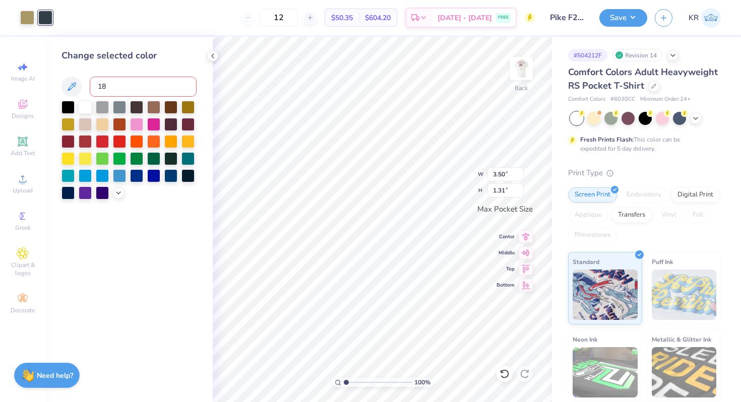
type input "188"
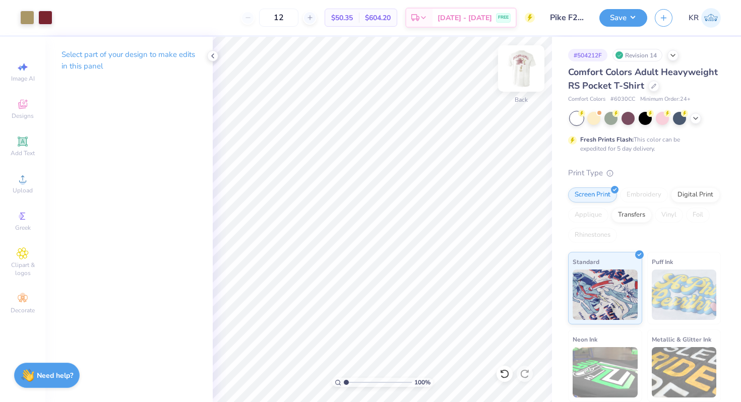
click at [516, 88] on div at bounding box center [521, 68] width 46 height 46
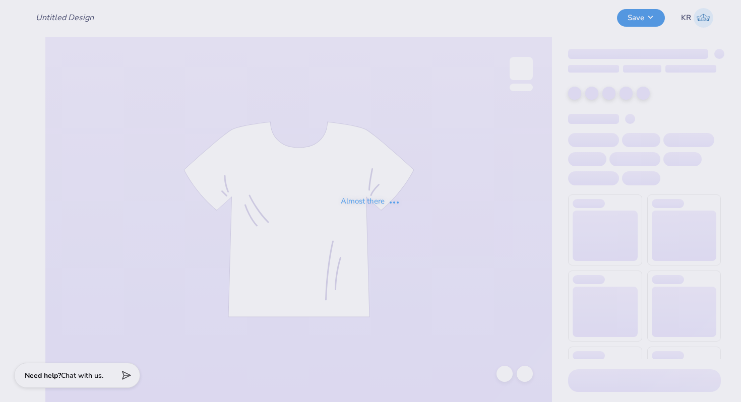
type input "DG - Fall 25 tank"
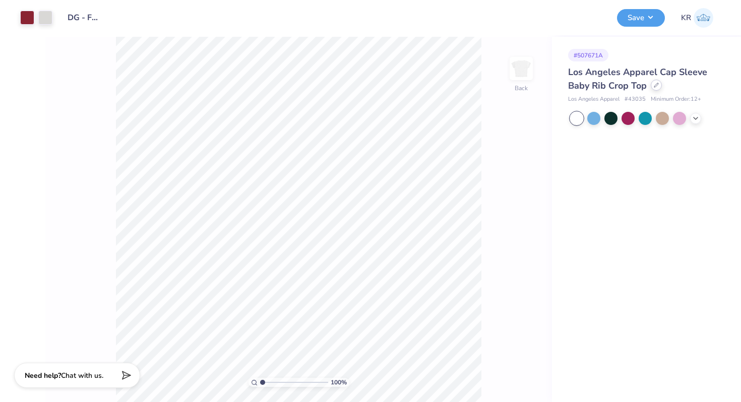
click at [655, 87] on icon at bounding box center [655, 85] width 5 height 5
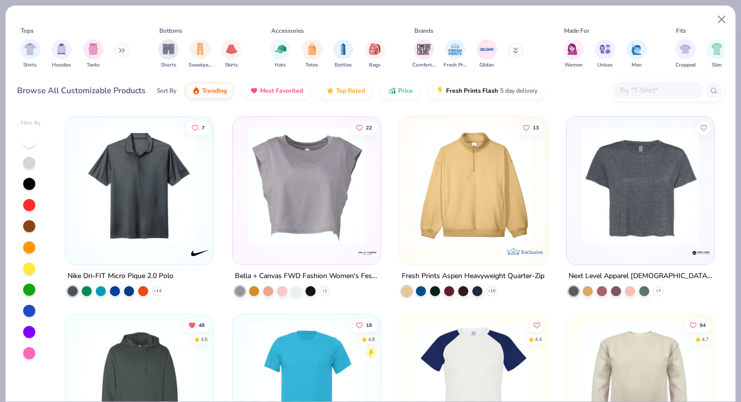
click at [637, 95] on input "text" at bounding box center [657, 91] width 78 height 12
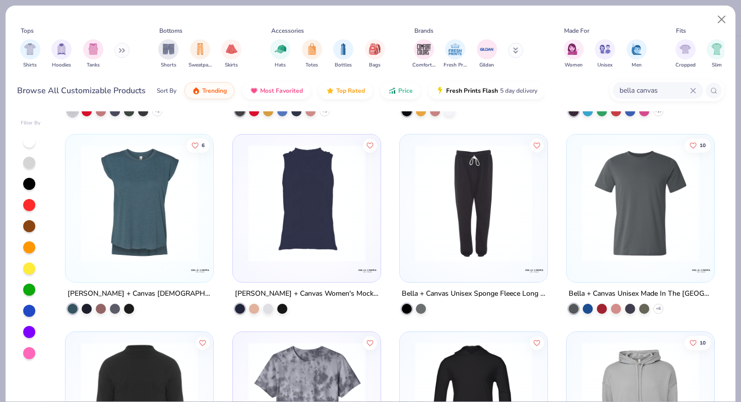
scroll to position [2354, 0]
click at [638, 88] on input "bella canvas" at bounding box center [654, 91] width 72 height 12
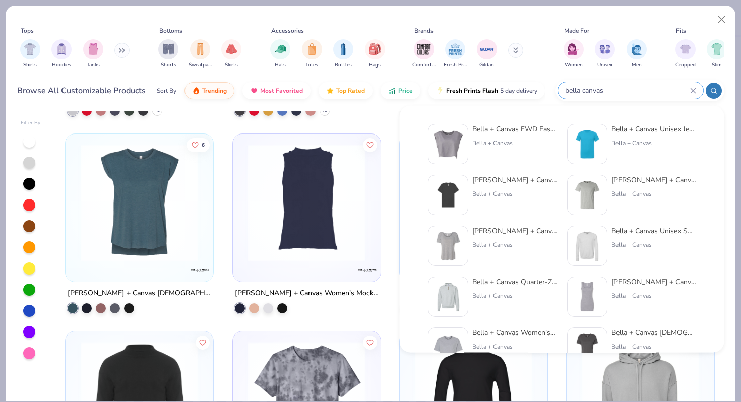
click at [638, 88] on input "bella canvas" at bounding box center [627, 91] width 126 height 12
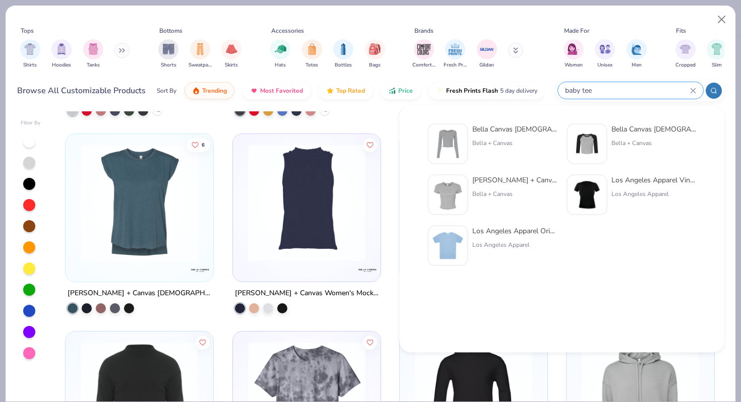
type input "baby tee"
click at [507, 183] on div "[PERSON_NAME] + Canvas [DEMOGRAPHIC_DATA]' Micro Ribbed Baby Tee" at bounding box center [514, 180] width 85 height 11
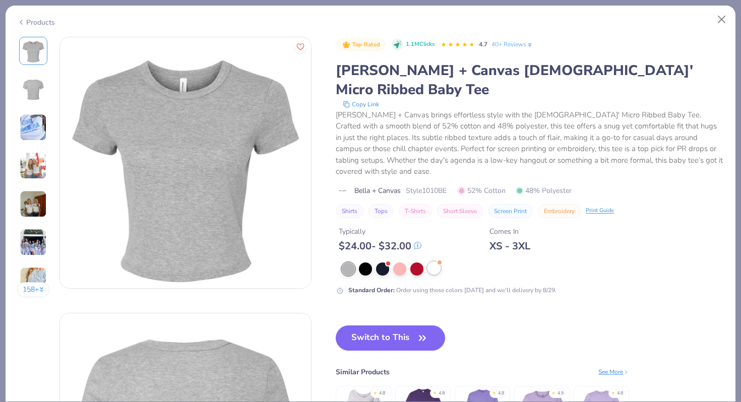
click at [436, 261] on div at bounding box center [433, 267] width 13 height 13
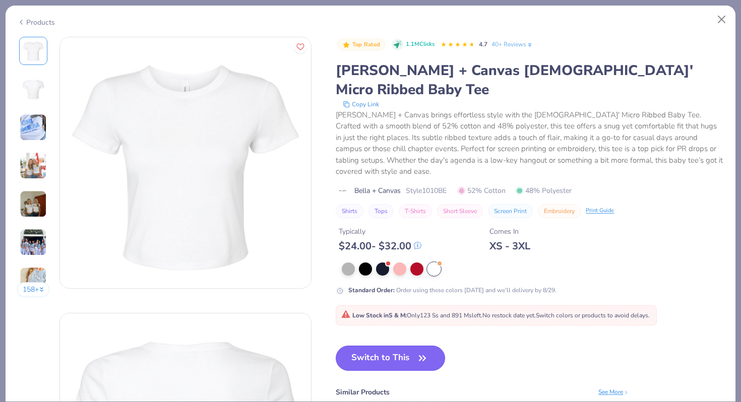
click at [400, 346] on button "Switch to This" at bounding box center [390, 358] width 109 height 25
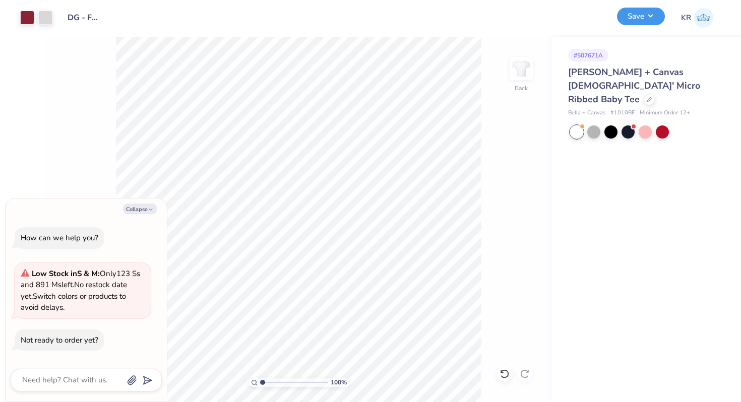
click at [631, 23] on button "Save" at bounding box center [641, 17] width 48 height 18
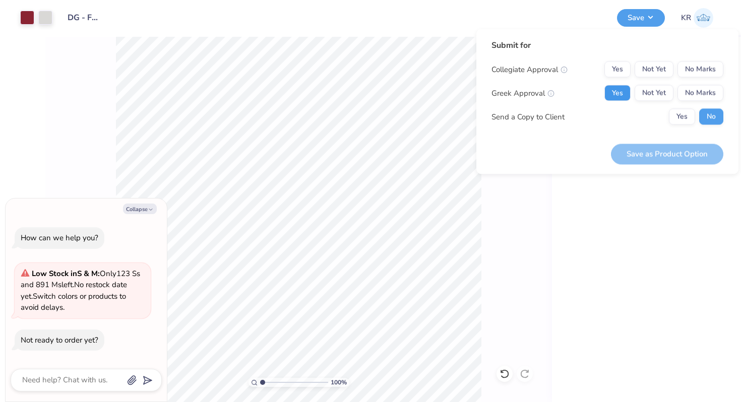
click at [622, 94] on button "Yes" at bounding box center [617, 93] width 26 height 16
click at [695, 72] on button "No Marks" at bounding box center [700, 69] width 46 height 16
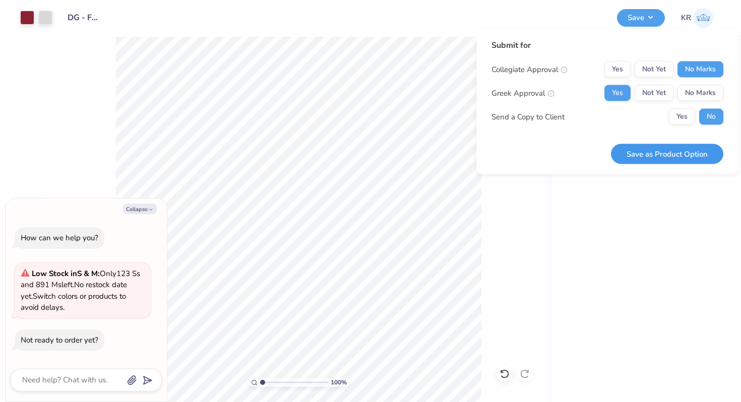
click at [658, 150] on button "Save as Product Option" at bounding box center [667, 154] width 112 height 21
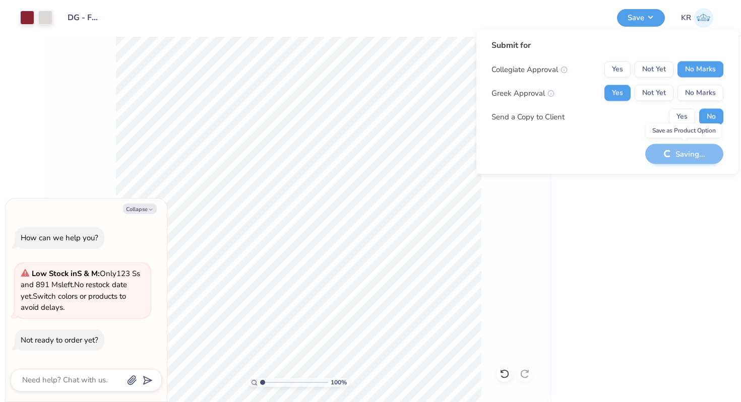
type textarea "x"
